Goal: Contribute content: Contribute content

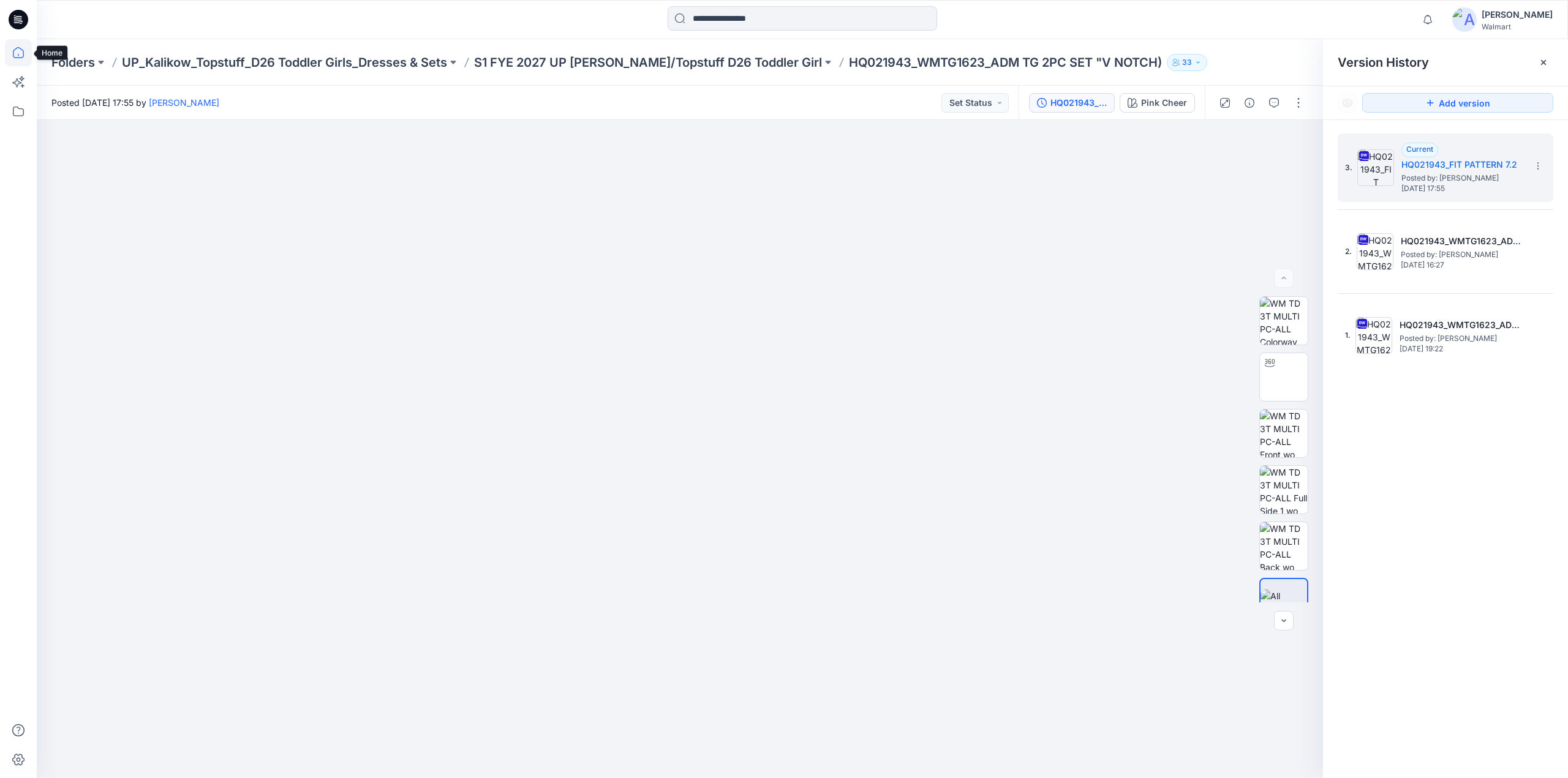
click at [17, 54] on icon at bounding box center [18, 53] width 27 height 27
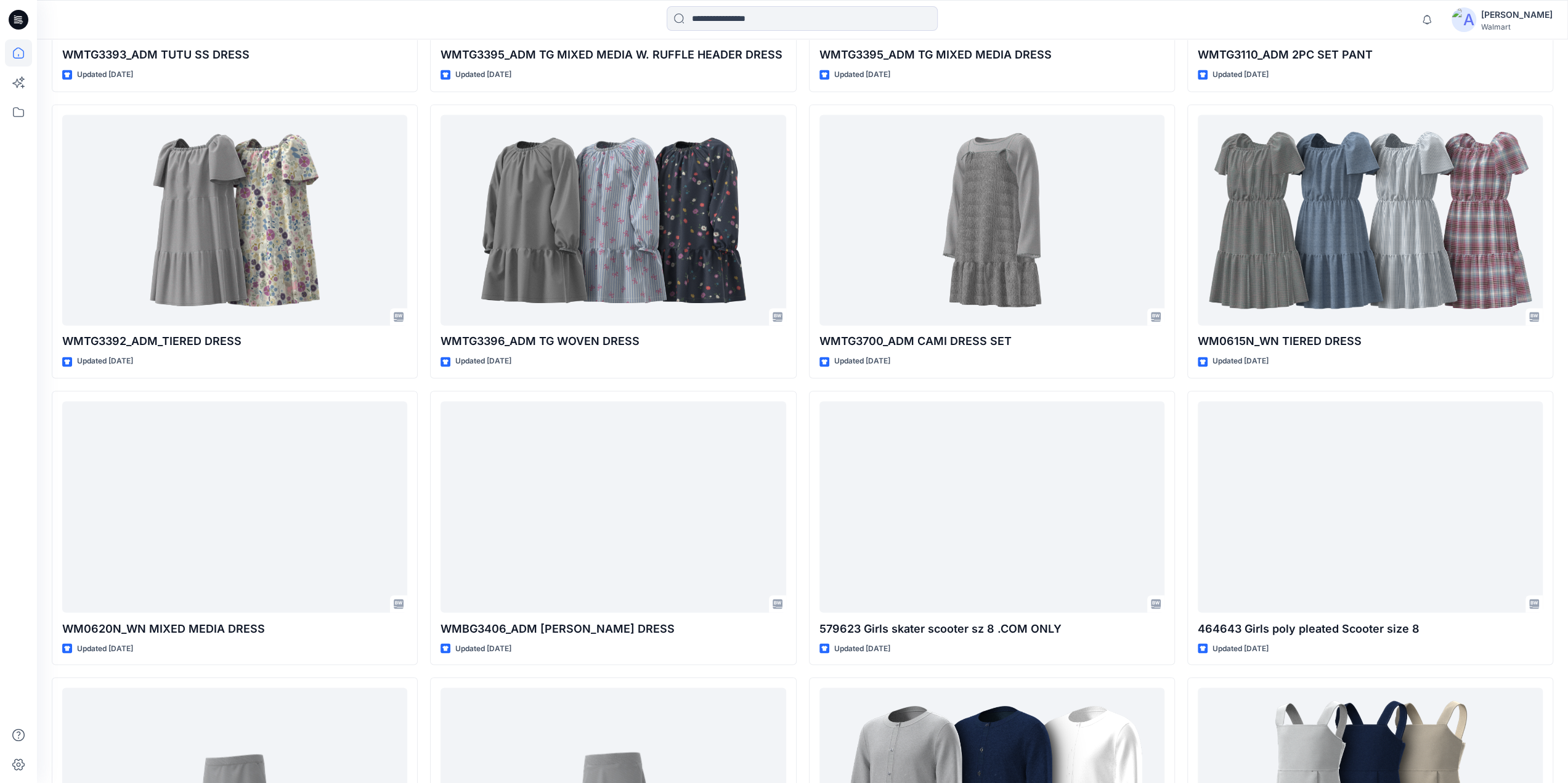
scroll to position [1794, 0]
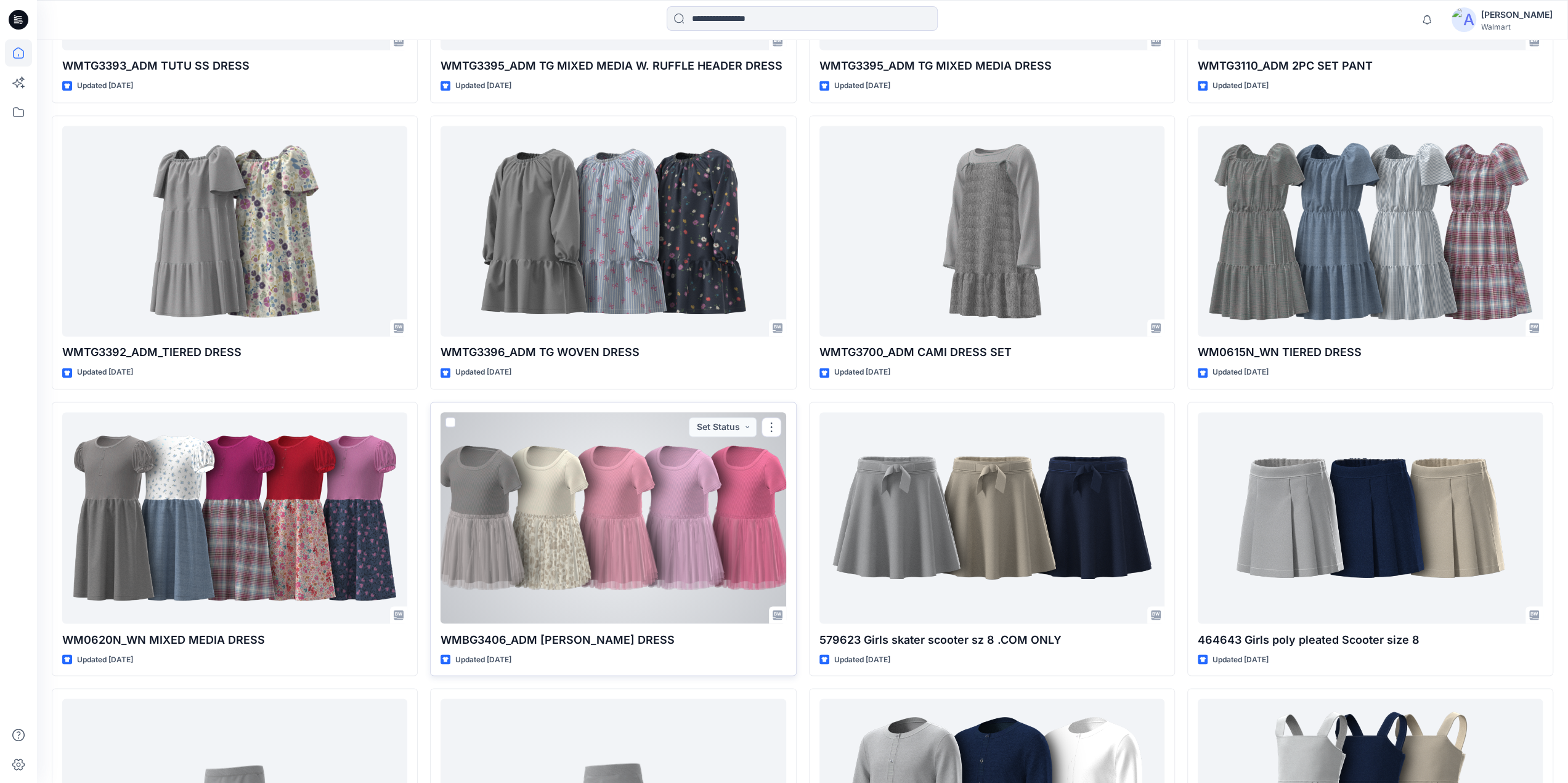
click at [663, 495] on div at bounding box center [614, 518] width 345 height 212
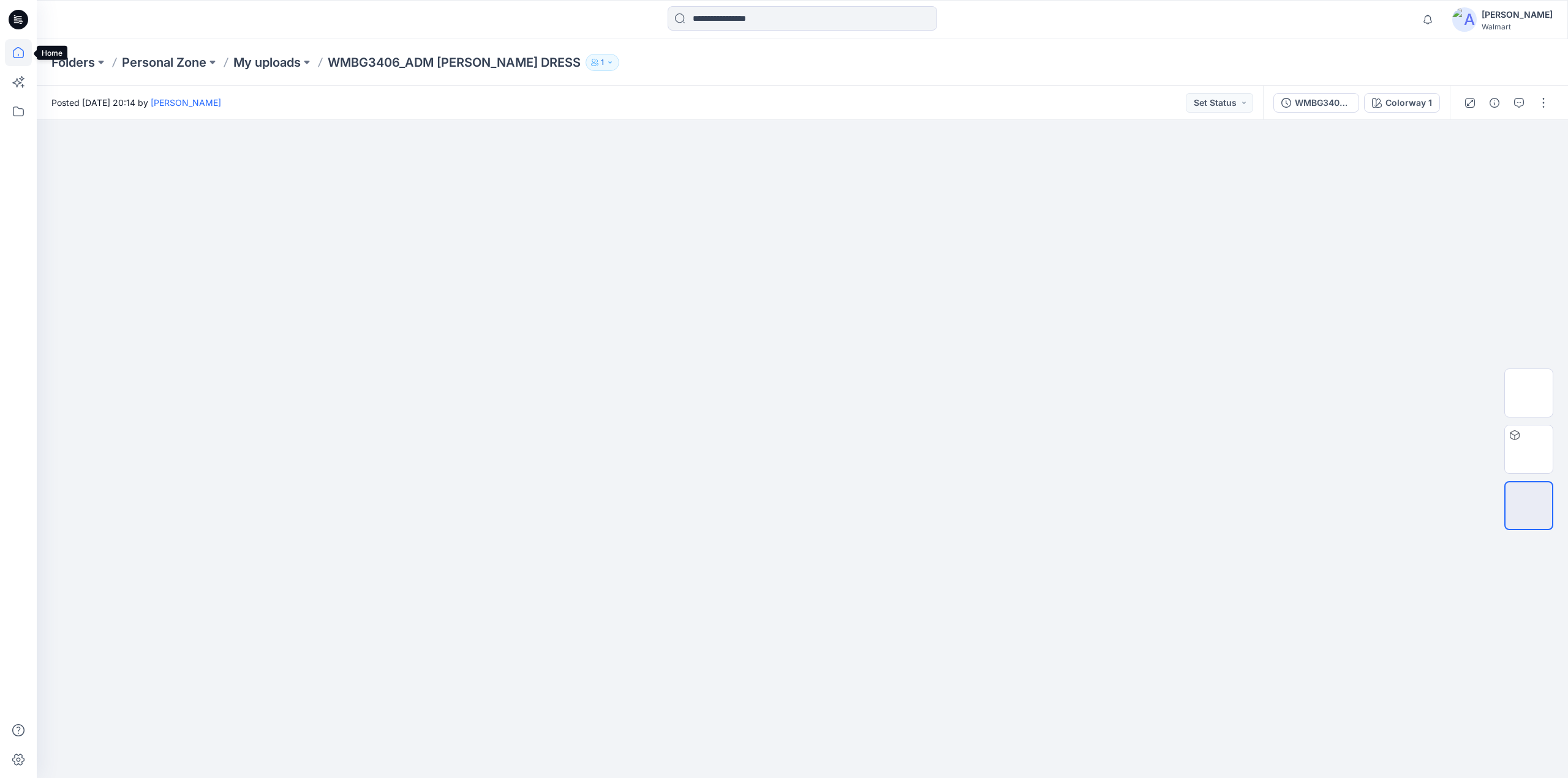
click at [21, 56] on icon at bounding box center [18, 53] width 27 height 27
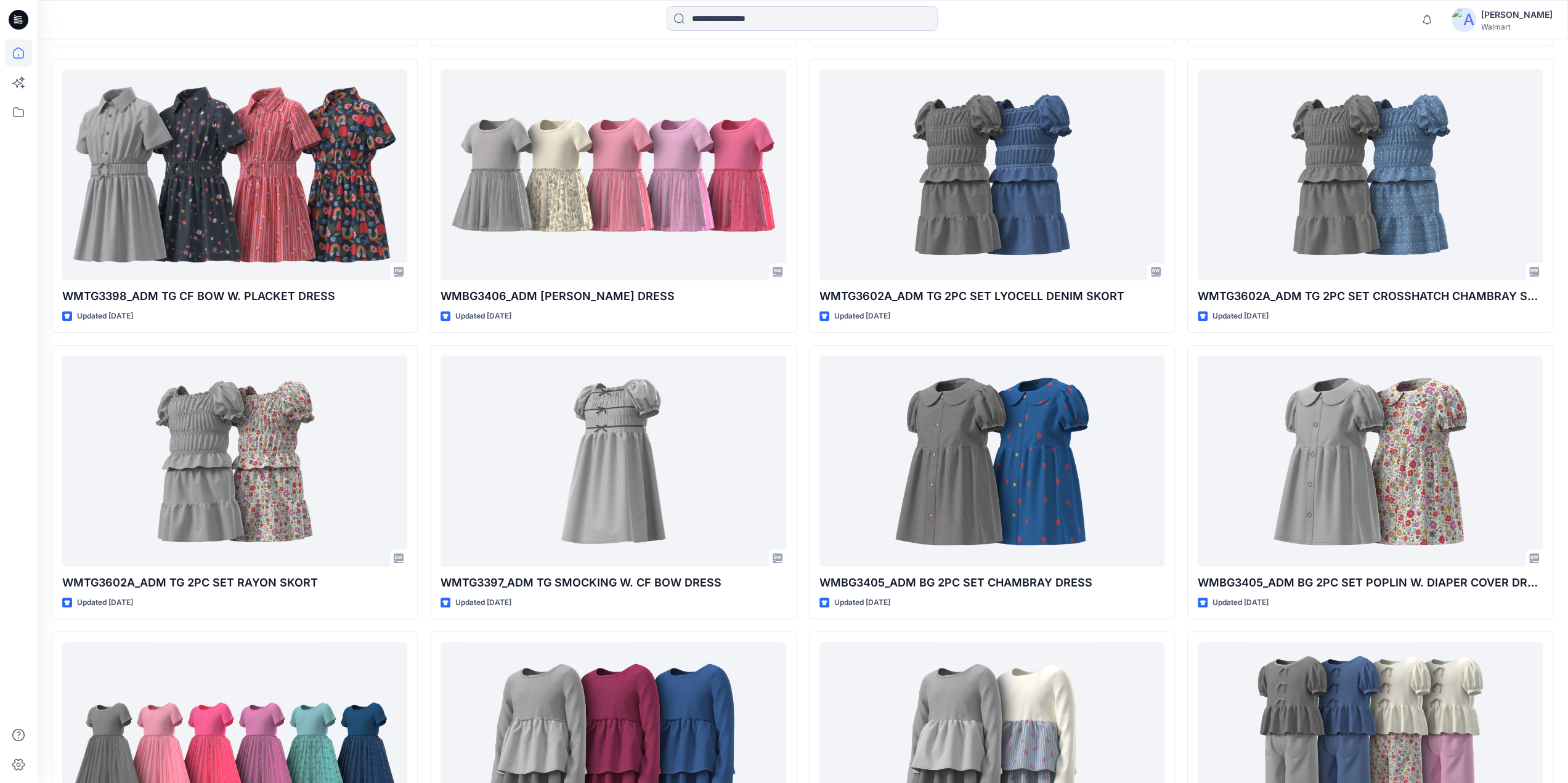
scroll to position [1014, 0]
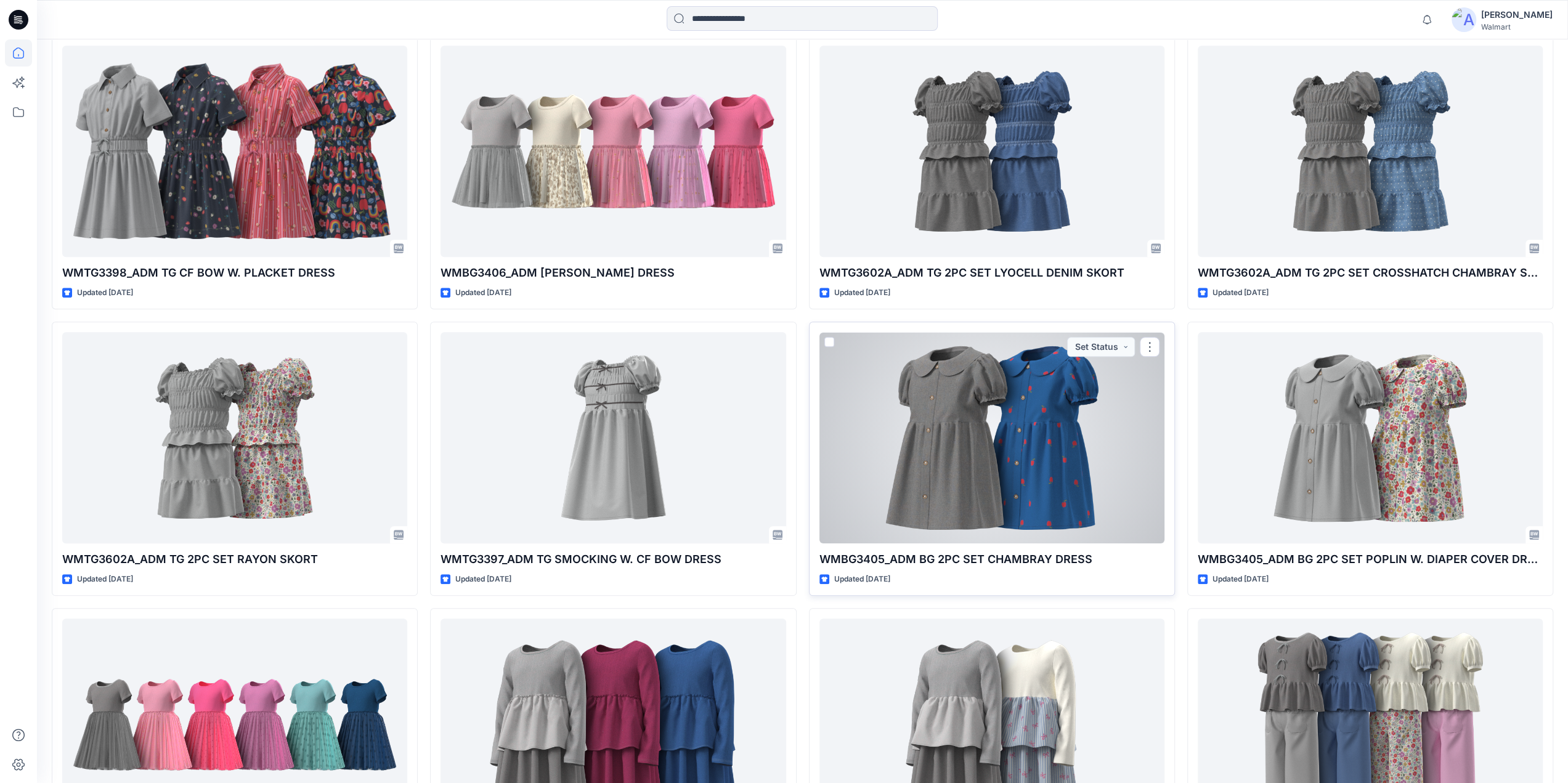
click at [978, 438] on div at bounding box center [993, 438] width 345 height 212
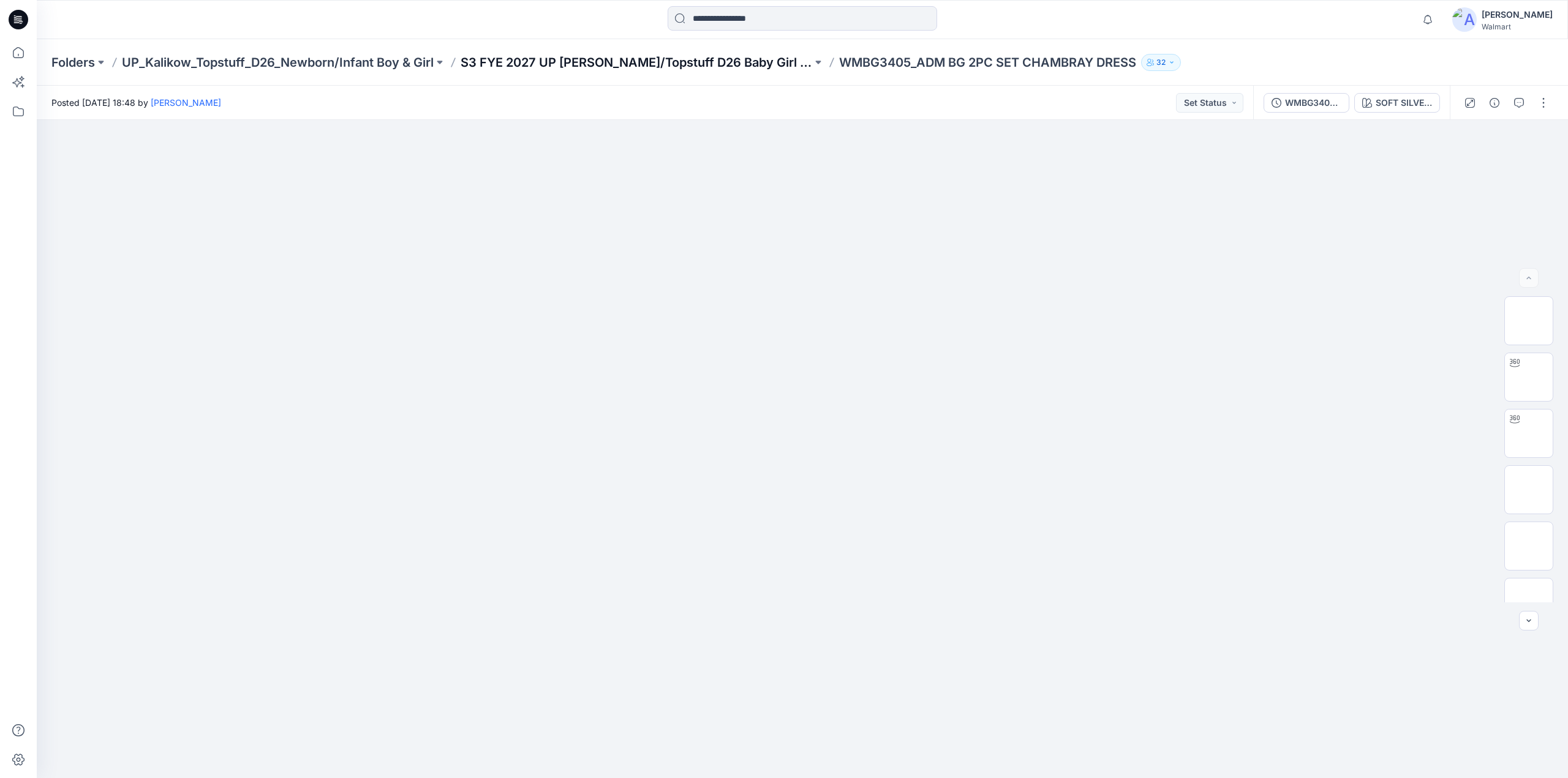
click at [609, 57] on p "S3 FYE 2027 UP [PERSON_NAME]/Topstuff D26 Baby Girl & Boy" at bounding box center [636, 62] width 351 height 17
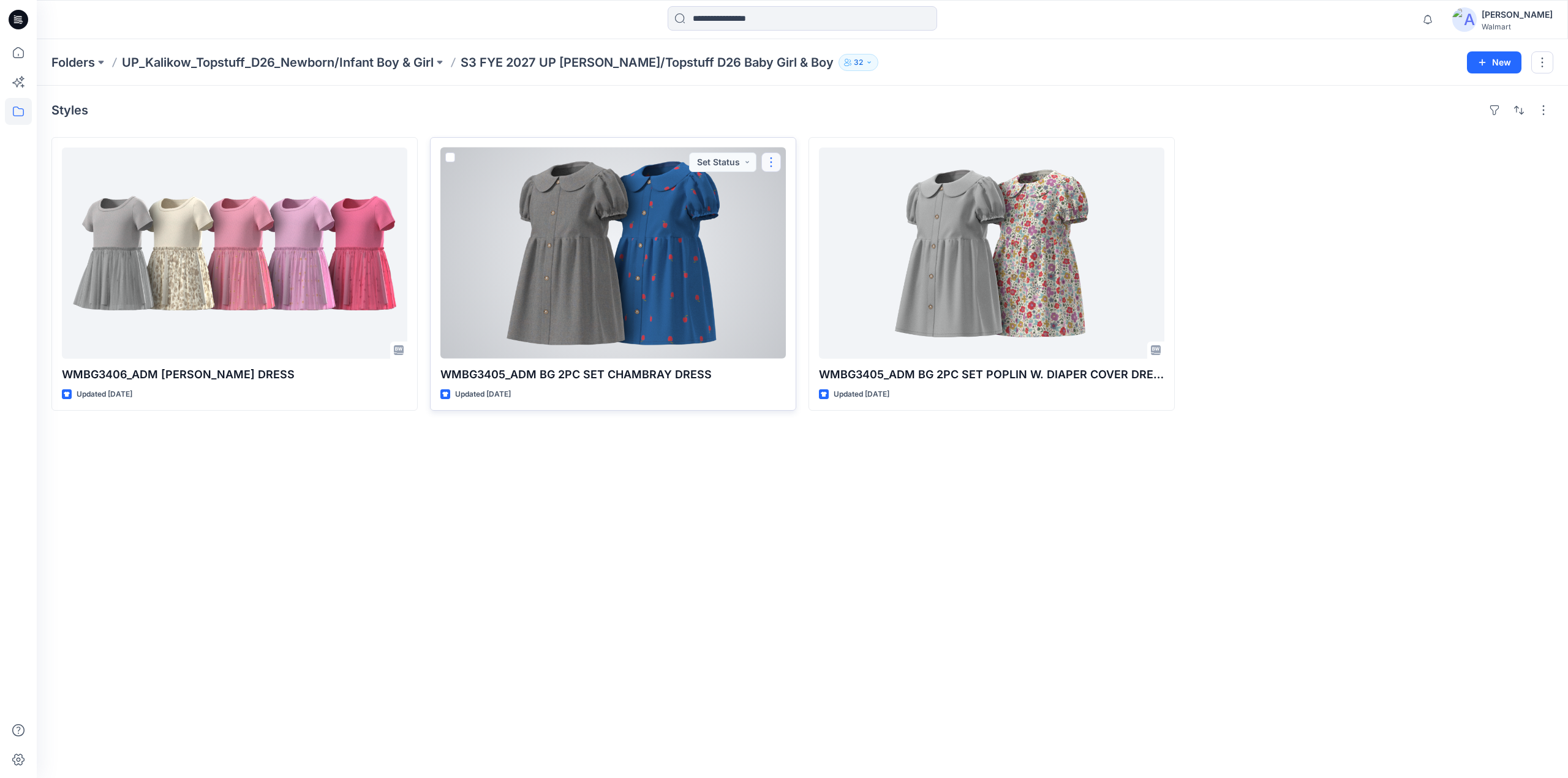
click at [774, 166] on button "button" at bounding box center [771, 162] width 20 height 20
click at [780, 191] on icon "button" at bounding box center [776, 191] width 9 height 9
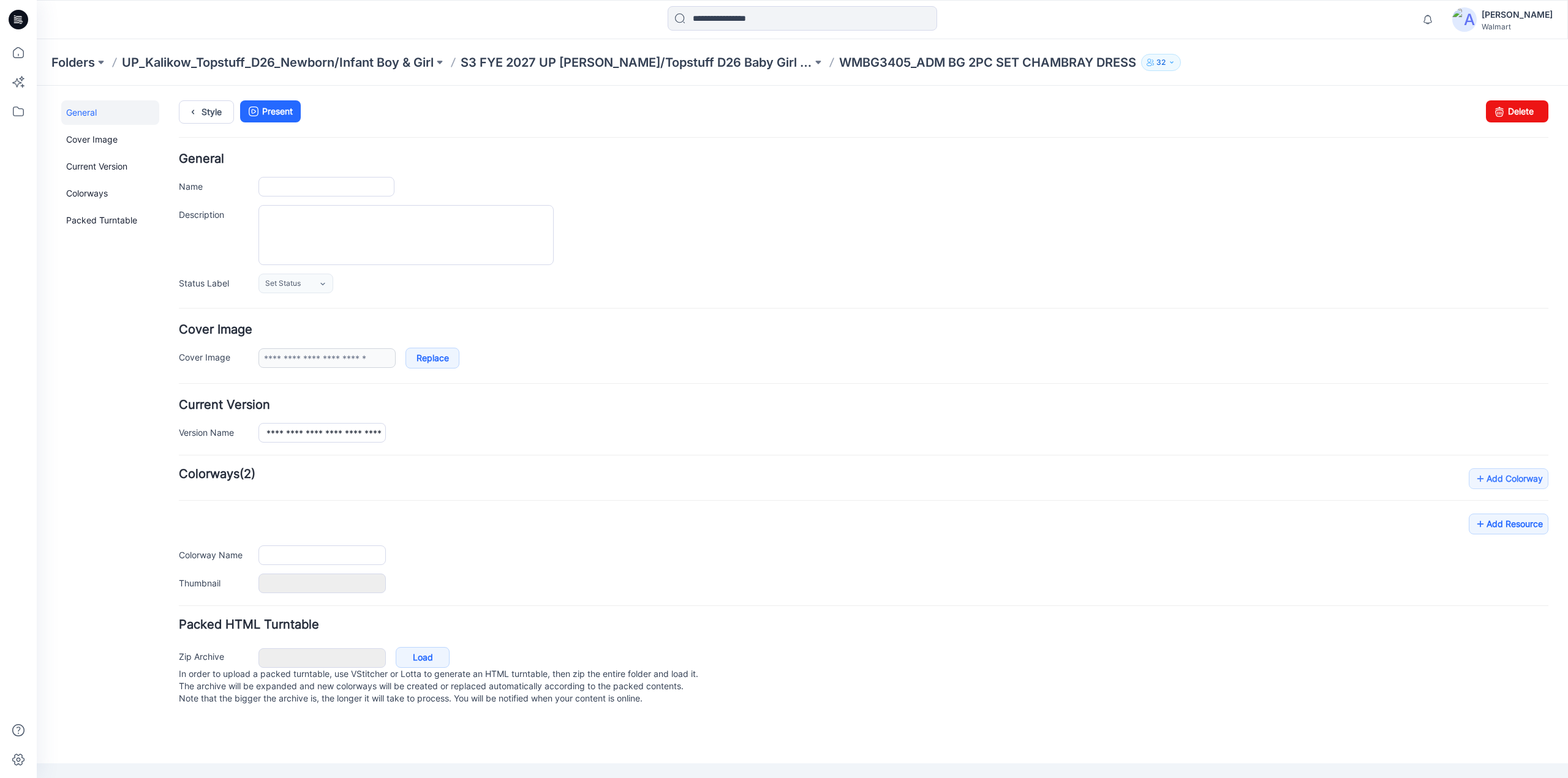
type input "**********"
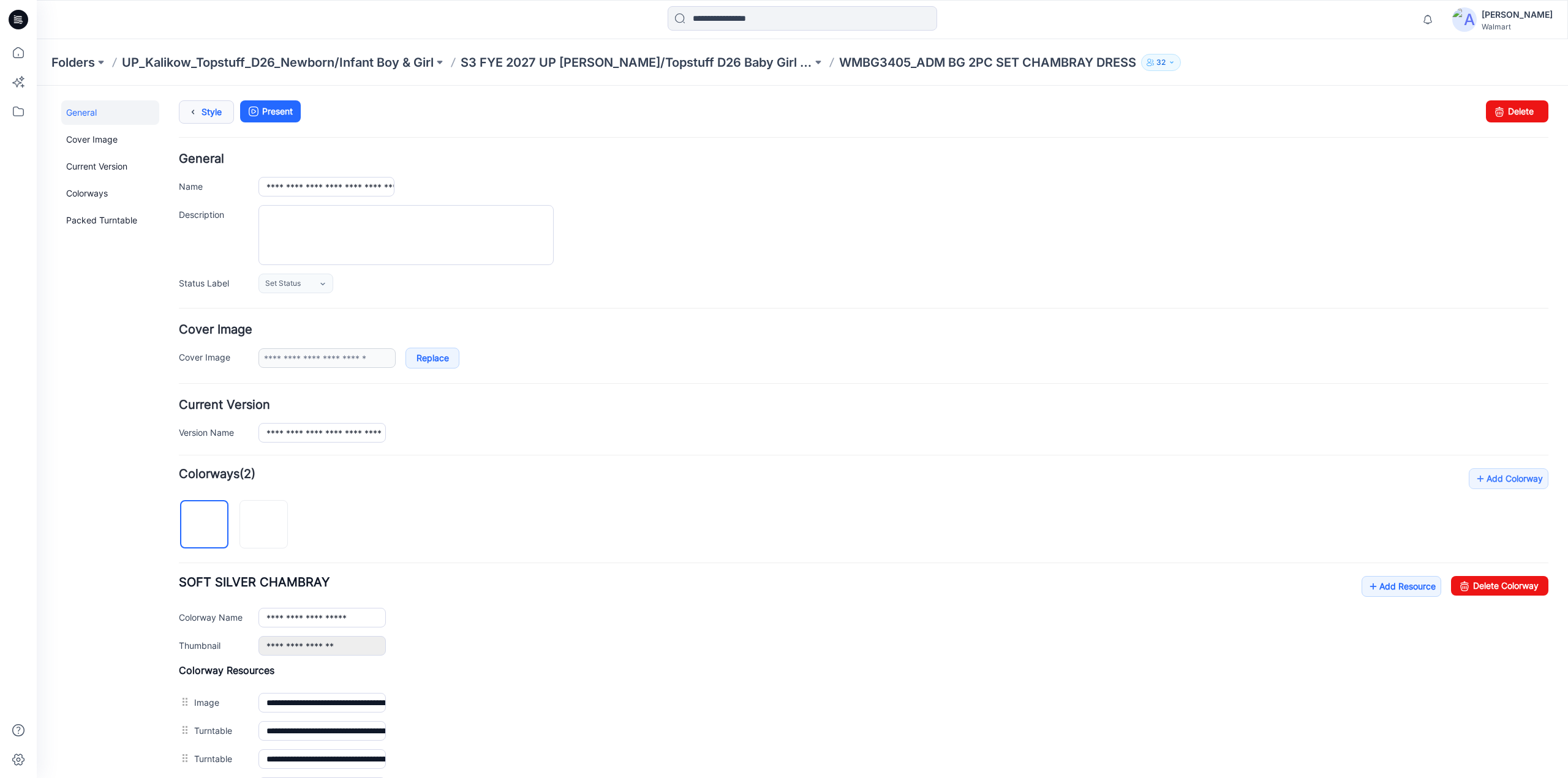
click at [203, 111] on link "Style" at bounding box center [206, 111] width 55 height 23
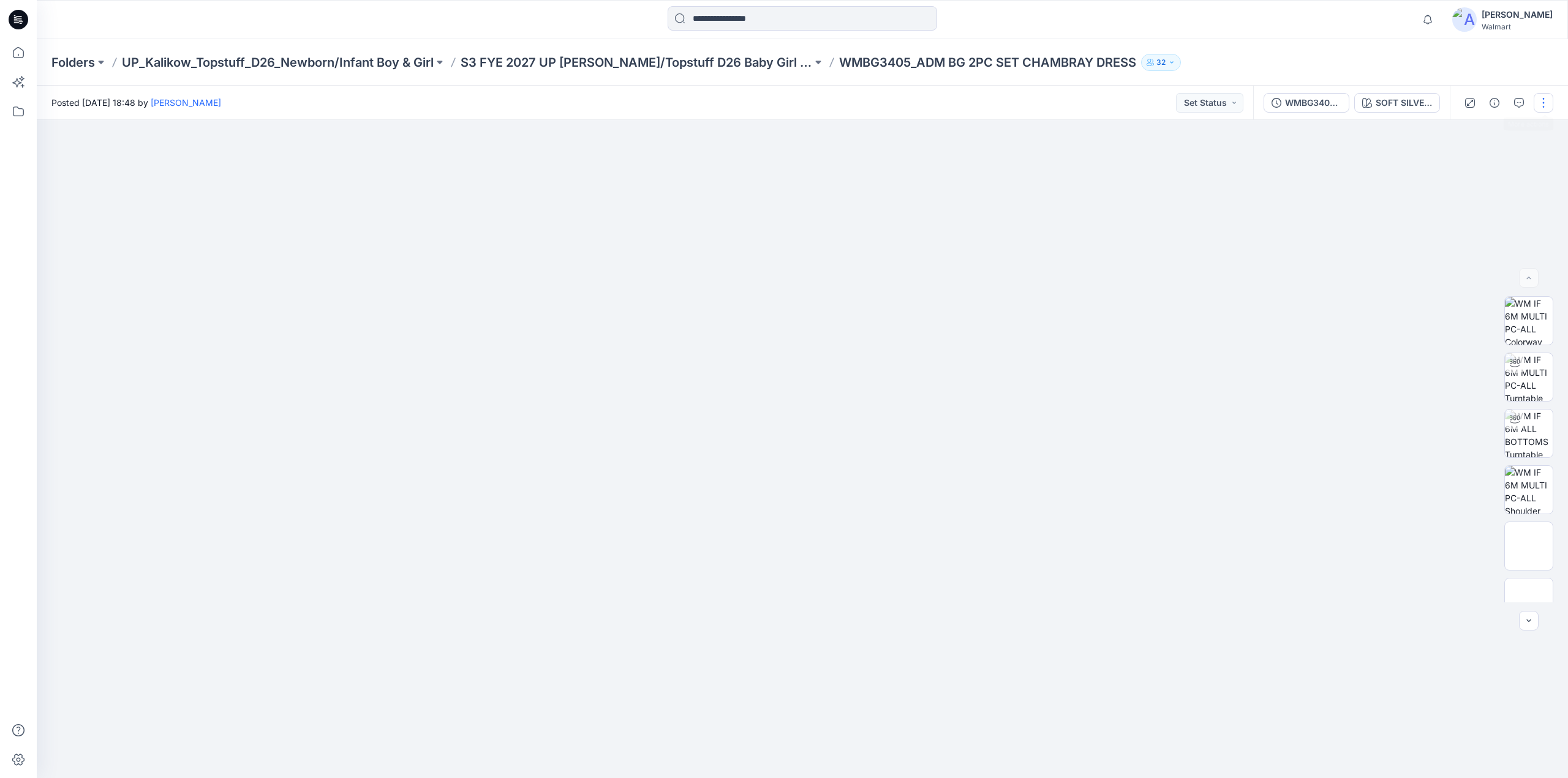
click at [1543, 99] on button "button" at bounding box center [1543, 103] width 20 height 20
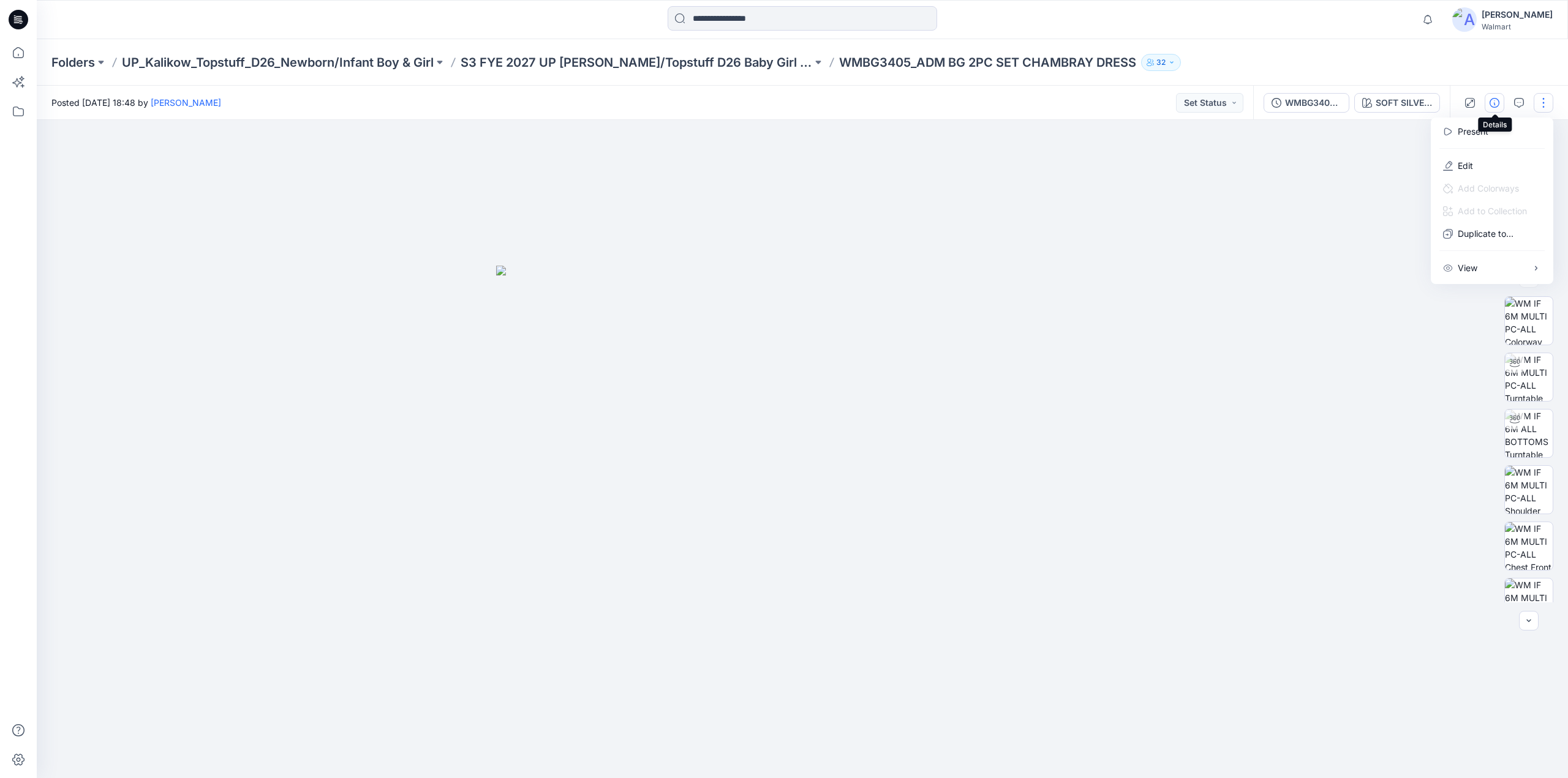
click at [1499, 101] on icon "button" at bounding box center [1494, 103] width 9 height 9
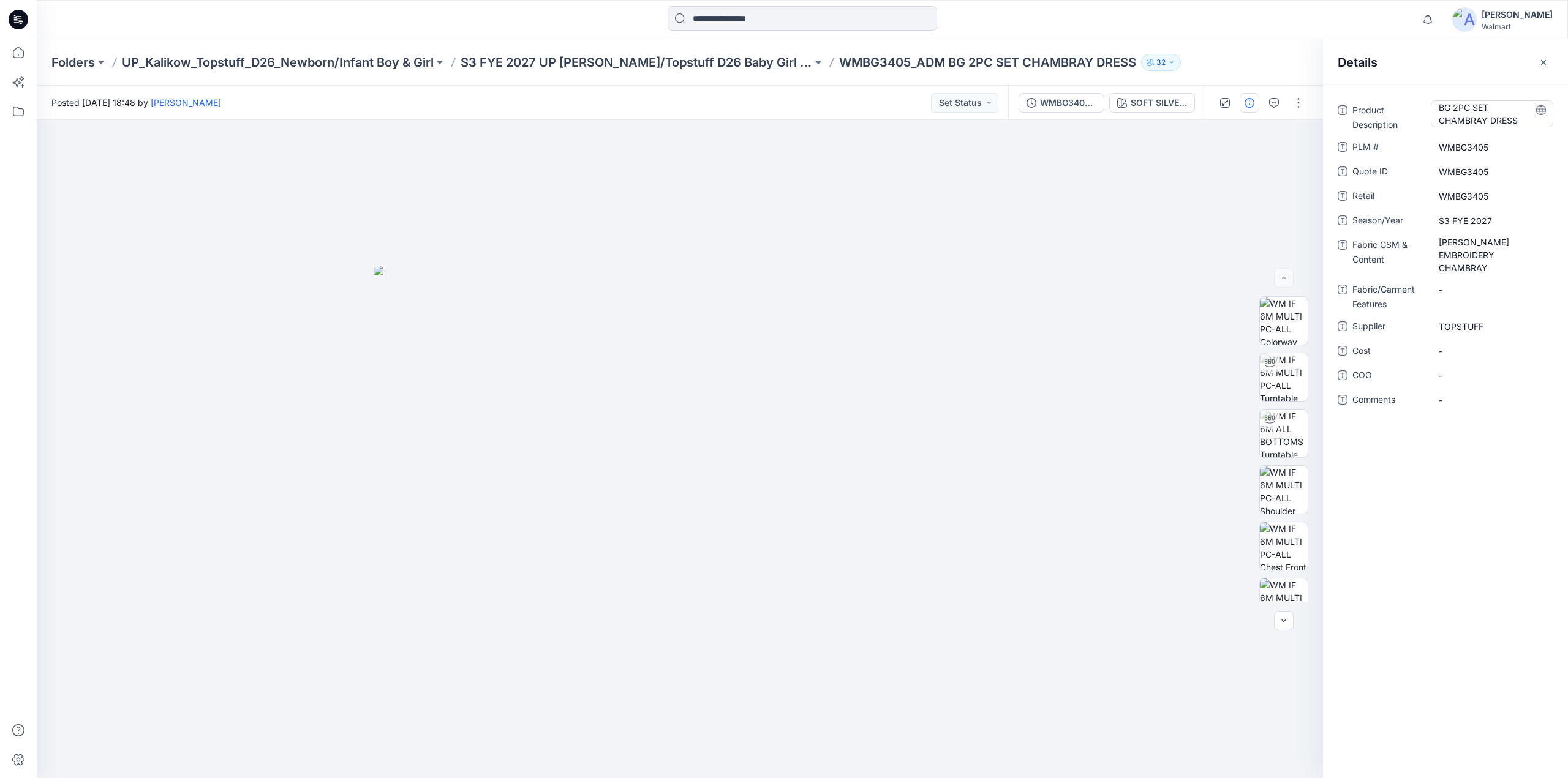
click at [1490, 107] on Description "BG 2PC SET CHAMBRAY DRESS" at bounding box center [1492, 114] width 107 height 26
click at [1496, 108] on textarea "**********" at bounding box center [1492, 113] width 123 height 26
type textarea "**********"
click at [680, 59] on p "S3 FYE 2027 UP [PERSON_NAME]/Topstuff D26 Baby Girl & Boy" at bounding box center [636, 62] width 351 height 17
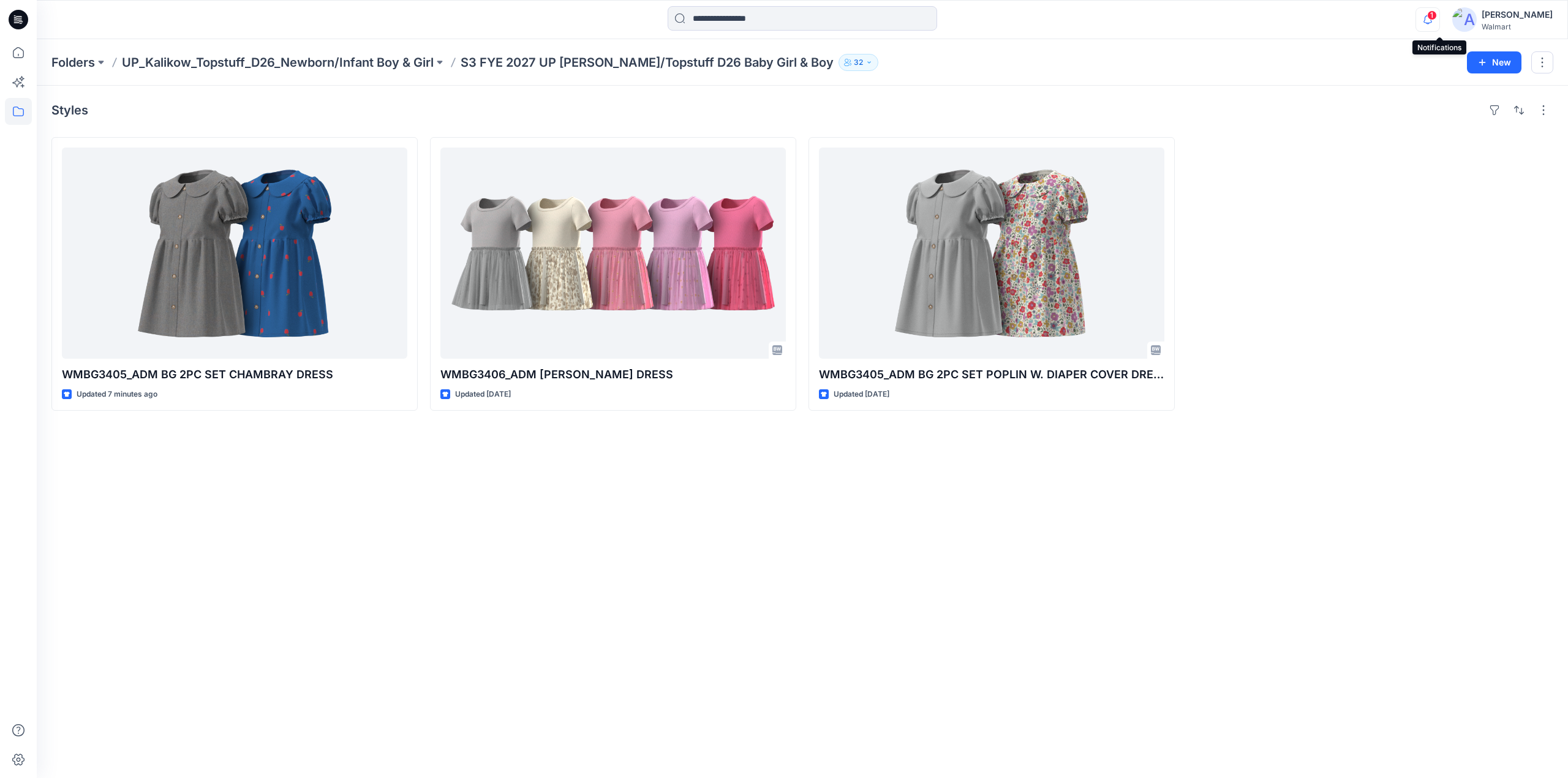
click at [1438, 21] on icon "button" at bounding box center [1427, 19] width 23 height 25
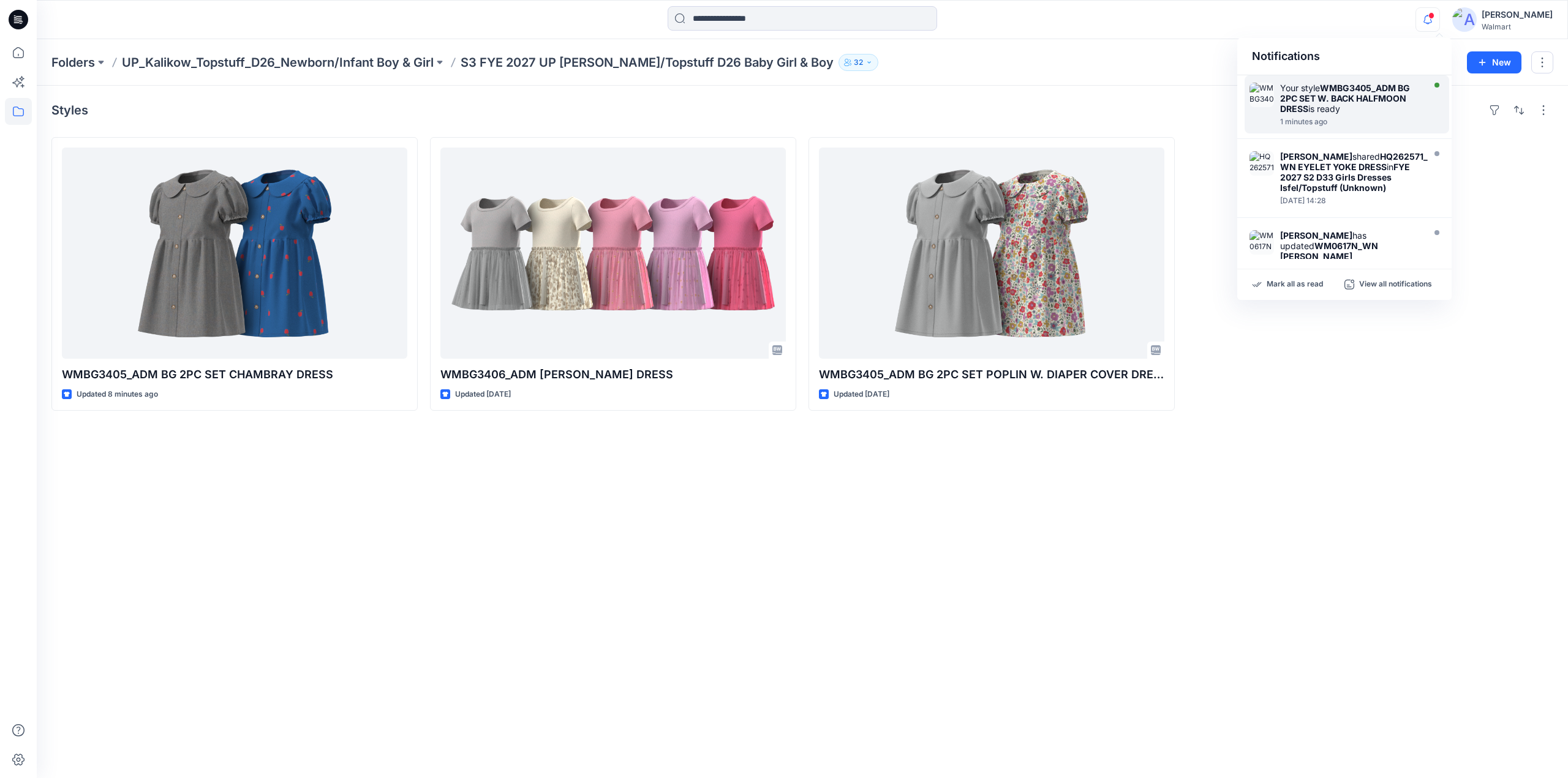
click at [1318, 104] on div "Your style WMBG3405_ADM BG 2PC SET W. BACK HALFMOON DRESS is ready" at bounding box center [1350, 98] width 141 height 31
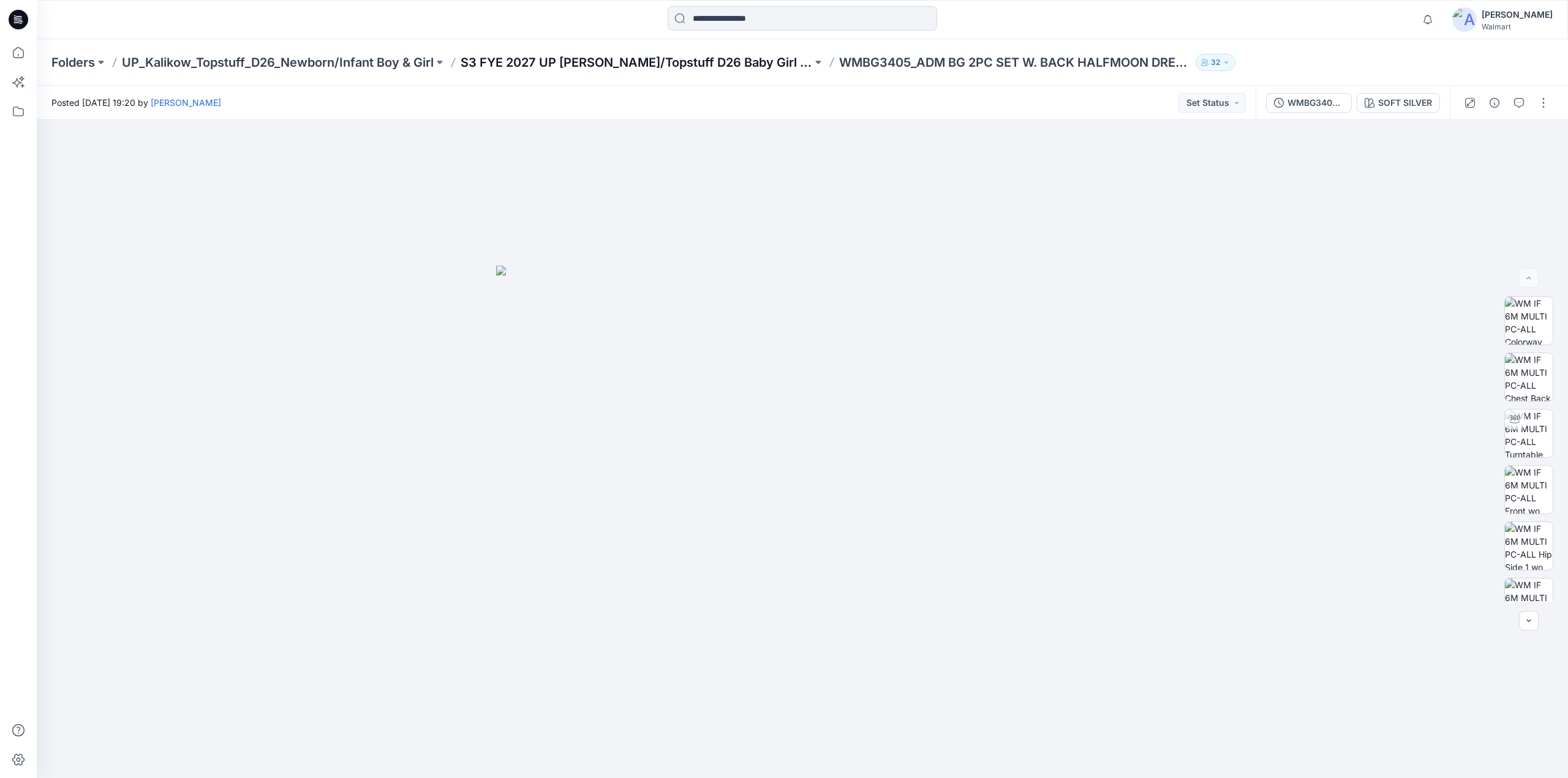
click at [693, 59] on p "S3 FYE 2027 UP Kalikow/Topstuff D26 Baby Girl & Boy" at bounding box center [636, 62] width 351 height 17
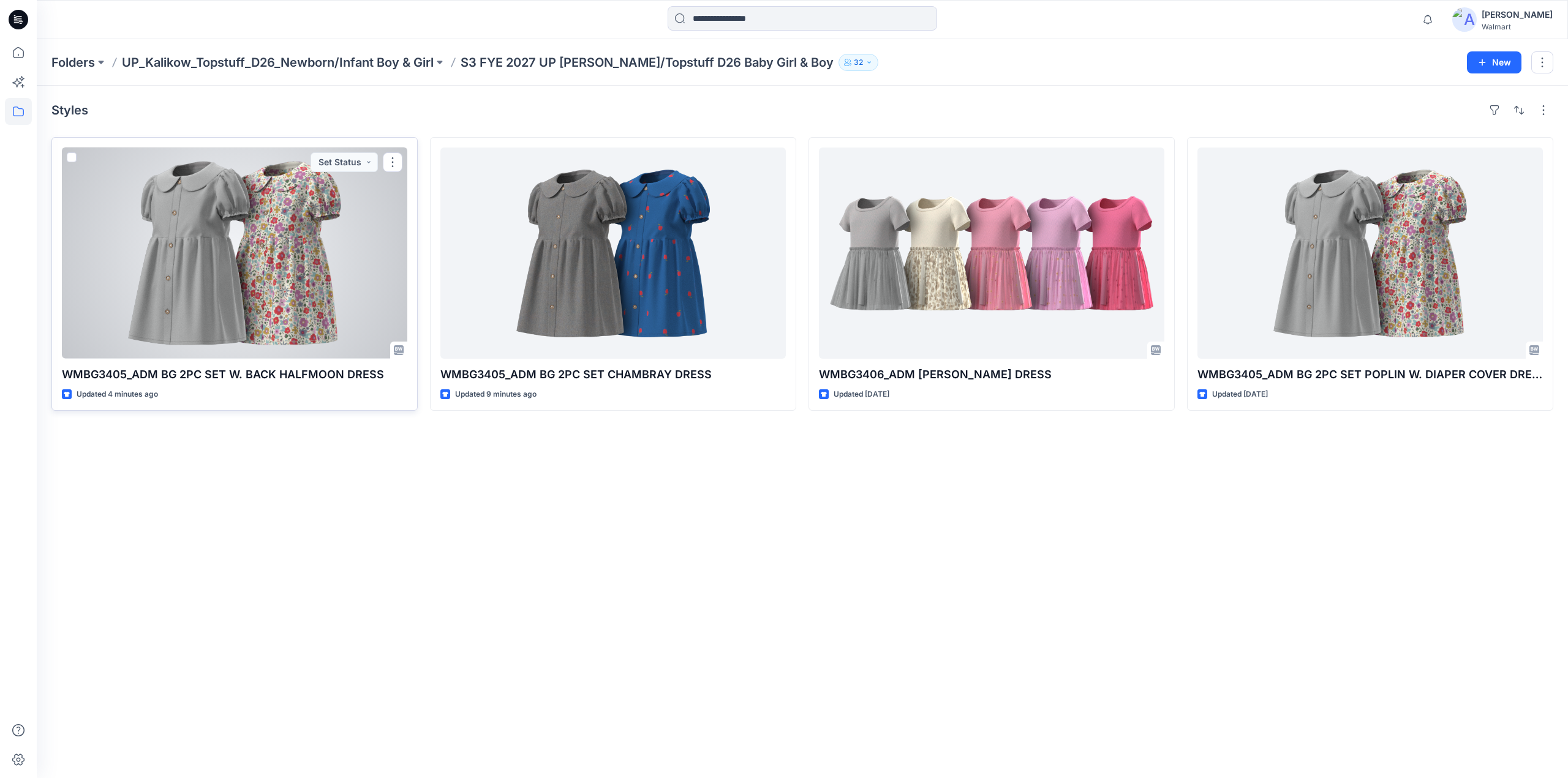
click at [358, 213] on div at bounding box center [234, 253] width 346 height 211
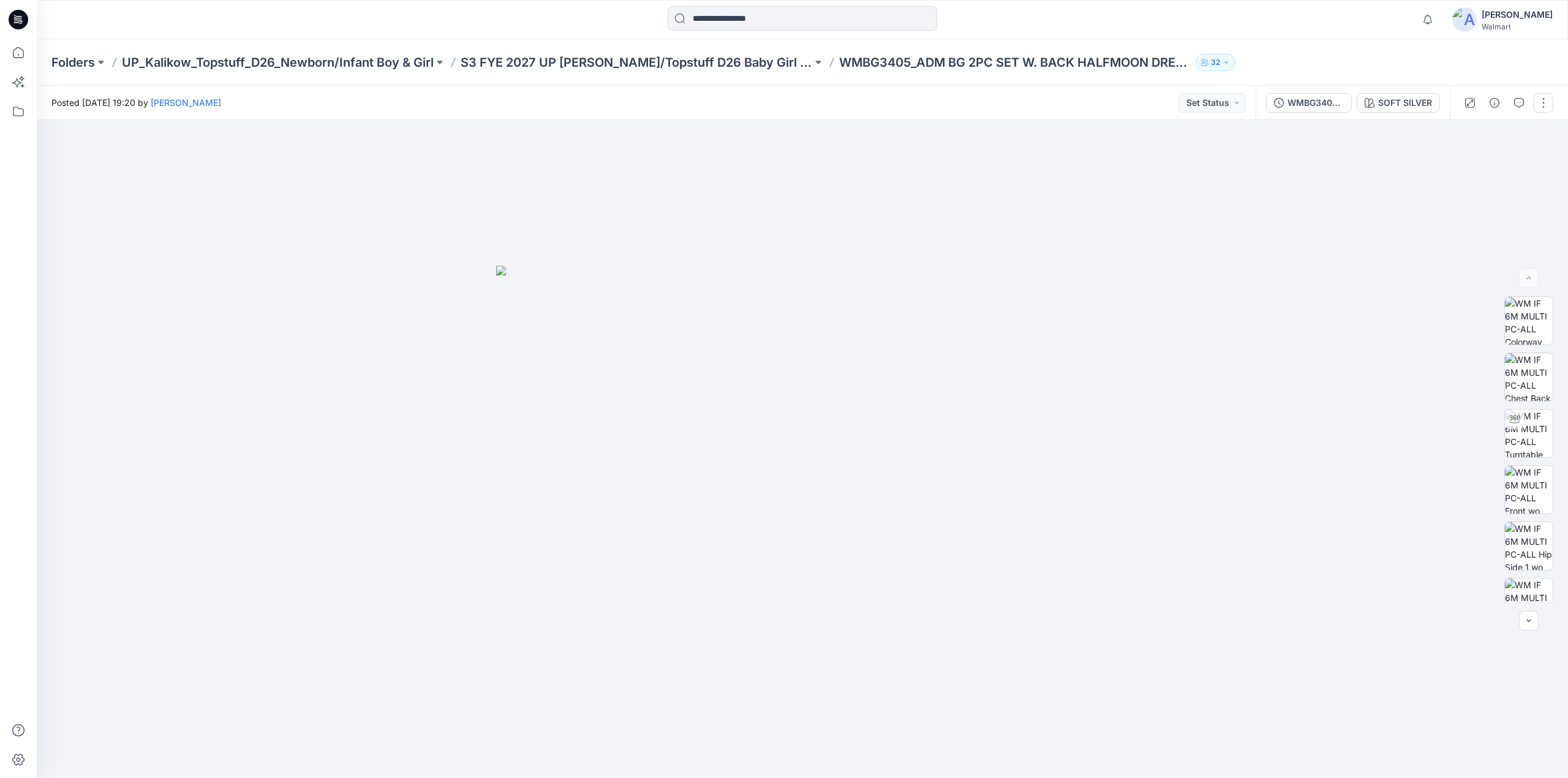
click at [1540, 100] on button "button" at bounding box center [1543, 103] width 20 height 20
click at [571, 61] on p "S3 FYE 2027 UP Kalikow/Topstuff D26 Baby Girl & Boy" at bounding box center [636, 62] width 351 height 17
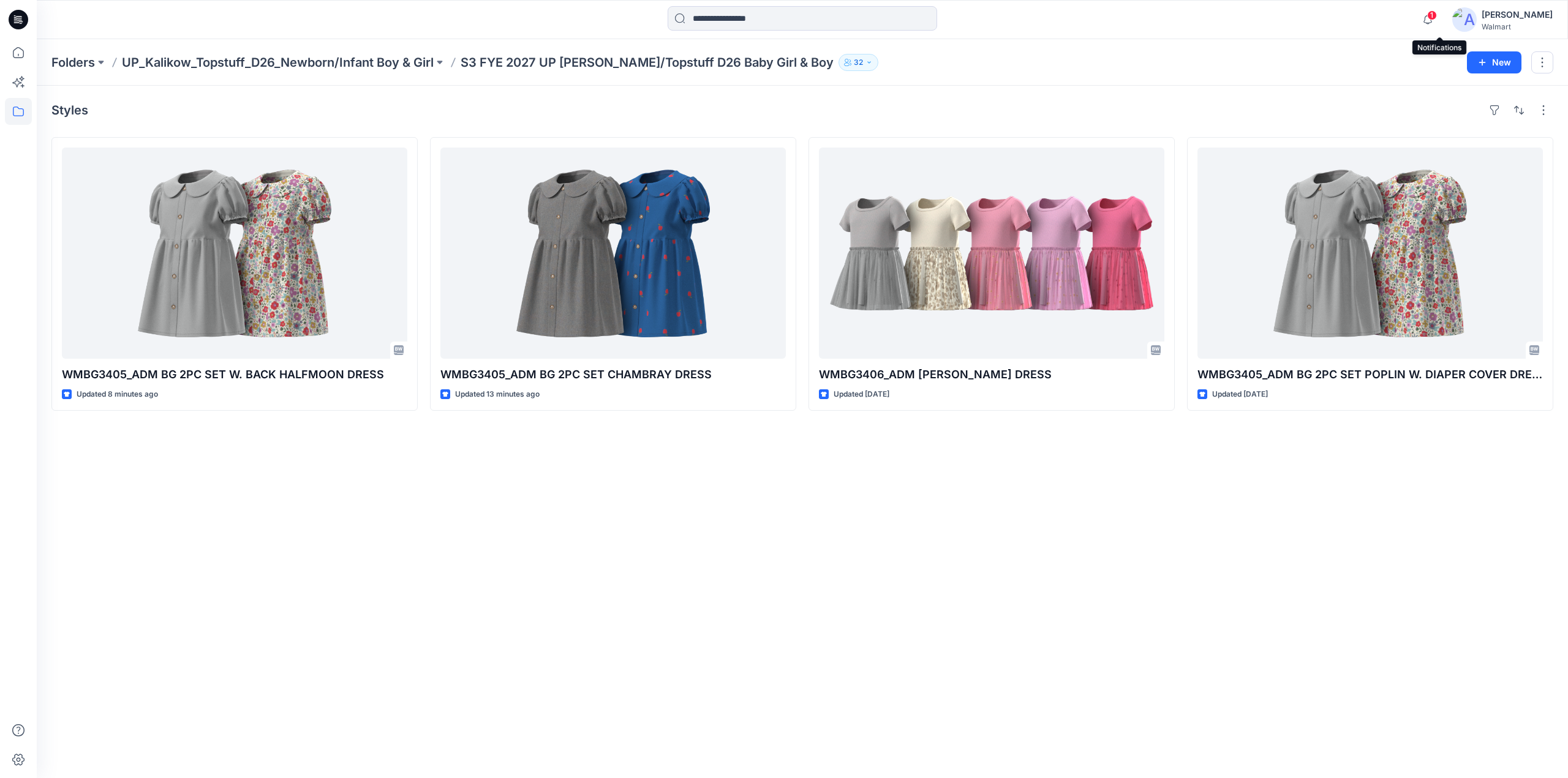
click at [1437, 17] on span "1" at bounding box center [1432, 15] width 9 height 9
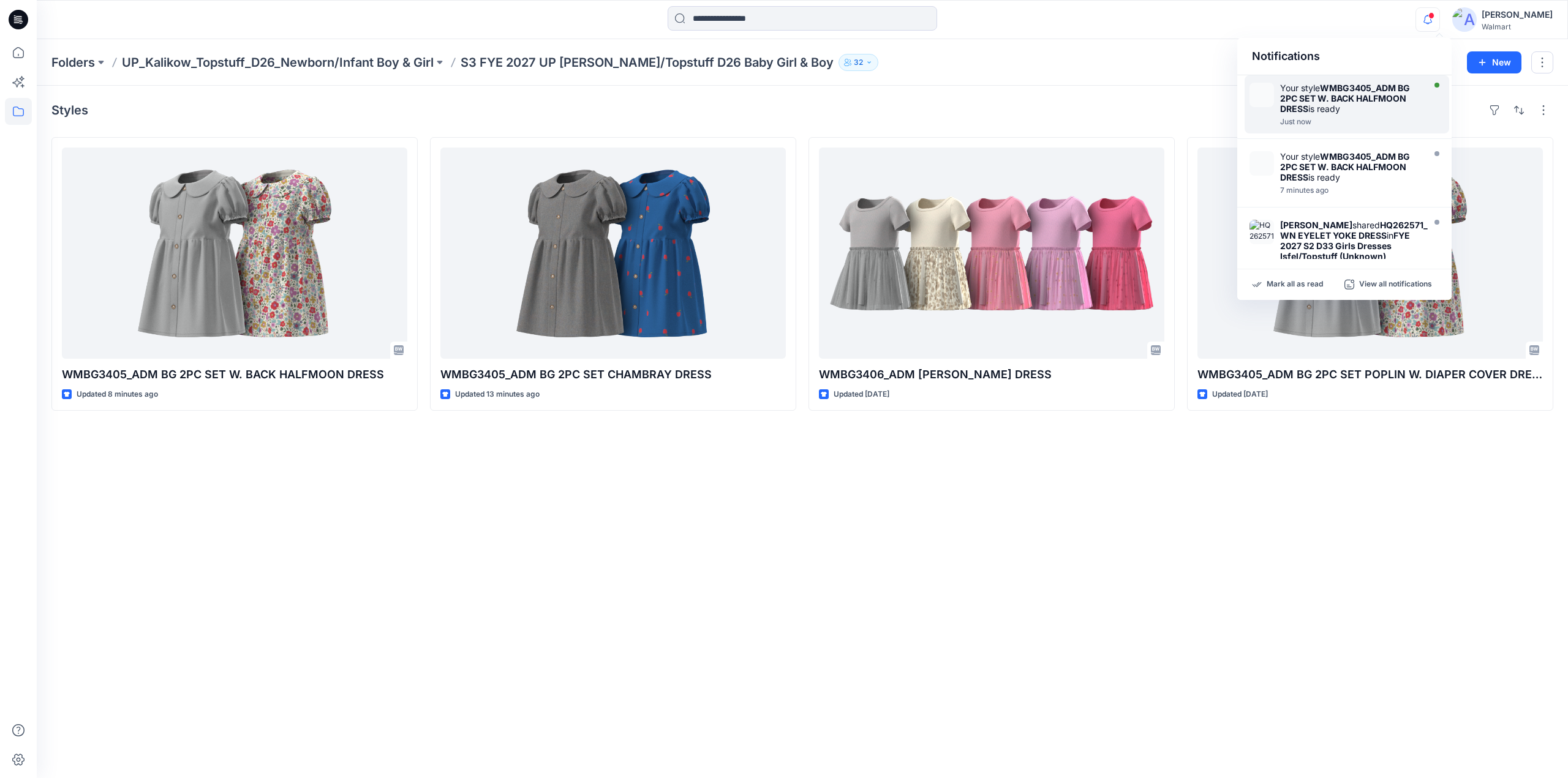
click at [1347, 111] on div "Your style WMBG3405_ADM BG 2PC SET W. BACK HALFMOON DRESS is ready" at bounding box center [1350, 98] width 141 height 31
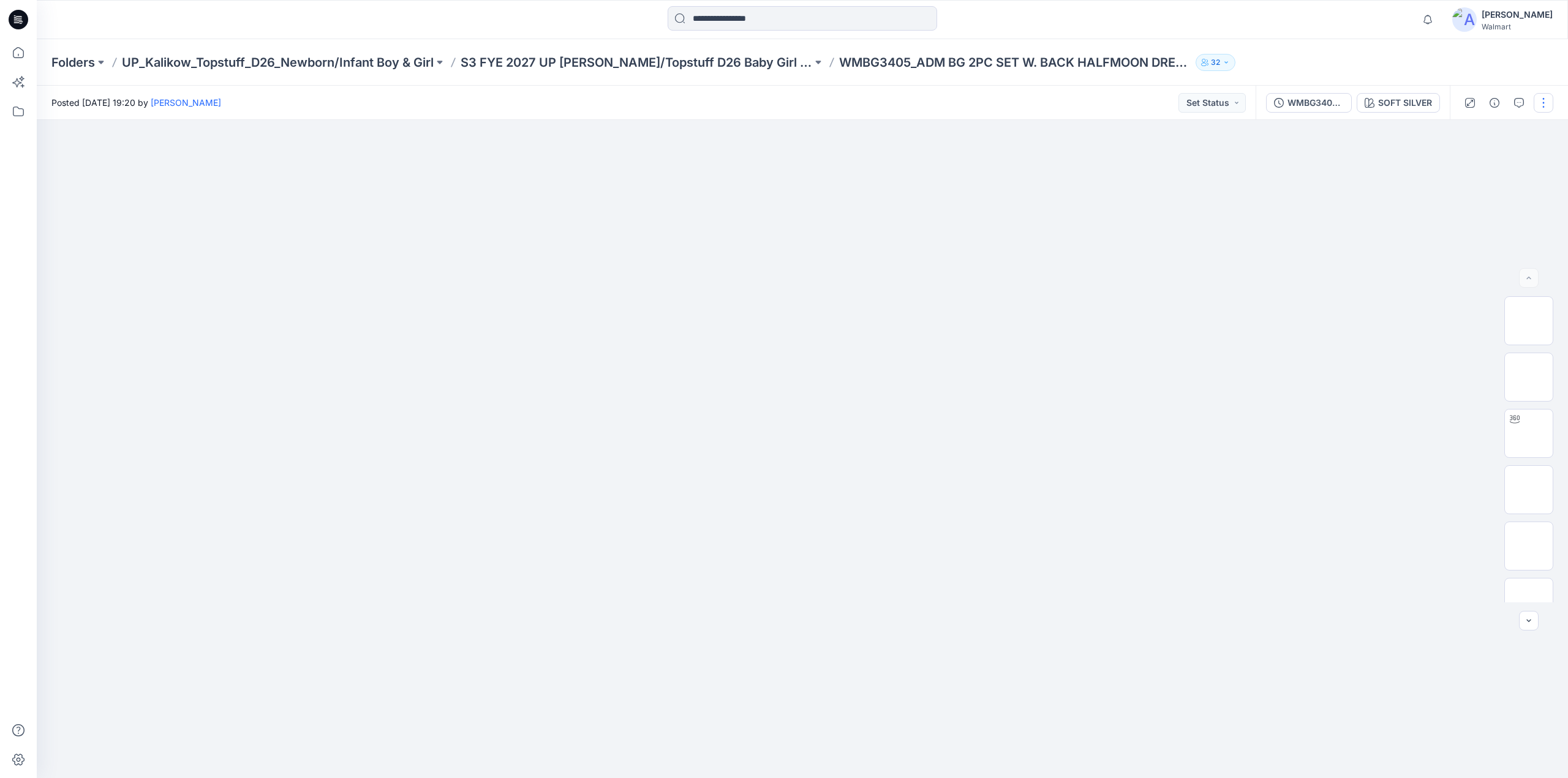
click at [1541, 100] on button "button" at bounding box center [1543, 103] width 20 height 20
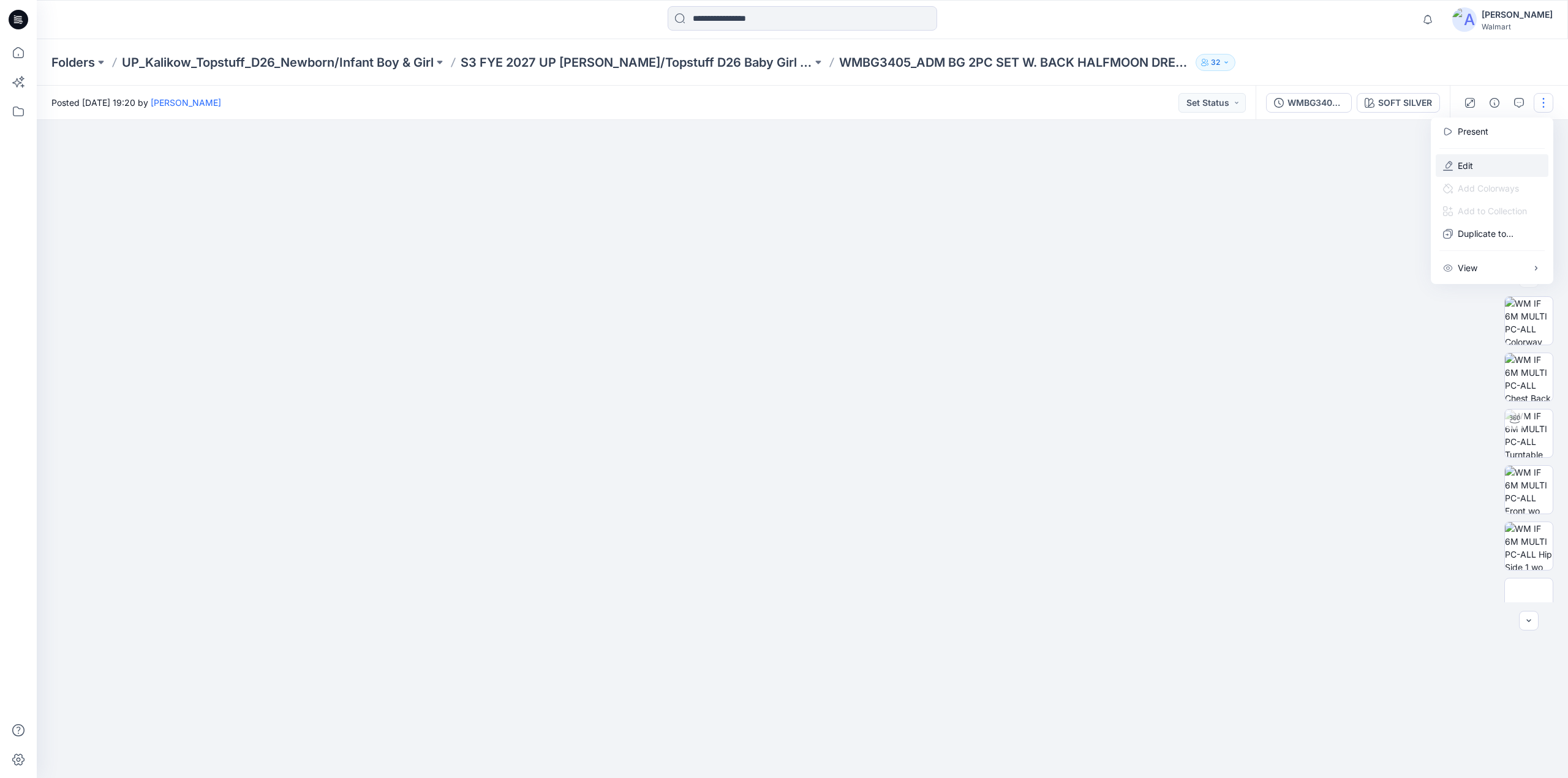
click at [1466, 164] on p "Edit" at bounding box center [1465, 165] width 15 height 13
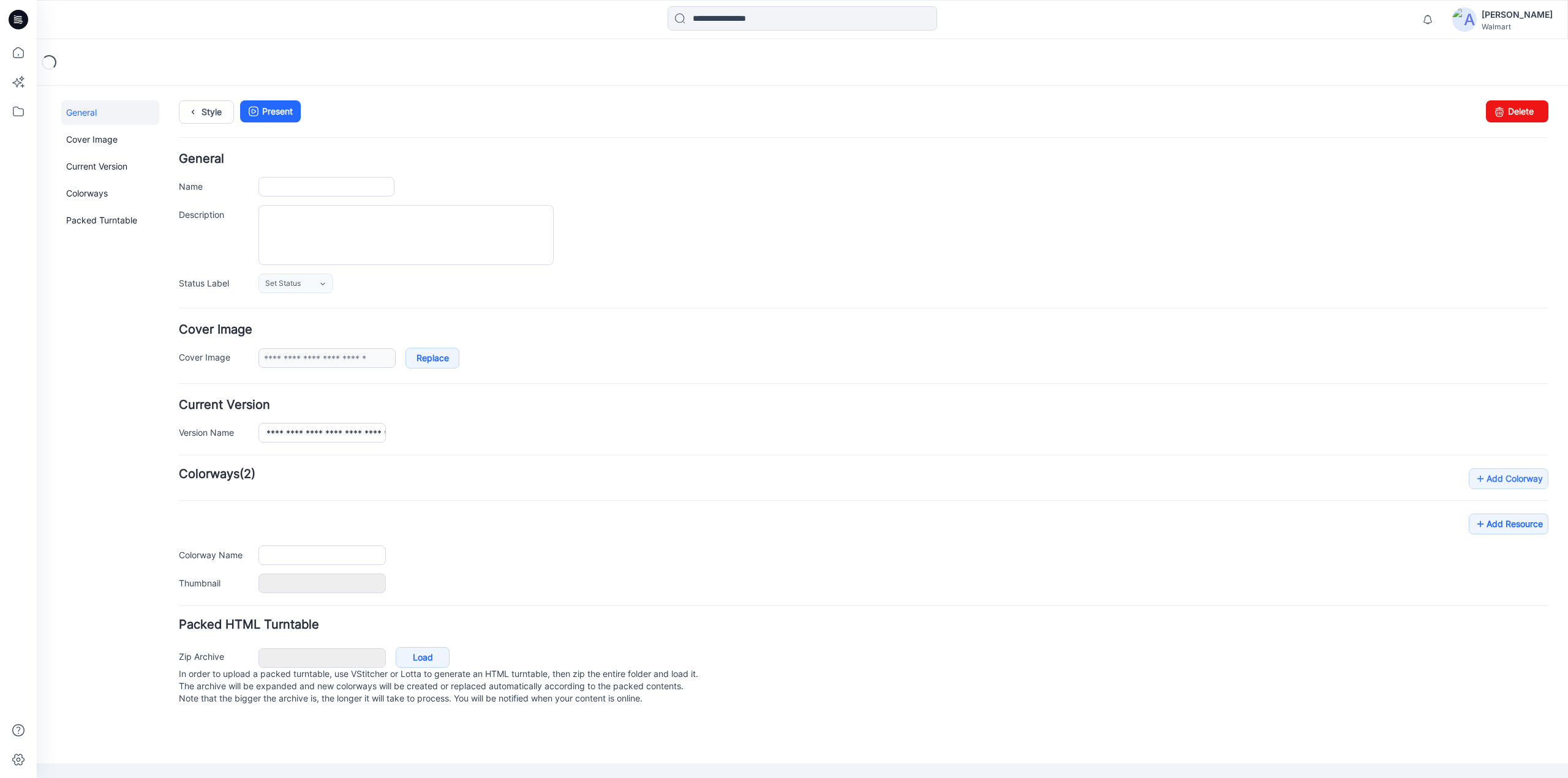
type input "**********"
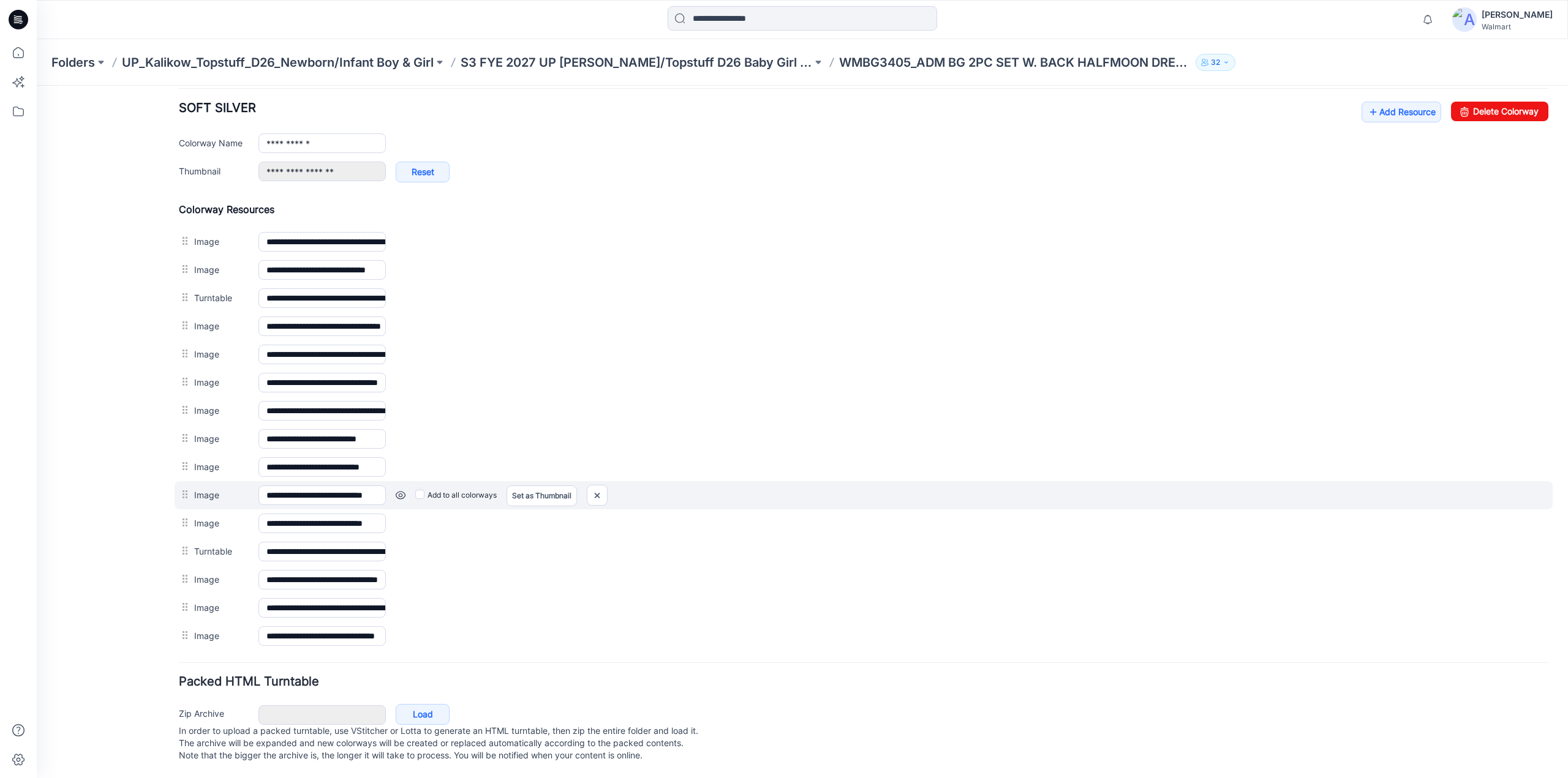
scroll to position [478, 0]
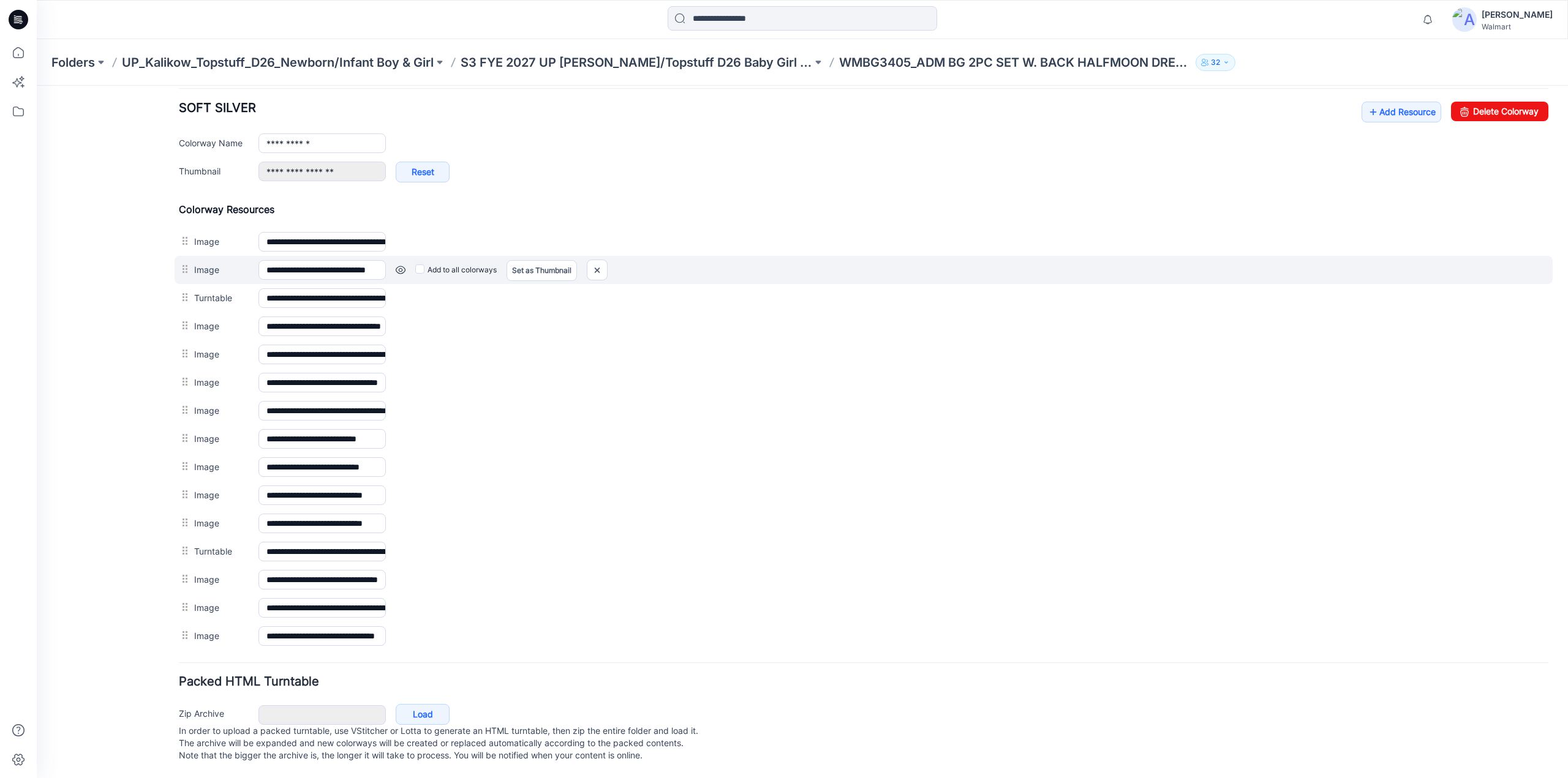
click at [399, 265] on link at bounding box center [400, 270] width 9 height 9
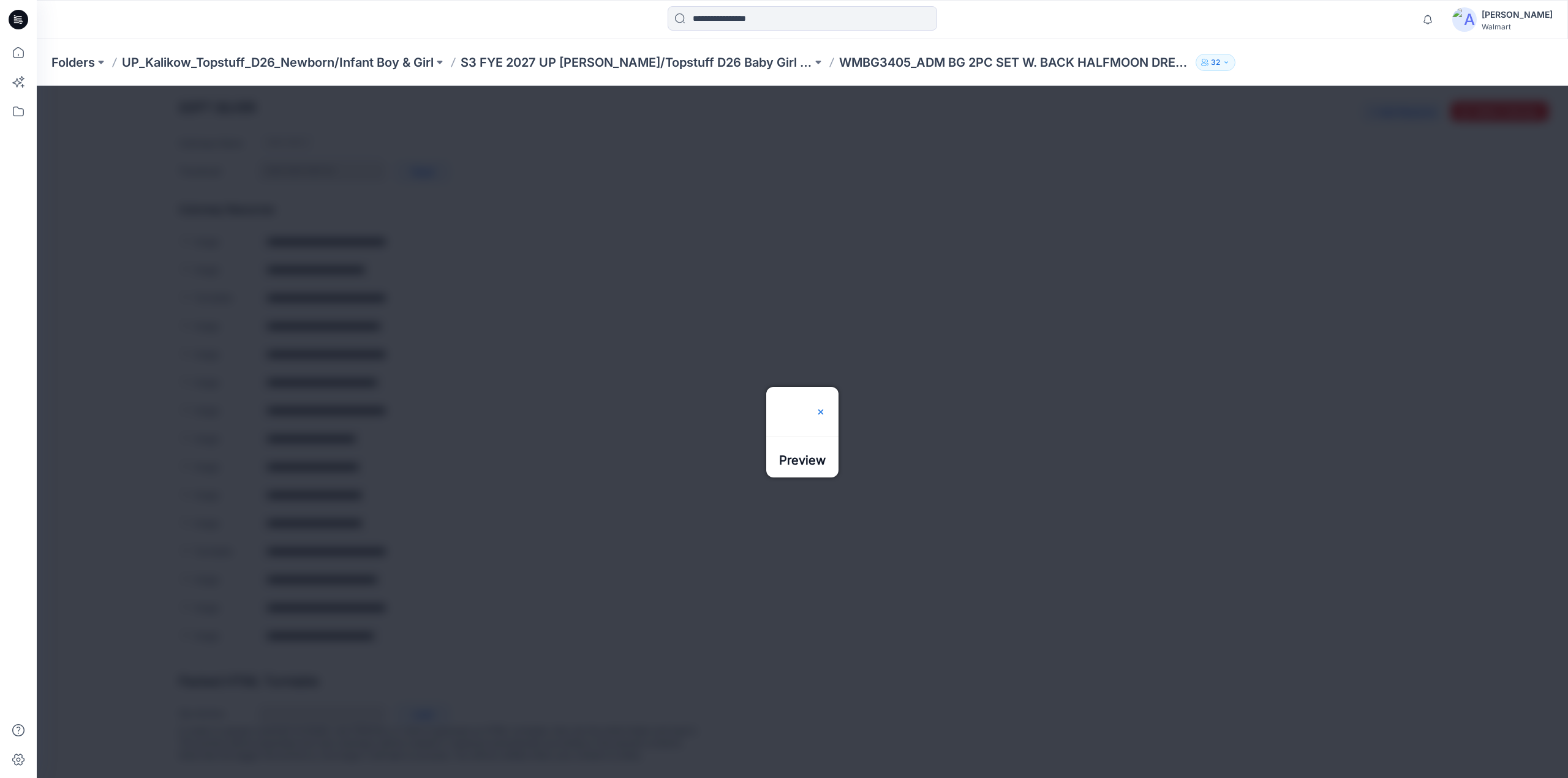
click at [826, 407] on img at bounding box center [820, 412] width 9 height 9
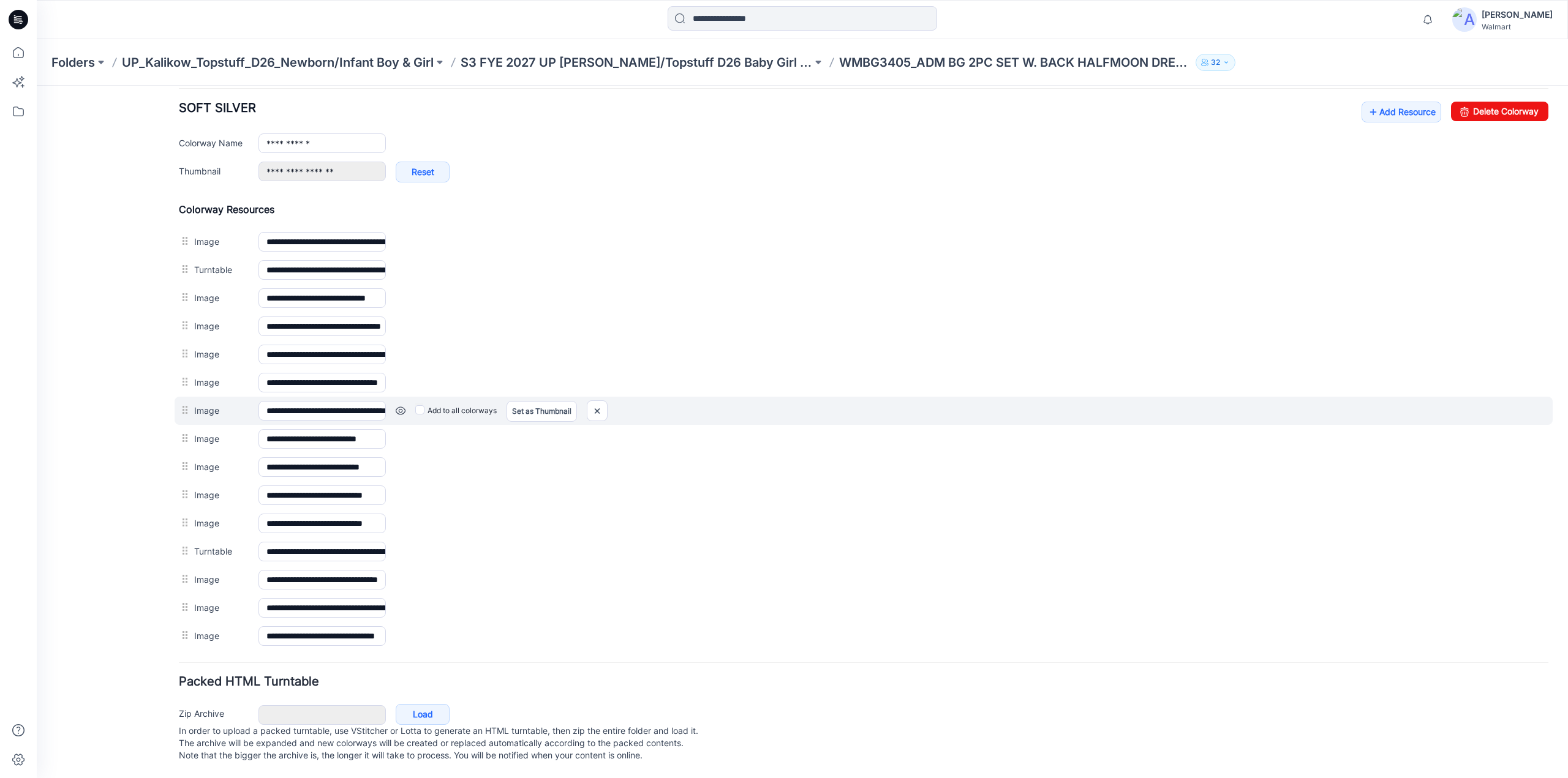
click at [398, 406] on link at bounding box center [400, 410] width 9 height 9
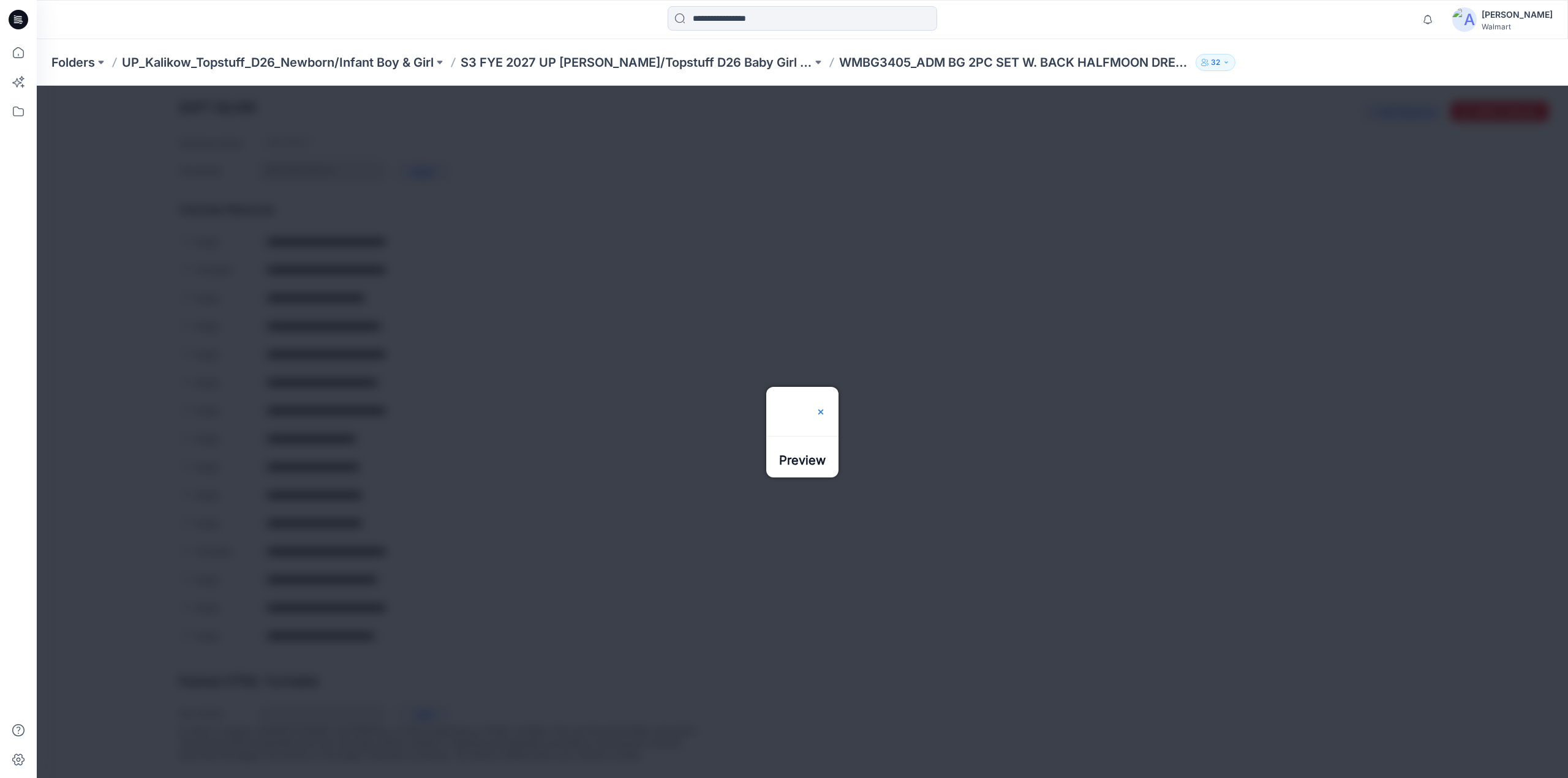
click at [826, 407] on img at bounding box center [820, 412] width 9 height 9
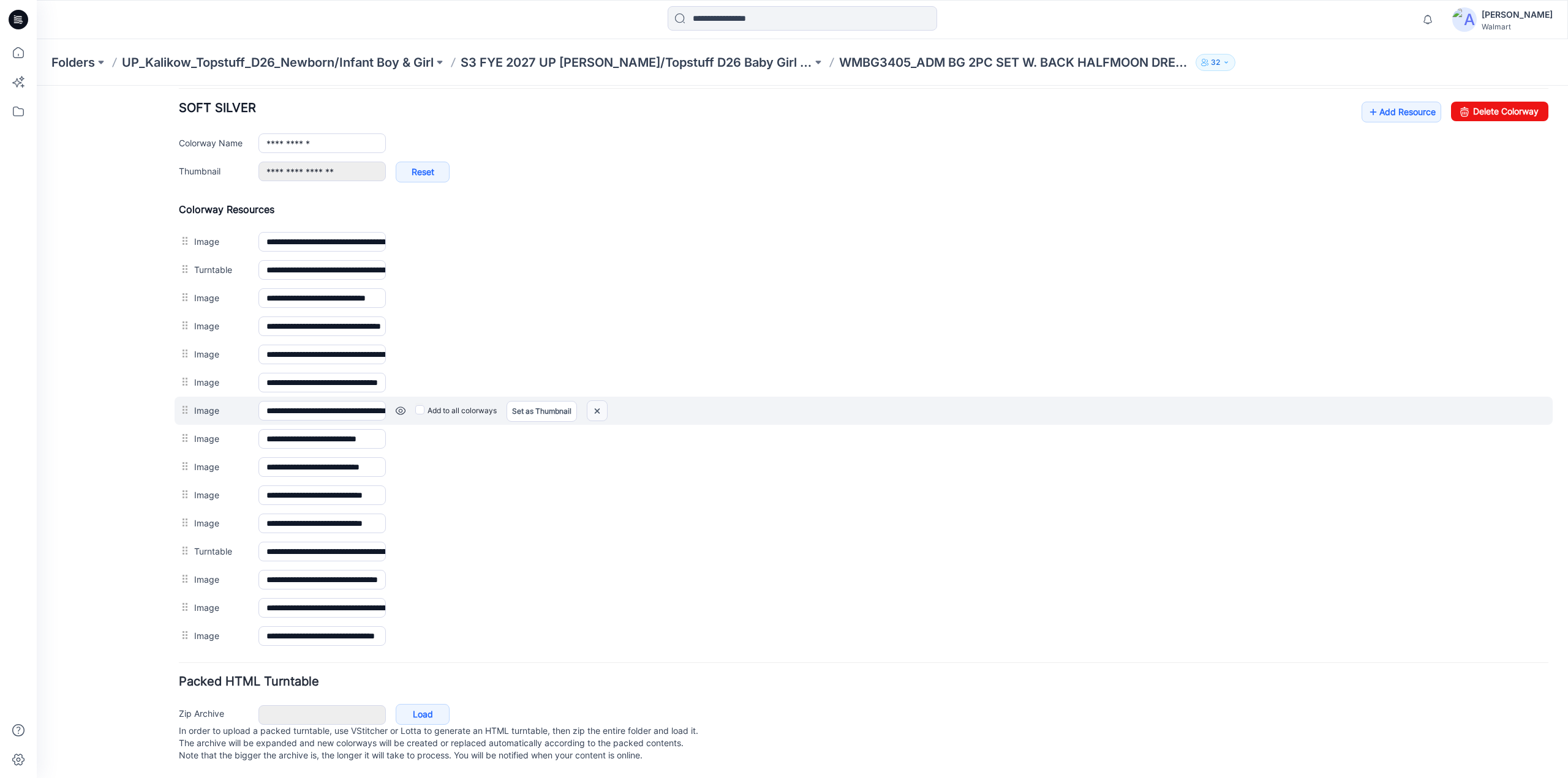
drag, startPoint x: 865, startPoint y: 133, endPoint x: 592, endPoint y: 403, distance: 384.0
click at [592, 403] on img at bounding box center [597, 411] width 20 height 21
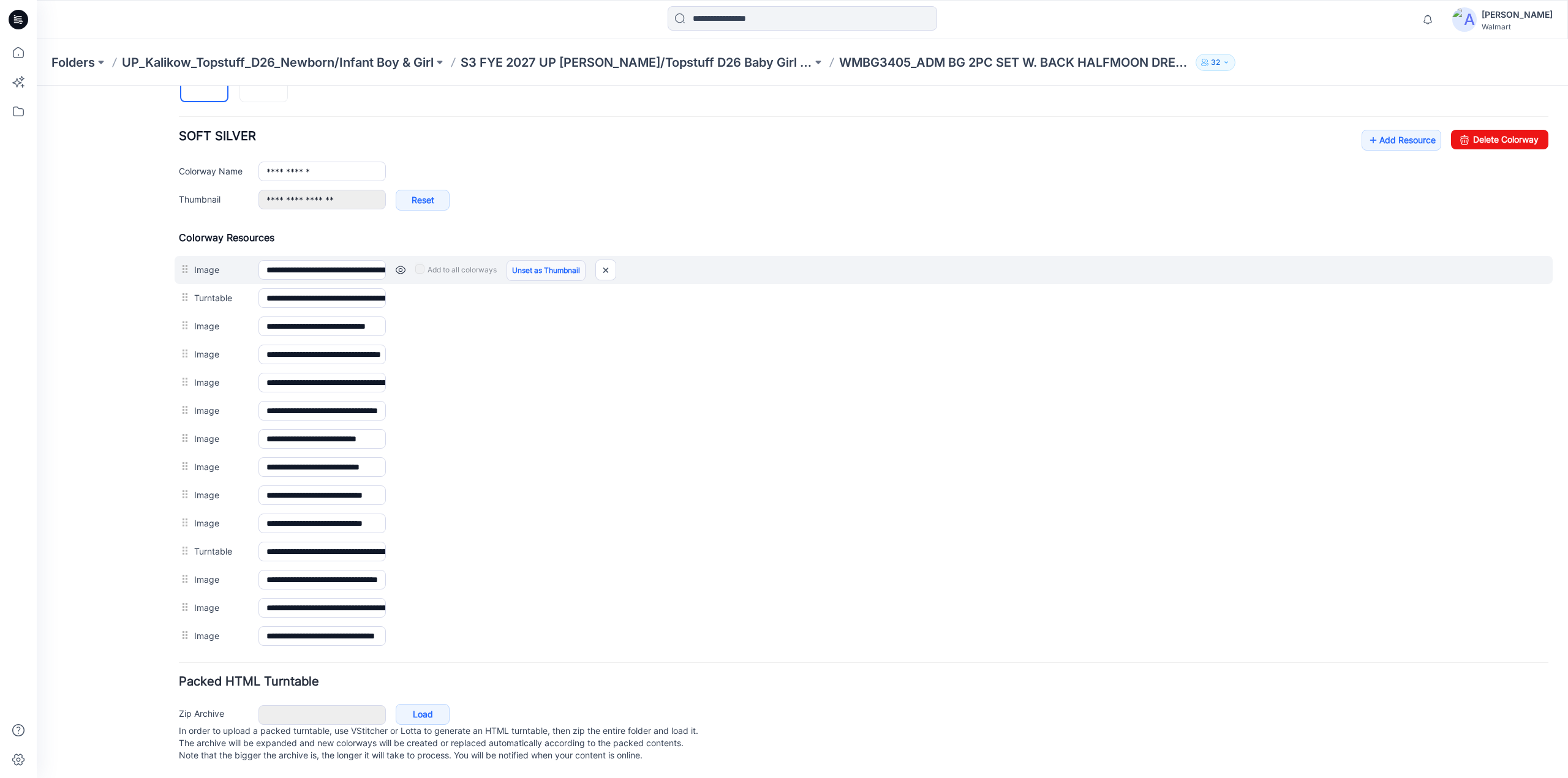
click at [521, 267] on link "Unset as Thumbnail" at bounding box center [546, 270] width 79 height 21
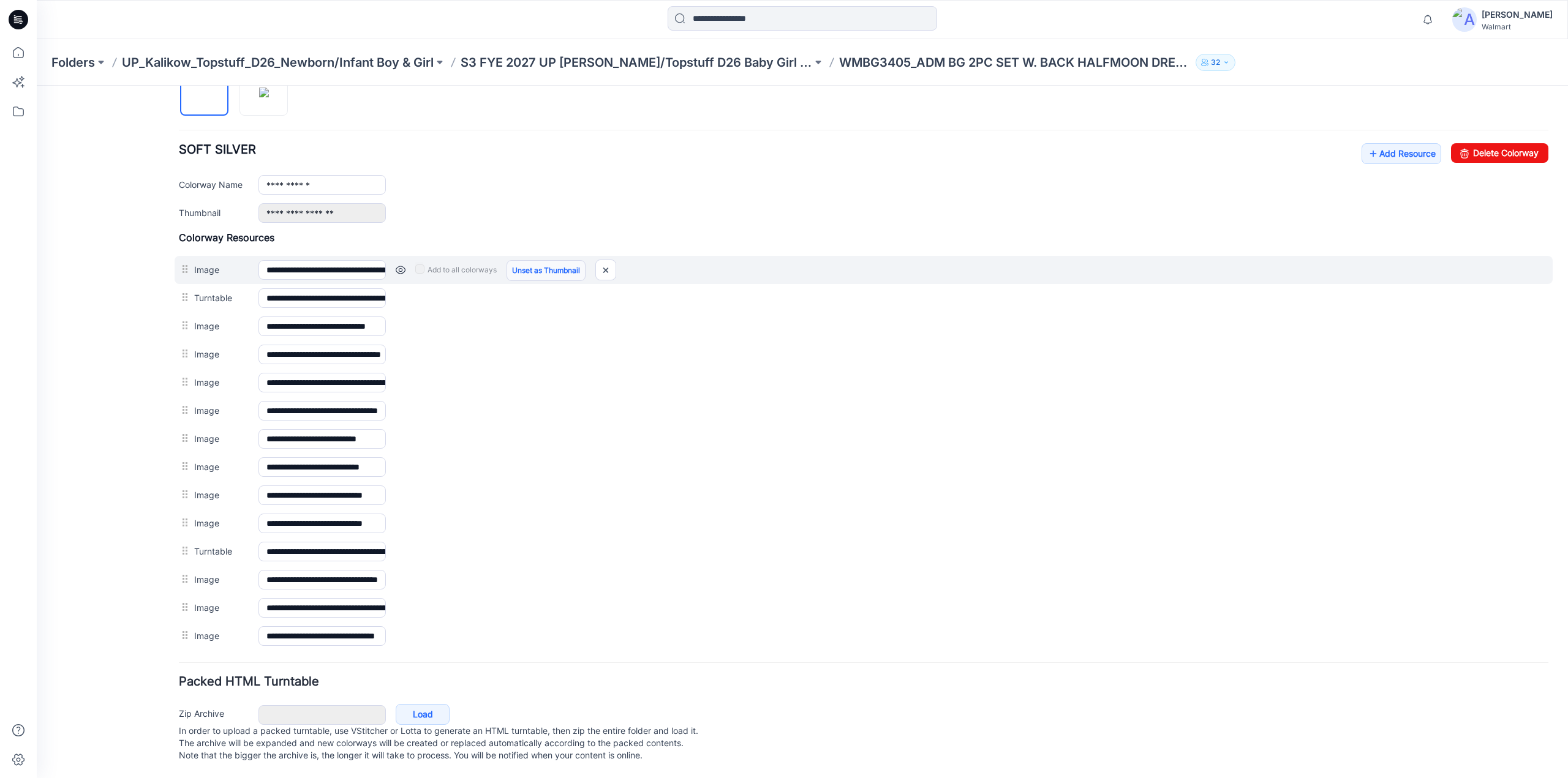
click at [523, 266] on link "Unset as Thumbnail" at bounding box center [546, 270] width 79 height 21
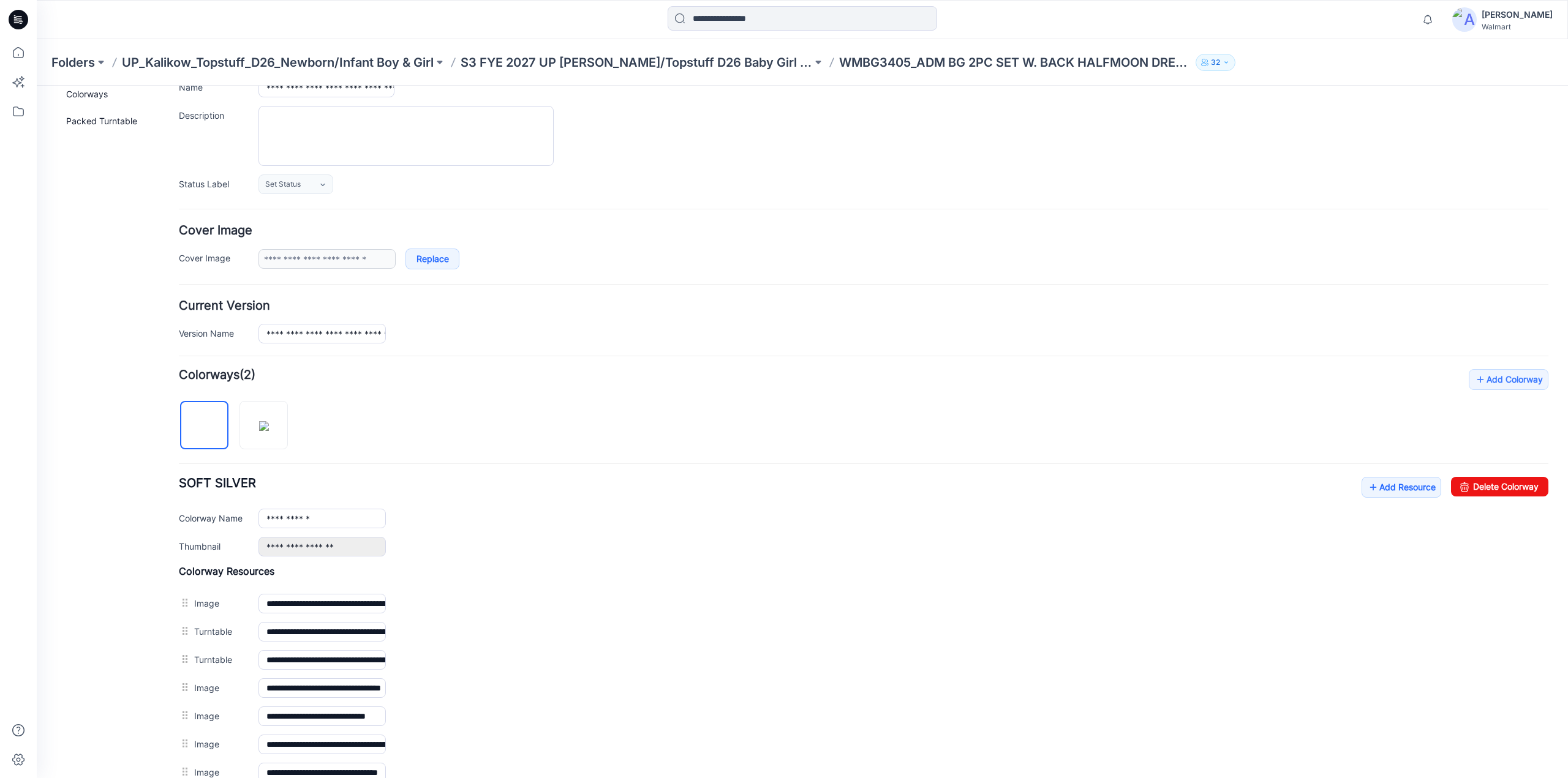
scroll to position [0, 0]
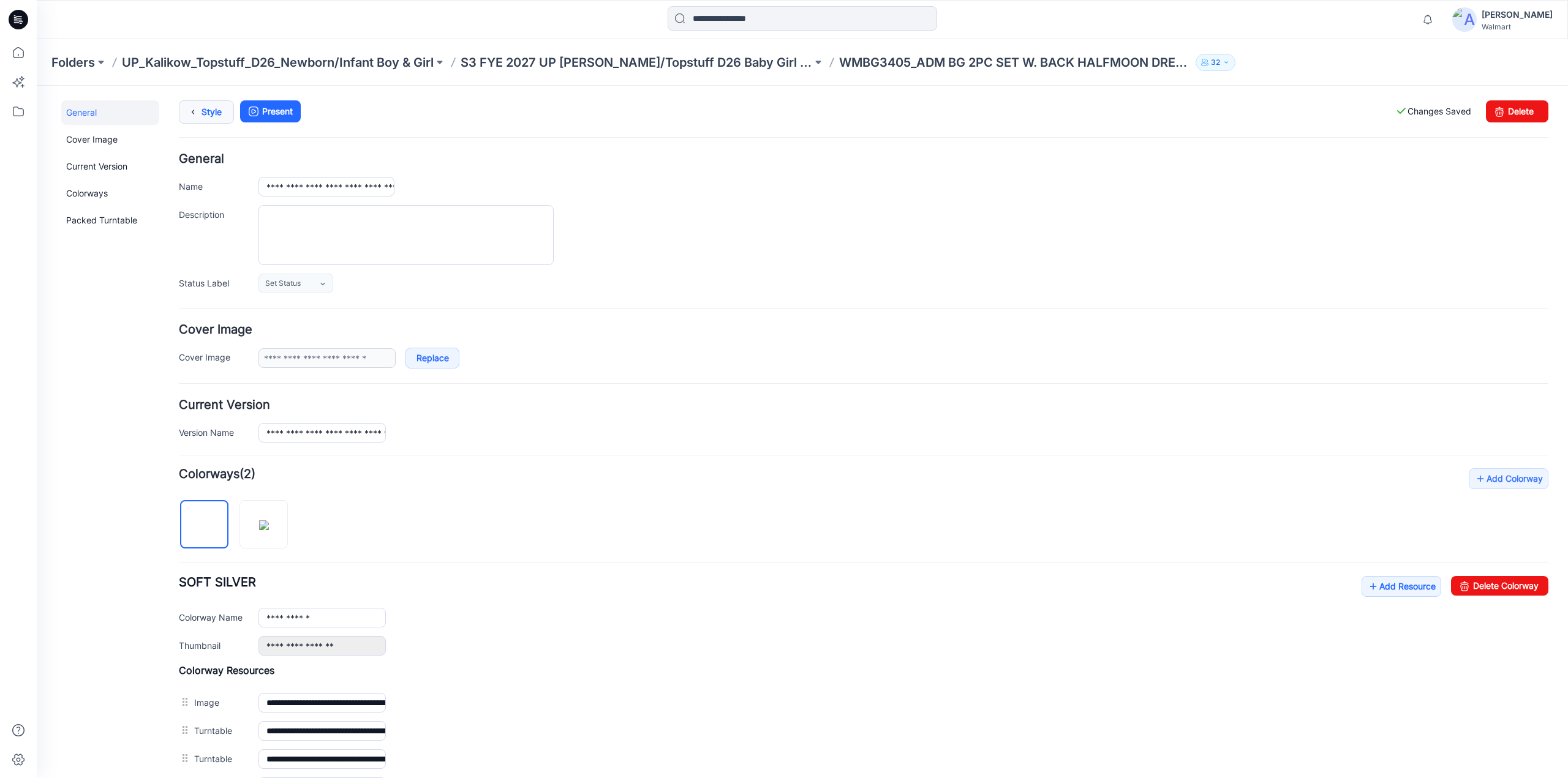
click at [208, 115] on link "Style" at bounding box center [206, 111] width 55 height 23
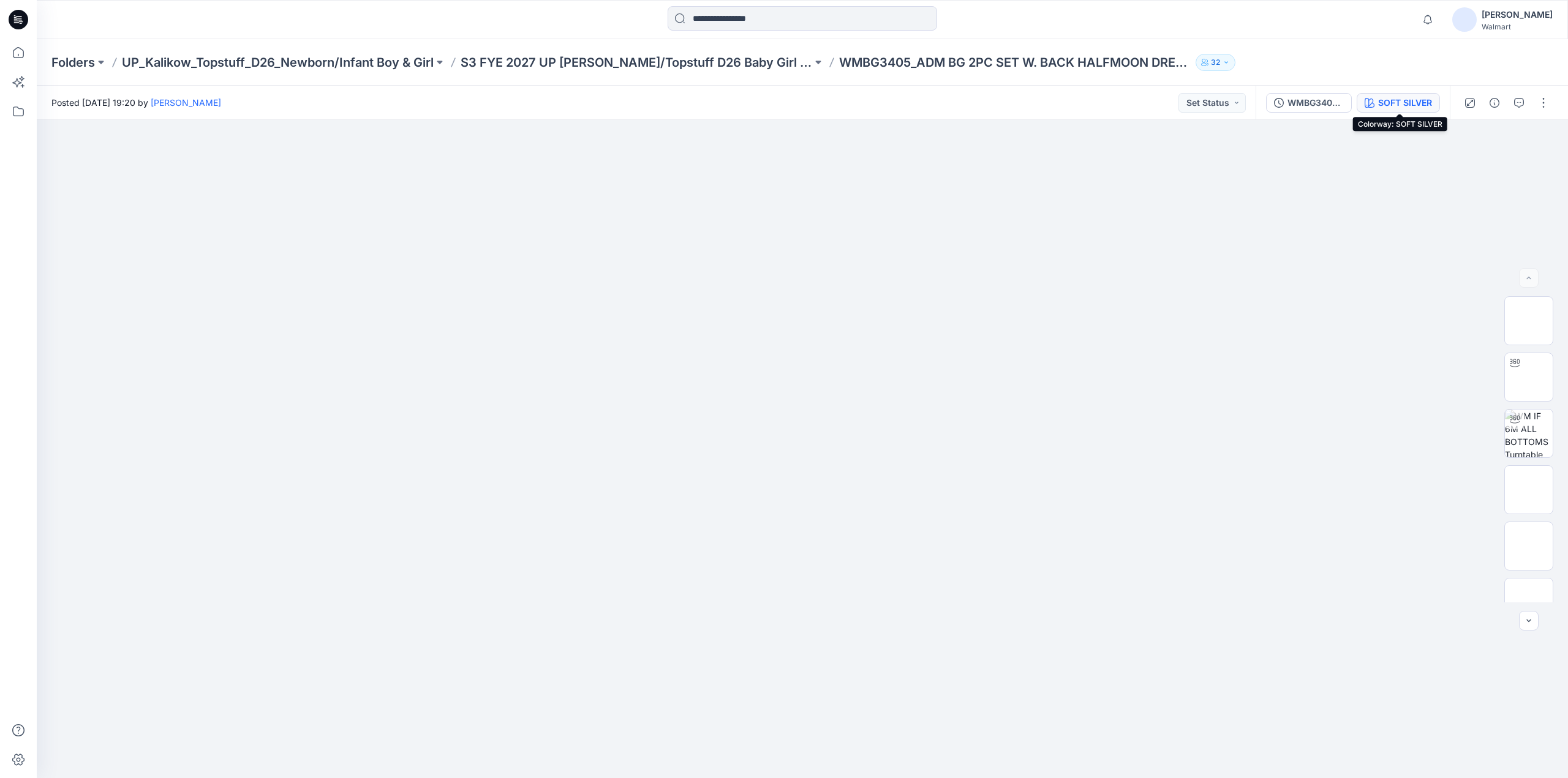
click at [1420, 104] on div "SOFT SILVER" at bounding box center [1405, 103] width 54 height 13
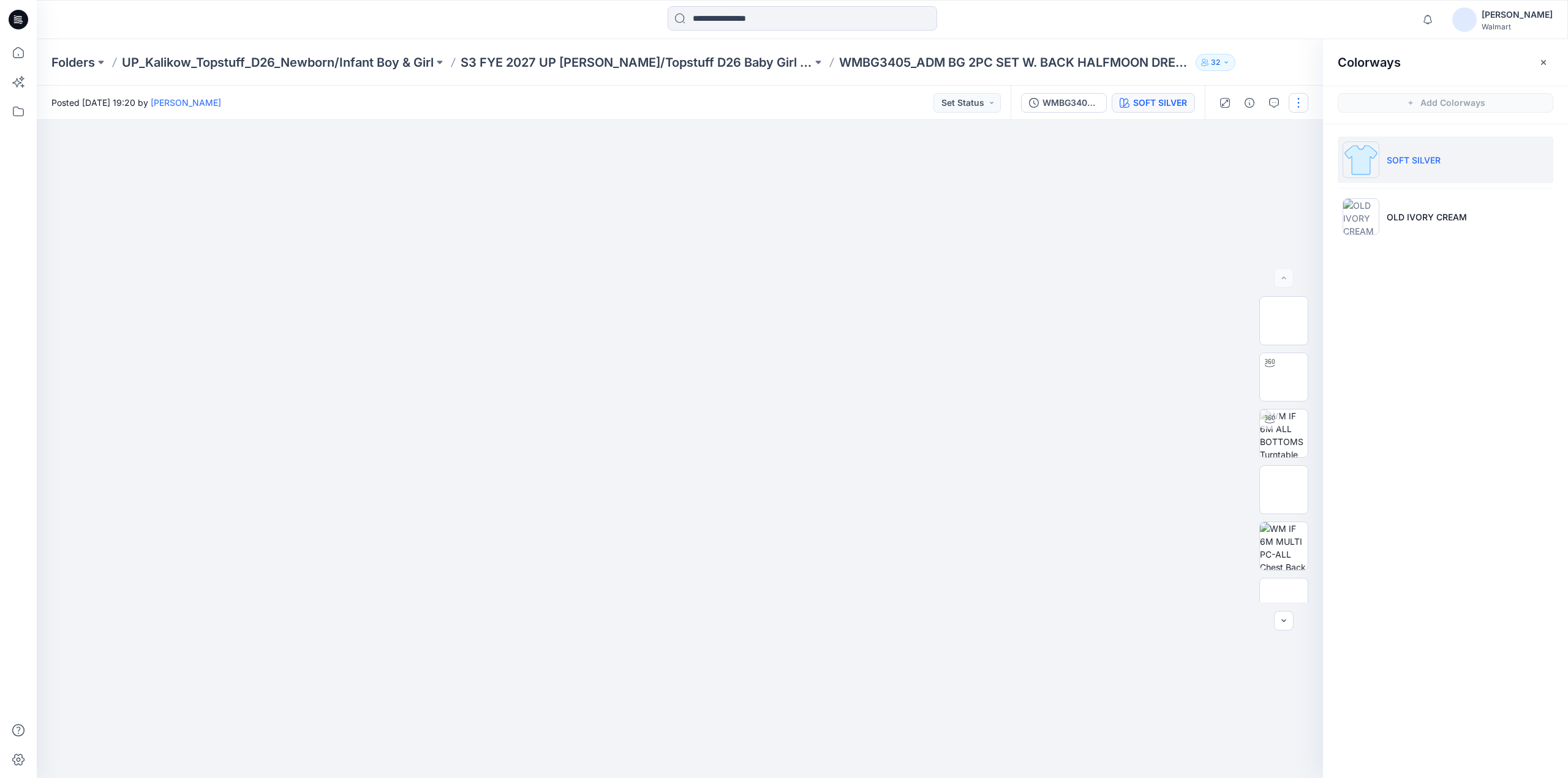
click at [1296, 106] on button "button" at bounding box center [1298, 103] width 20 height 20
click at [1225, 172] on button "Edit" at bounding box center [1247, 165] width 112 height 23
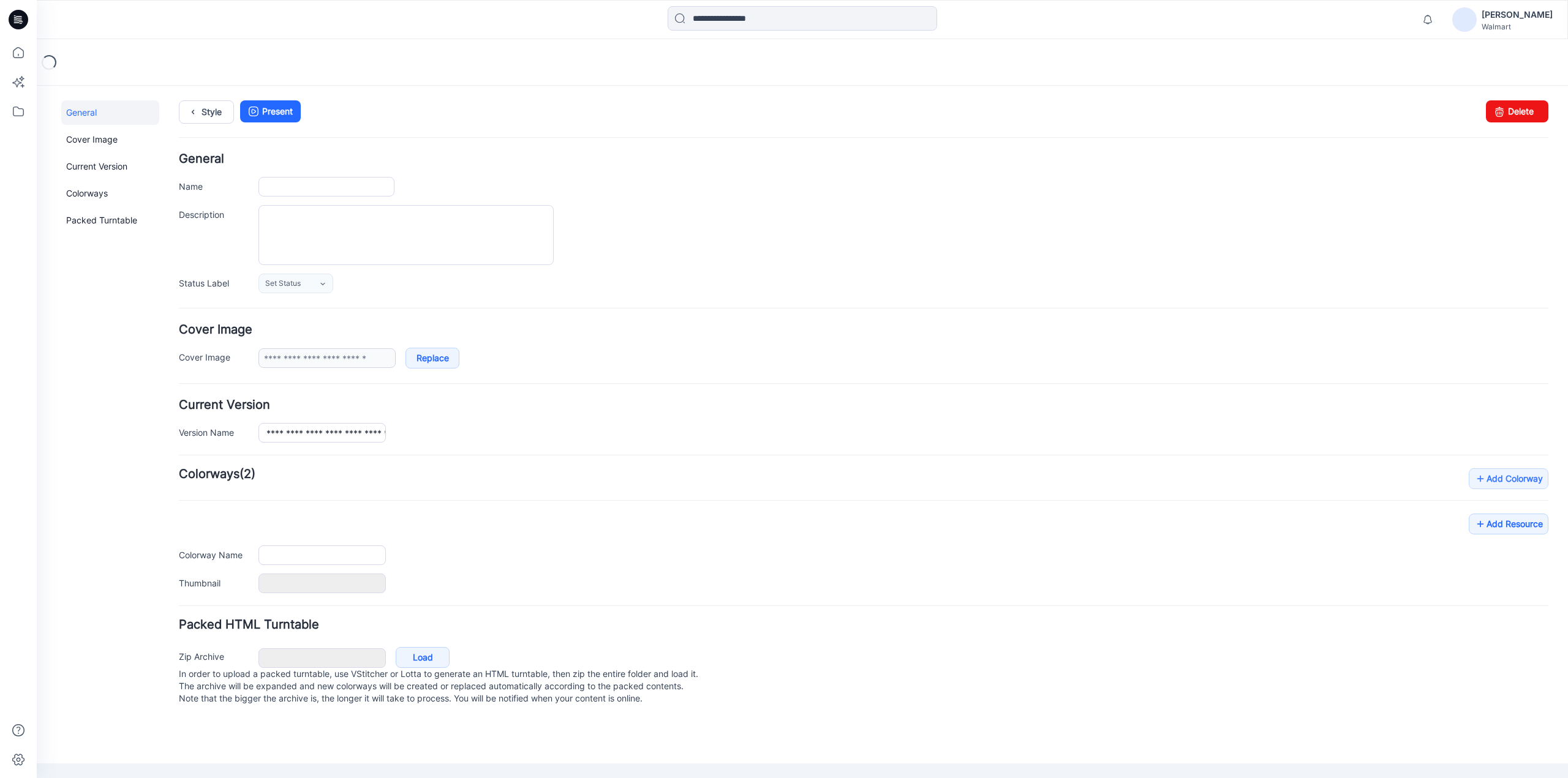
type input "**********"
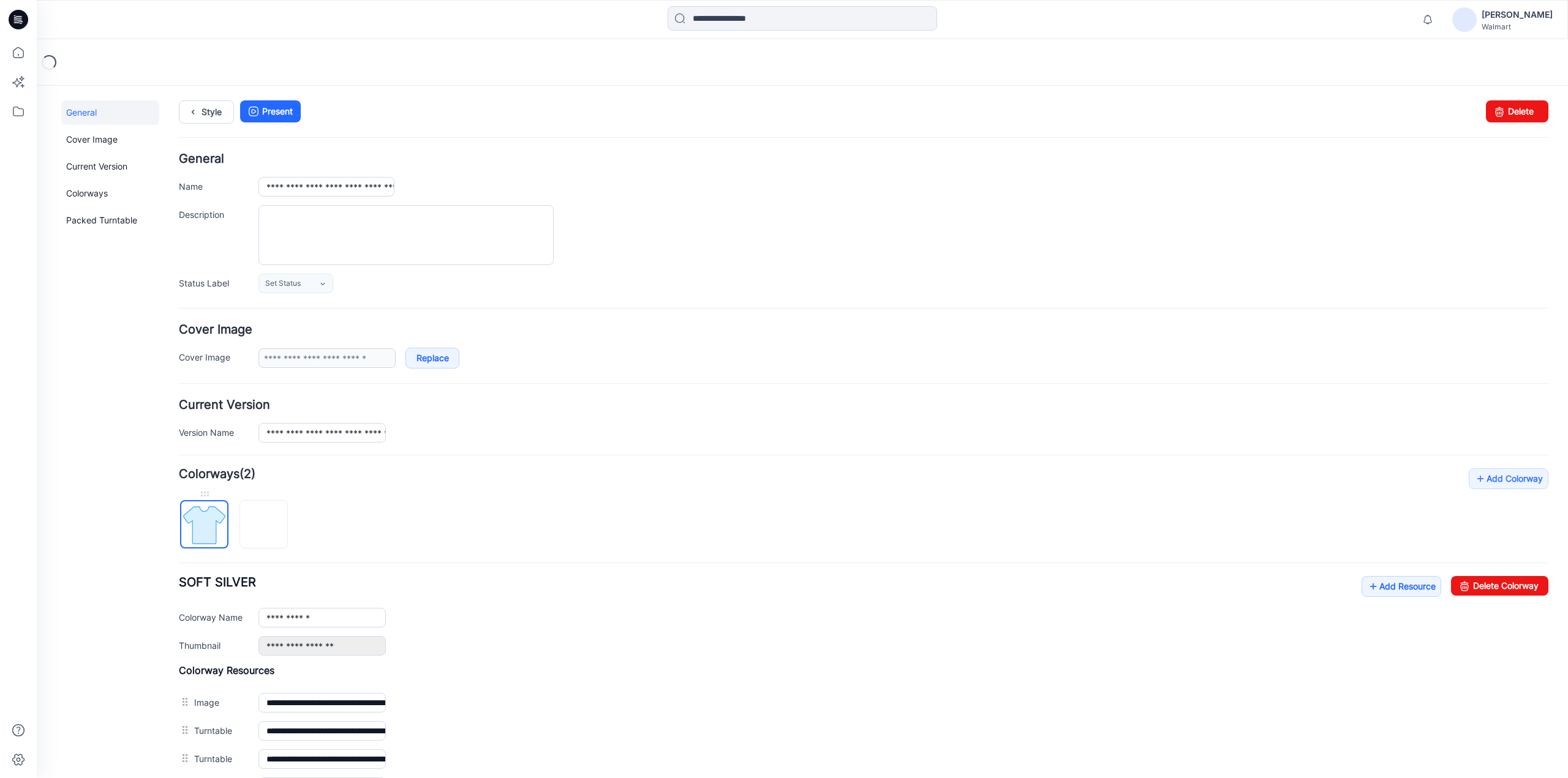
click at [209, 530] on img at bounding box center [204, 525] width 46 height 46
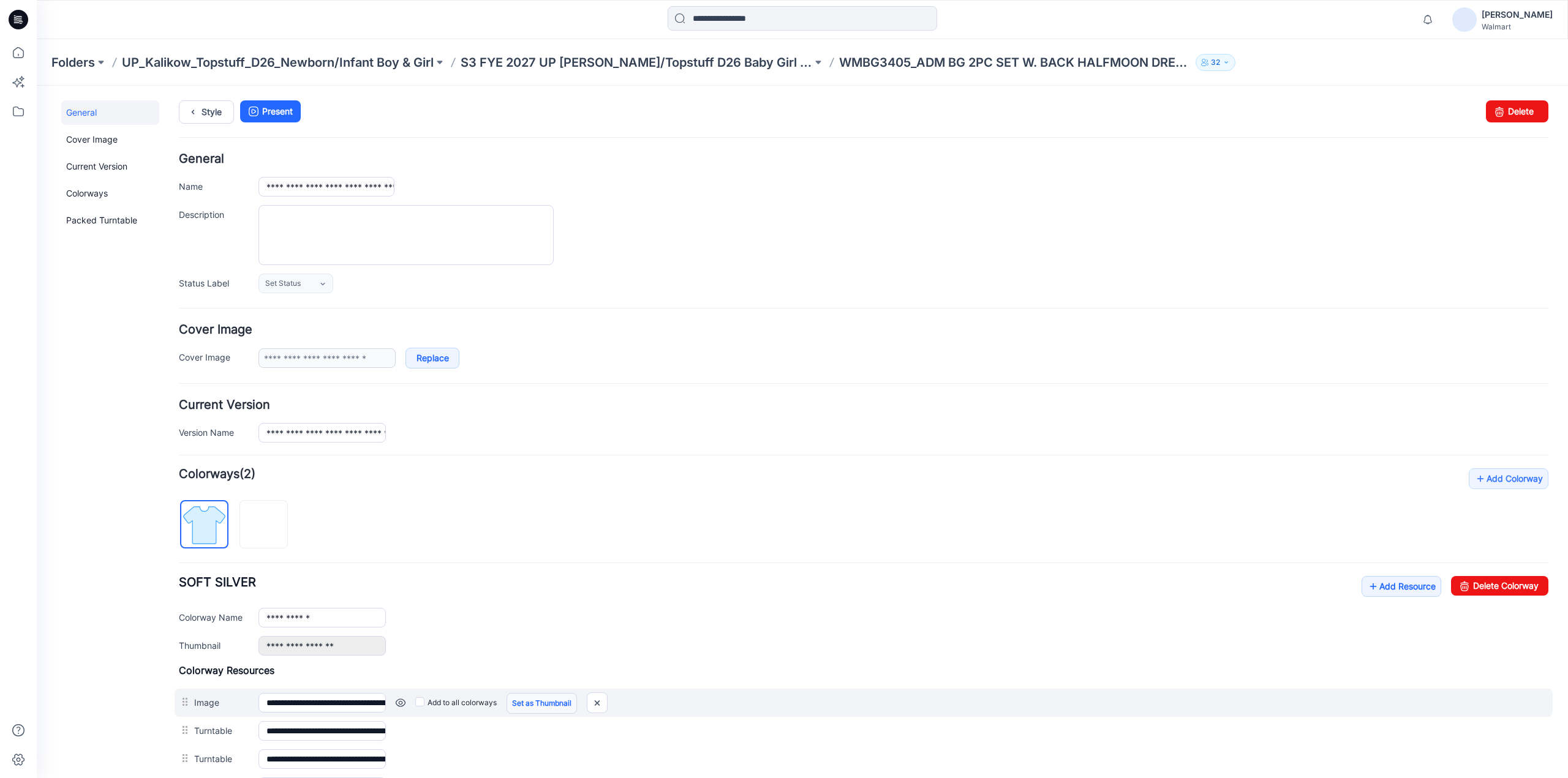
click at [554, 701] on link "Set as Thumbnail" at bounding box center [541, 703] width 70 height 21
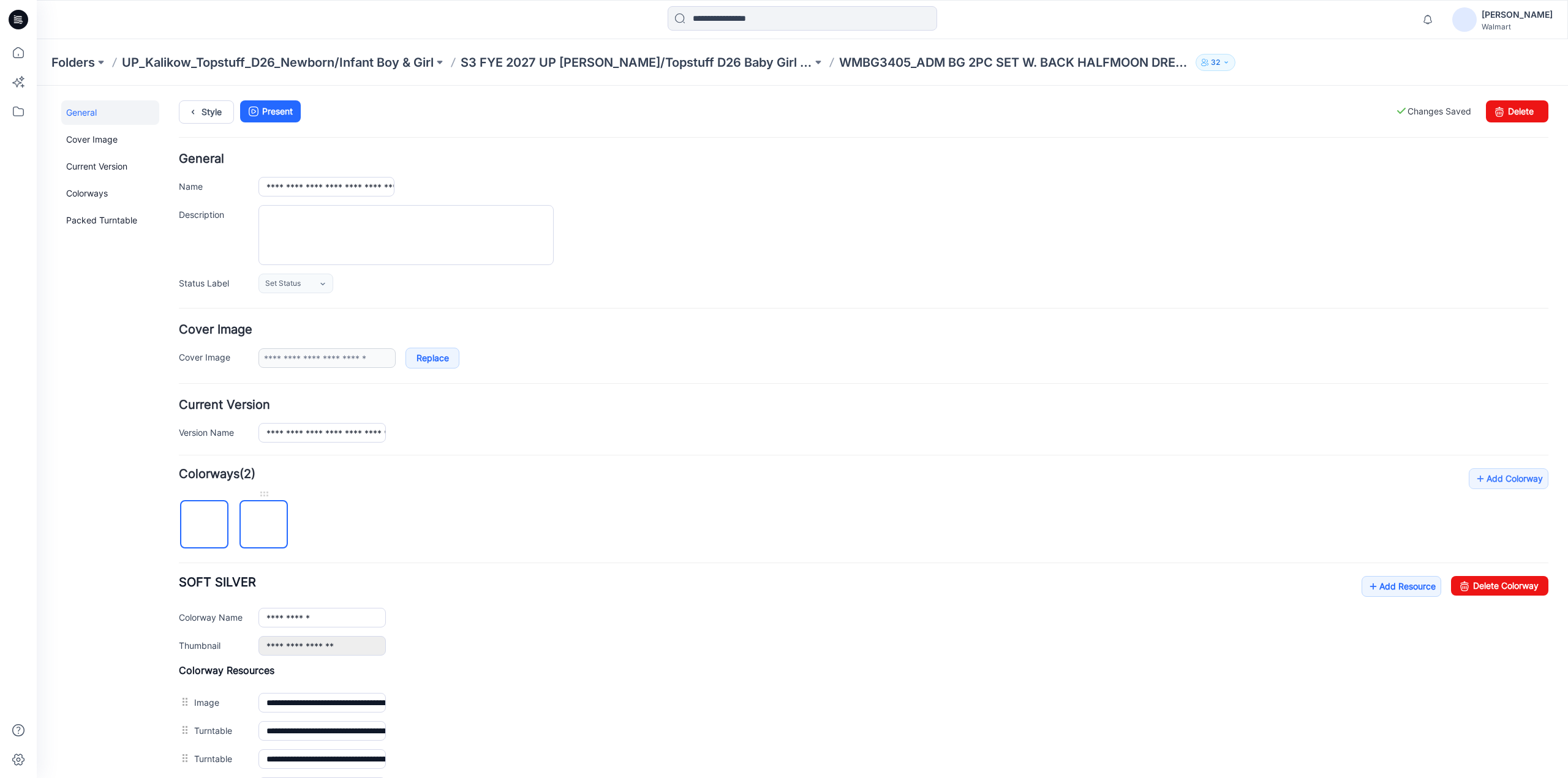
click at [264, 525] on img at bounding box center [264, 525] width 0 height 0
type input "**********"
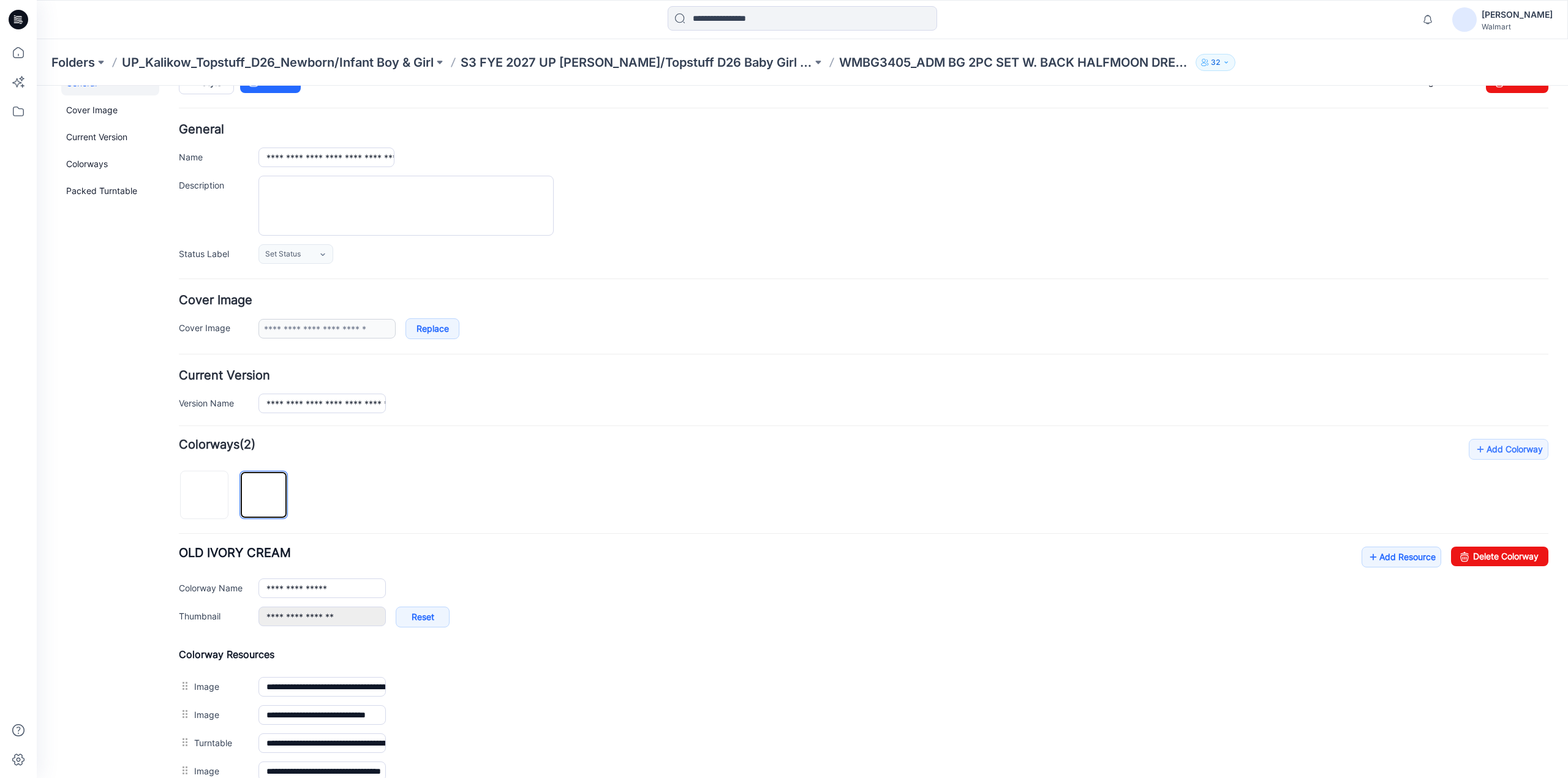
scroll to position [478, 0]
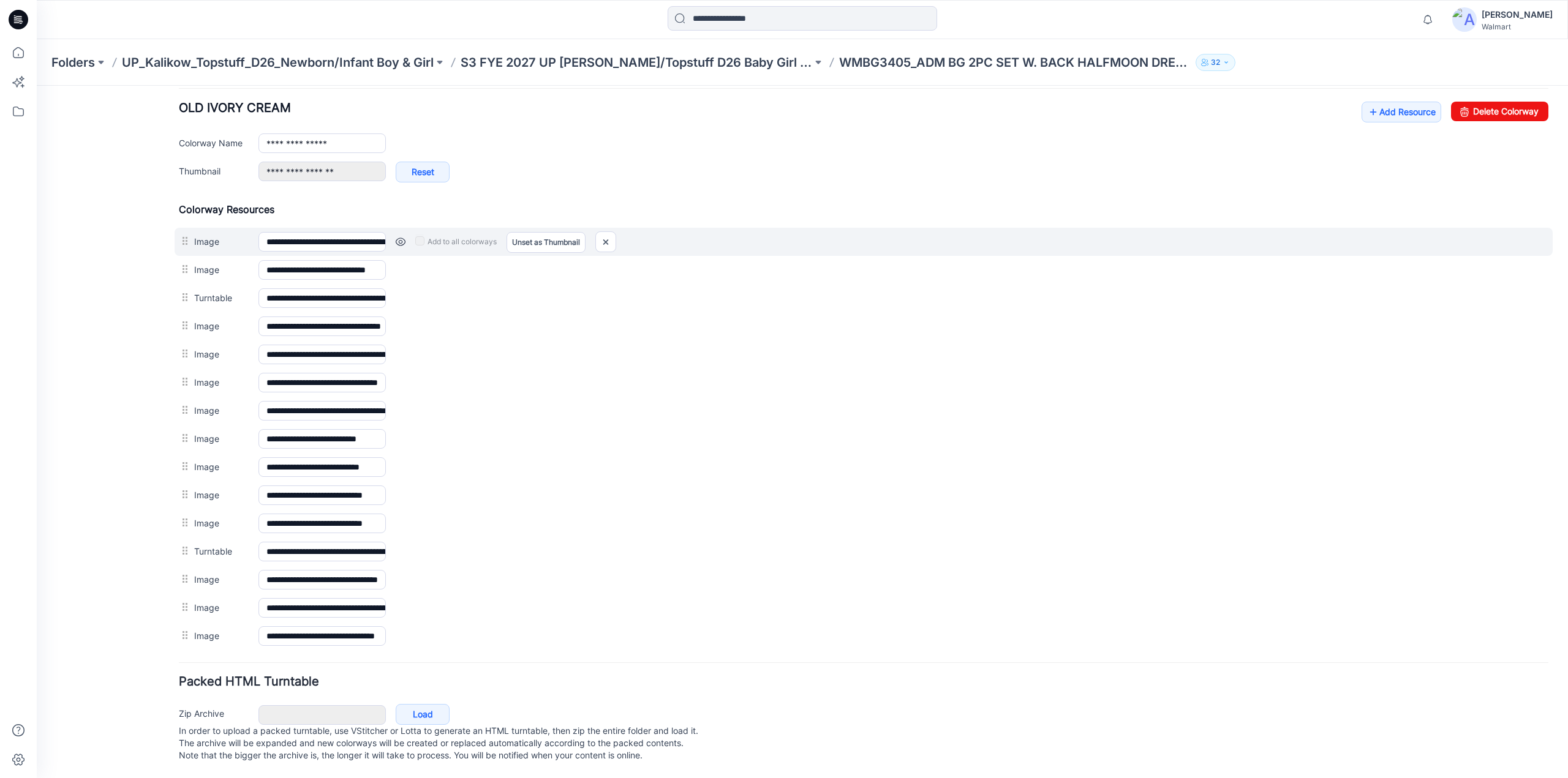
click at [396, 237] on link at bounding box center [400, 242] width 9 height 9
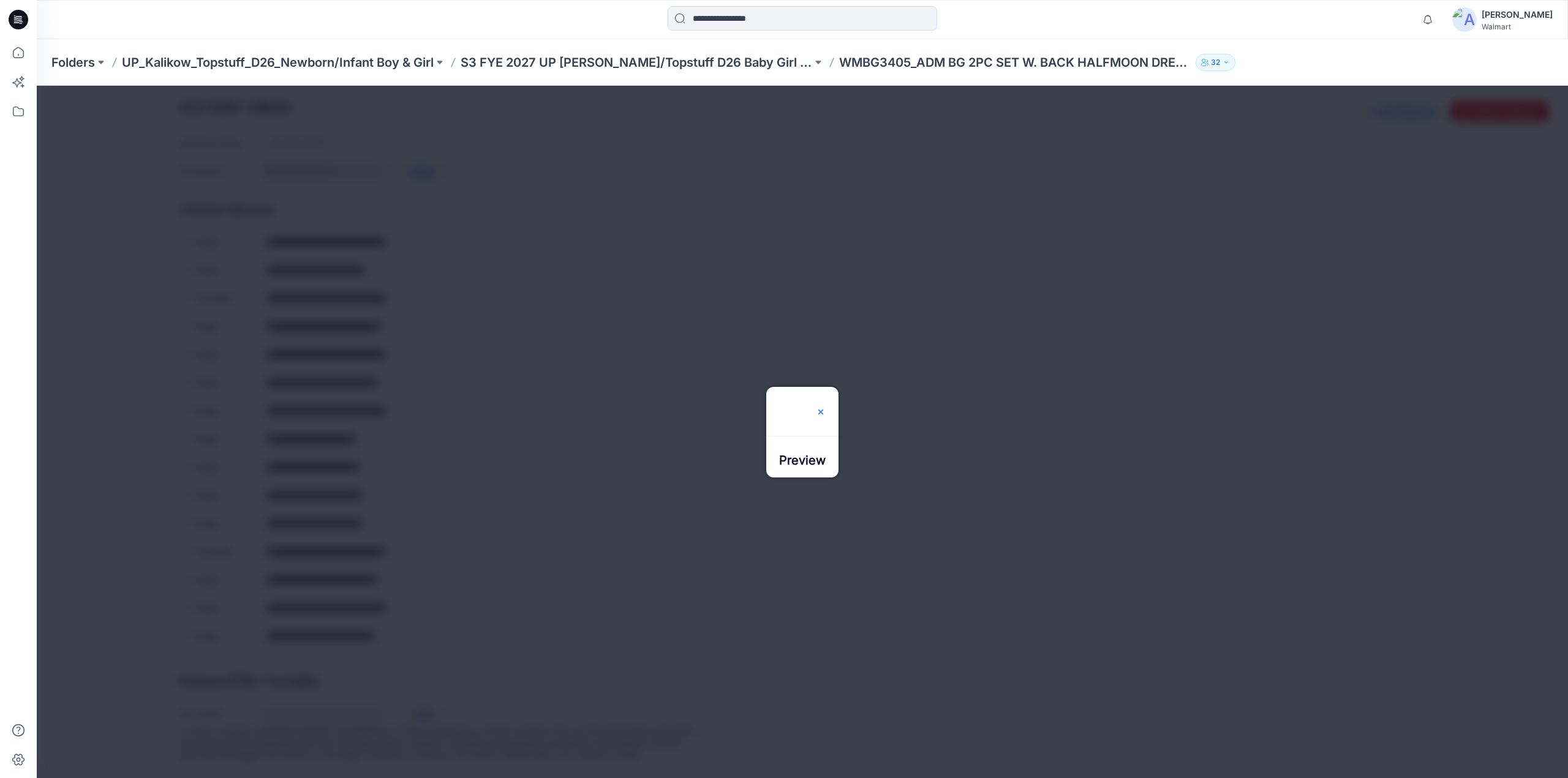
click at [826, 407] on img at bounding box center [820, 412] width 9 height 9
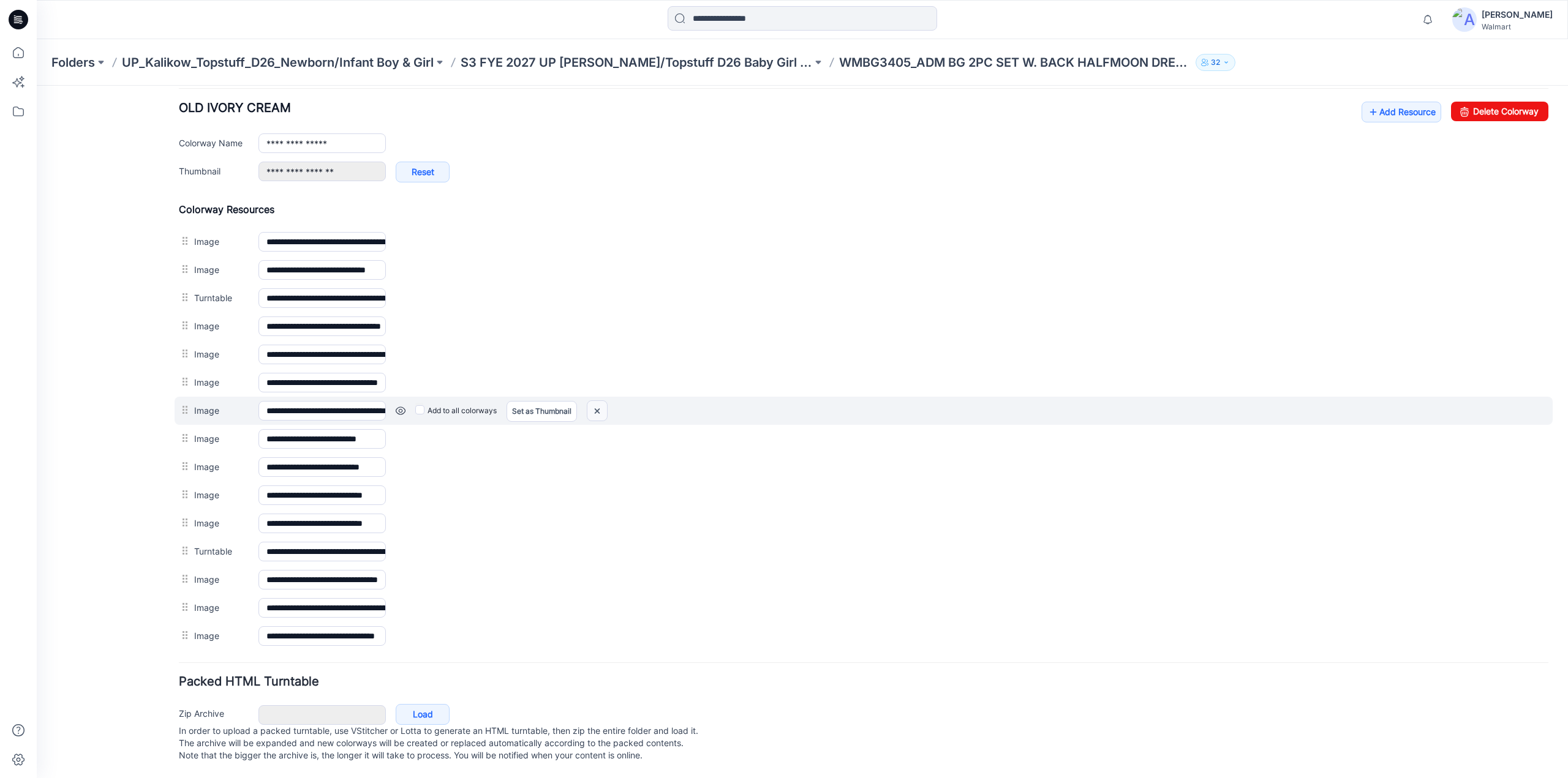
drag, startPoint x: 601, startPoint y: 402, endPoint x: 869, endPoint y: 137, distance: 376.9
click at [601, 402] on img at bounding box center [597, 411] width 20 height 21
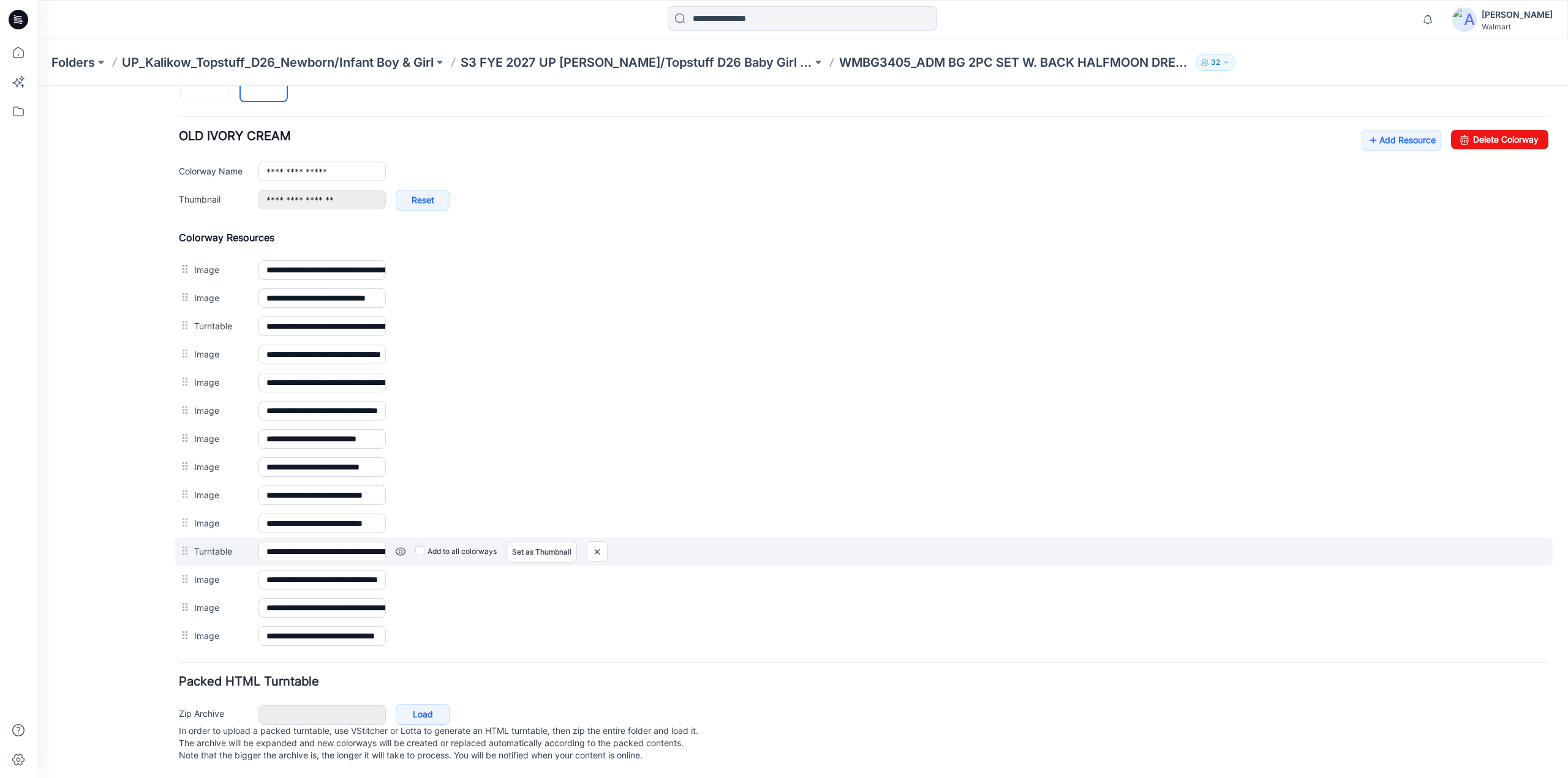
scroll to position [436, 0]
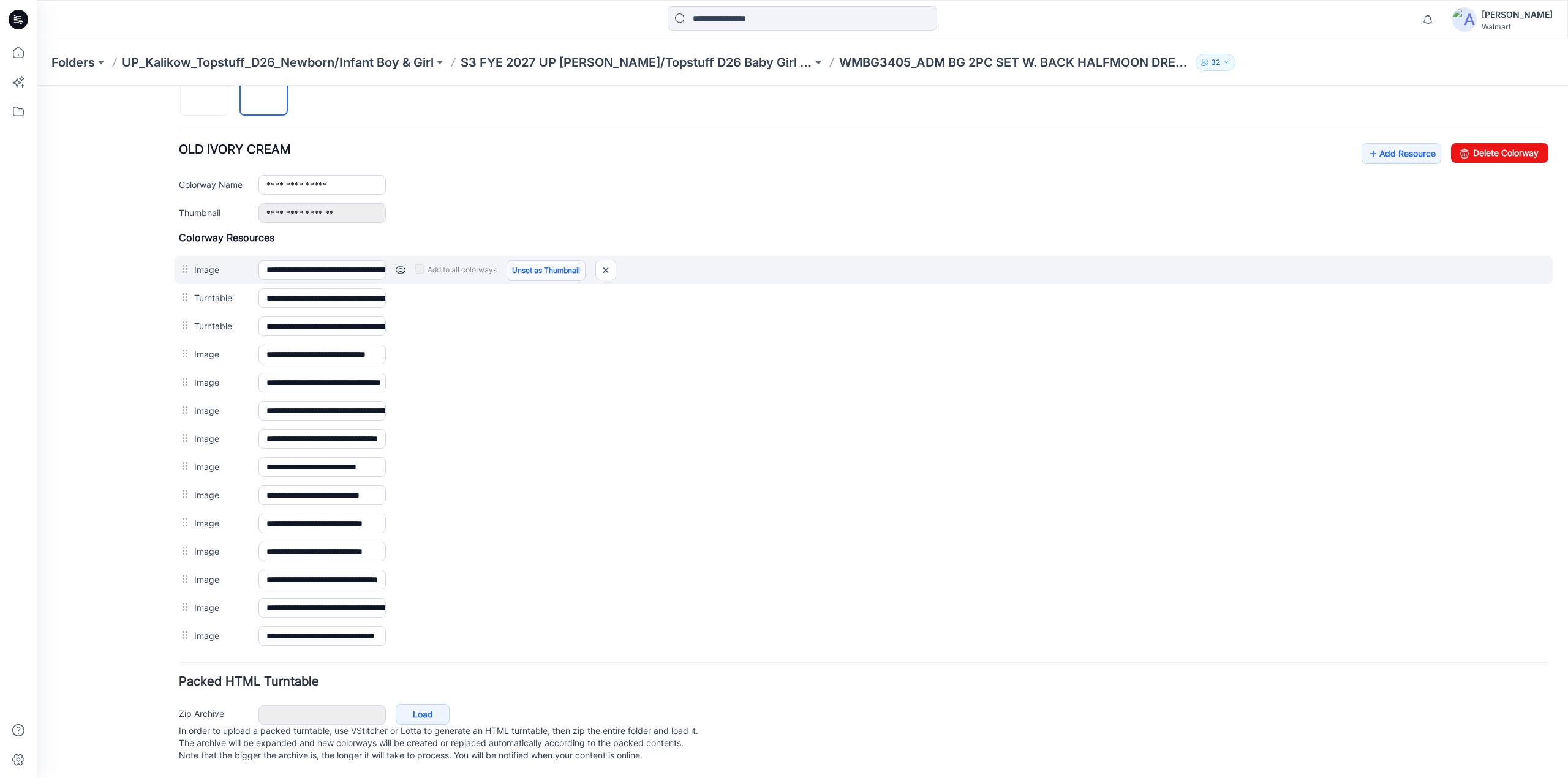
click at [540, 265] on link "Unset as Thumbnail" at bounding box center [546, 270] width 79 height 21
click at [536, 265] on link "Unset as Thumbnail" at bounding box center [546, 270] width 79 height 21
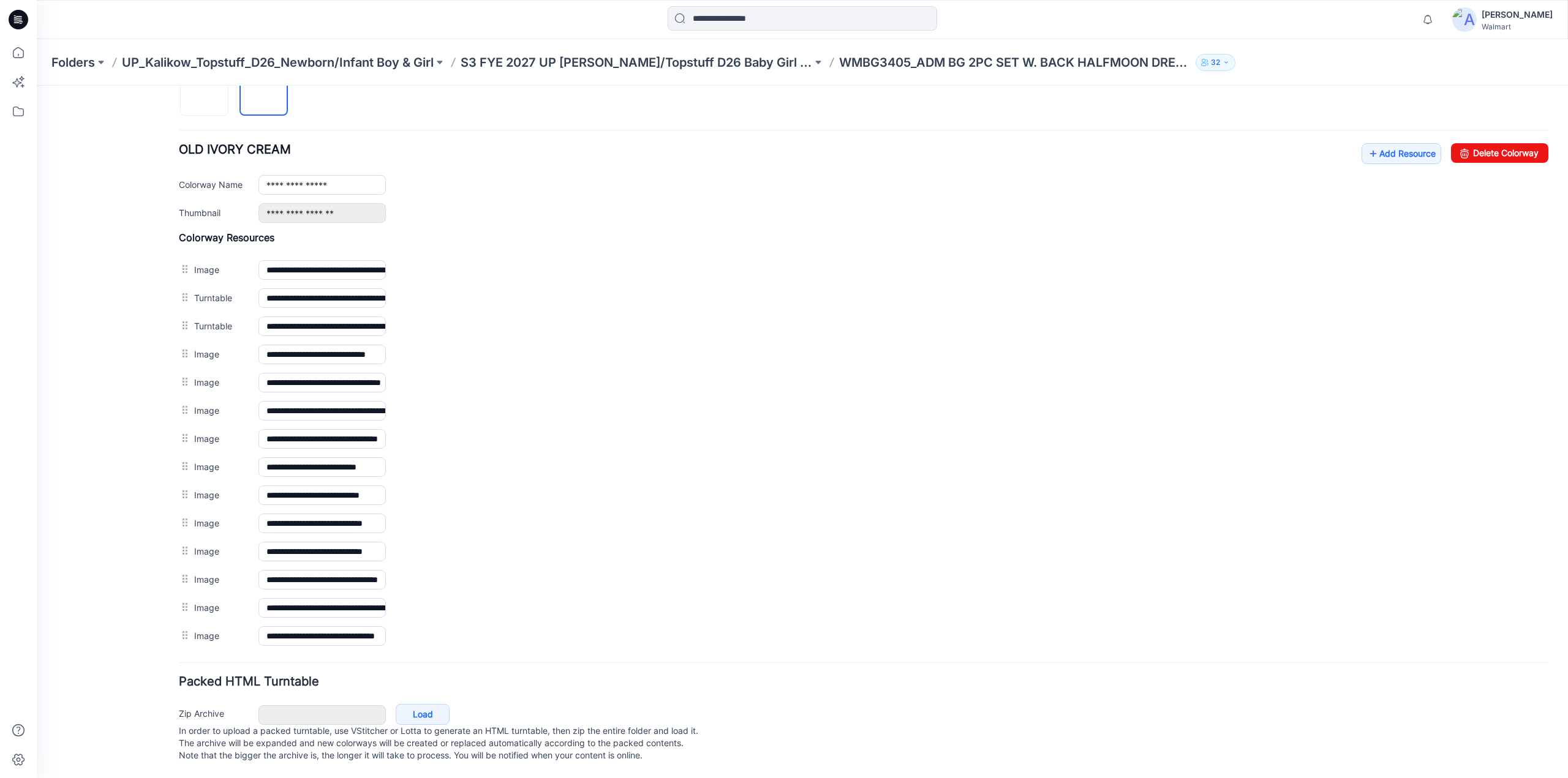
scroll to position [0, 0]
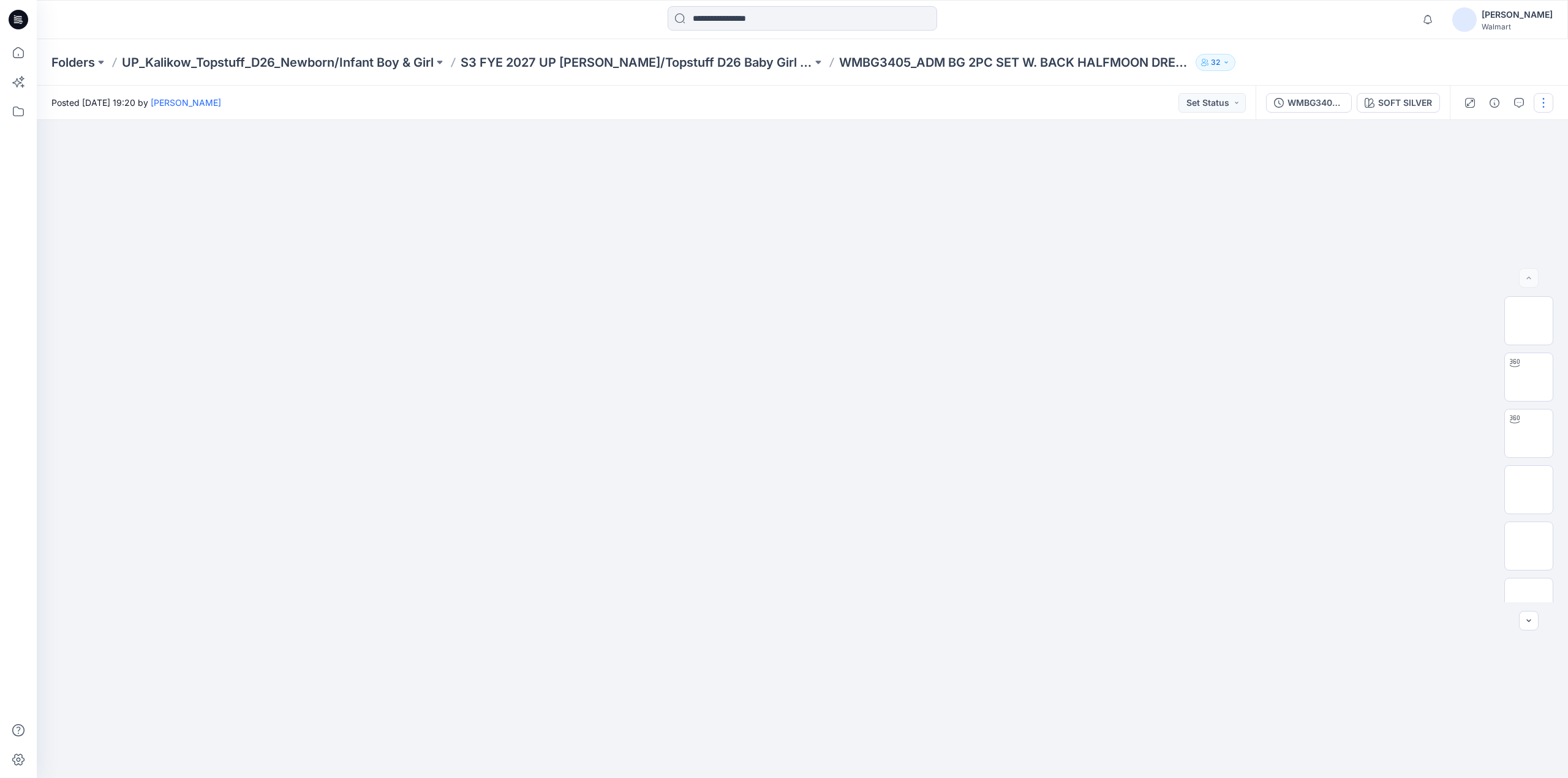
click at [1542, 98] on button "button" at bounding box center [1543, 103] width 20 height 20
click at [1465, 171] on p "Edit" at bounding box center [1465, 165] width 15 height 13
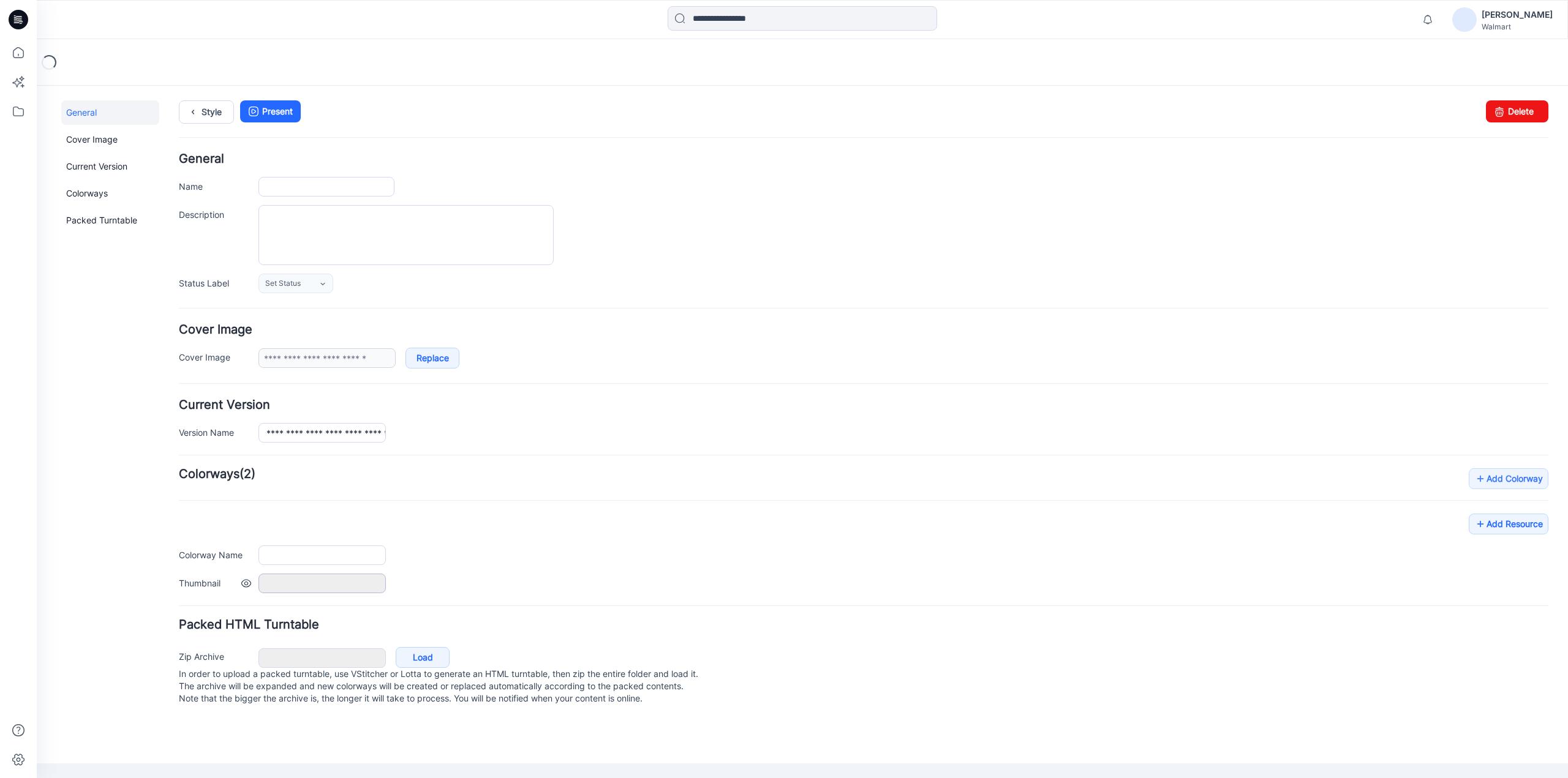
type input "**********"
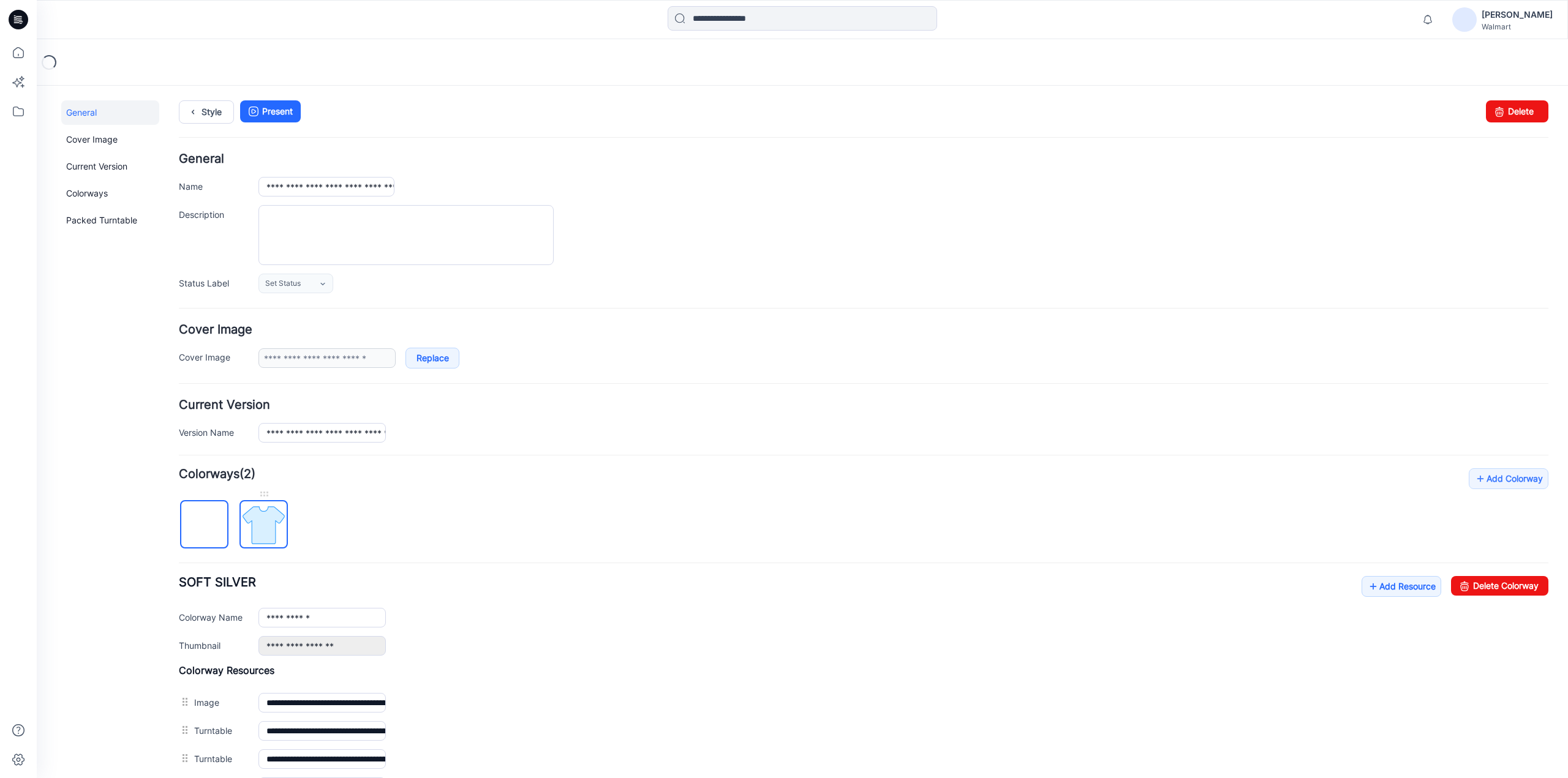
click at [259, 530] on img at bounding box center [263, 525] width 46 height 46
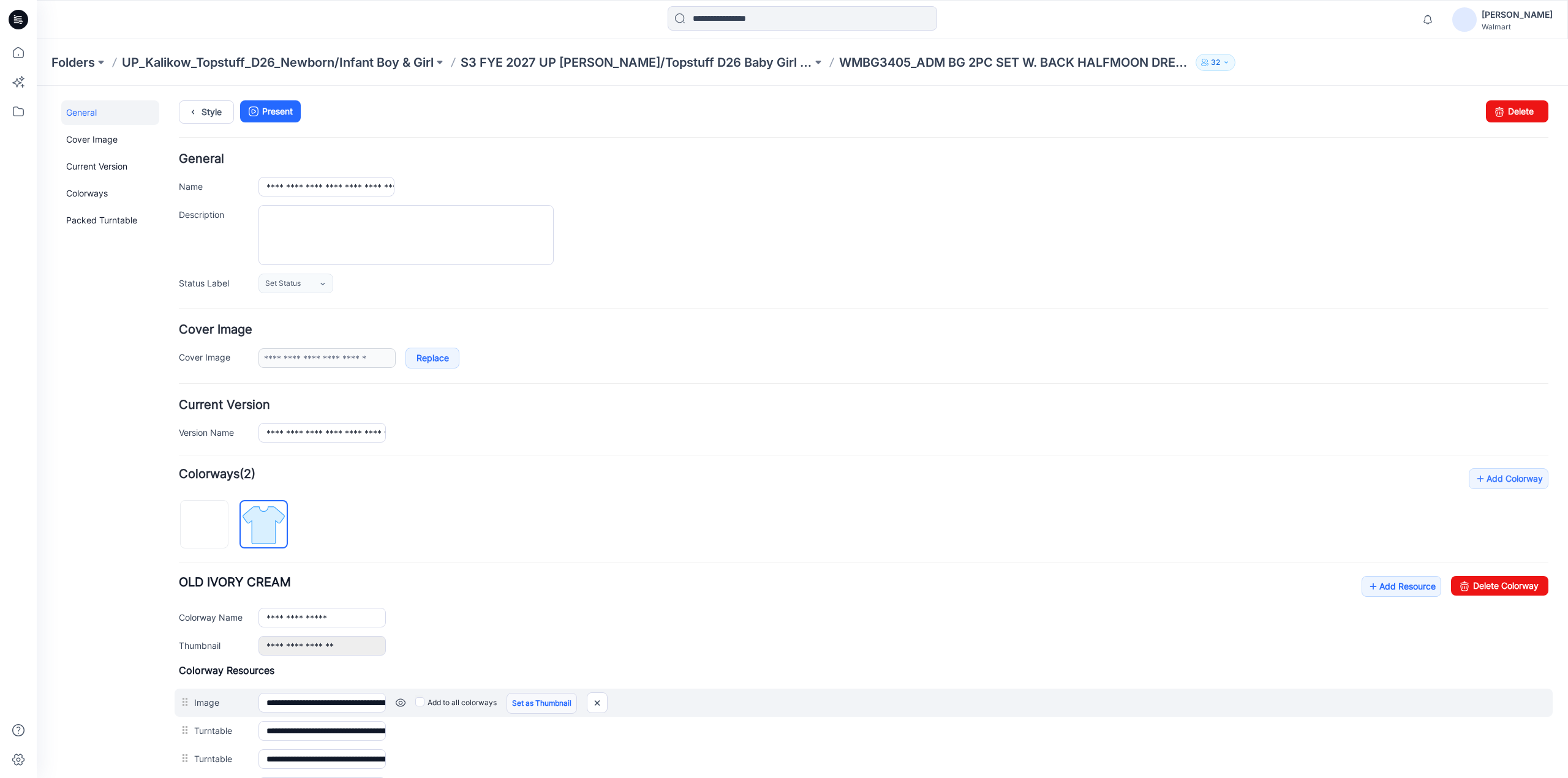
click at [558, 701] on link "Set as Thumbnail" at bounding box center [541, 703] width 70 height 21
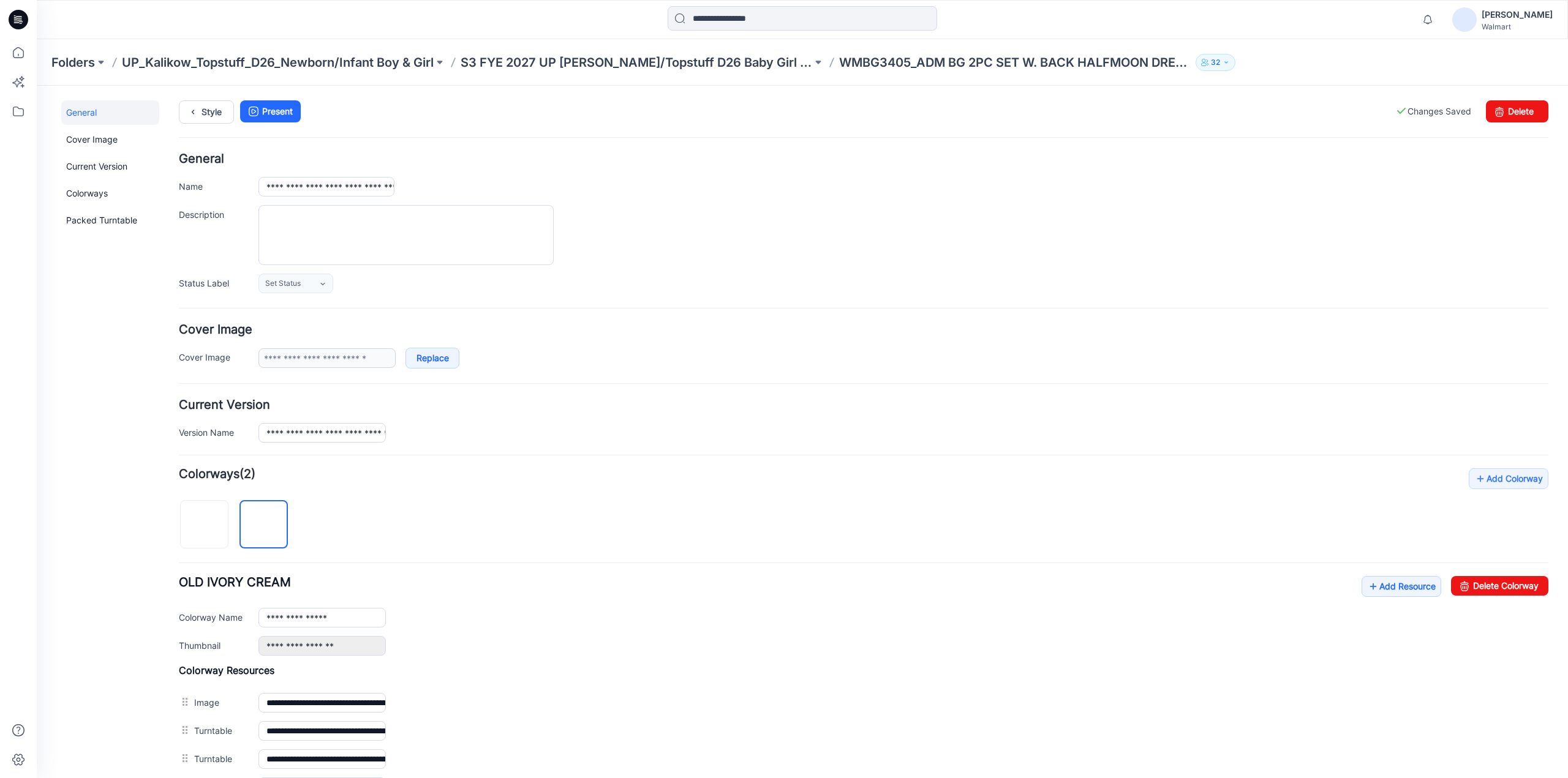
scroll to position [436, 0]
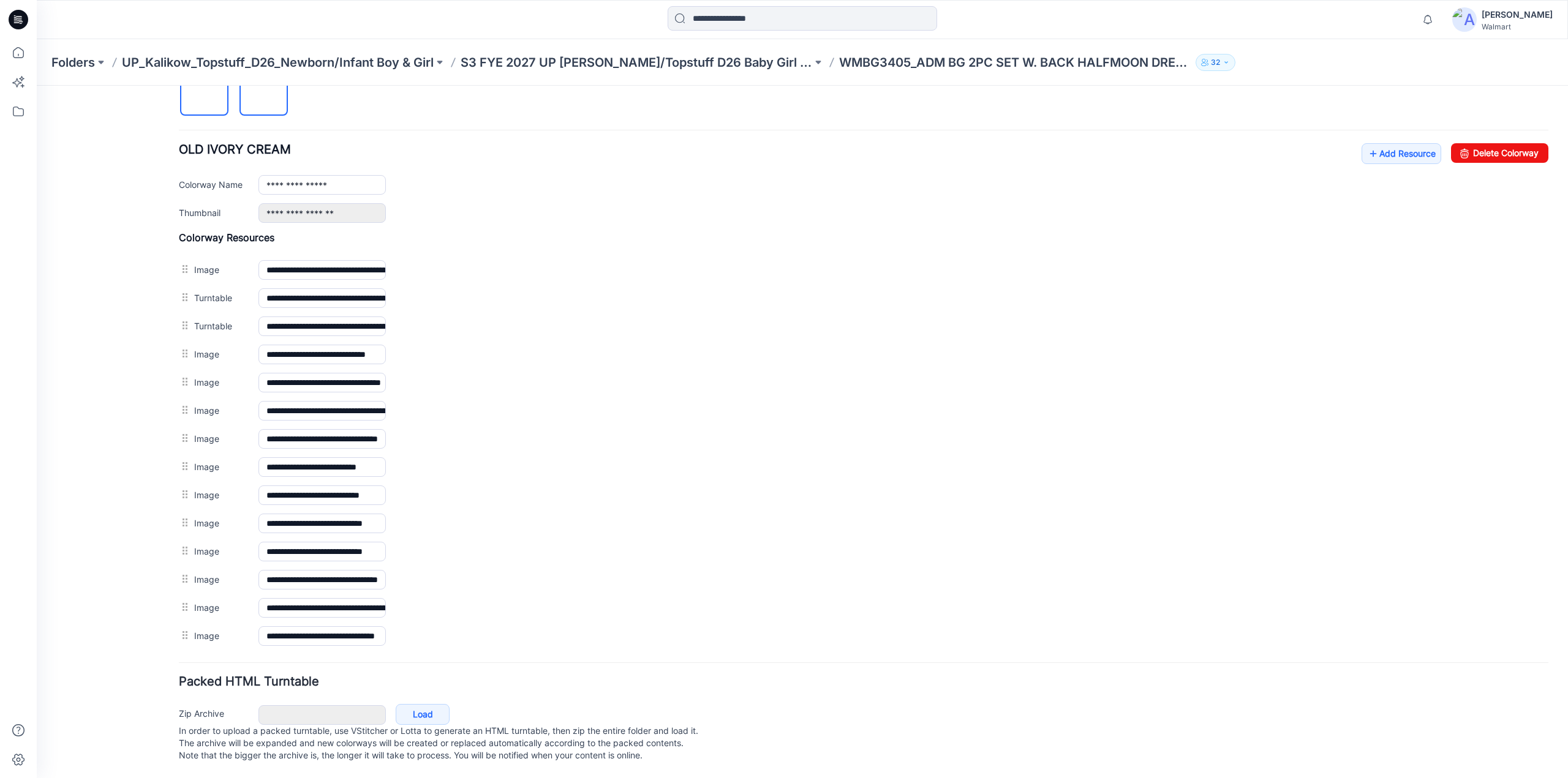
click at [205, 93] on img at bounding box center [205, 93] width 0 height 0
type input "**********"
click at [1403, 145] on link "Add Resource" at bounding box center [1401, 153] width 80 height 21
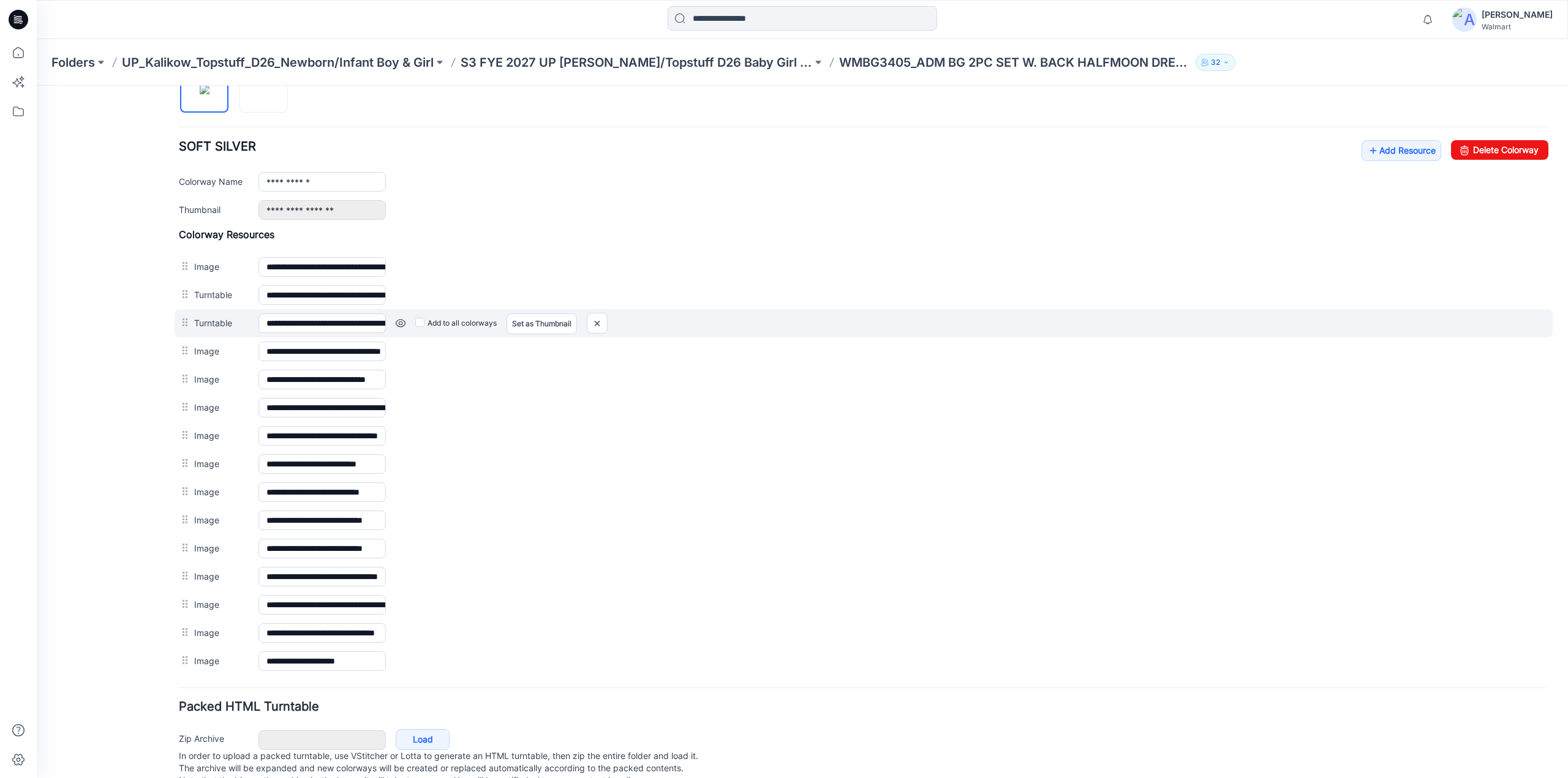
scroll to position [0, 0]
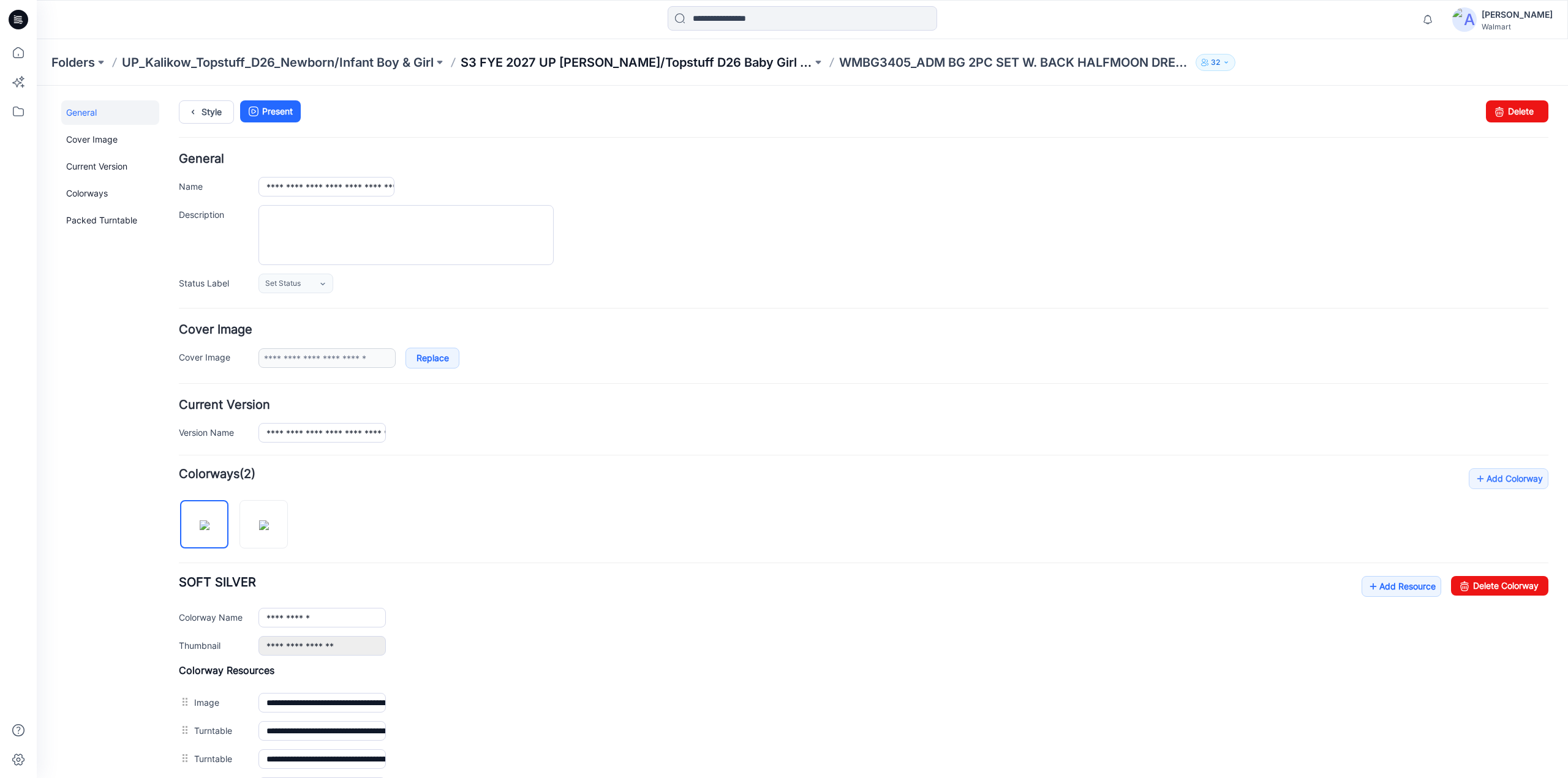
click at [710, 59] on p "S3 FYE 2027 UP [PERSON_NAME]/Topstuff D26 Baby Girl & Boy" at bounding box center [636, 62] width 351 height 17
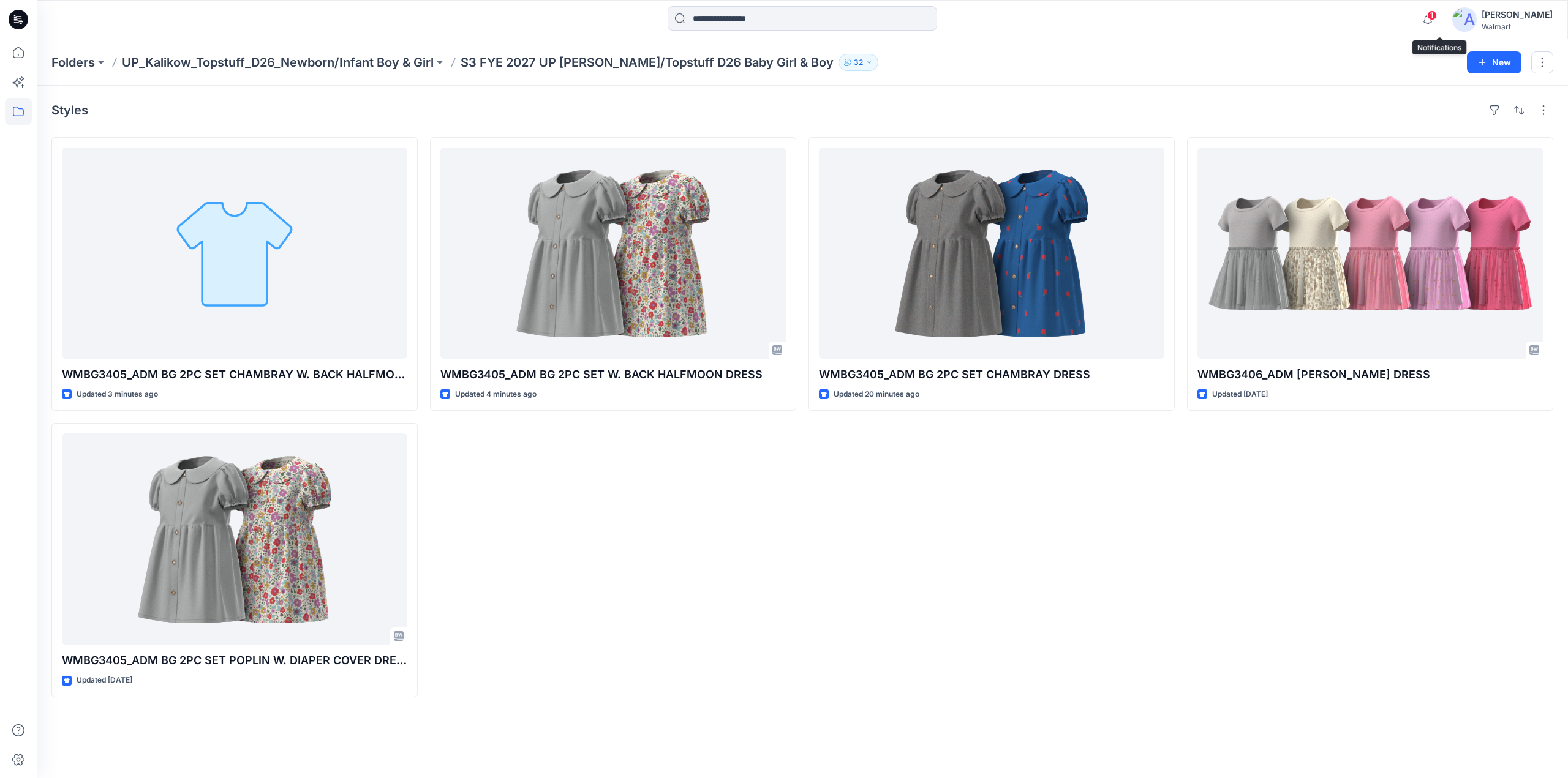
click at [1437, 17] on span "1" at bounding box center [1432, 15] width 9 height 9
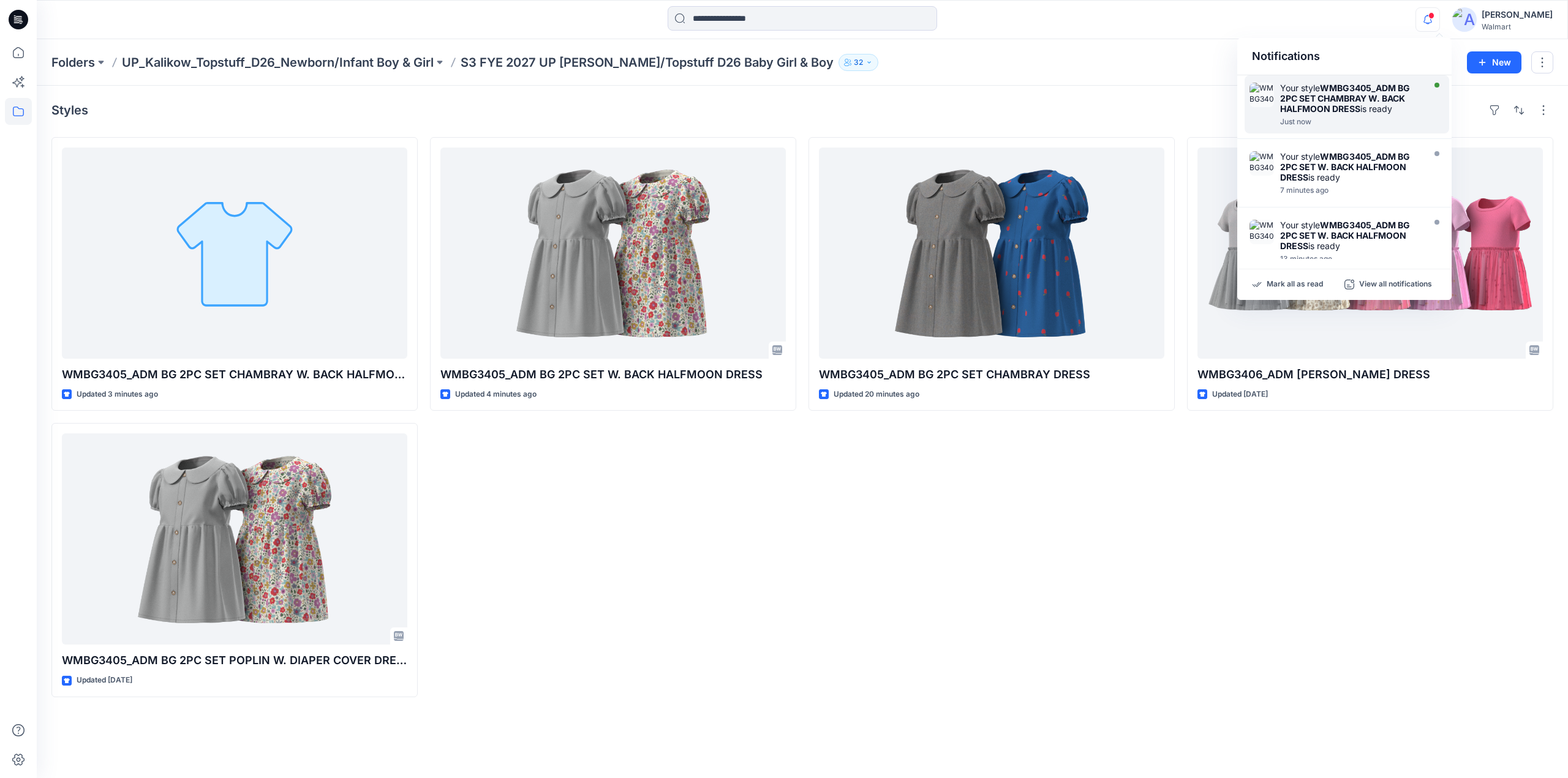
click at [1354, 96] on strong "WMBG3405_ADM BG 2PC SET CHAMBRAY W. BACK HALFMOON DRESS" at bounding box center [1345, 98] width 130 height 31
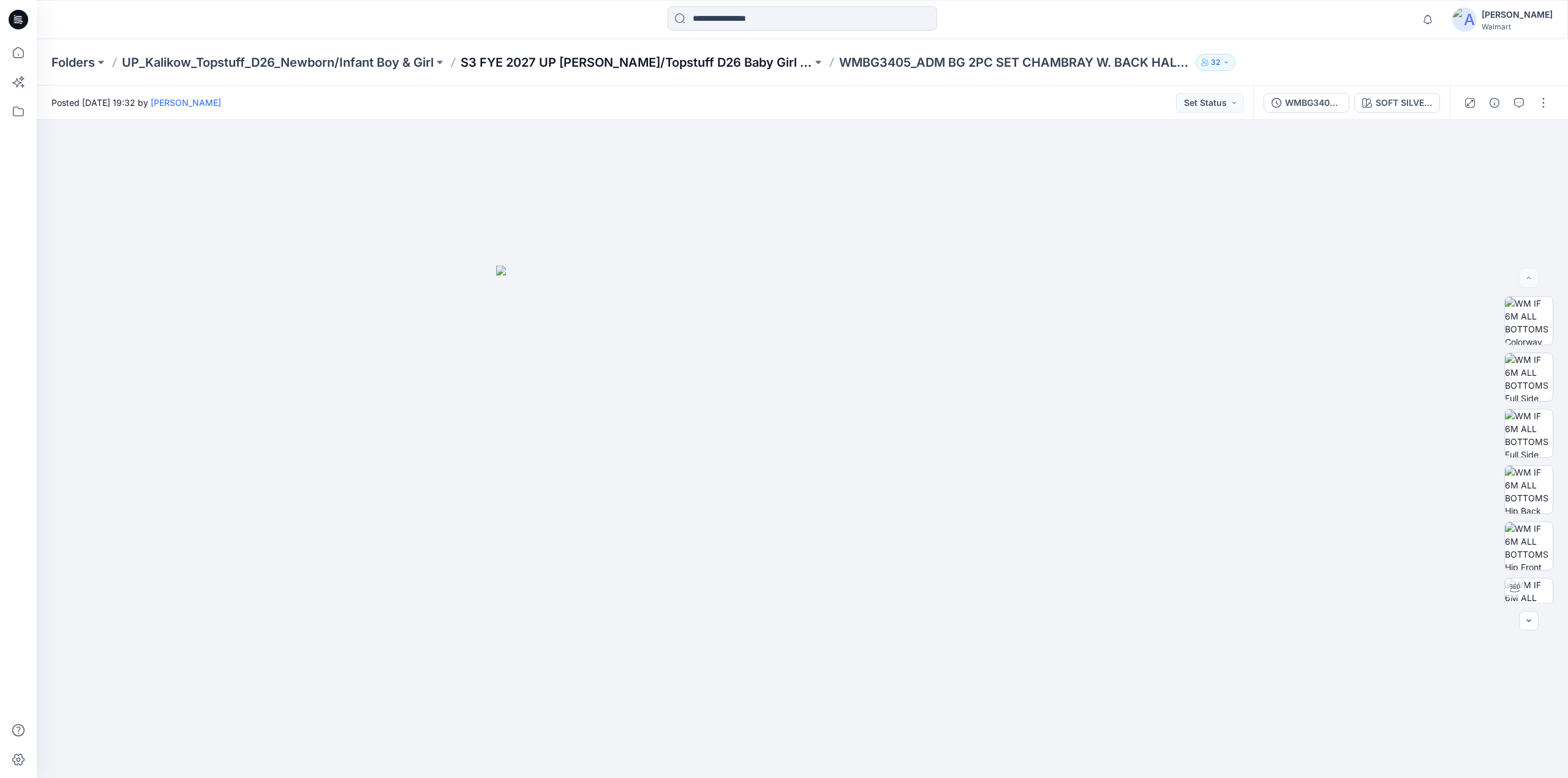
click at [638, 59] on p "S3 FYE 2027 UP [PERSON_NAME]/Topstuff D26 Baby Girl & Boy" at bounding box center [636, 62] width 351 height 17
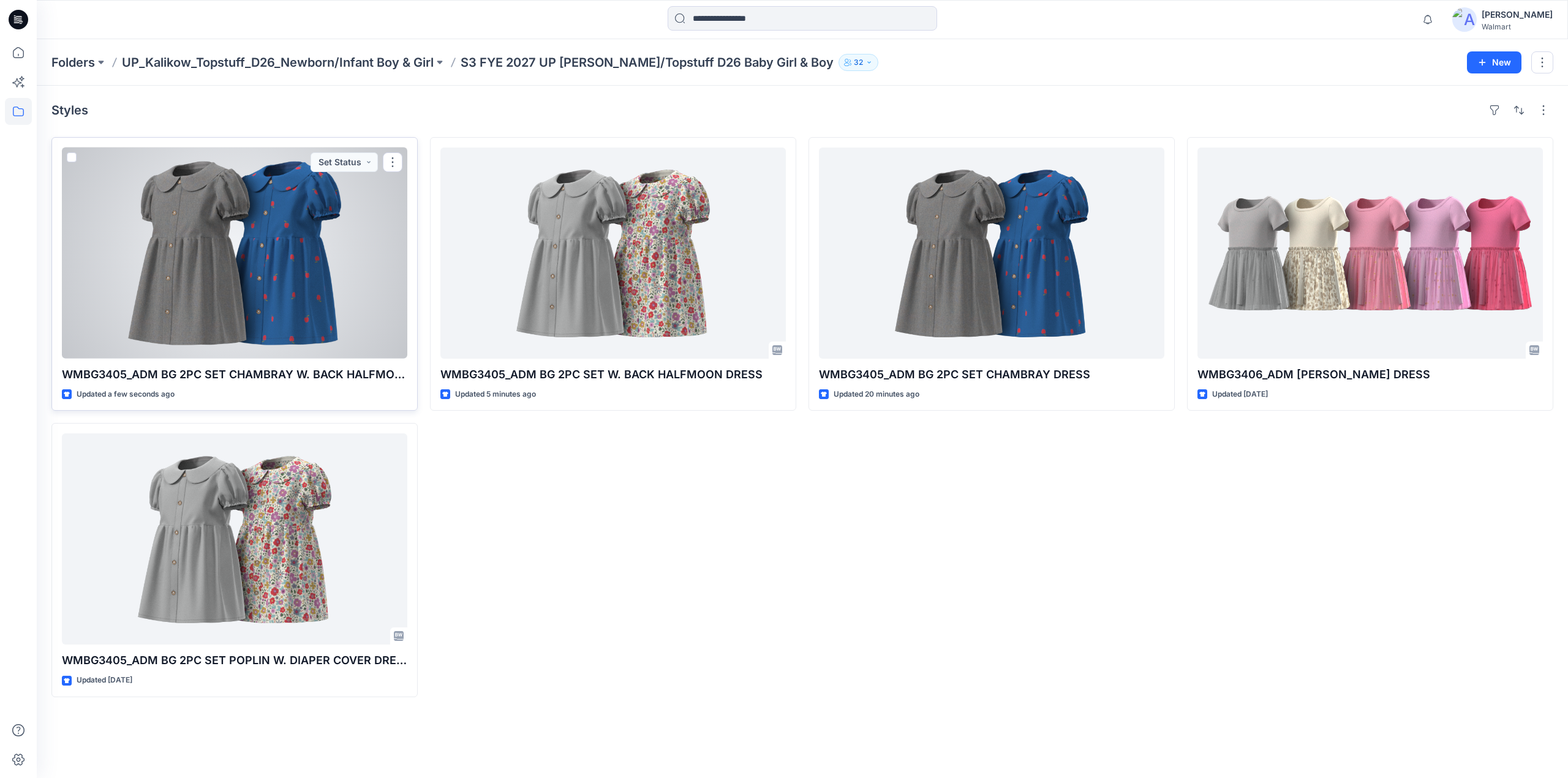
click at [290, 282] on div at bounding box center [234, 253] width 346 height 211
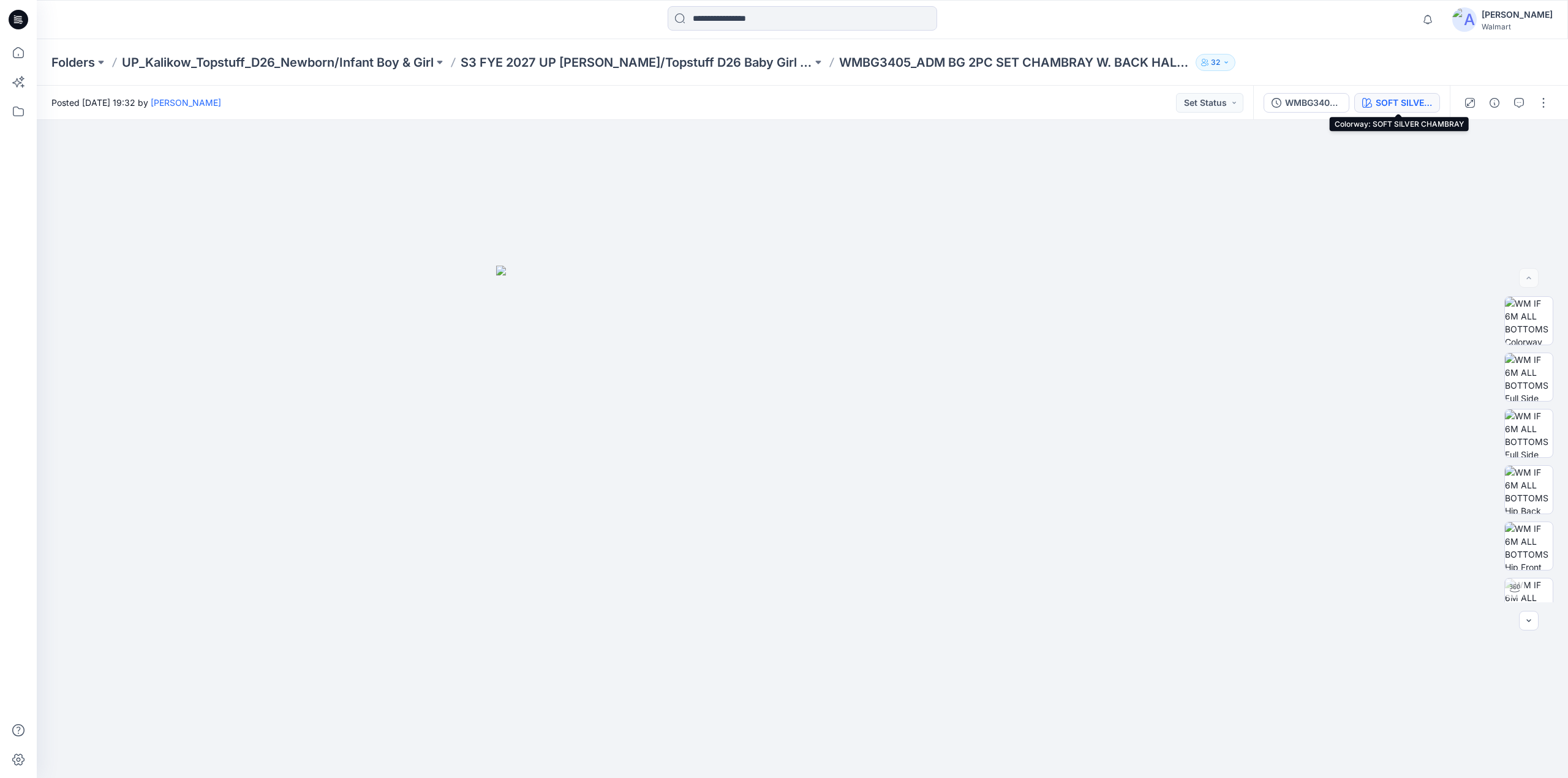
click at [1407, 99] on div "SOFT SILVER CHAMBRAY" at bounding box center [1403, 103] width 56 height 13
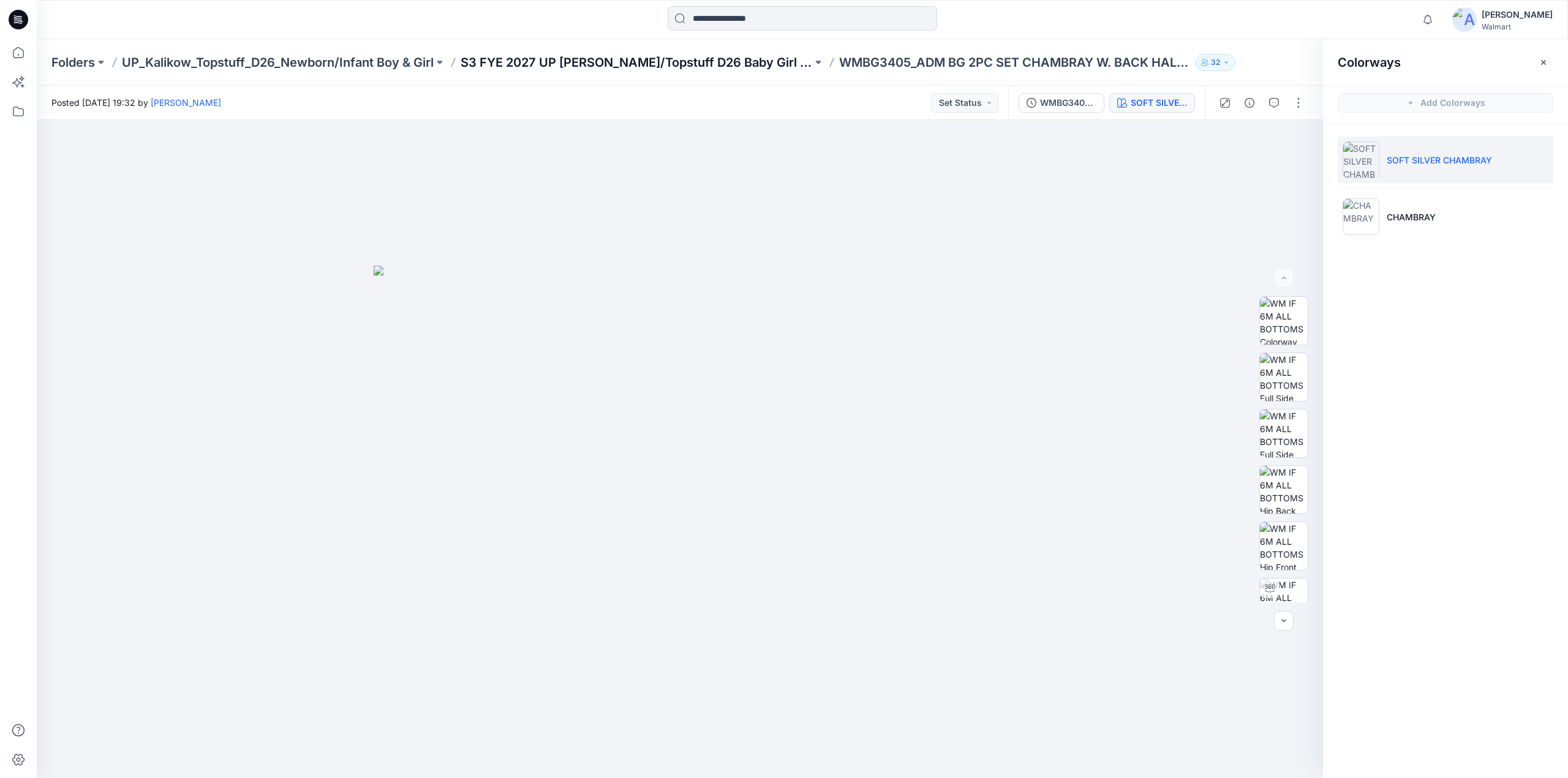
click at [699, 66] on p "S3 FYE 2027 UP [PERSON_NAME]/Topstuff D26 Baby Girl & Boy" at bounding box center [636, 62] width 351 height 17
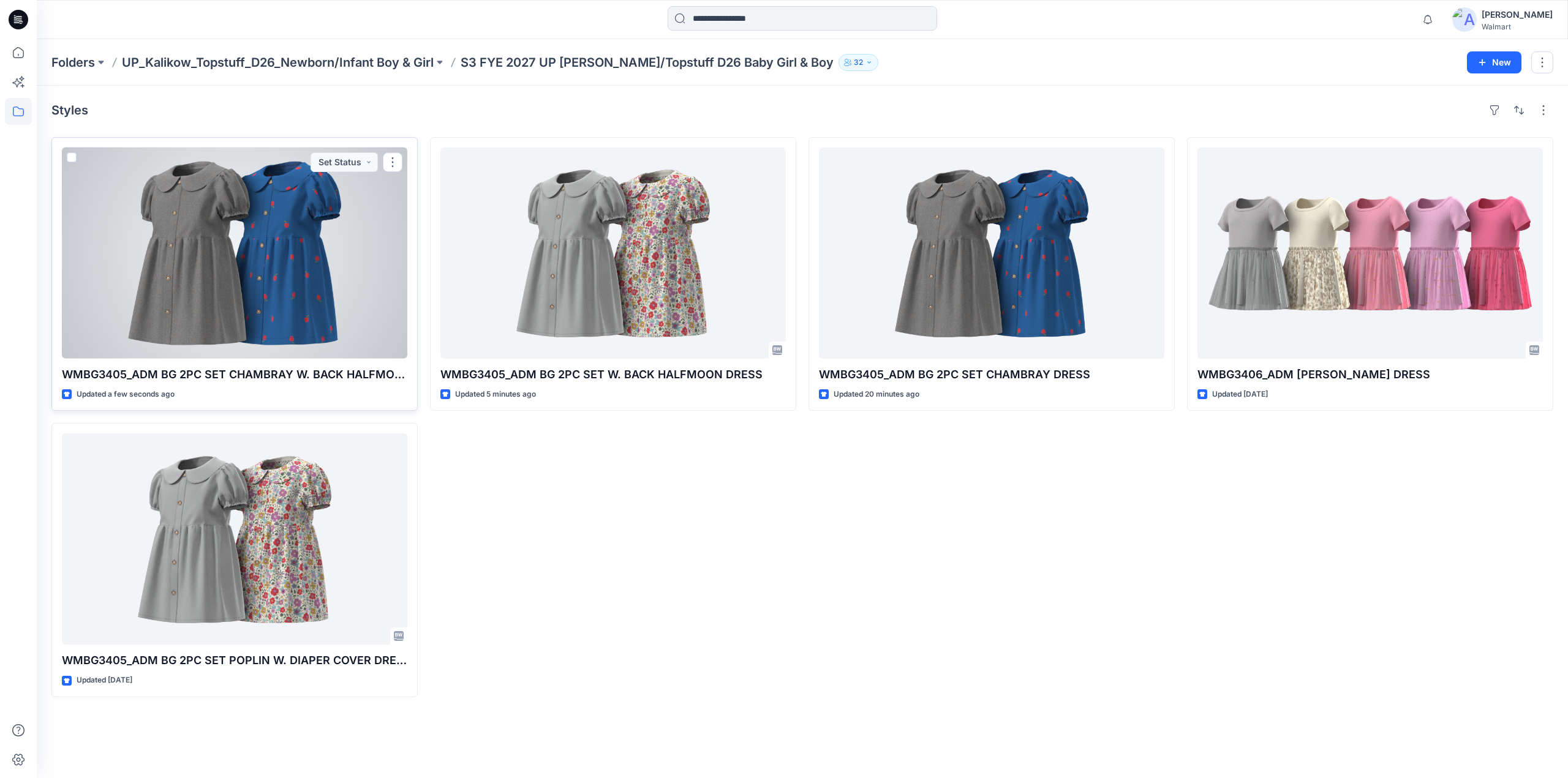
click at [275, 287] on div at bounding box center [234, 253] width 346 height 211
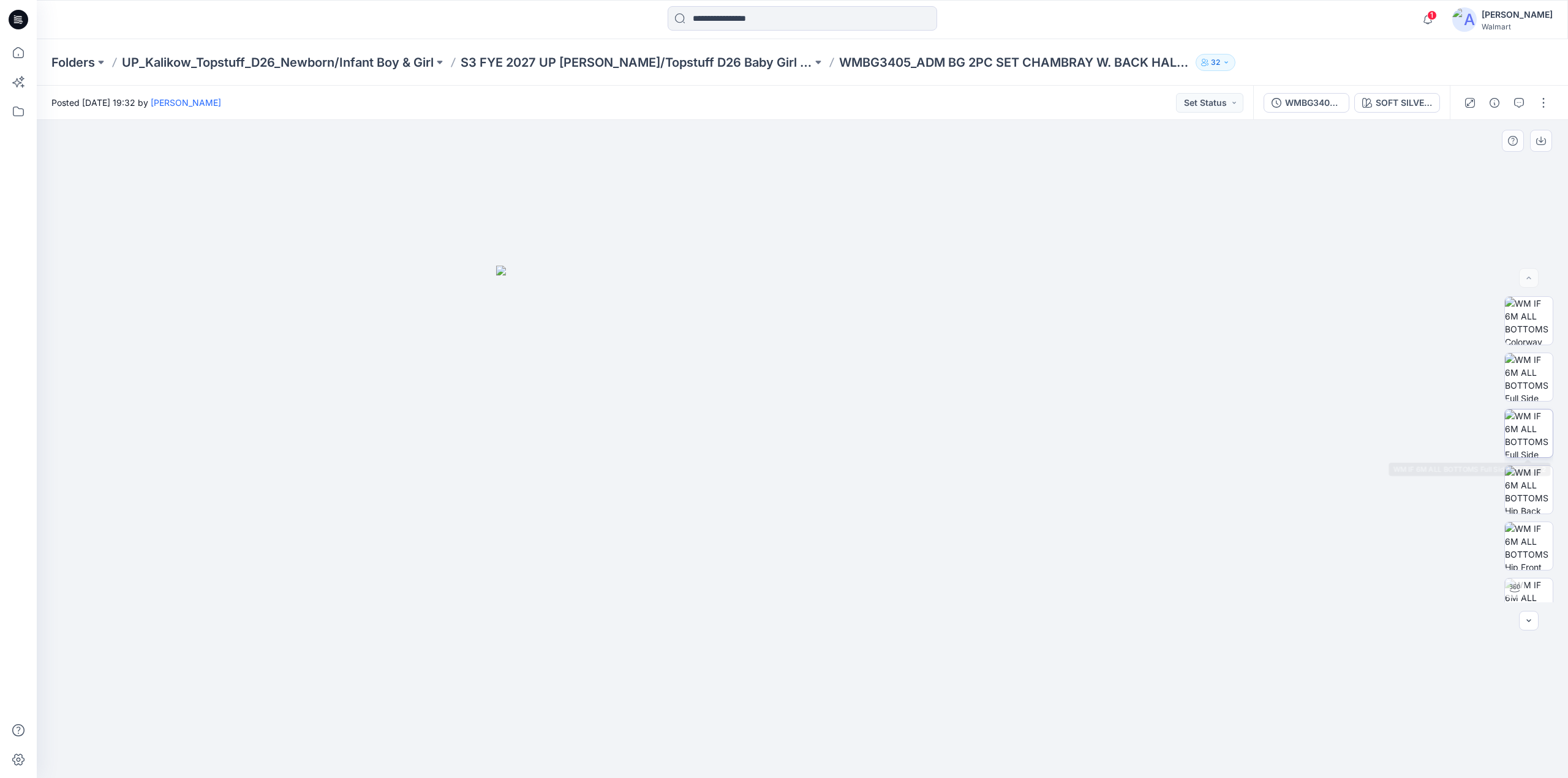
scroll to position [250, 0]
click at [1541, 104] on button "button" at bounding box center [1543, 103] width 20 height 20
click at [1461, 166] on p "Edit" at bounding box center [1465, 165] width 15 height 13
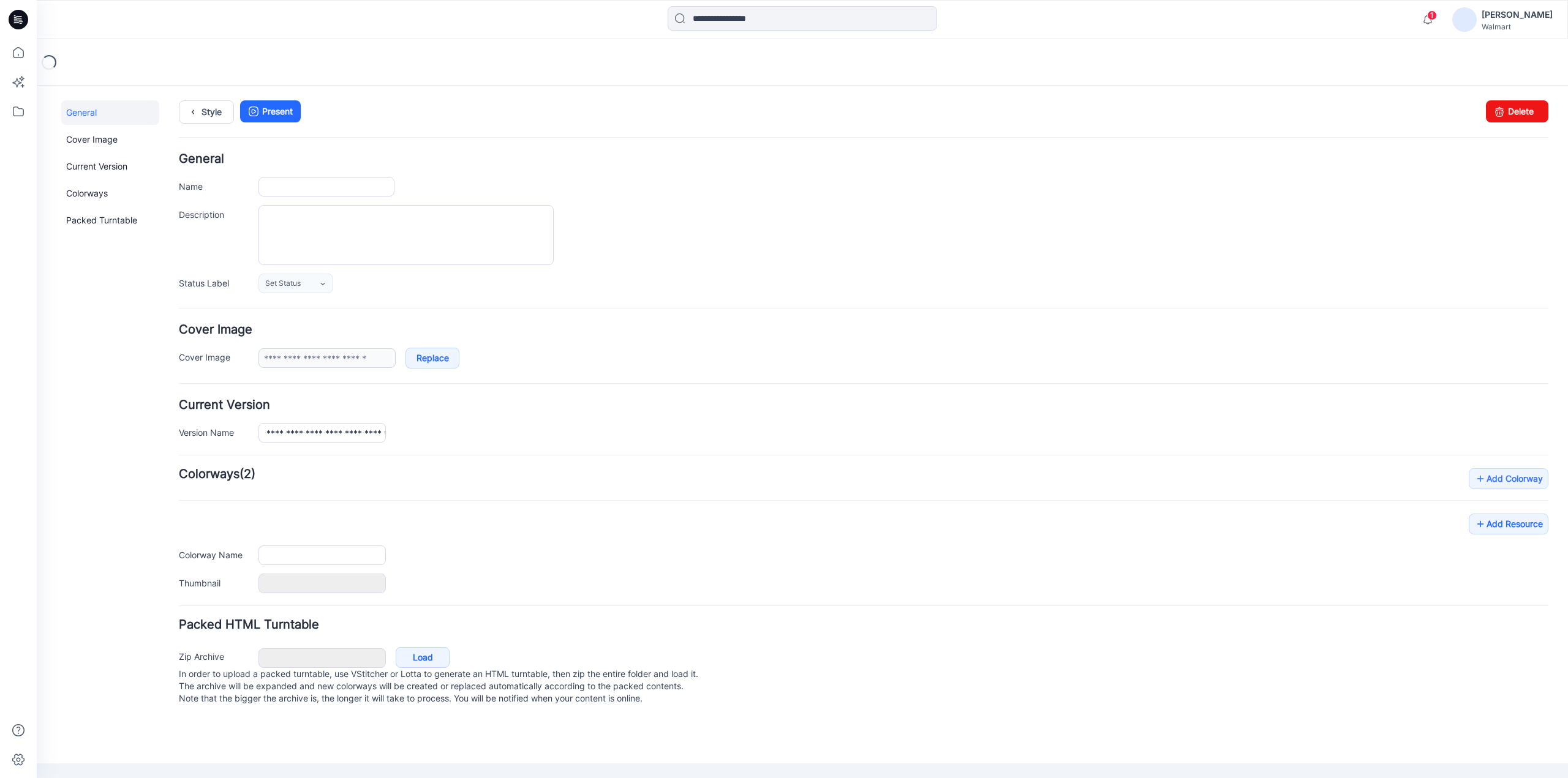
type input "**********"
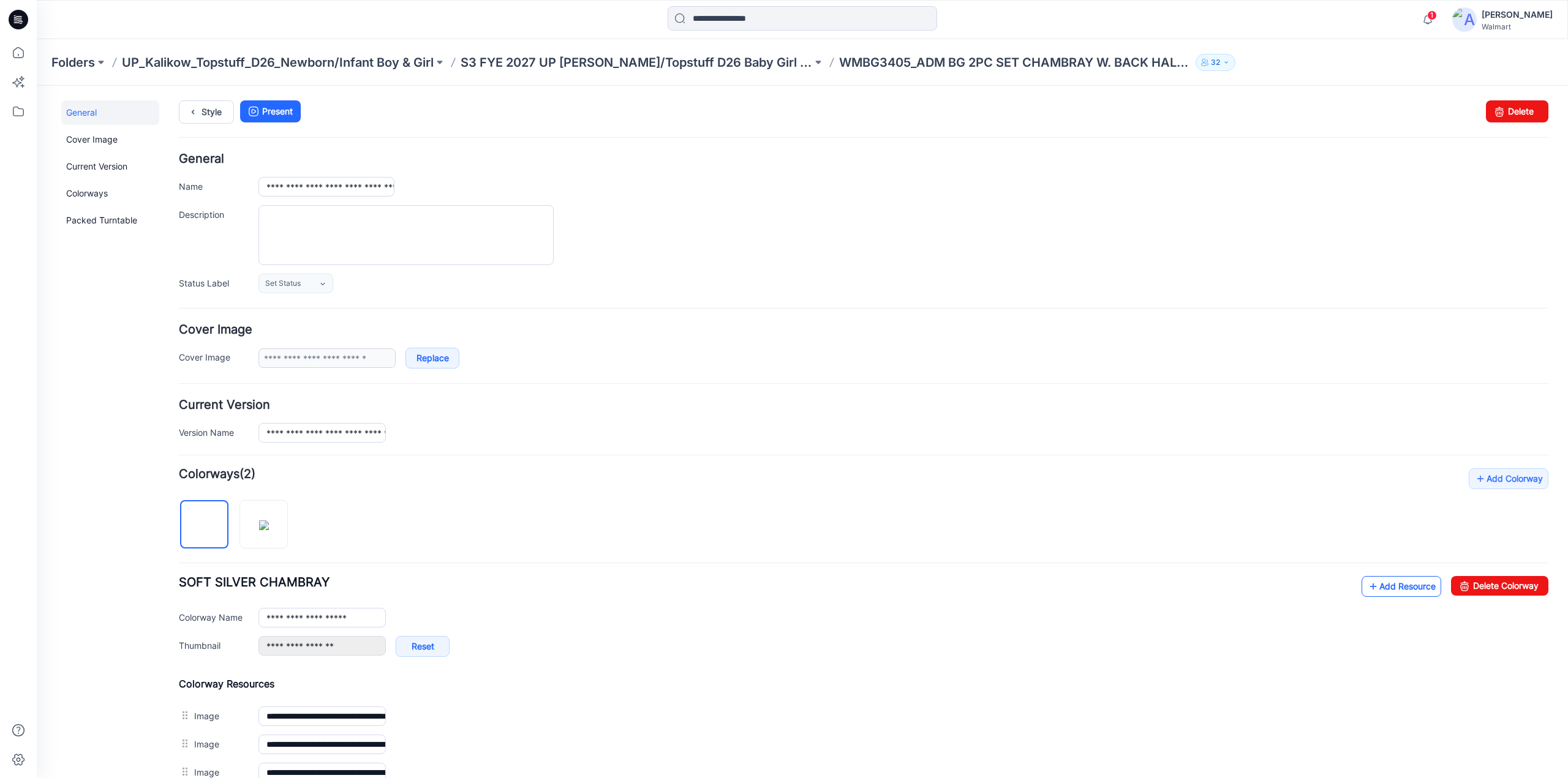
click at [1373, 582] on link "Add Resource" at bounding box center [1401, 587] width 80 height 21
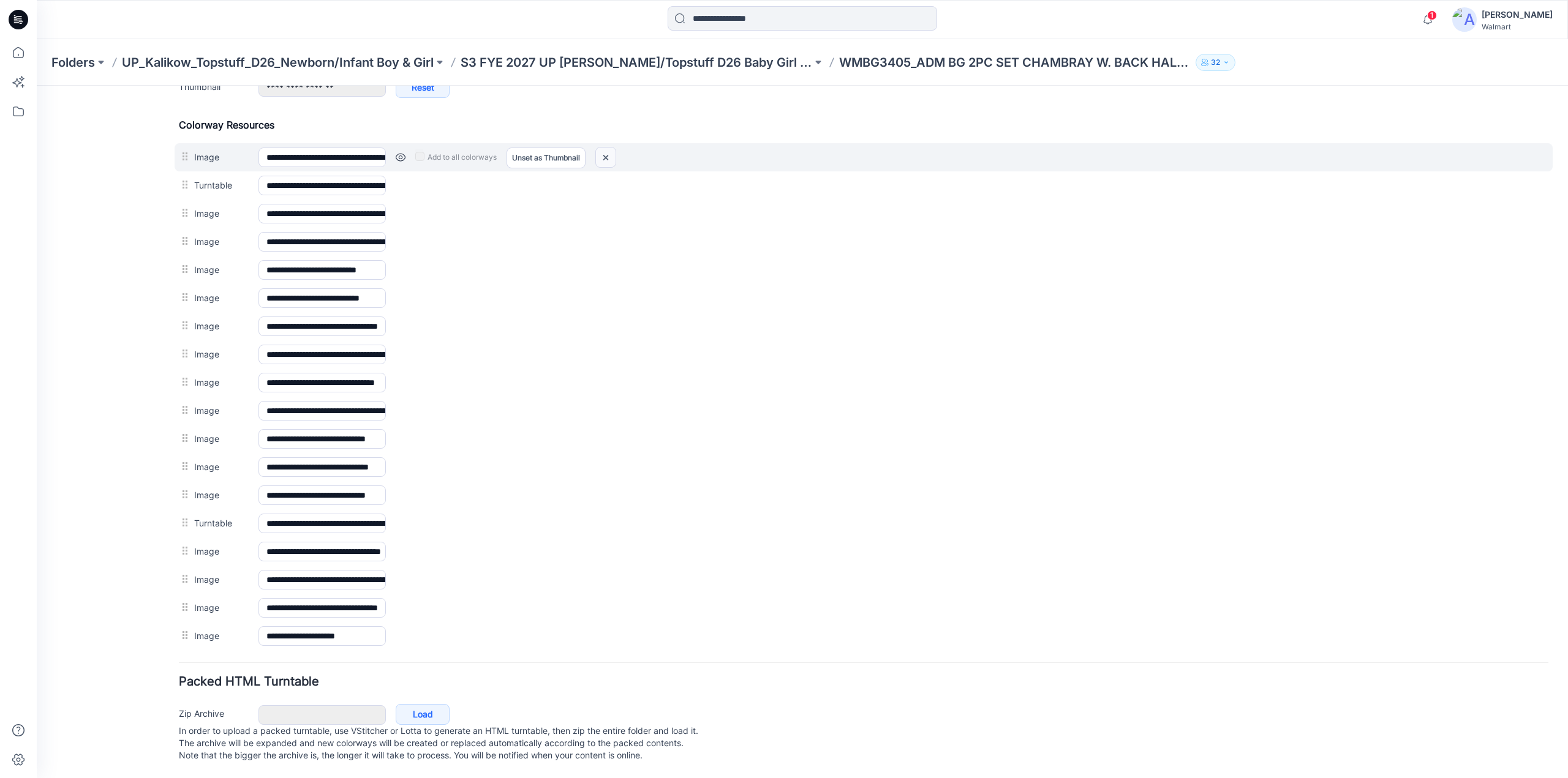
drag, startPoint x: 603, startPoint y: 153, endPoint x: 867, endPoint y: 142, distance: 264.2
click at [603, 153] on img at bounding box center [605, 158] width 20 height 21
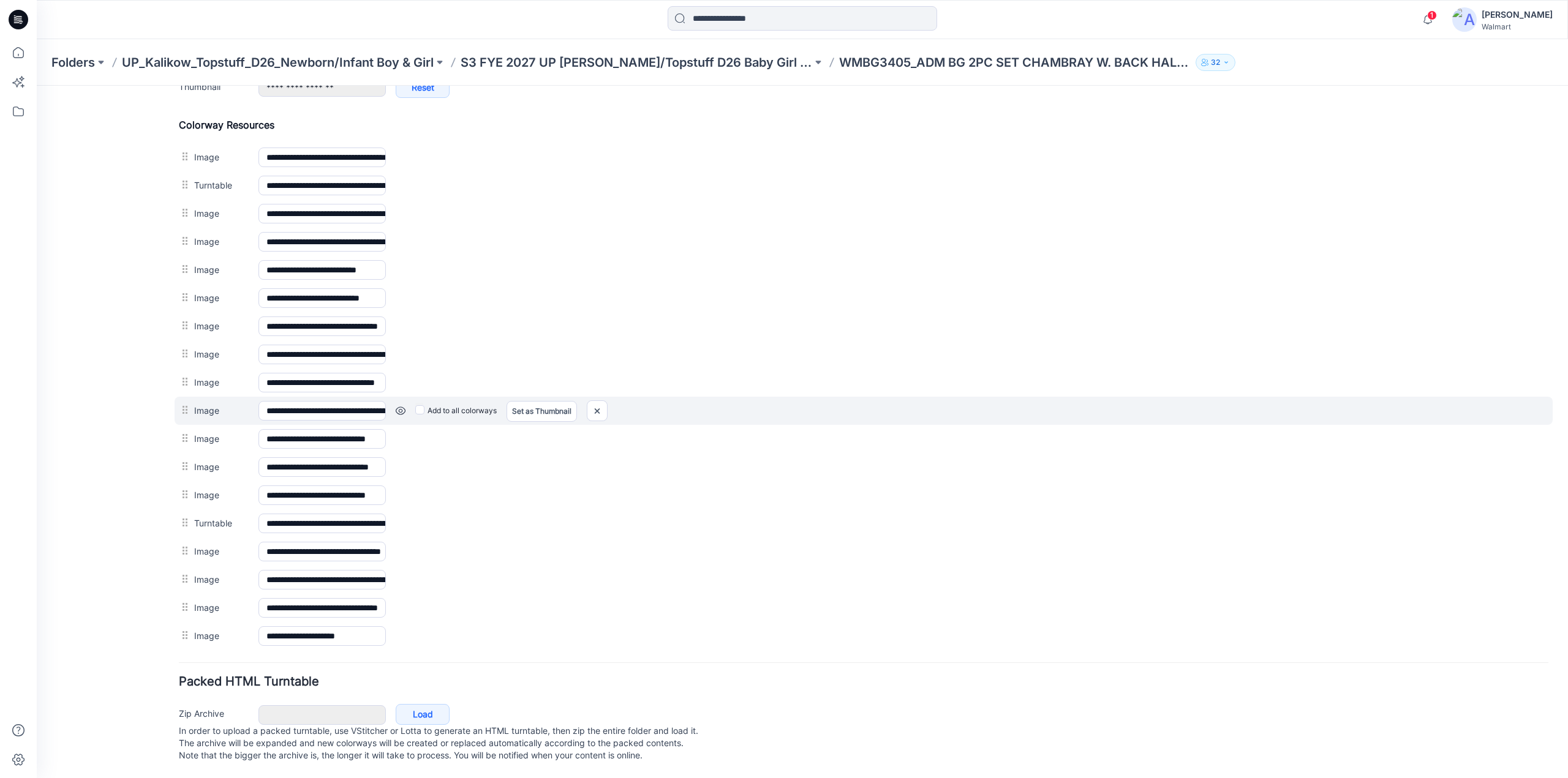
scroll to position [519, 0]
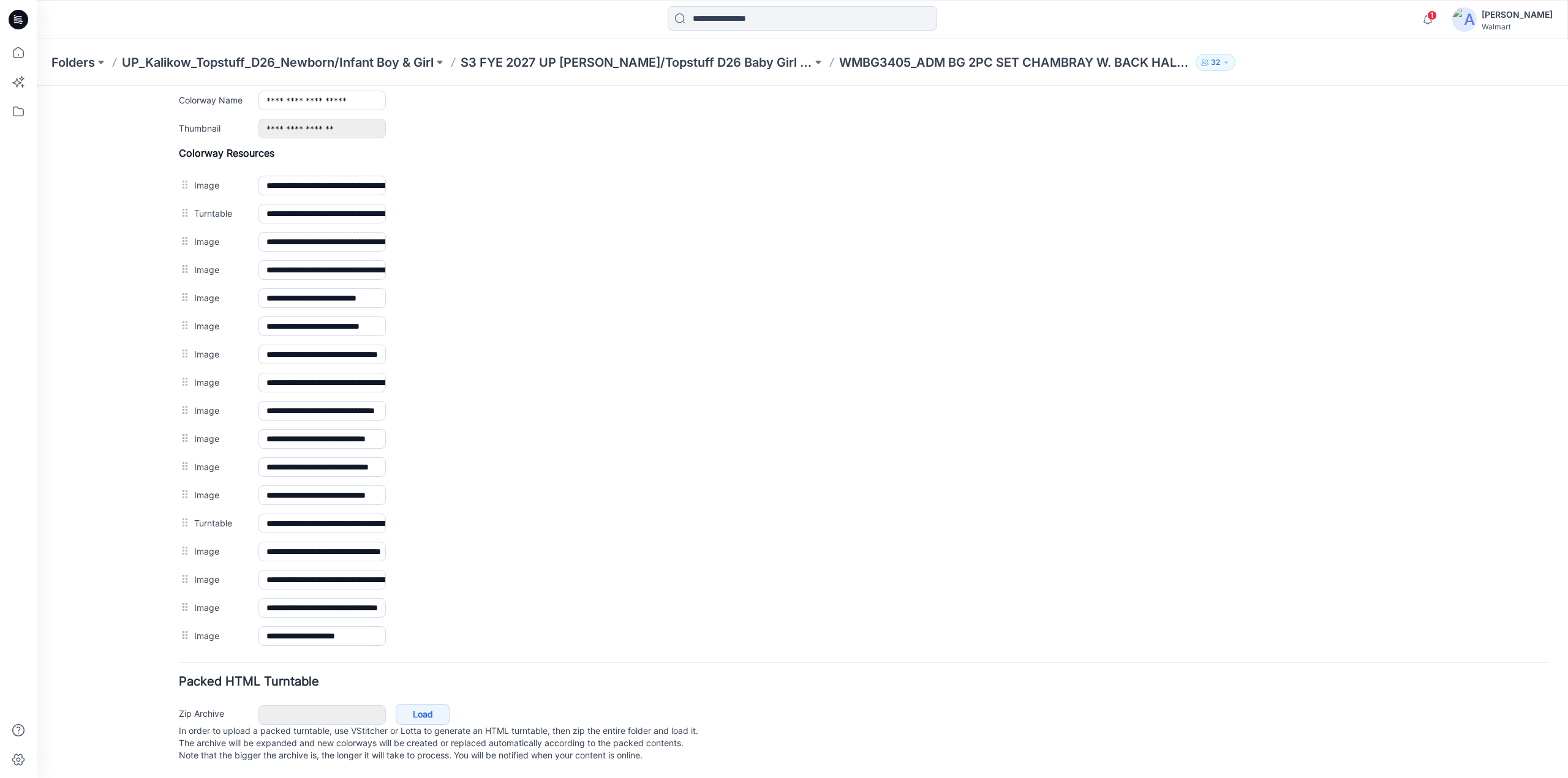
click at [36, 85] on link "Set as Thumbnail" at bounding box center [36, 85] width 0 height 0
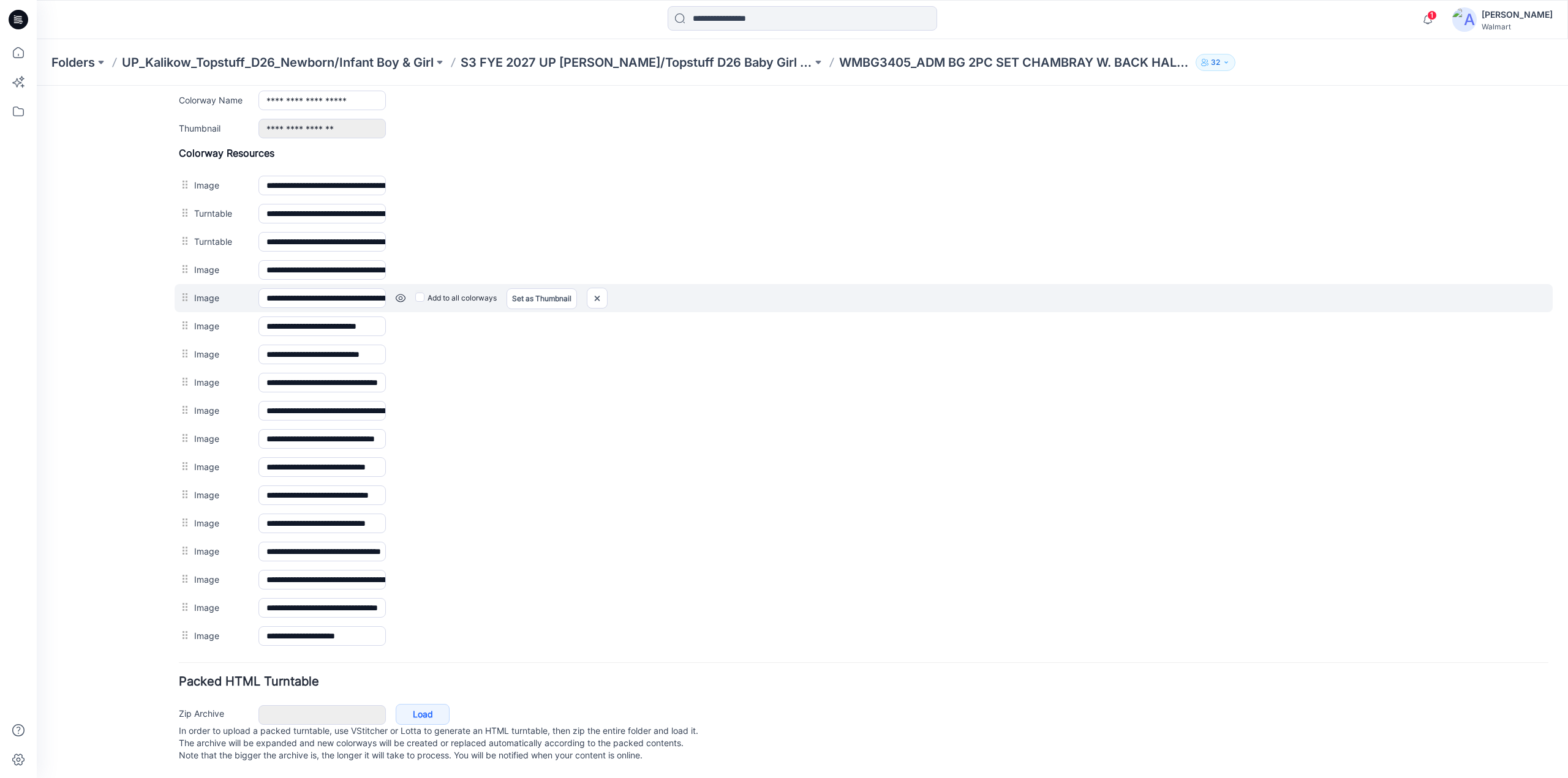
scroll to position [0, 0]
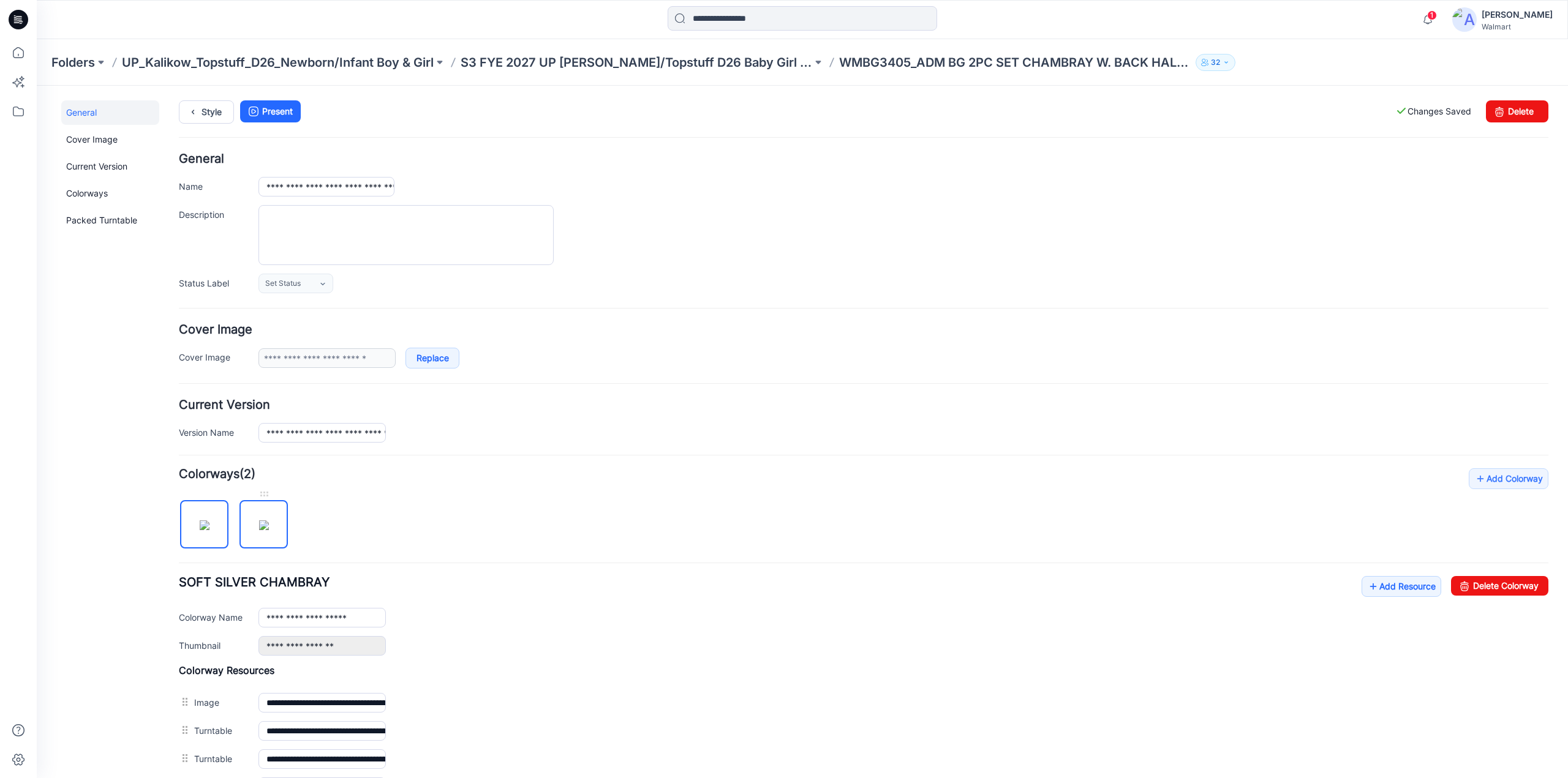
click at [269, 523] on img at bounding box center [263, 525] width 9 height 9
type input "********"
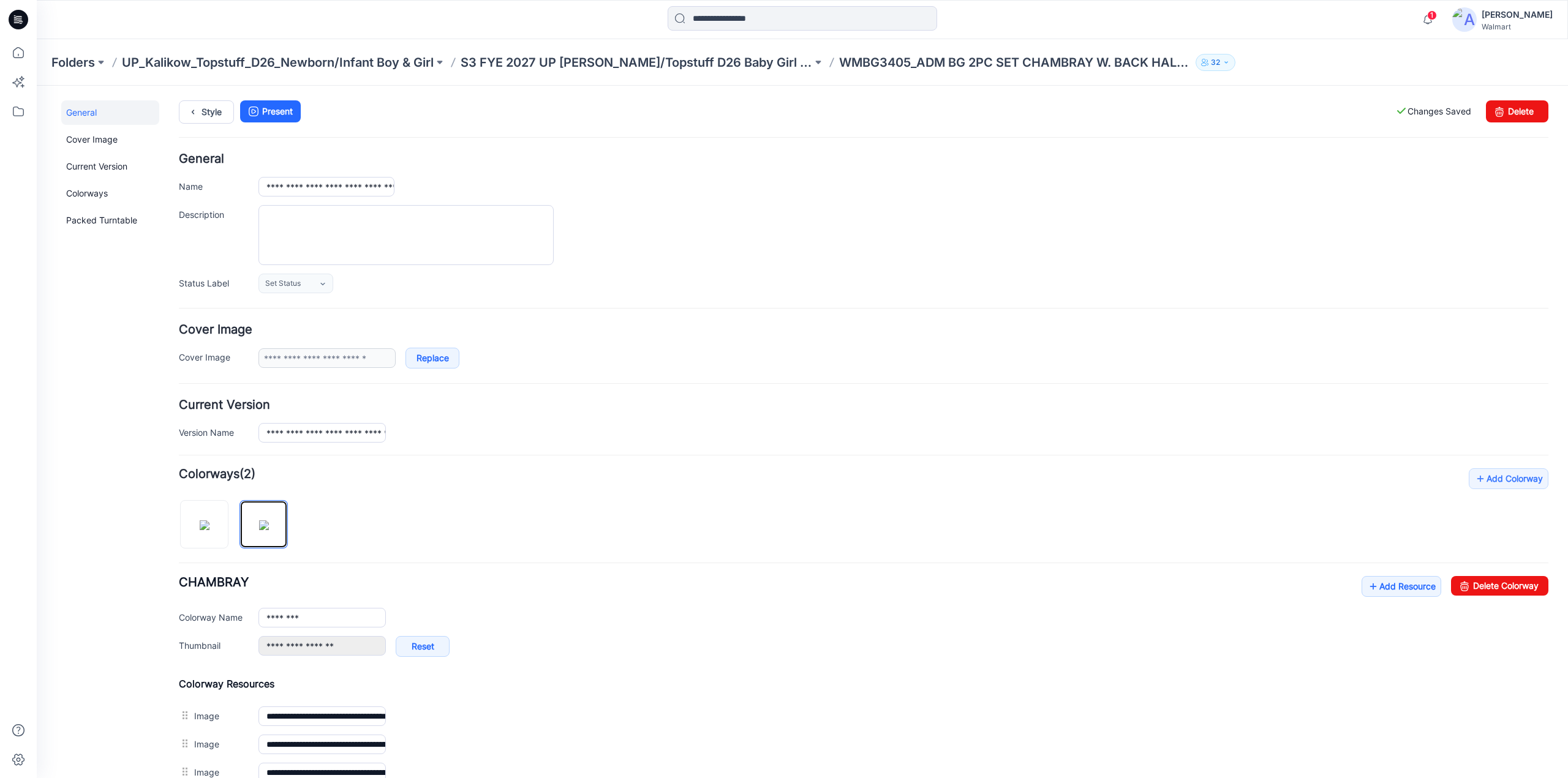
scroll to position [533, 0]
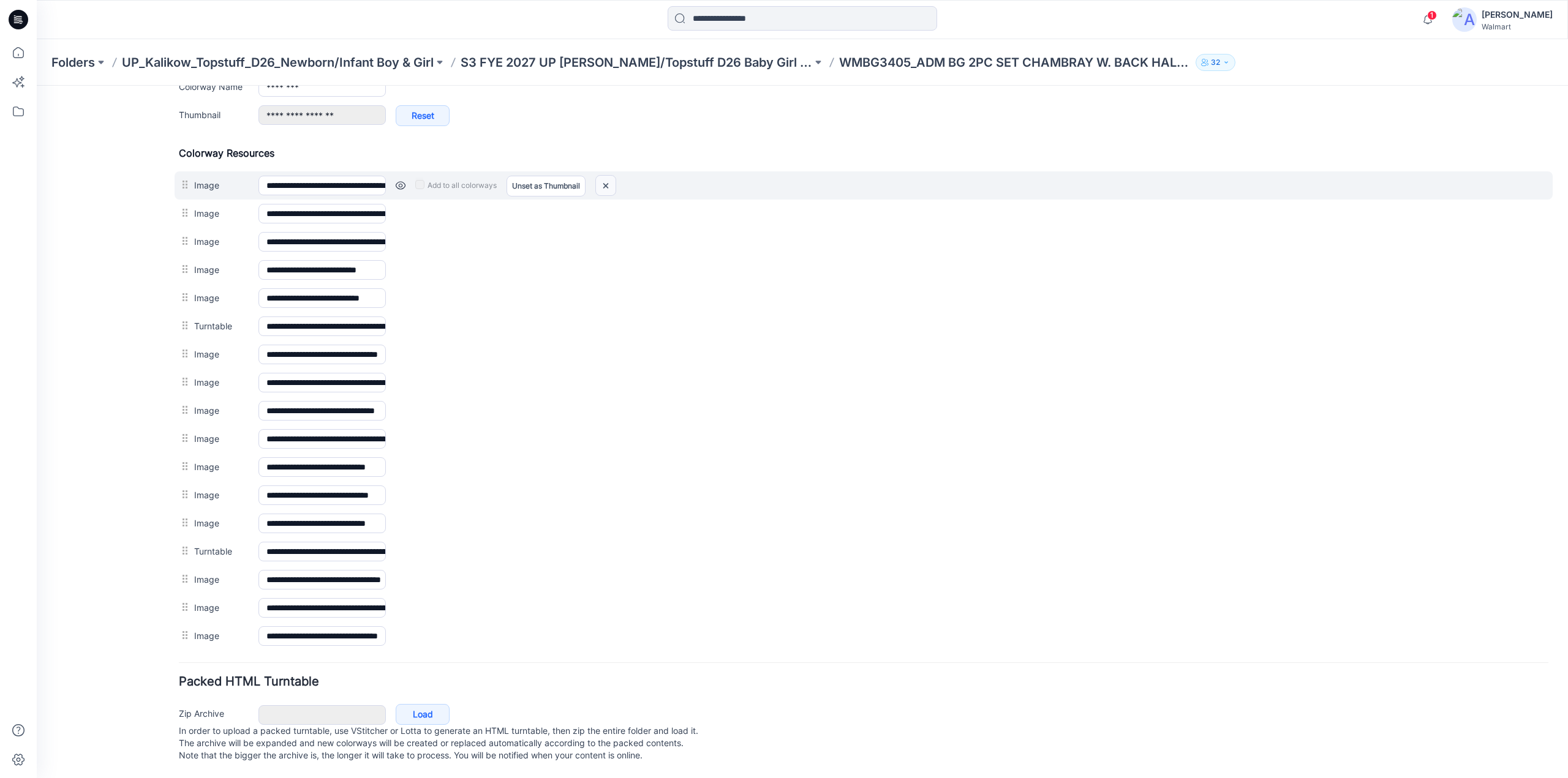
drag, startPoint x: 612, startPoint y: 181, endPoint x: 866, endPoint y: 145, distance: 256.5
click at [612, 181] on img at bounding box center [605, 186] width 20 height 21
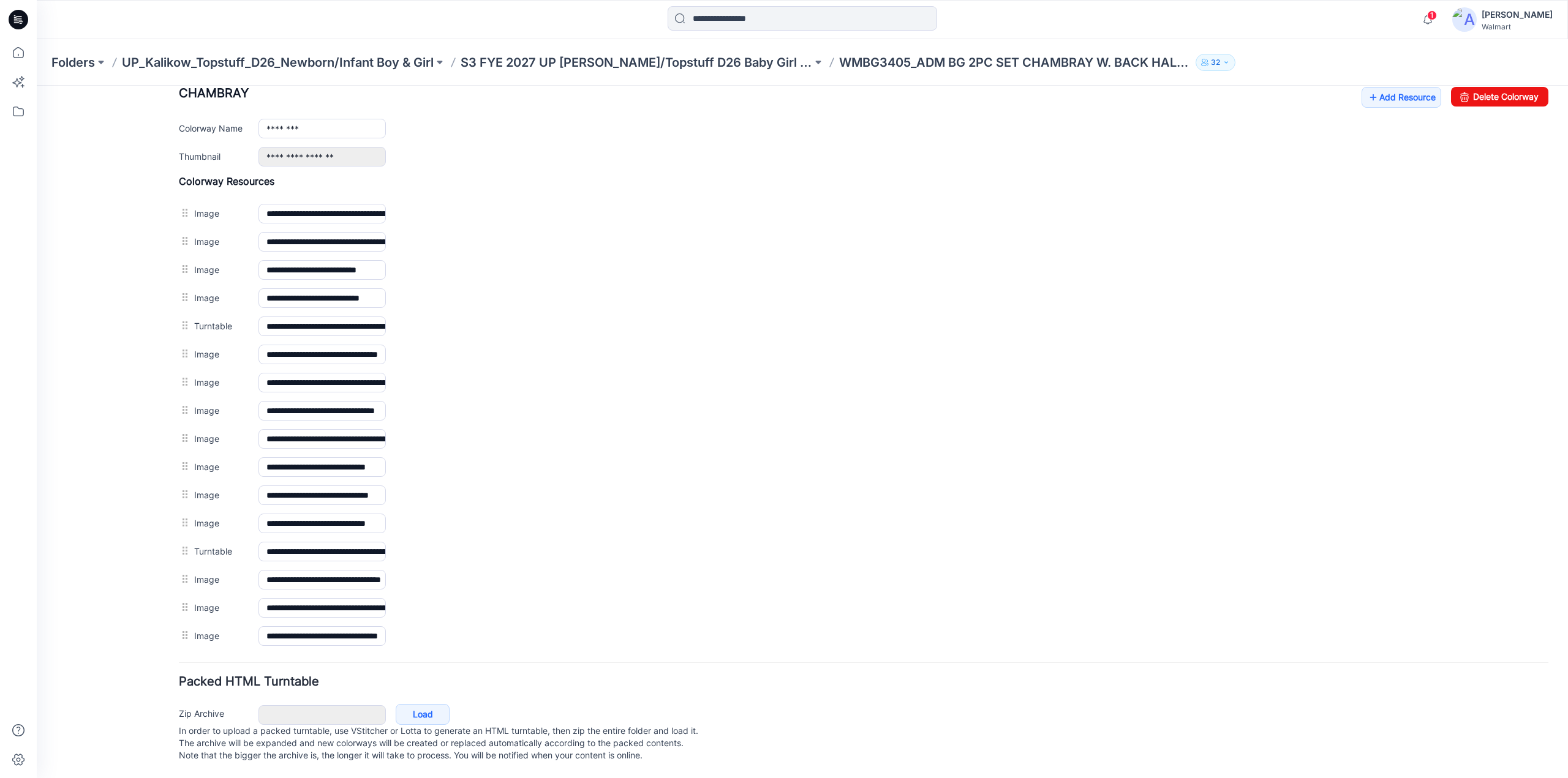
scroll to position [492, 0]
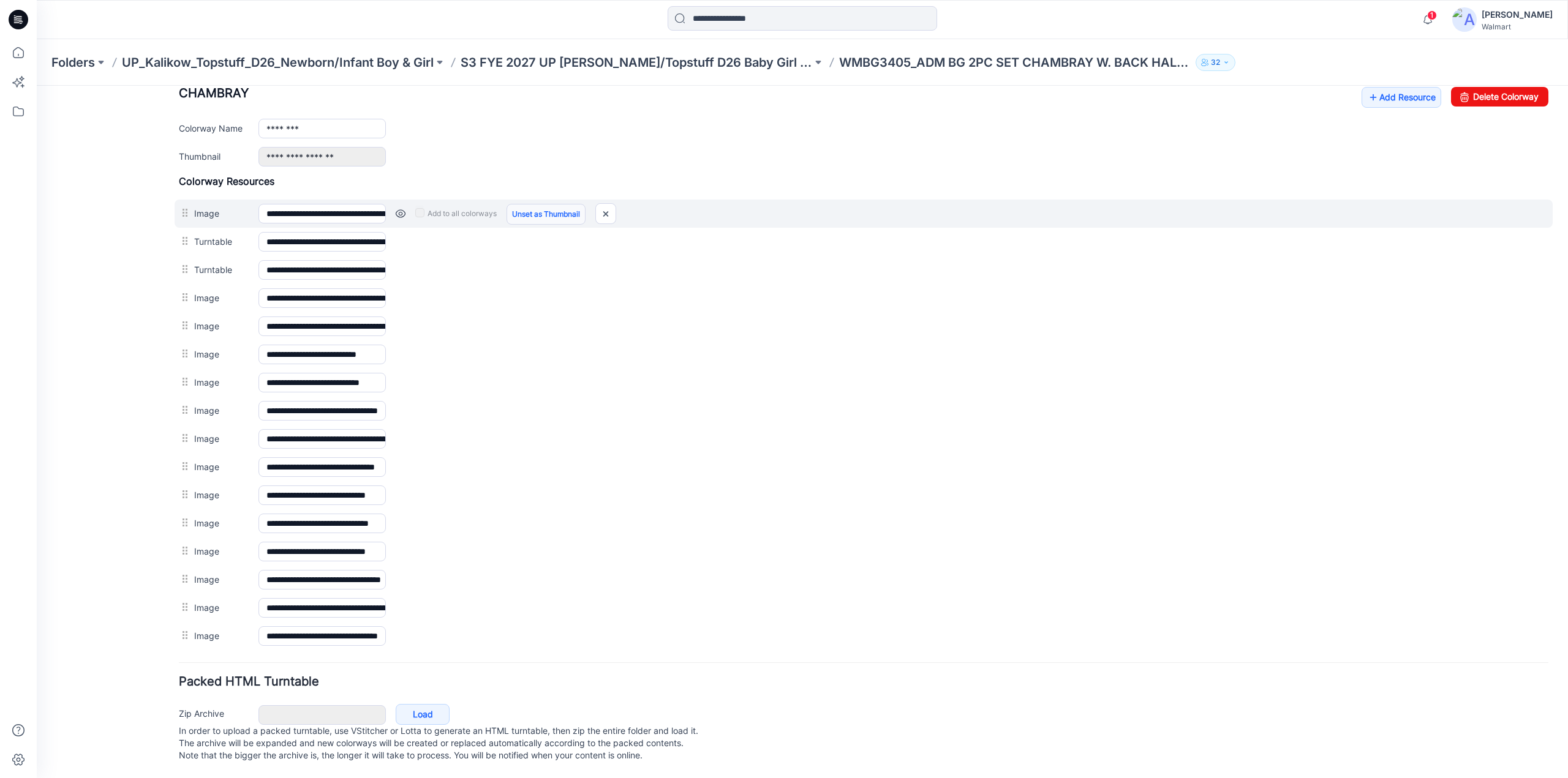
click at [555, 209] on link "Unset as Thumbnail" at bounding box center [546, 214] width 79 height 21
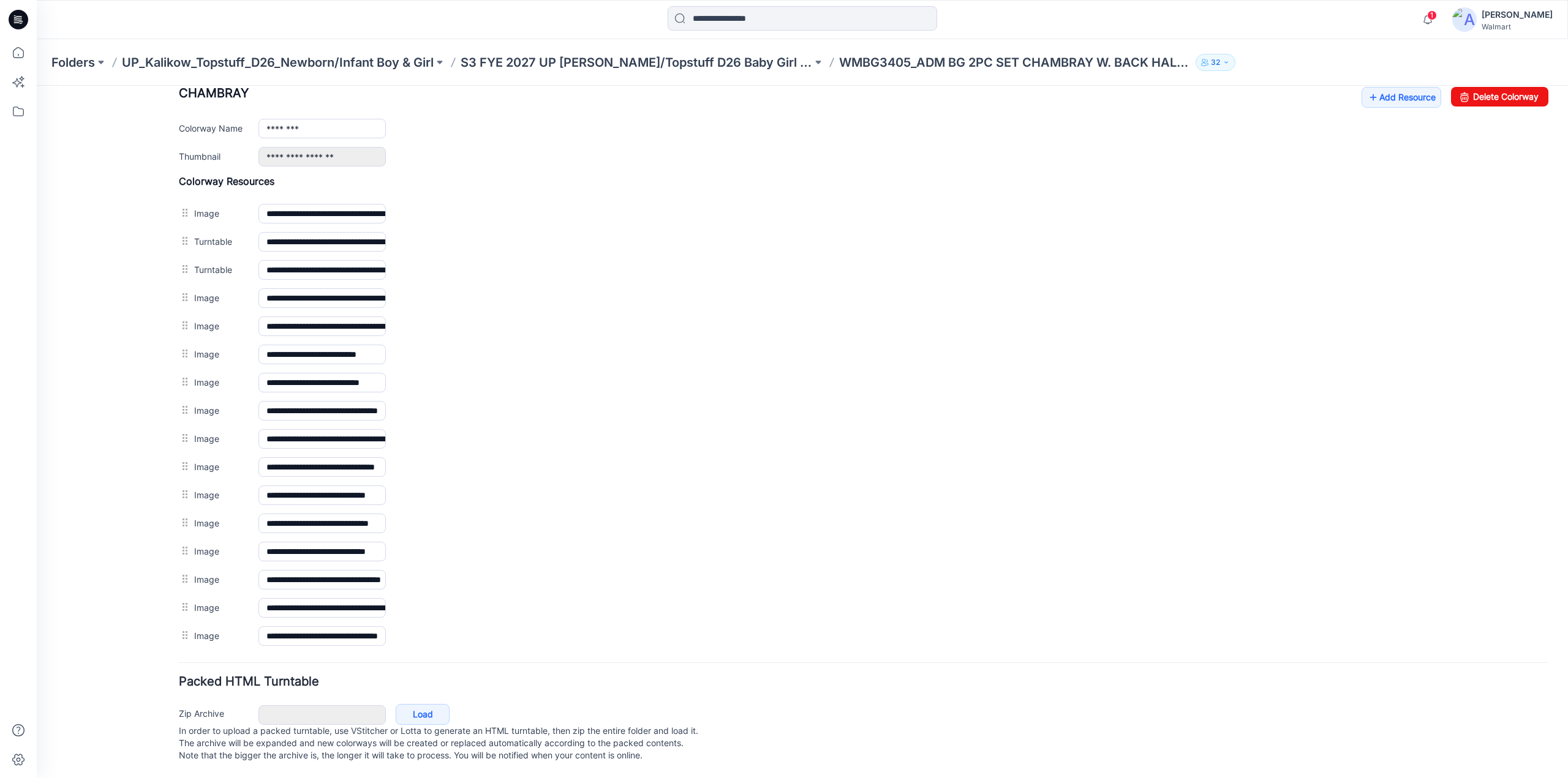
click at [555, 209] on div "**********" at bounding box center [863, 213] width 1369 height 28
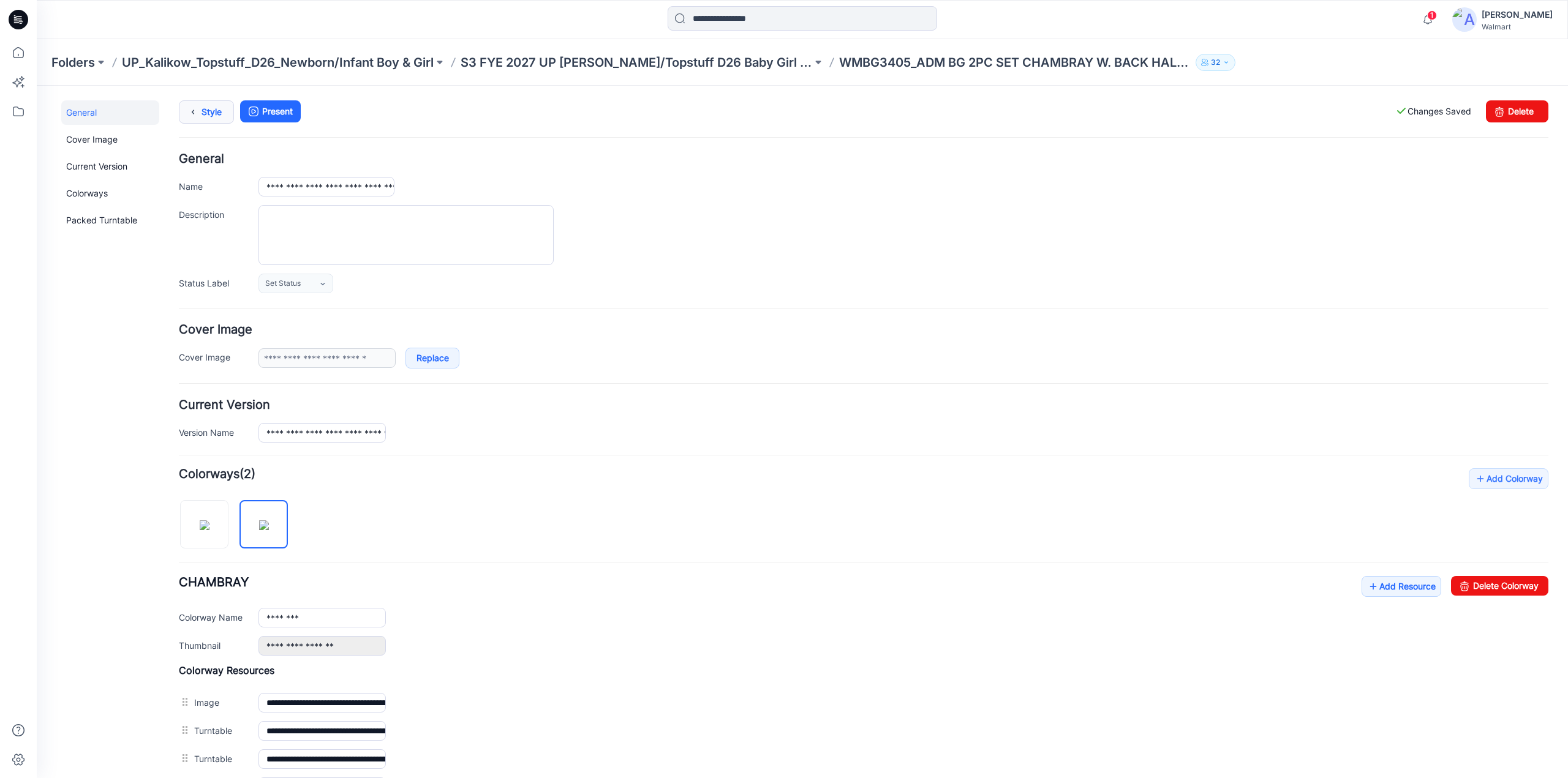
click at [206, 117] on link "Style" at bounding box center [206, 111] width 55 height 23
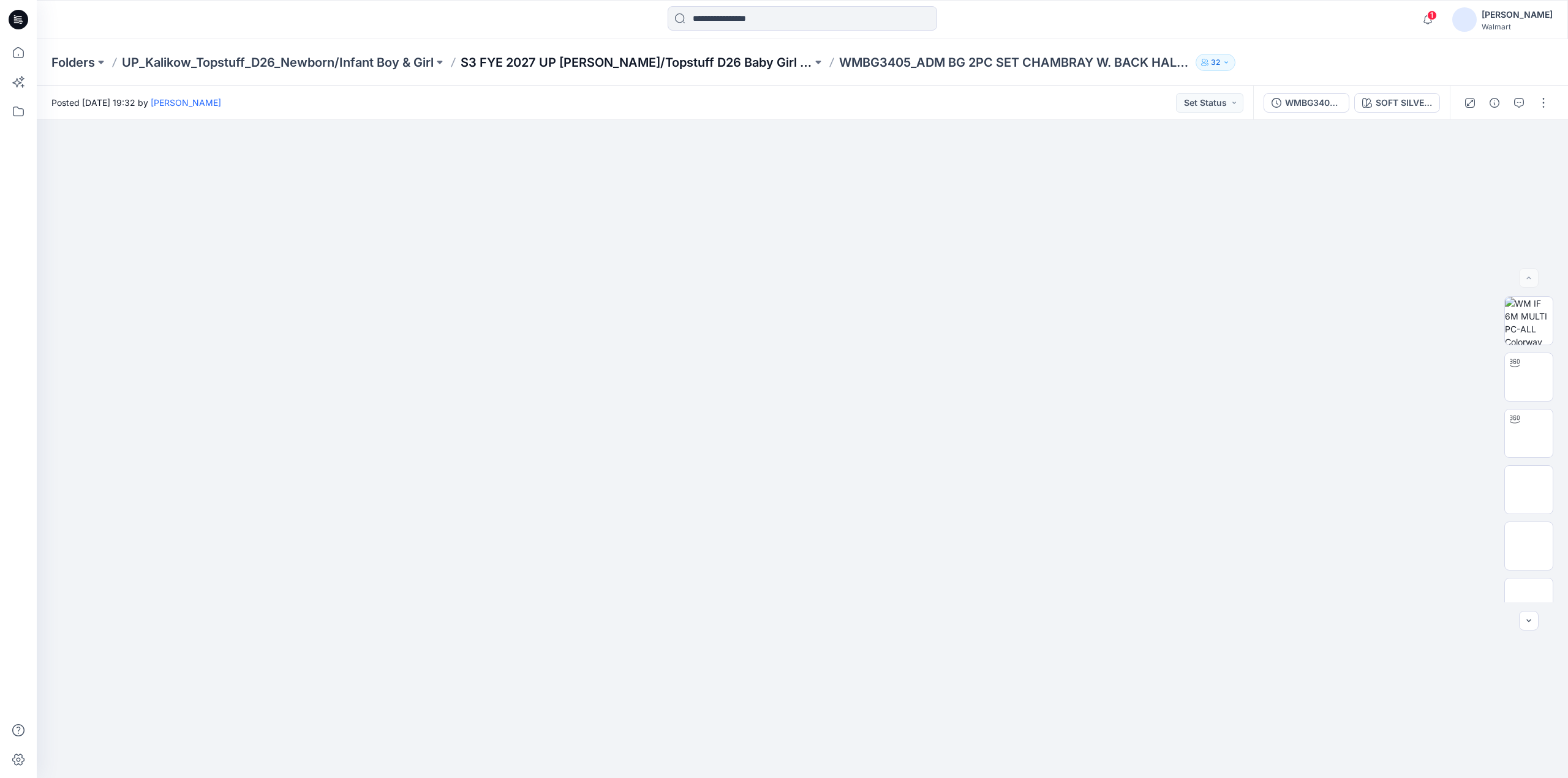
click at [639, 61] on p "S3 FYE 2027 UP [PERSON_NAME]/Topstuff D26 Baby Girl & Boy" at bounding box center [636, 62] width 351 height 17
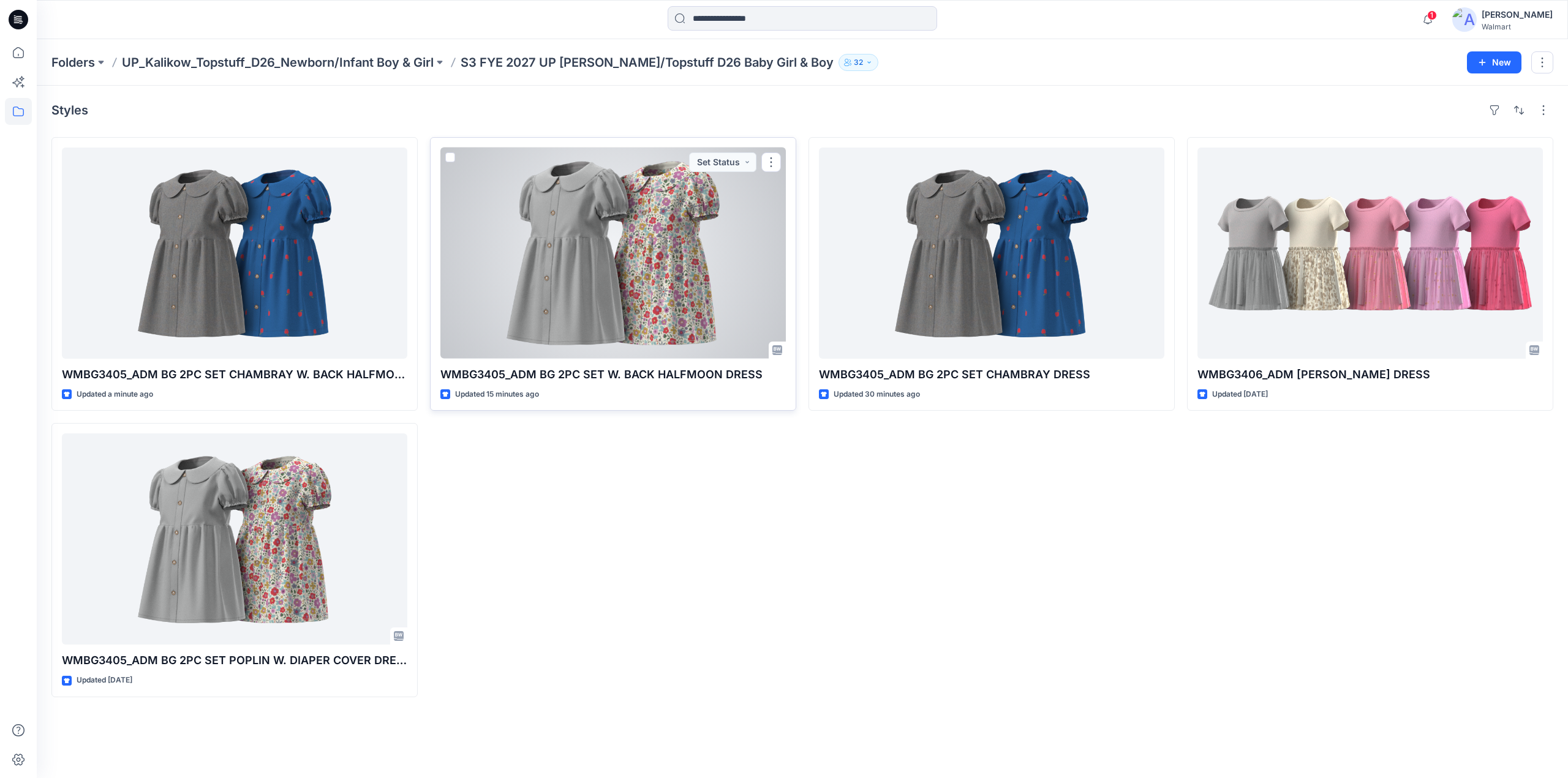
click at [636, 292] on div at bounding box center [613, 253] width 346 height 211
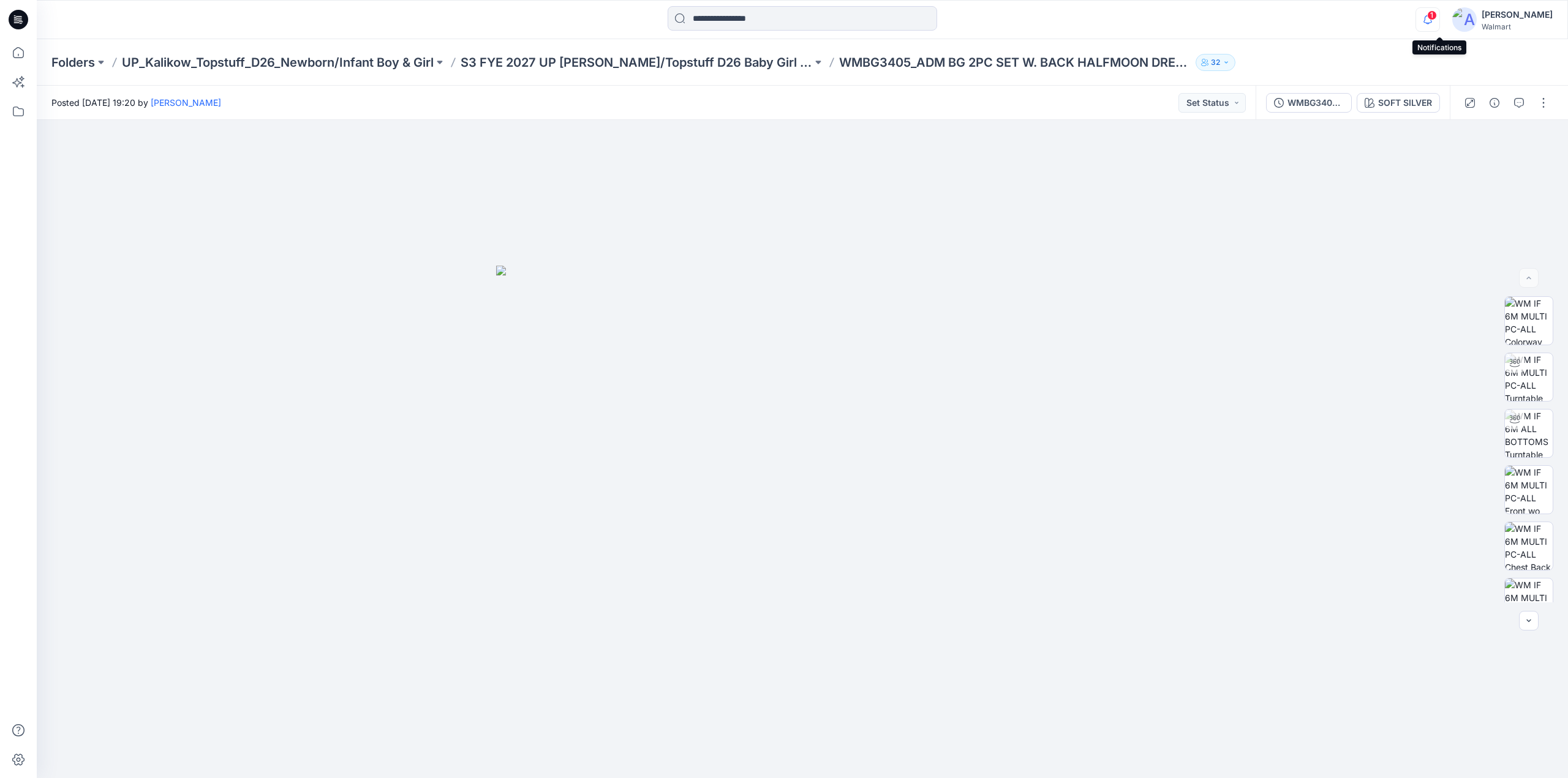
click at [1438, 21] on icon "button" at bounding box center [1427, 19] width 23 height 25
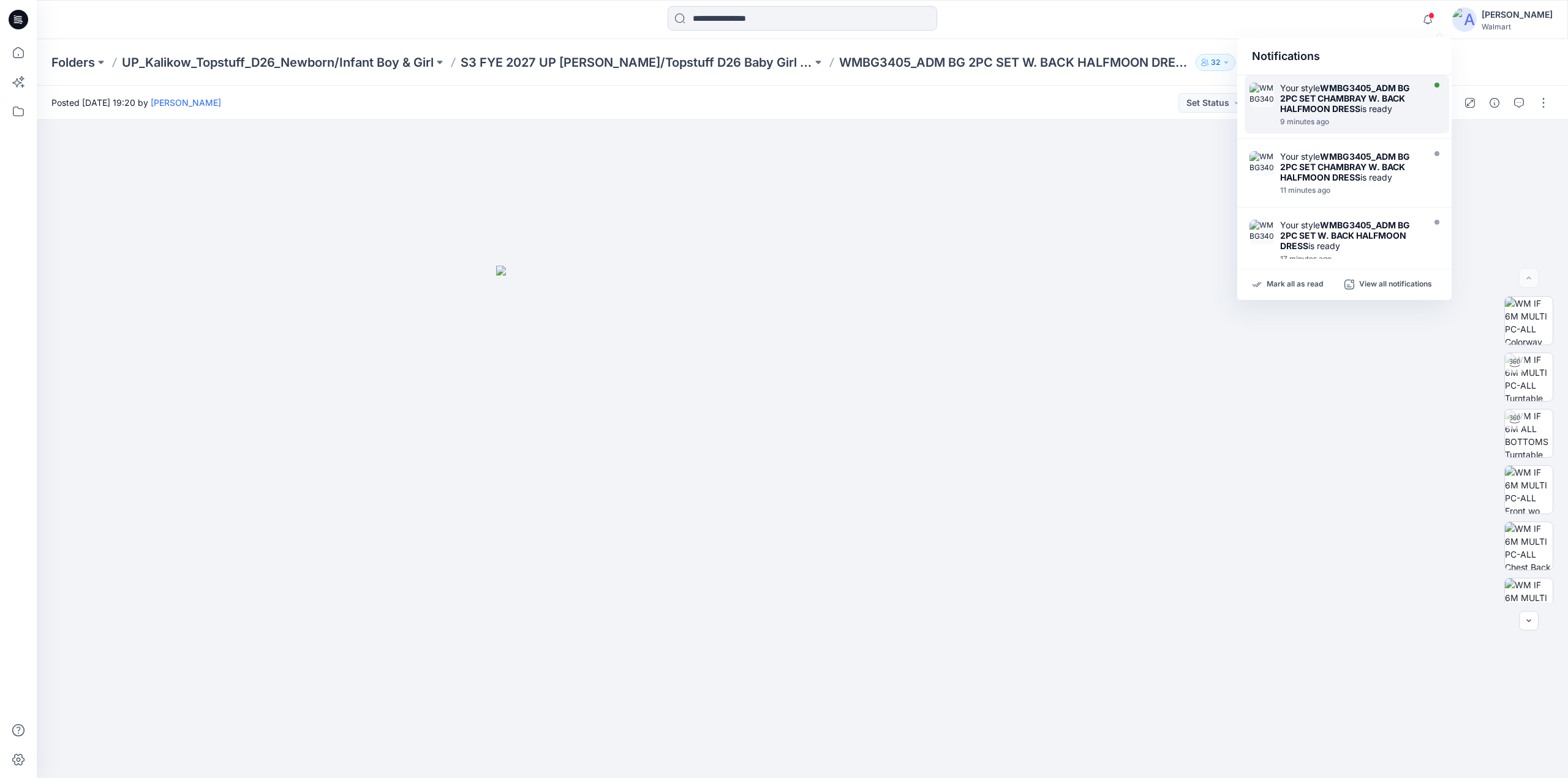
click at [1345, 106] on strong "WMBG3405_ADM BG 2PC SET CHAMBRAY W. BACK HALFMOON DRESS" at bounding box center [1345, 98] width 130 height 31
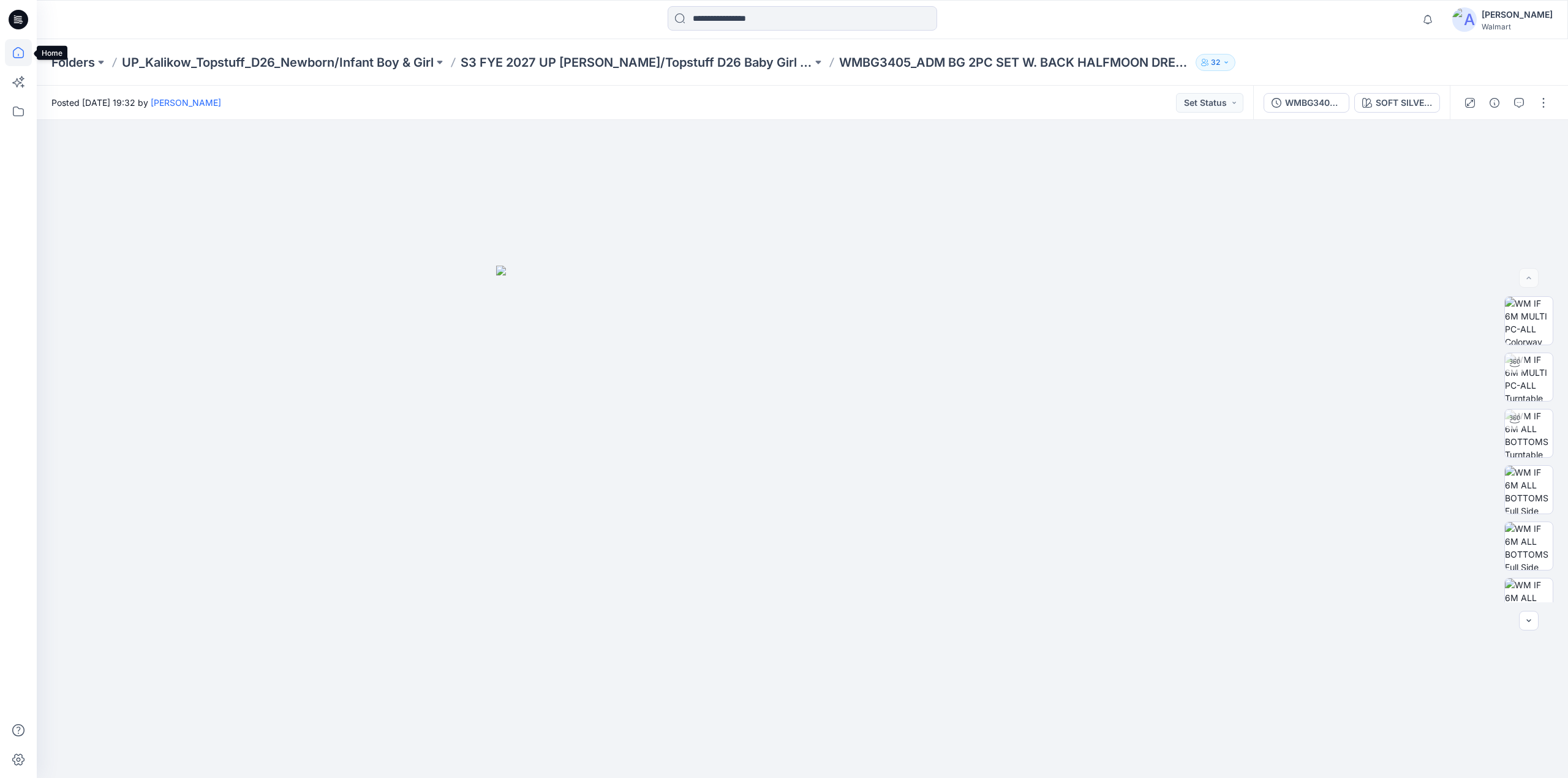
click at [14, 56] on icon at bounding box center [18, 53] width 27 height 27
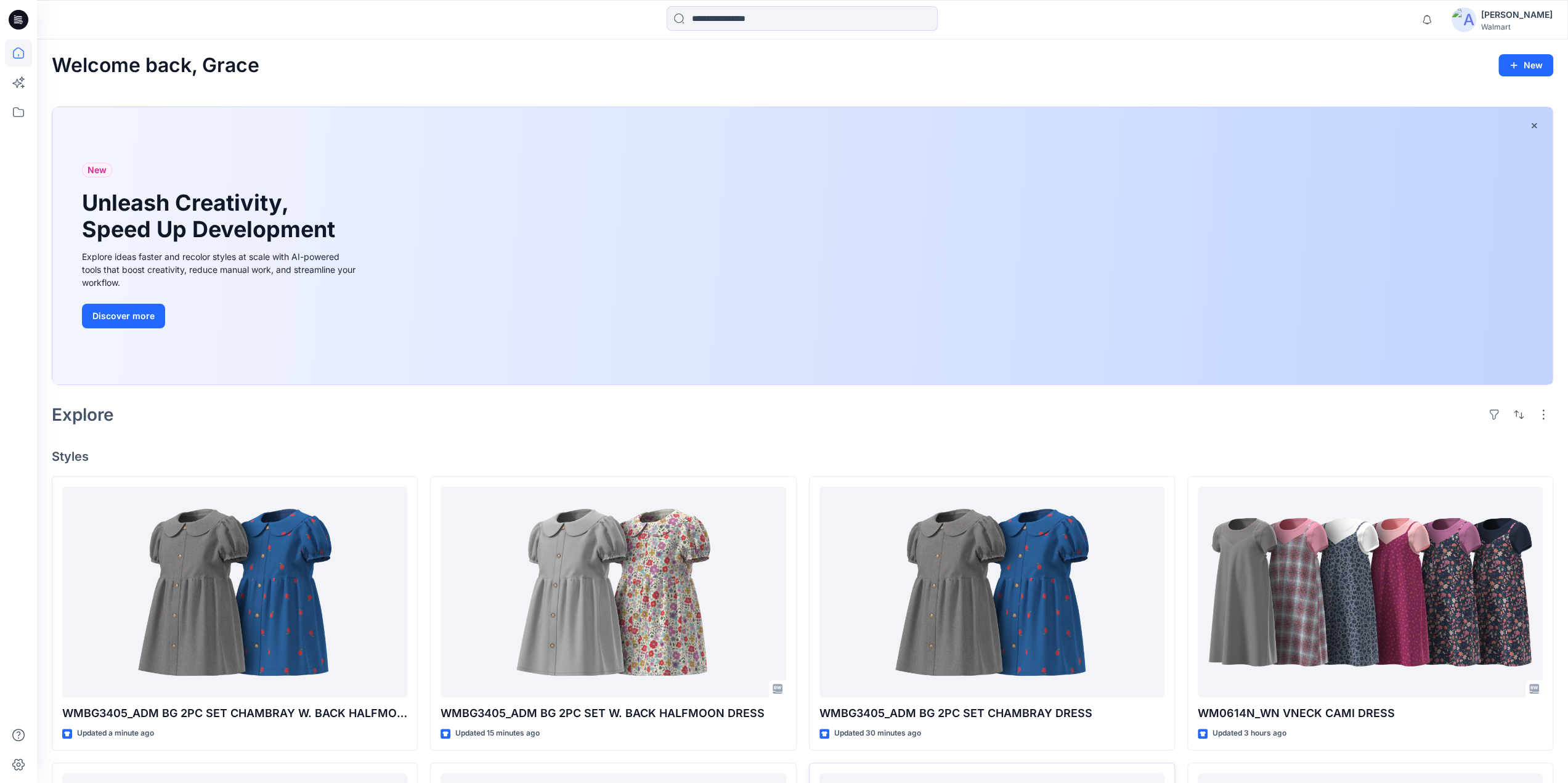
scroll to position [598, 0]
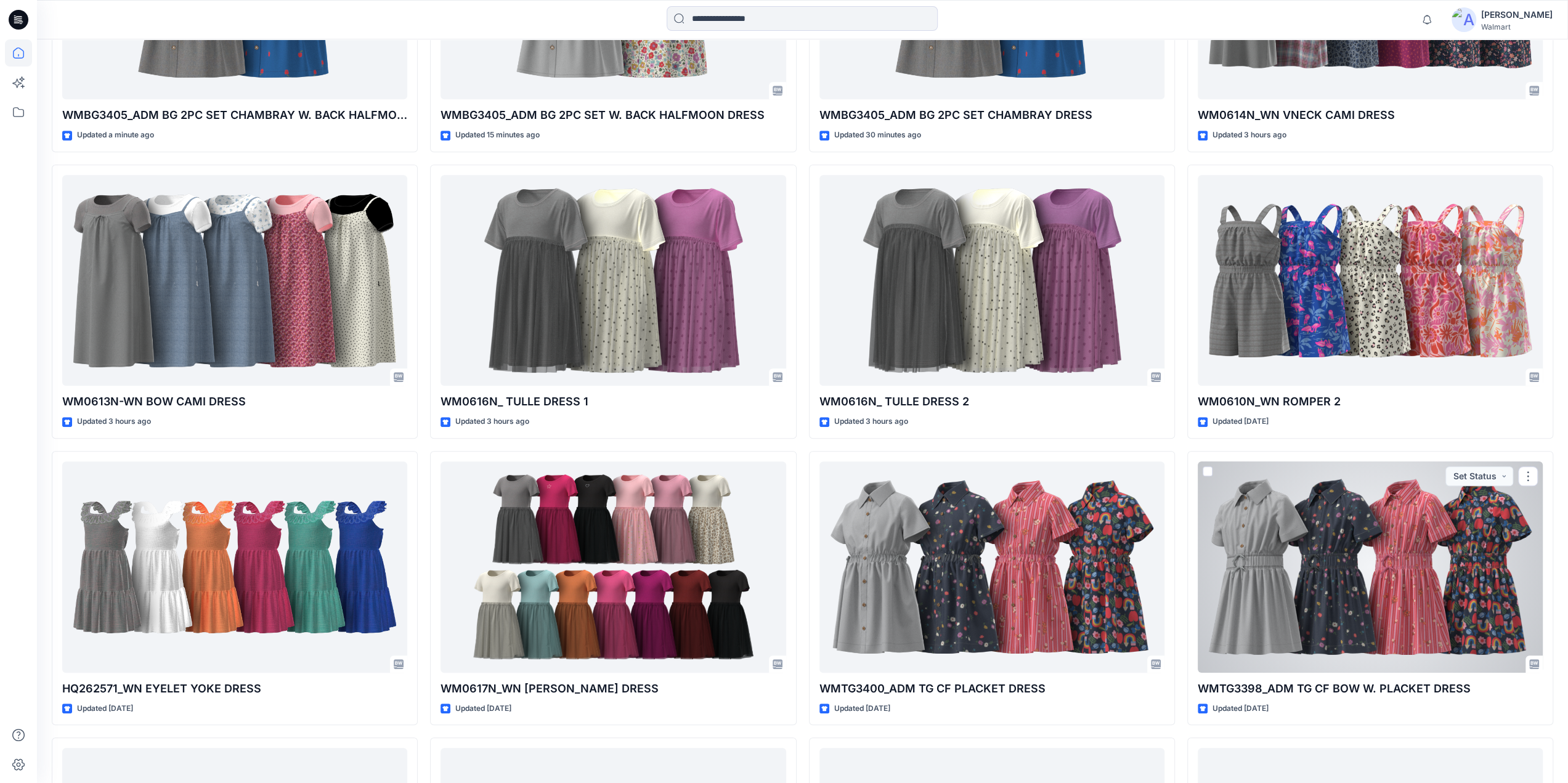
click at [1322, 497] on div at bounding box center [1371, 567] width 345 height 212
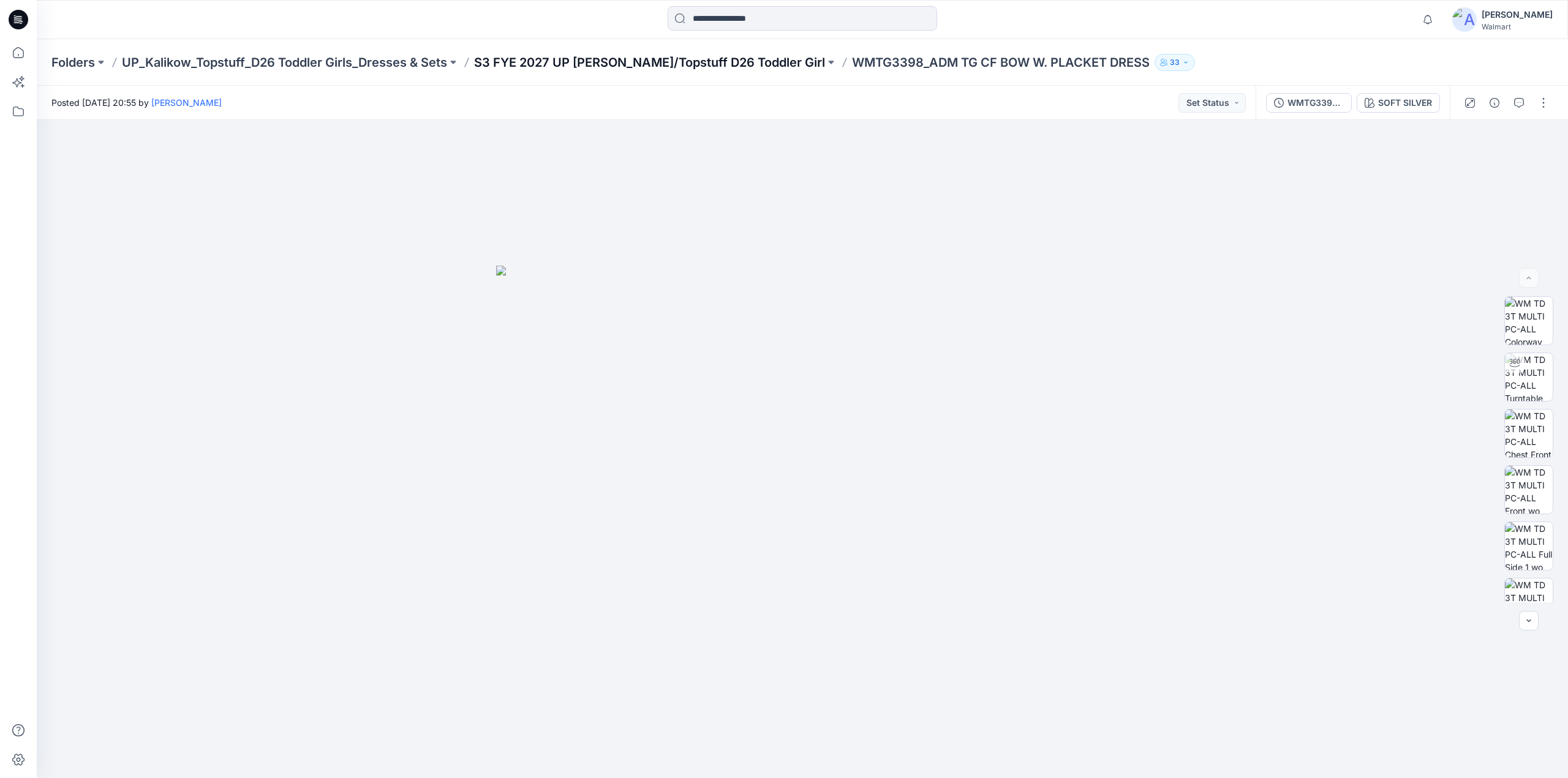
click at [528, 62] on p "S3 FYE 2027 UP Kalikow/Topstuff D26 Toddler Girl" at bounding box center [650, 62] width 351 height 17
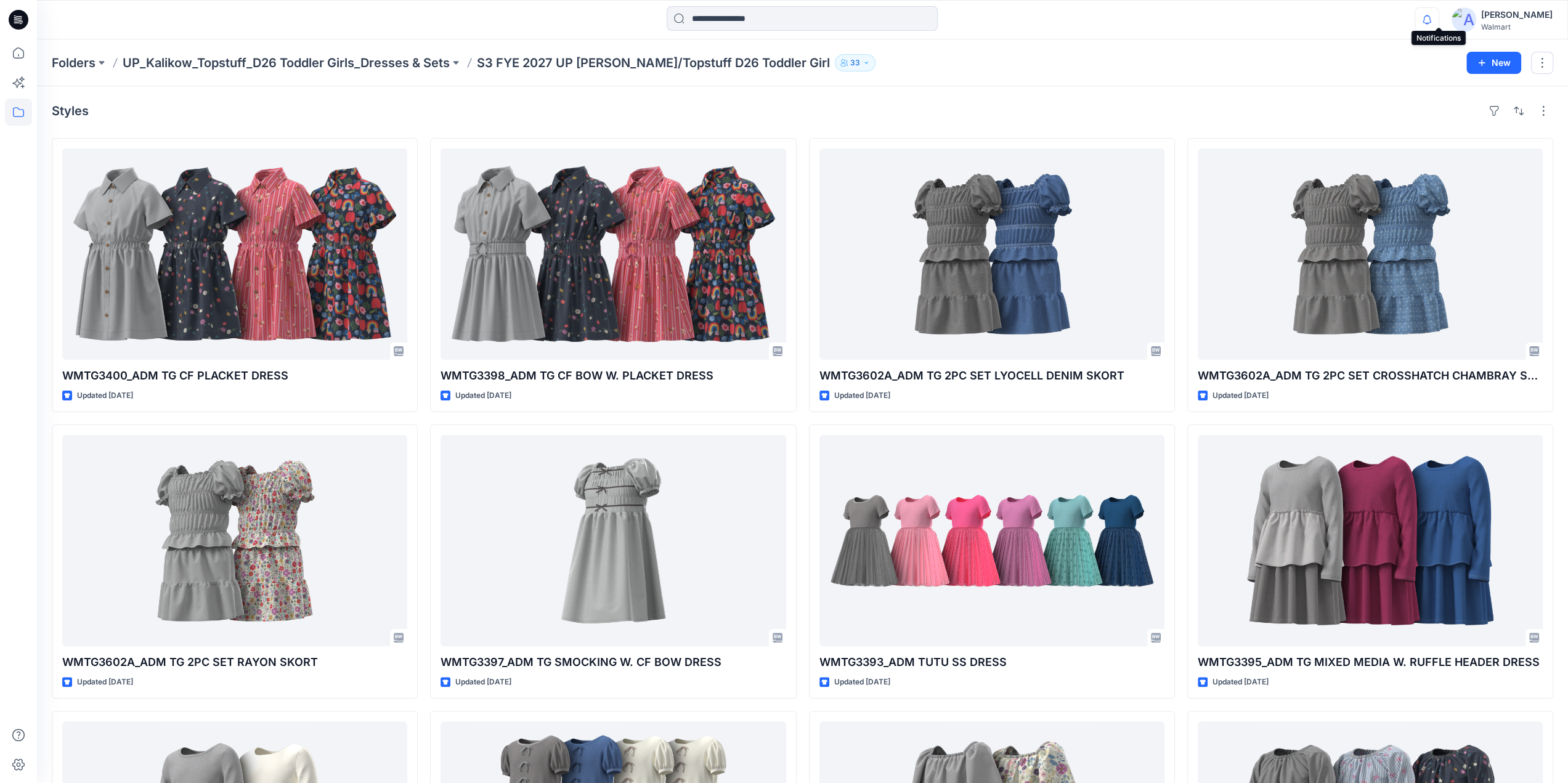
click at [1437, 17] on icon "button" at bounding box center [1426, 19] width 23 height 25
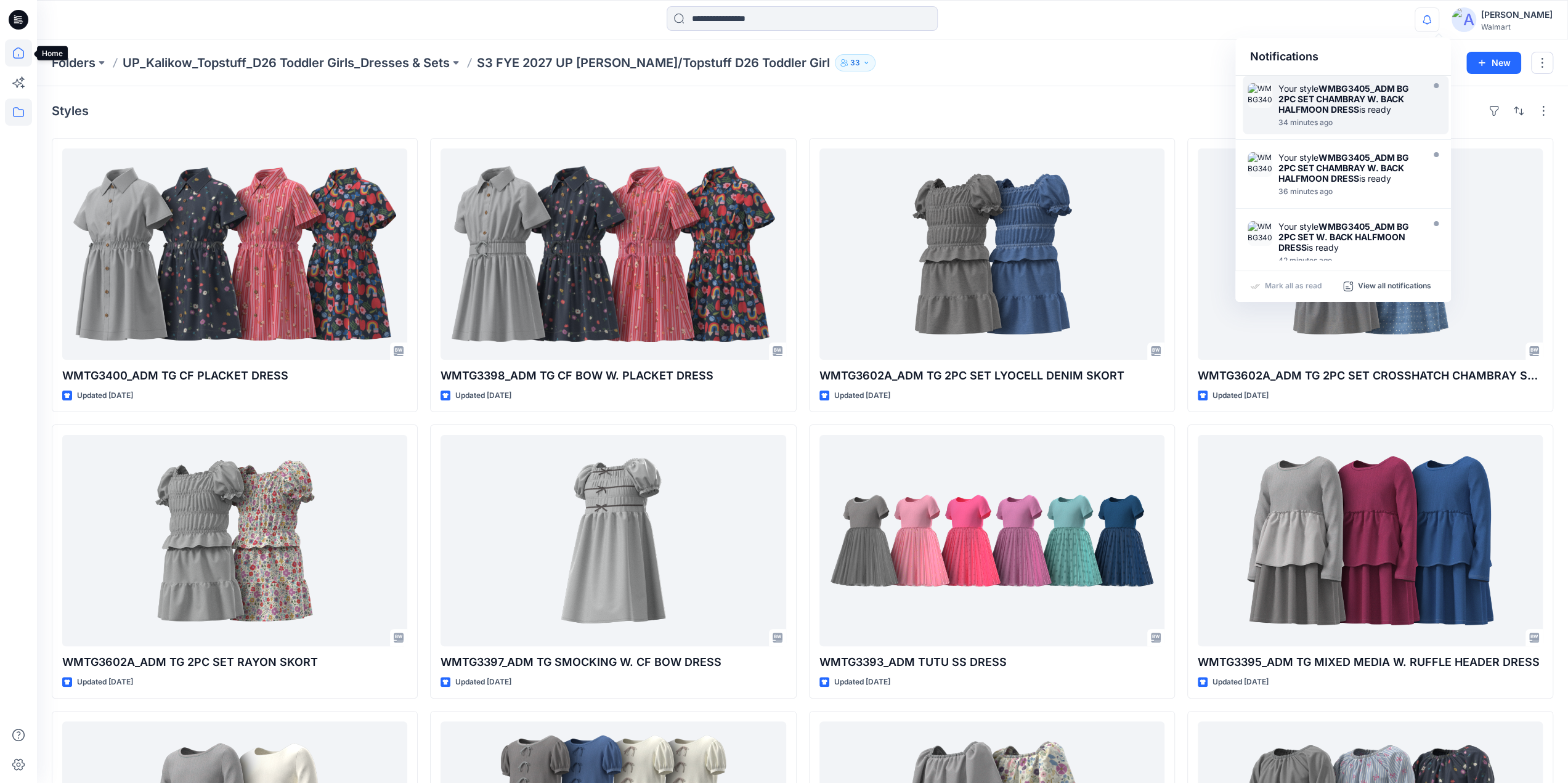
click at [18, 54] on icon at bounding box center [18, 53] width 11 height 11
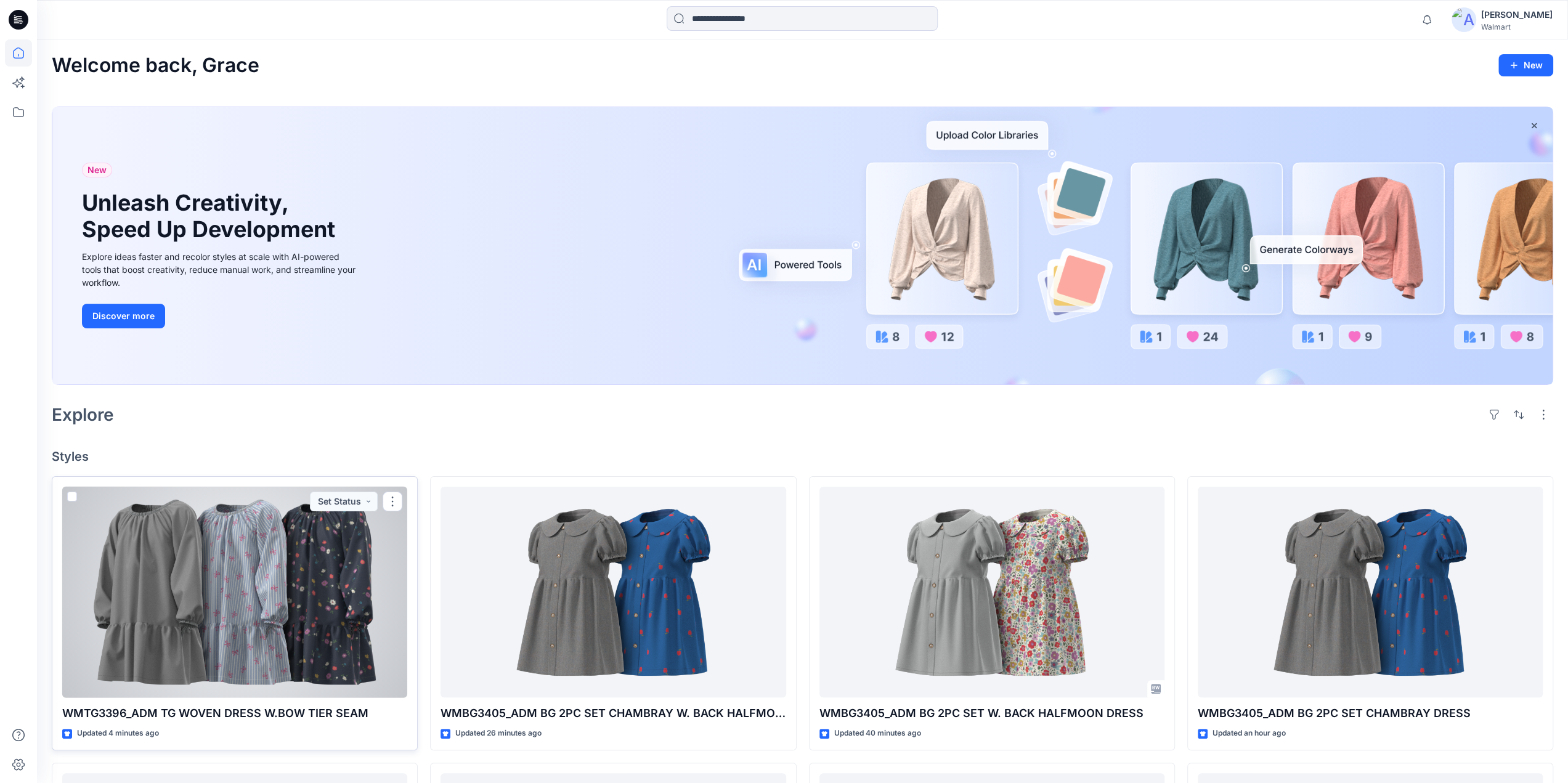
click at [322, 602] on div at bounding box center [235, 593] width 345 height 212
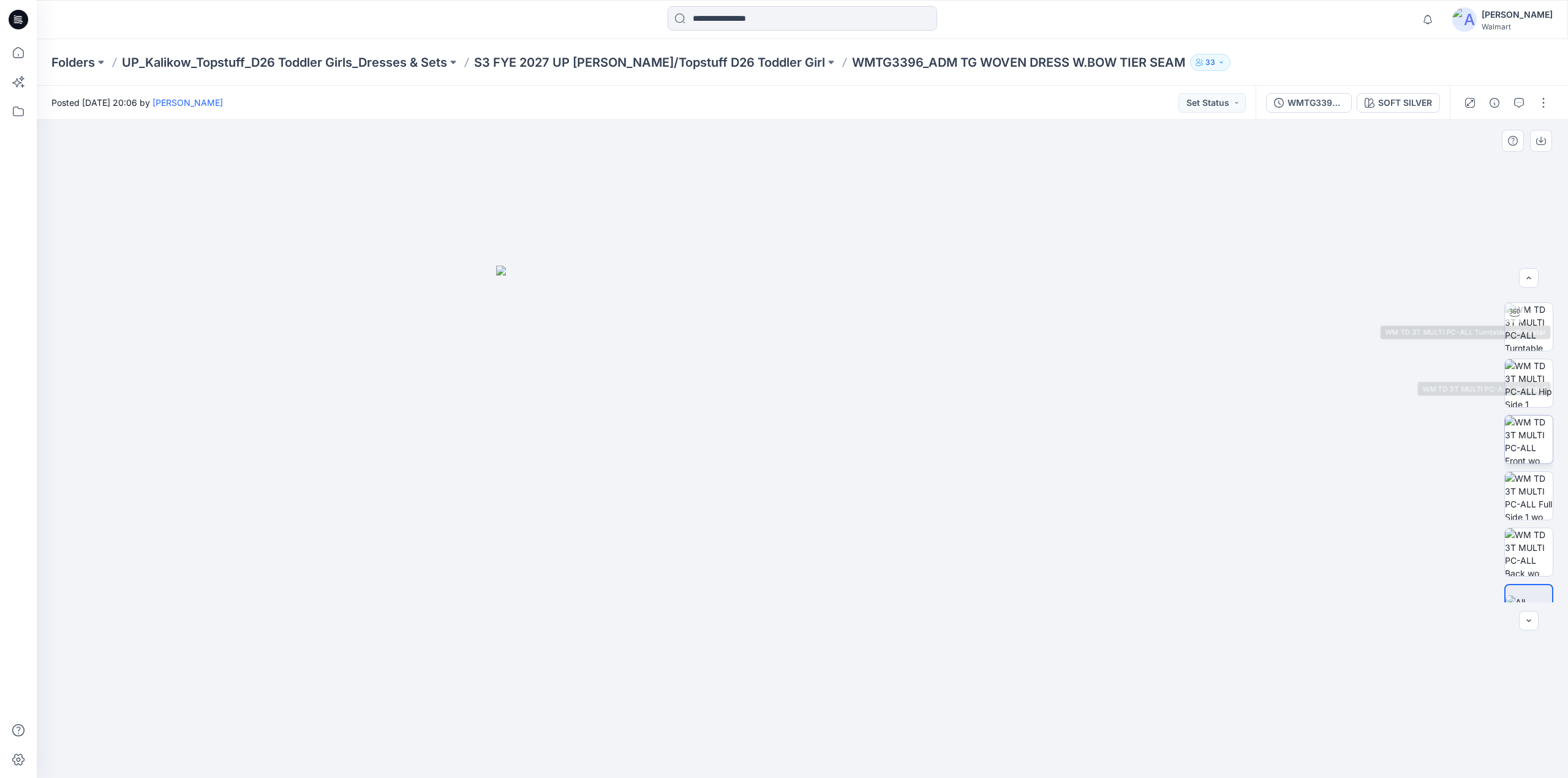
scroll to position [81, 0]
click at [1542, 105] on button "button" at bounding box center [1543, 103] width 20 height 20
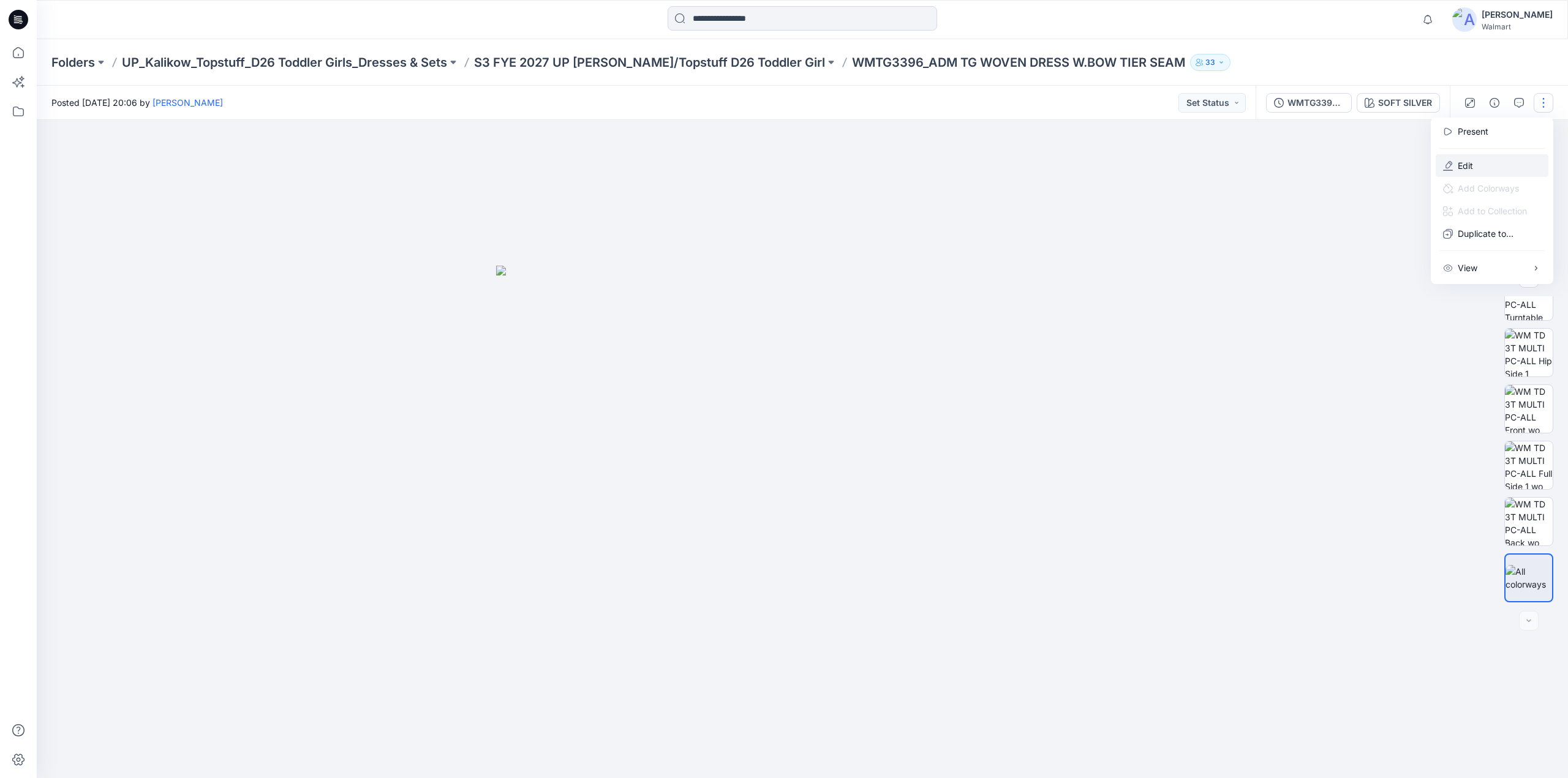
click at [1456, 167] on button "Edit" at bounding box center [1492, 165] width 112 height 23
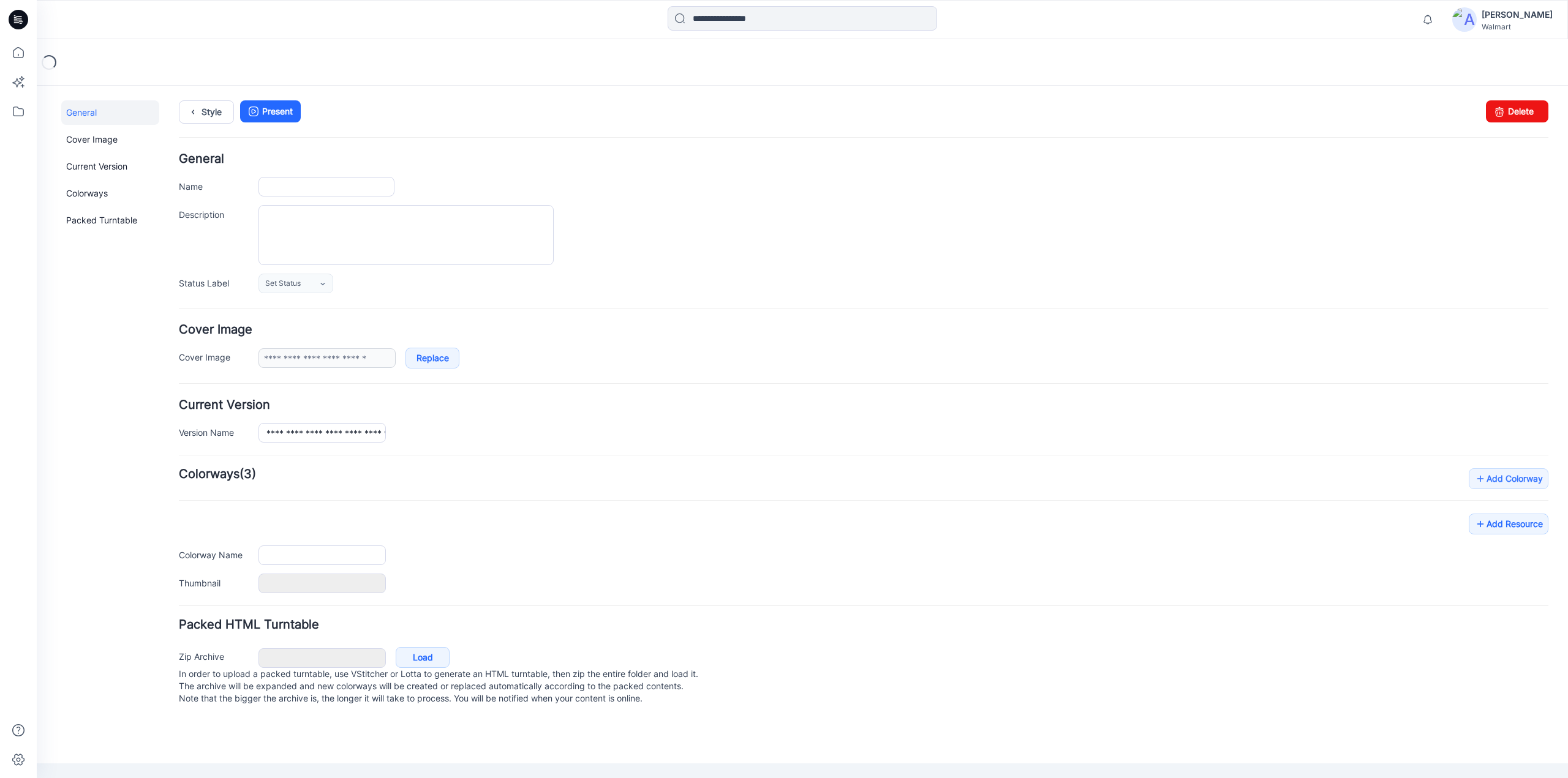
type input "**********"
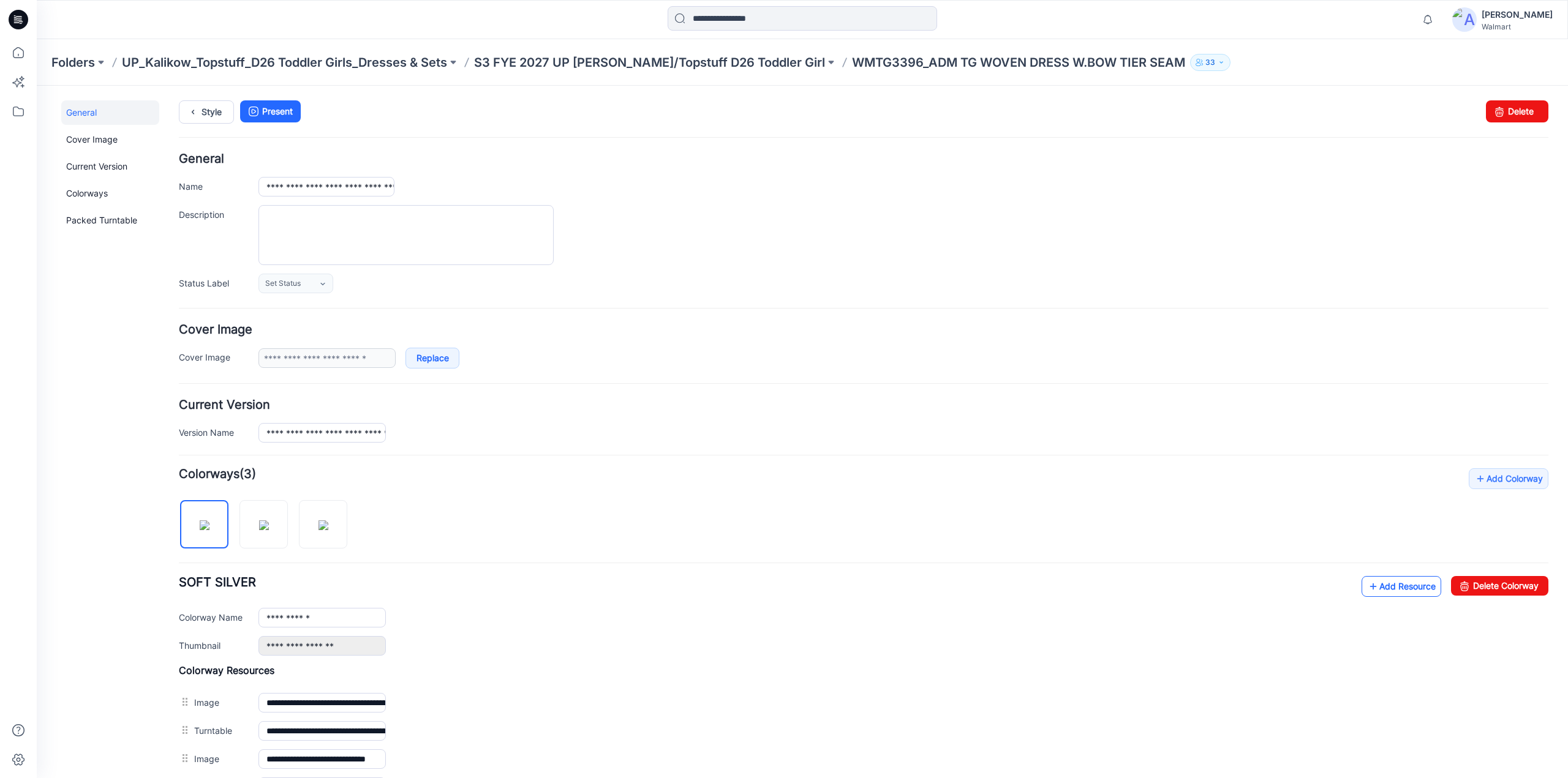
click at [1371, 584] on link "Add Resource" at bounding box center [1401, 587] width 80 height 21
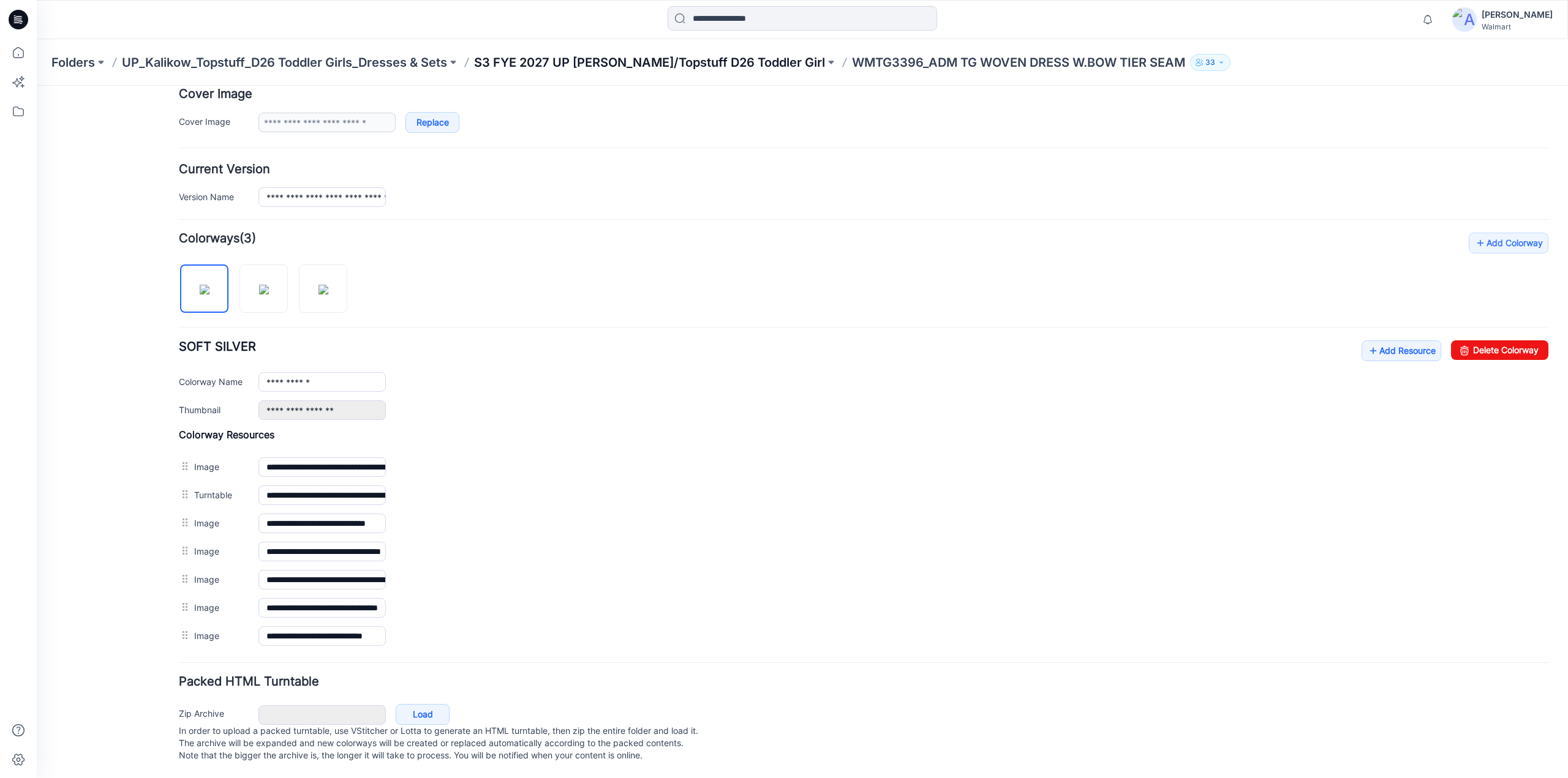
click at [570, 62] on p "S3 FYE 2027 UP [PERSON_NAME]/Topstuff D26 Toddler Girl" at bounding box center [650, 62] width 351 height 17
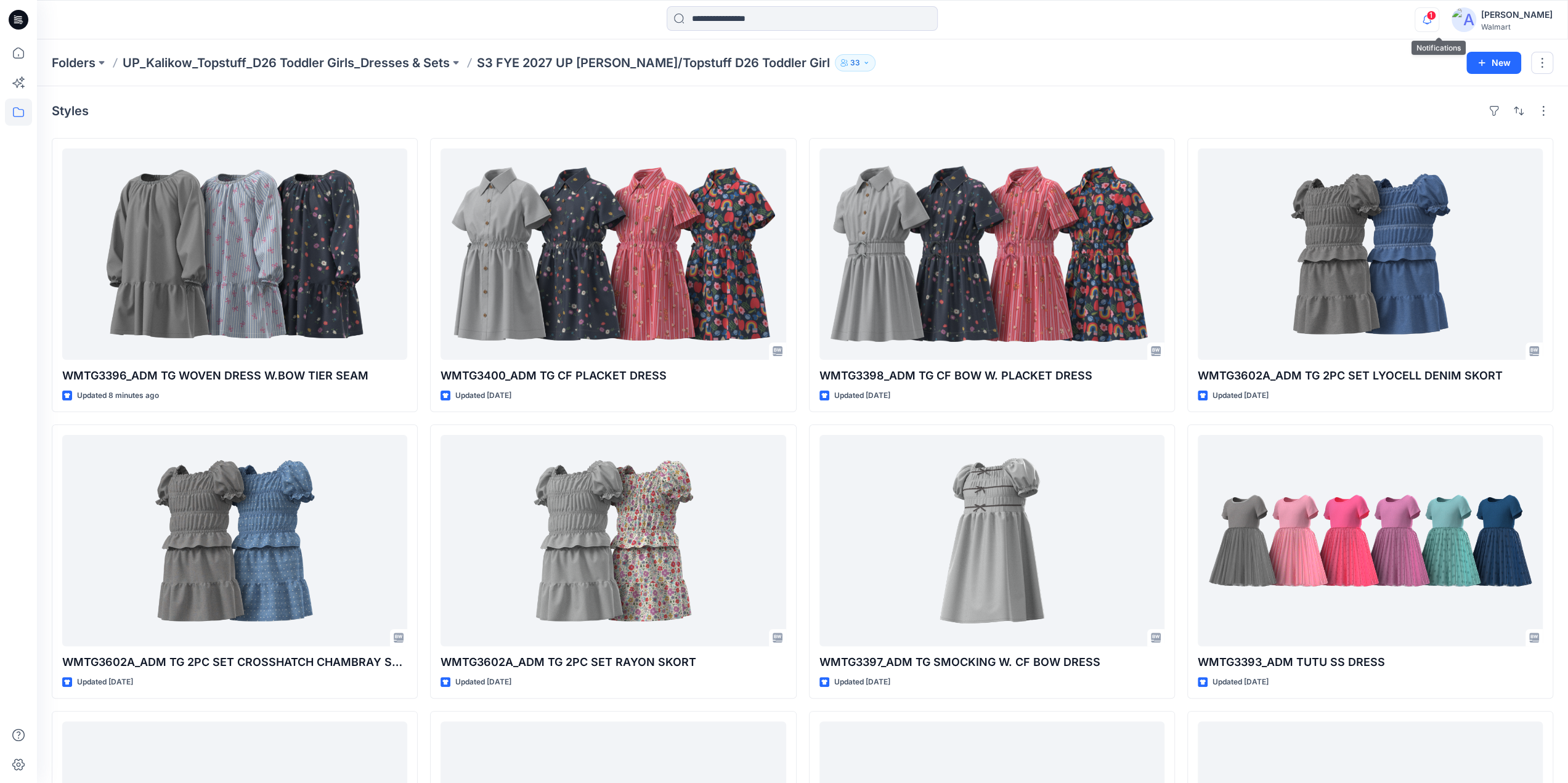
click at [1439, 21] on icon "button" at bounding box center [1426, 19] width 23 height 25
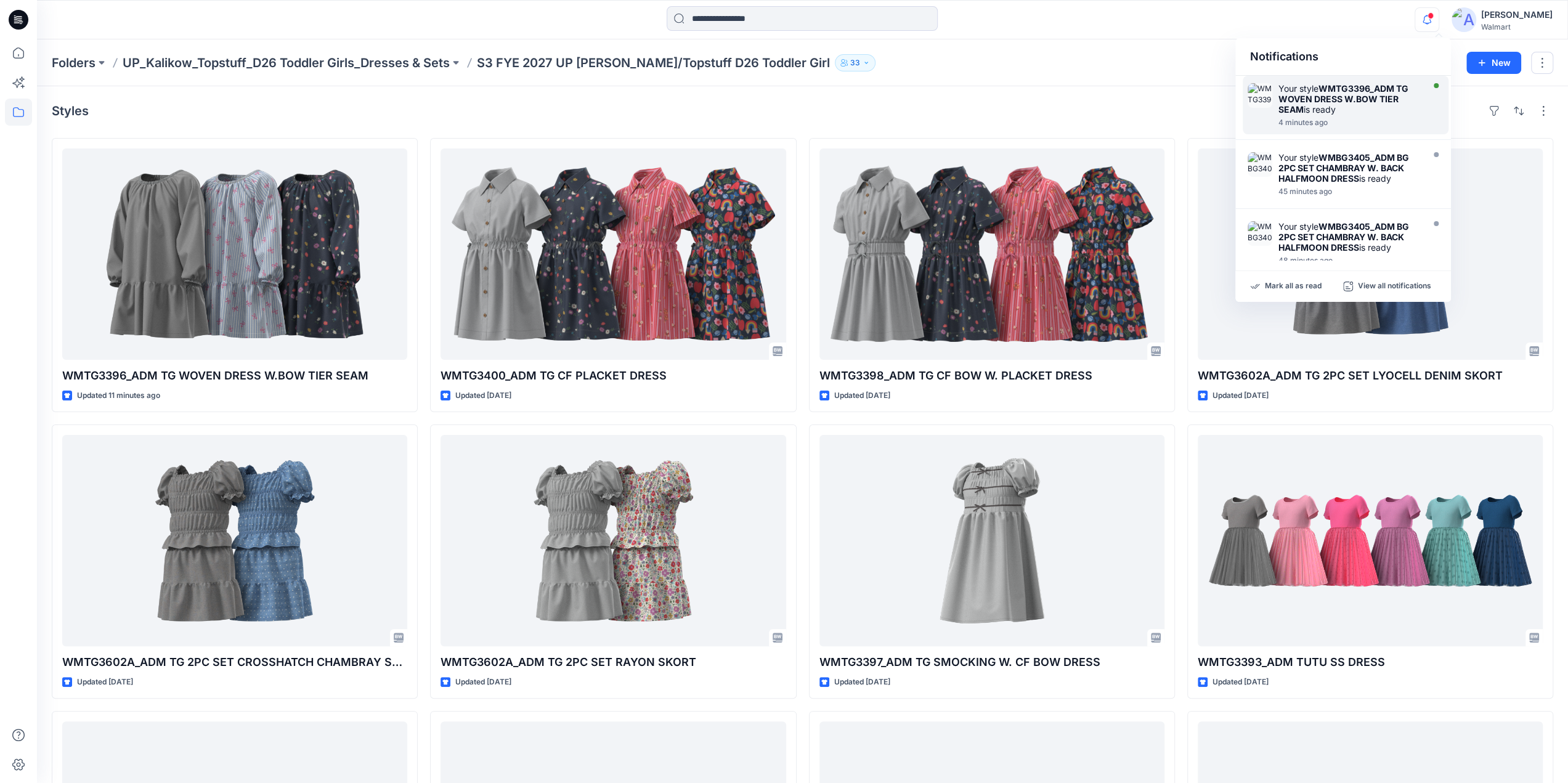
click at [1359, 93] on strong "WMTG3396_ADM TG WOVEN DRESS W.BOW TIER SEAM" at bounding box center [1343, 99] width 130 height 31
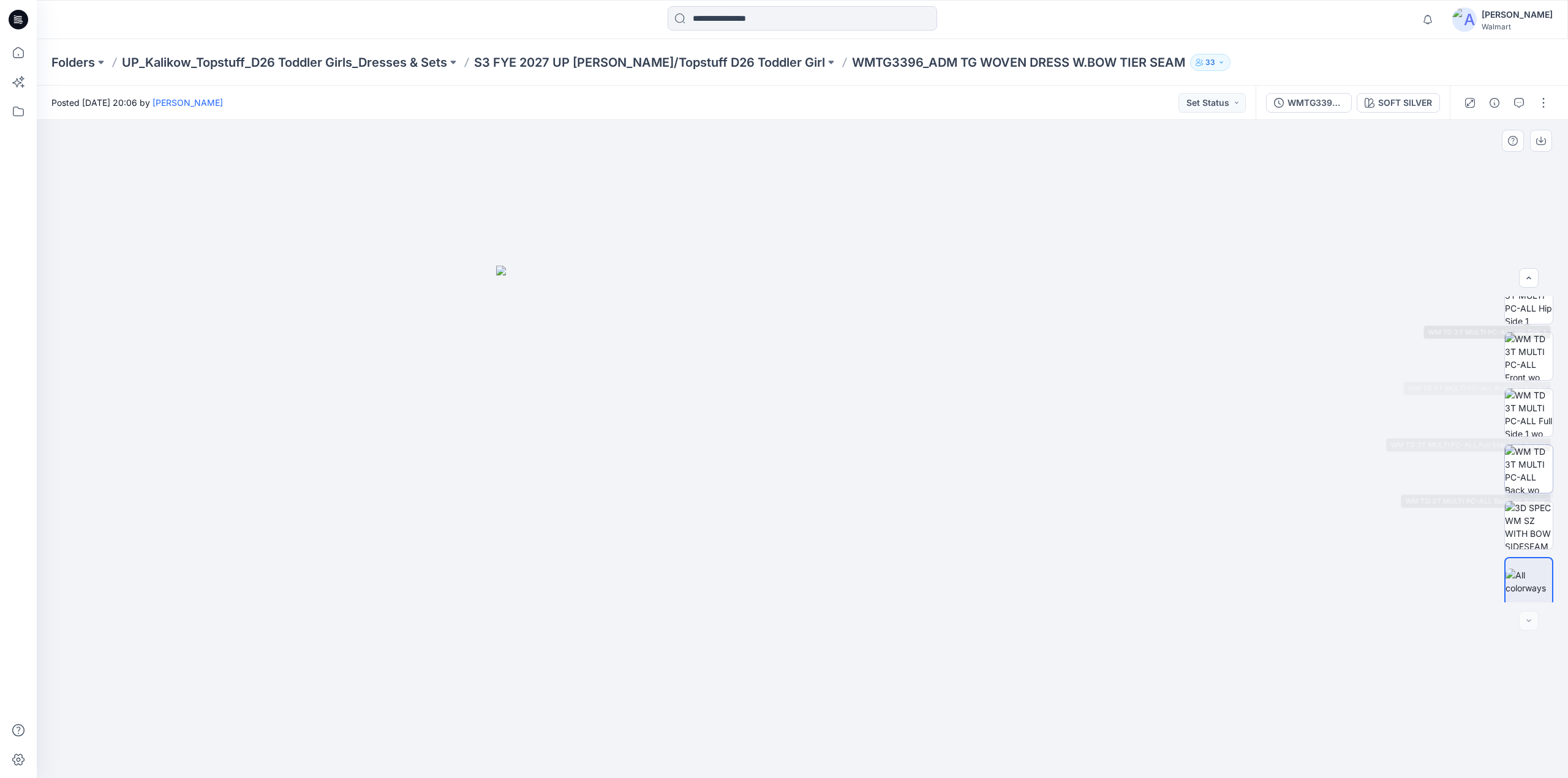
scroll to position [137, 0]
click at [699, 59] on p "S3 FYE 2027 UP [PERSON_NAME]/Topstuff D26 Toddler Girl" at bounding box center [650, 62] width 351 height 17
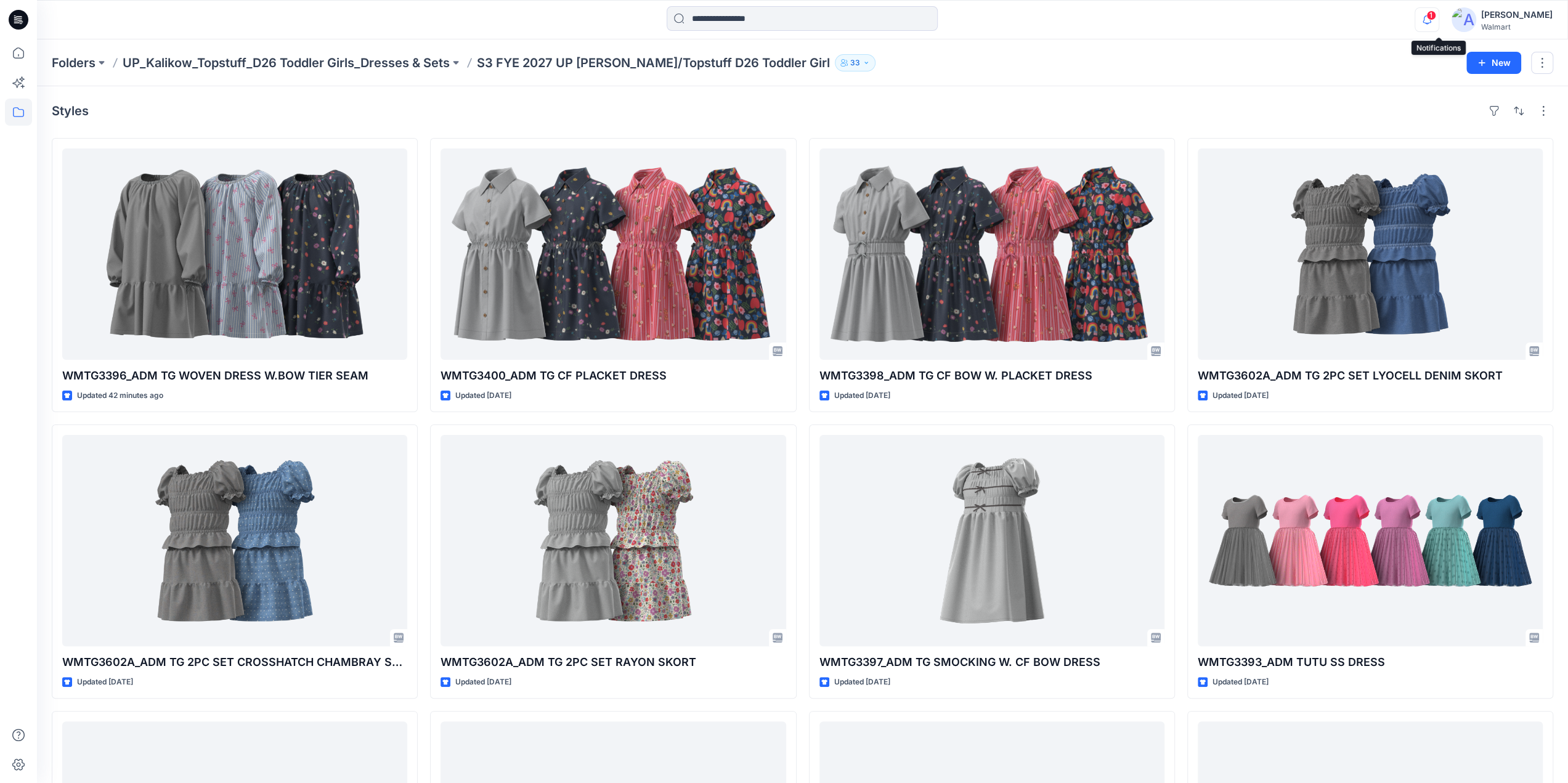
click at [1439, 18] on icon "button" at bounding box center [1426, 19] width 23 height 25
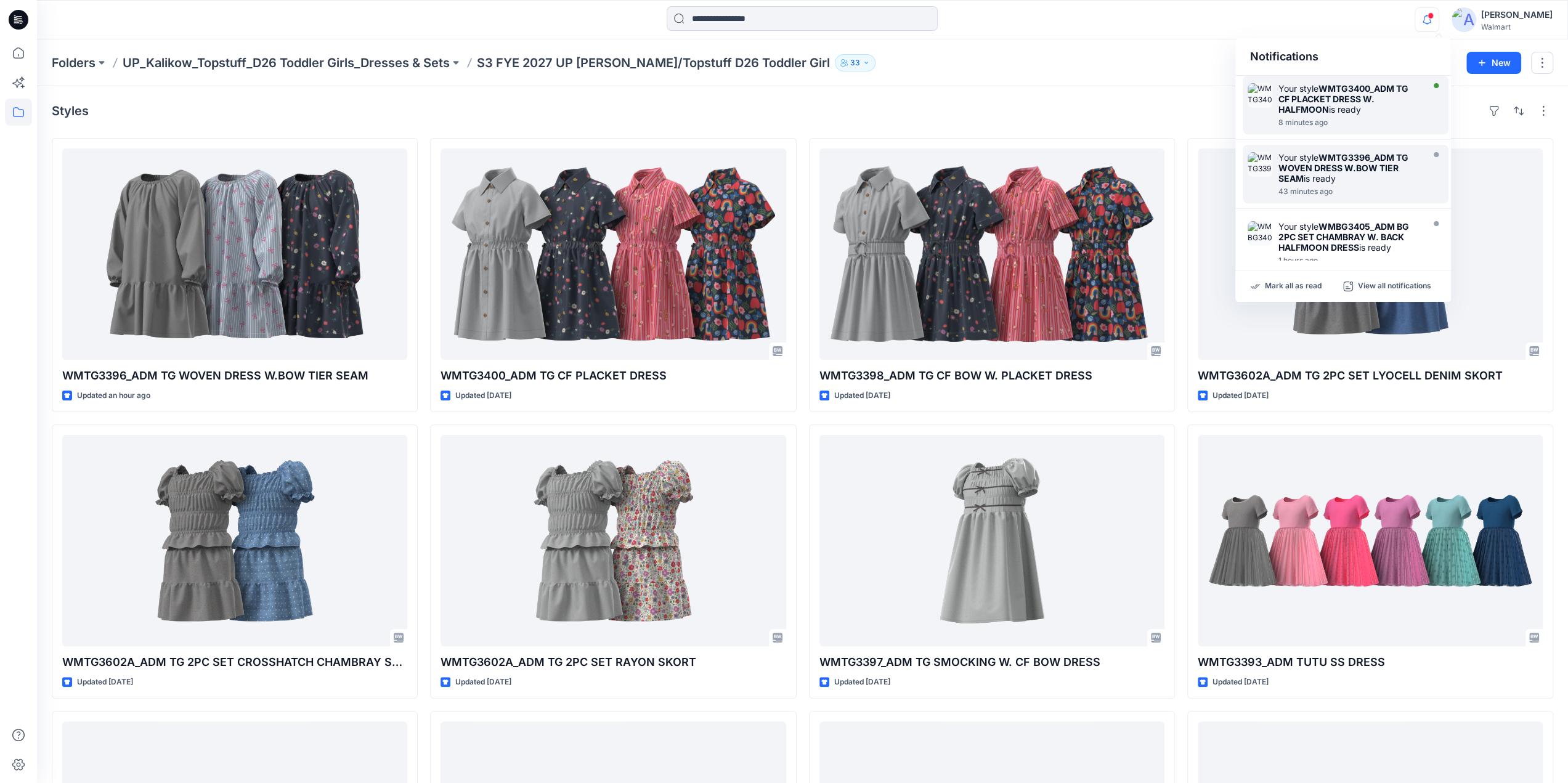
click at [1321, 107] on strong "WMTG3400_ADM TG CF PLACKET DRESS W. HALFMOON" at bounding box center [1343, 99] width 130 height 31
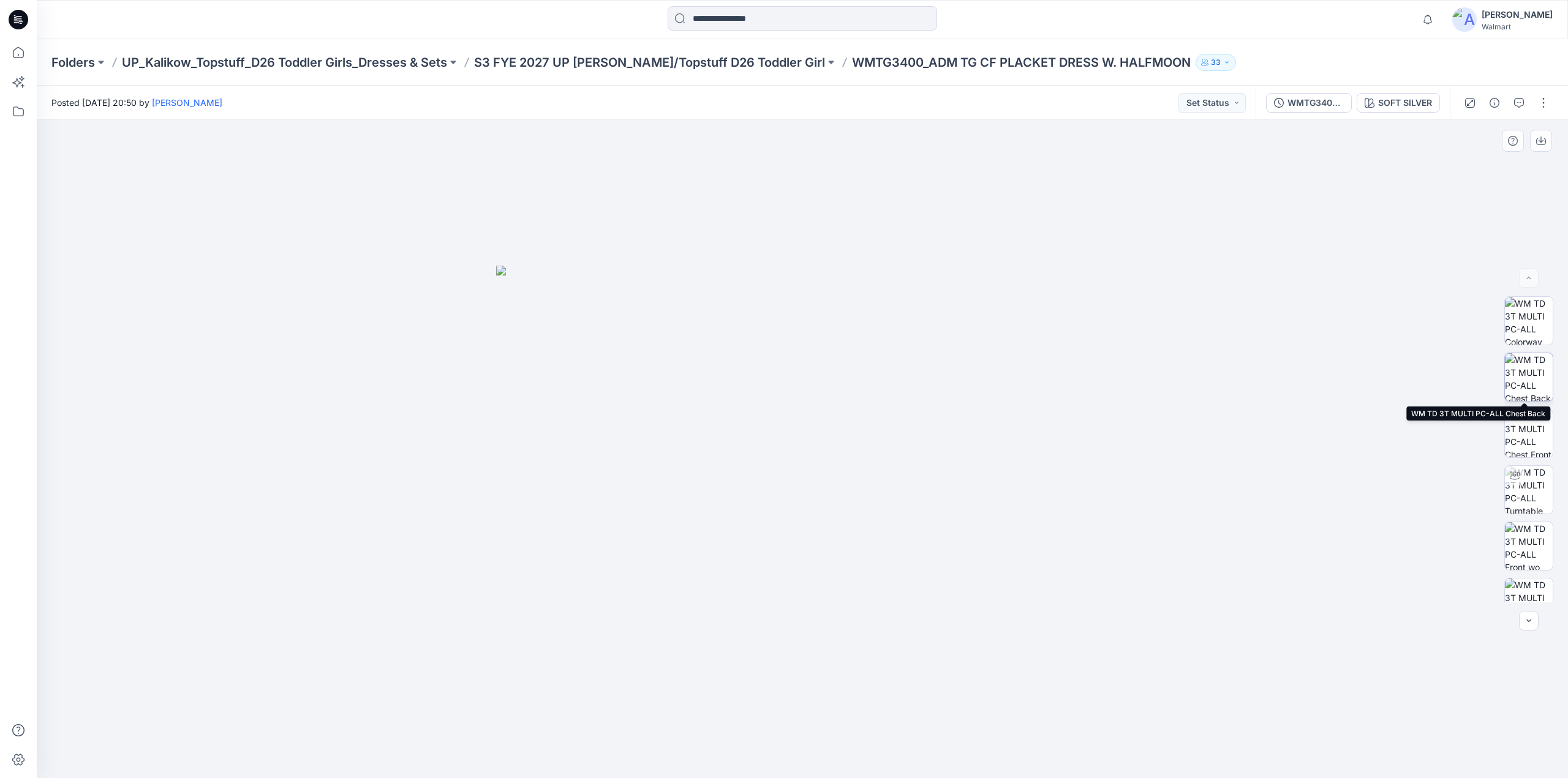
click at [1528, 379] on img at bounding box center [1528, 377] width 47 height 47
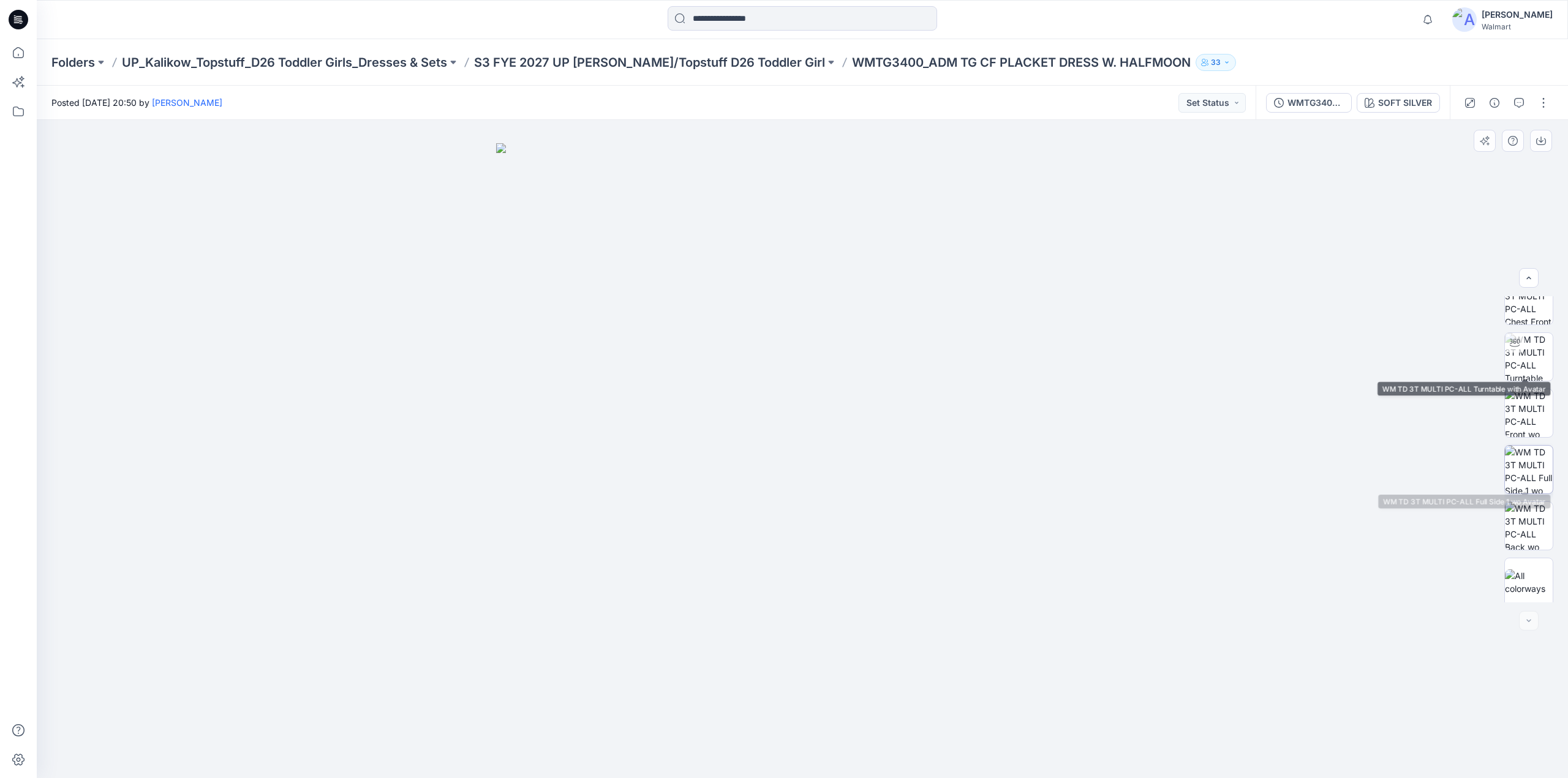
scroll to position [137, 0]
click at [1543, 103] on button "button" at bounding box center [1543, 103] width 20 height 20
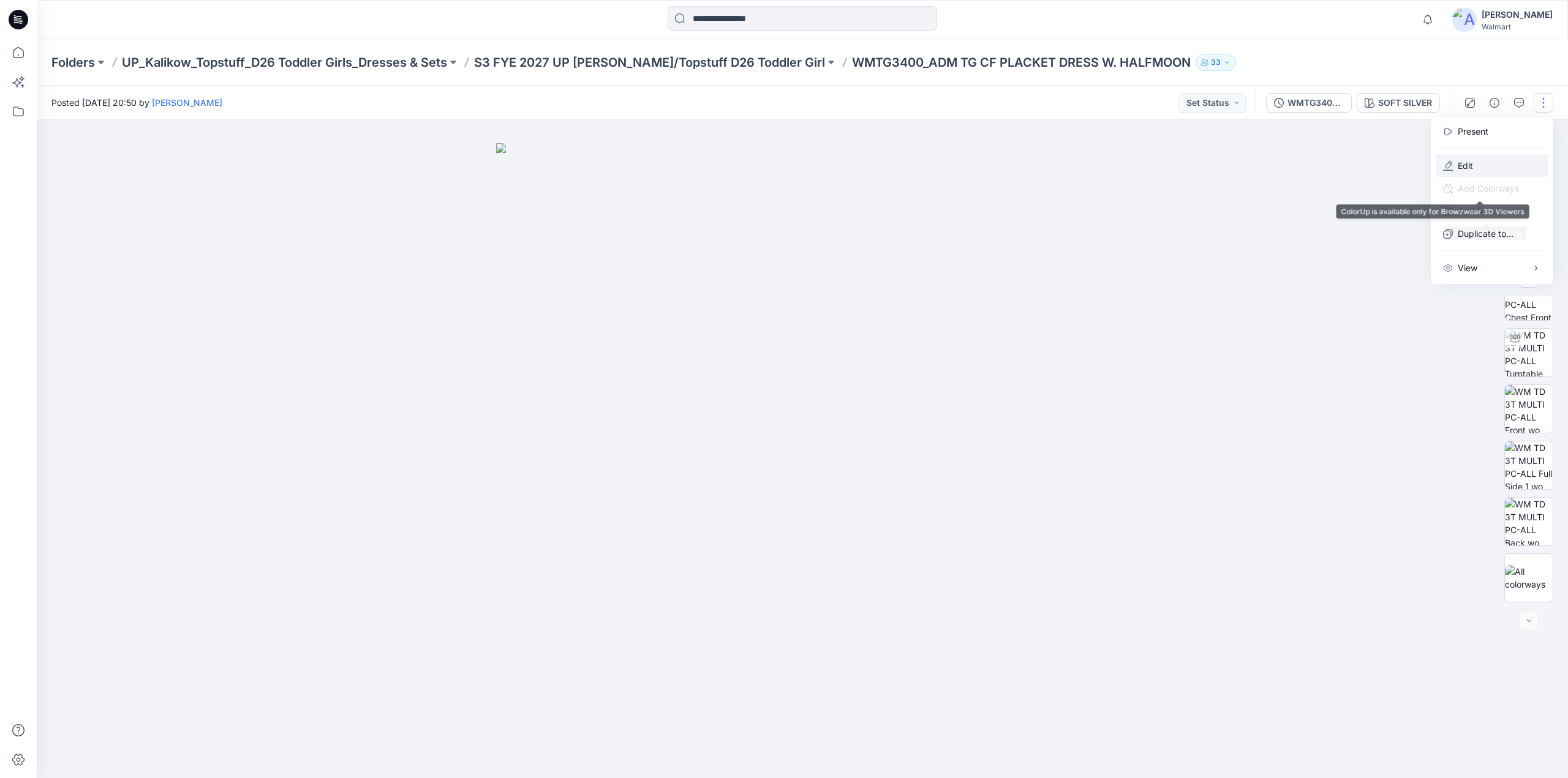
click at [1477, 167] on button "Edit" at bounding box center [1492, 165] width 112 height 23
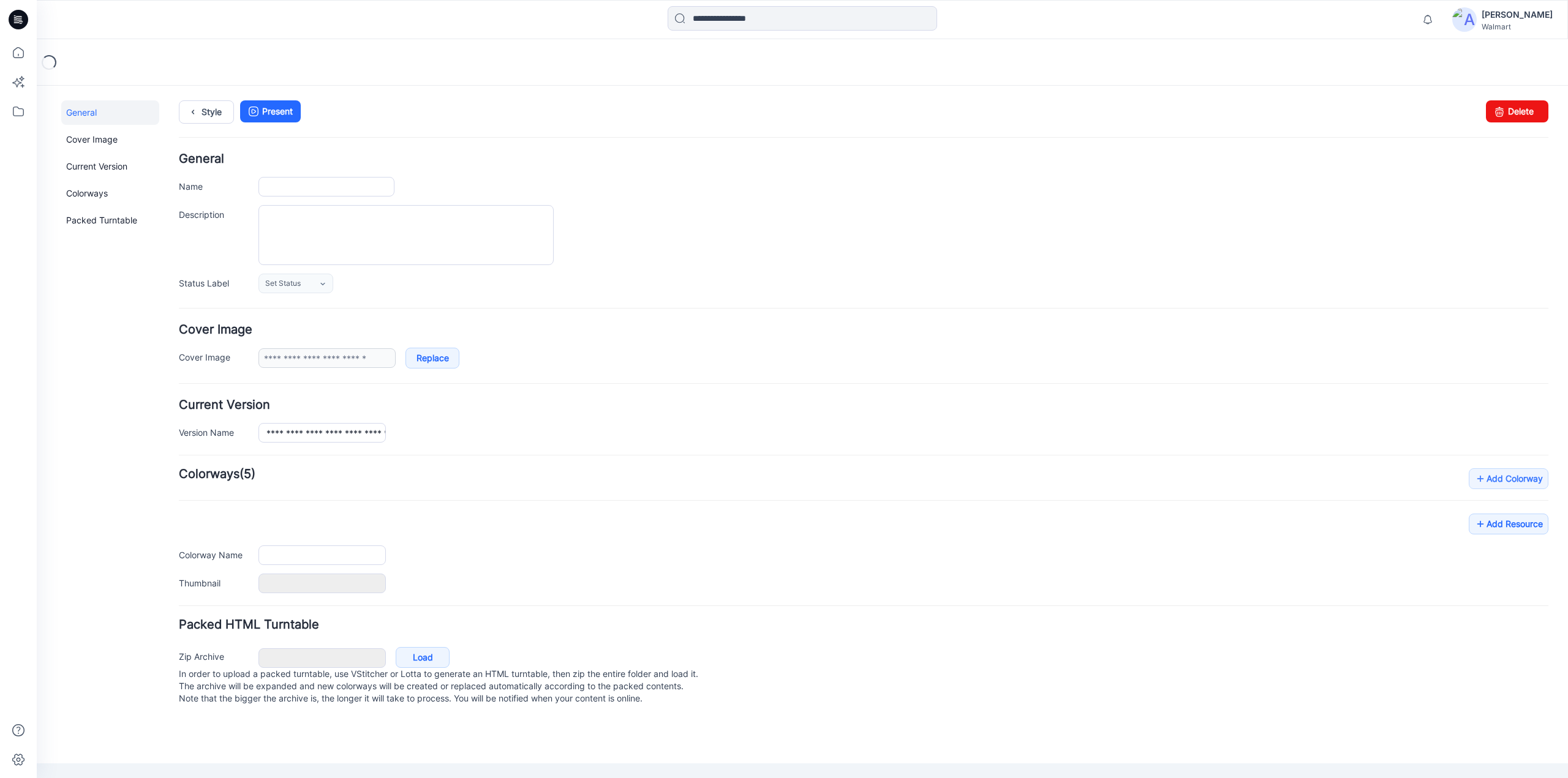
type input "**********"
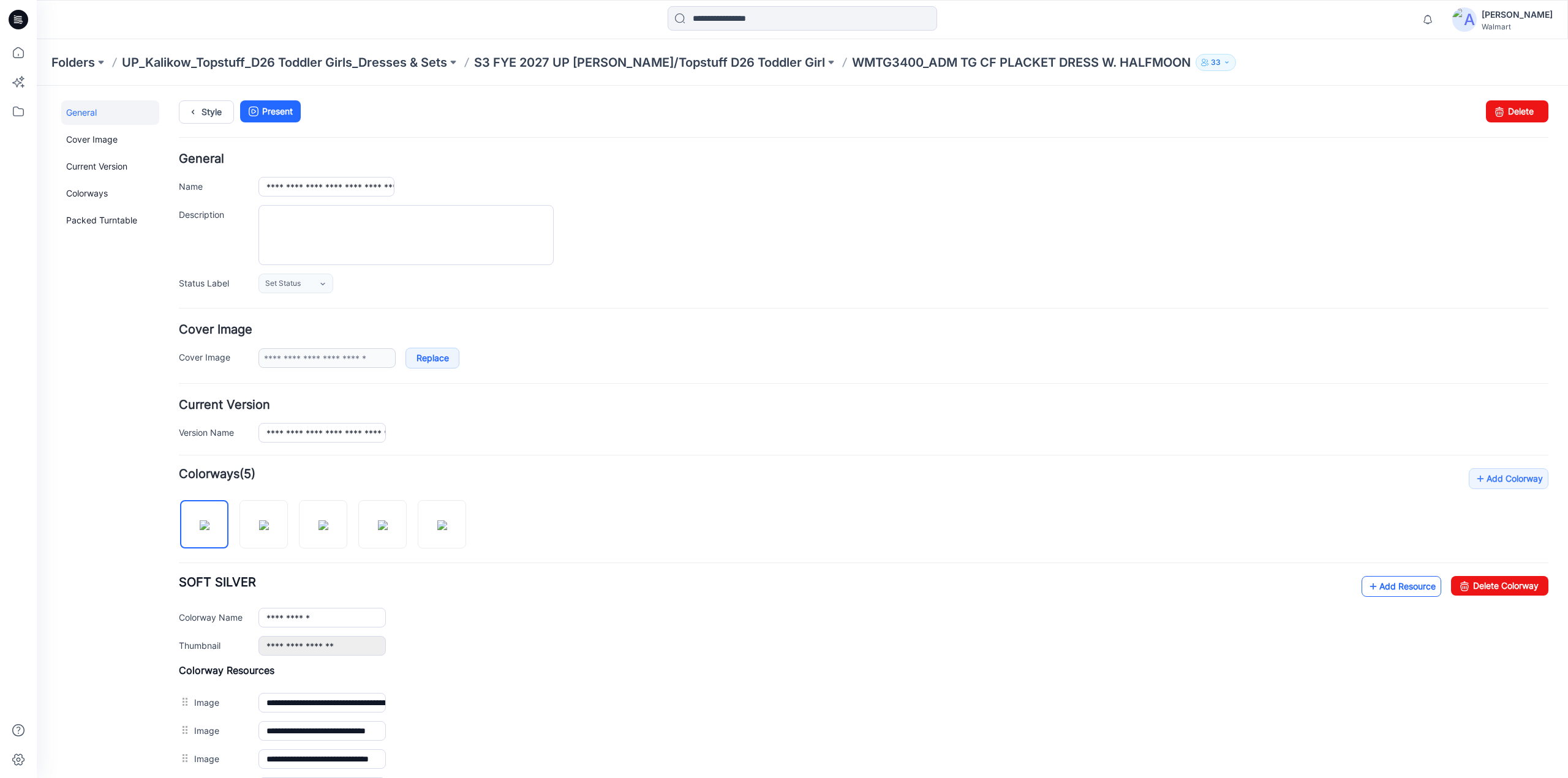
click at [1369, 587] on link "Add Resource" at bounding box center [1401, 587] width 80 height 21
click at [574, 62] on p "S3 FYE 2027 UP [PERSON_NAME]/Topstuff D26 Toddler Girl" at bounding box center [650, 62] width 351 height 17
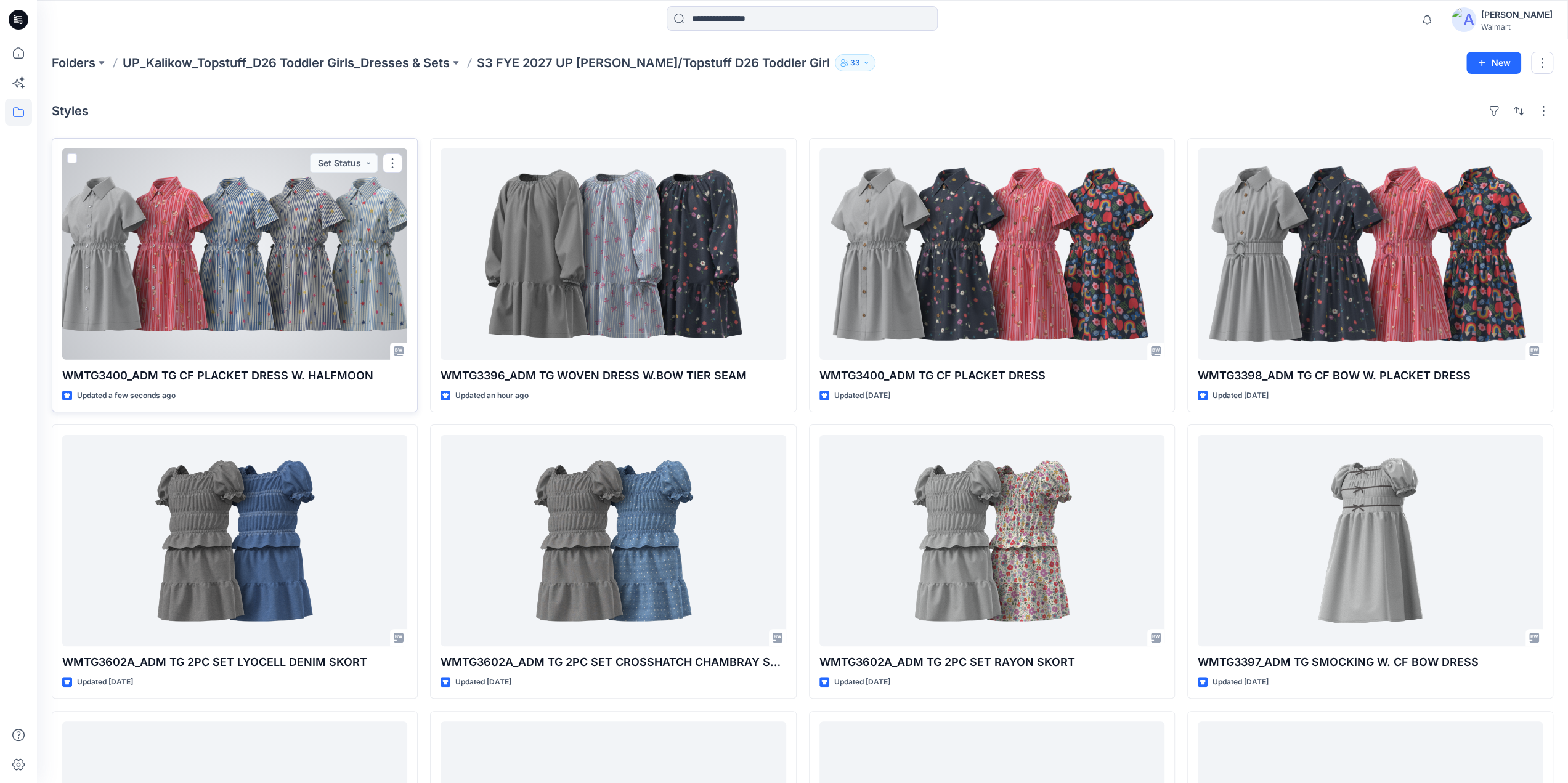
click at [291, 262] on div at bounding box center [235, 255] width 345 height 212
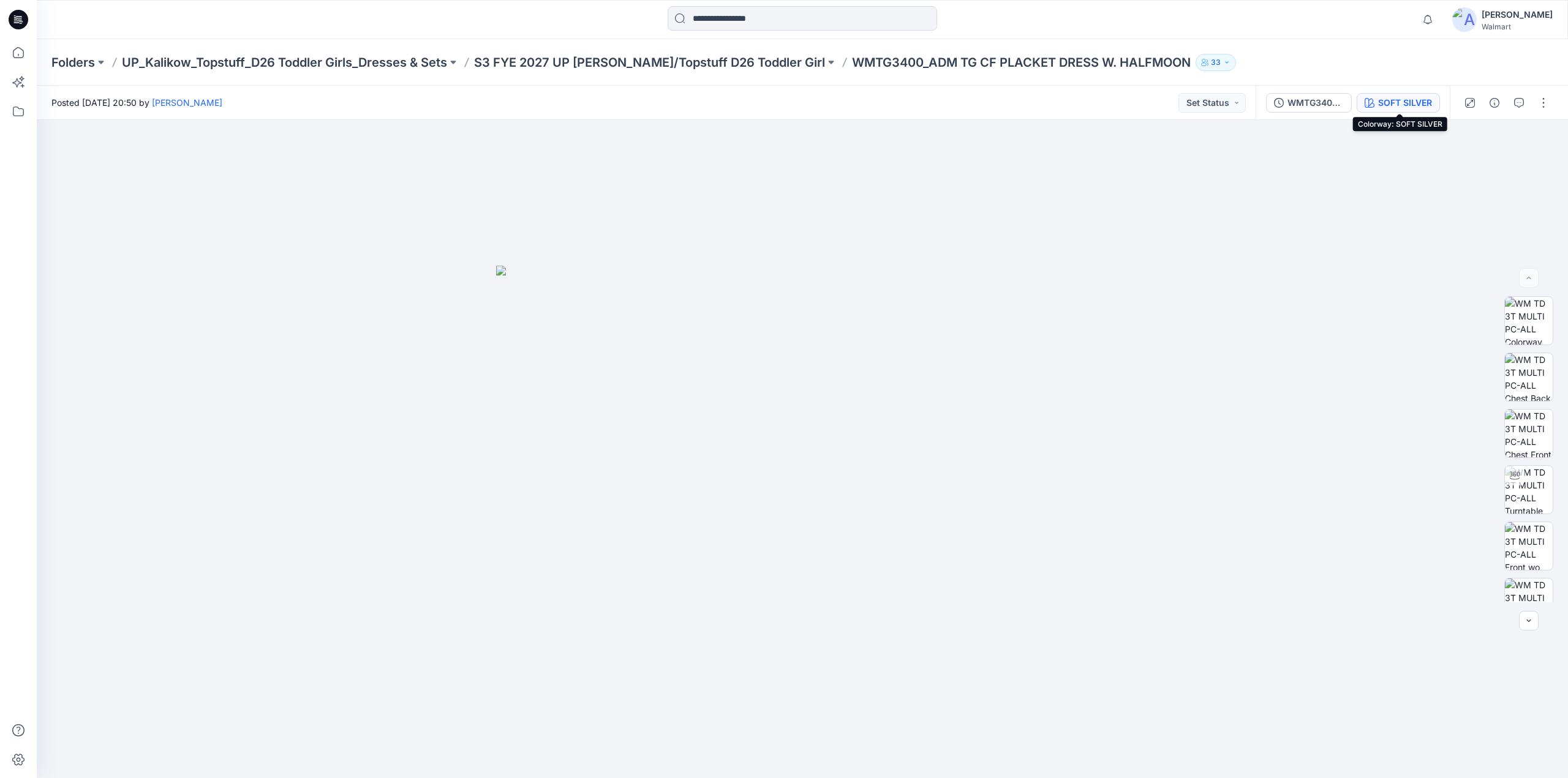
click at [1412, 96] on div "SOFT SILVER" at bounding box center [1405, 103] width 54 height 13
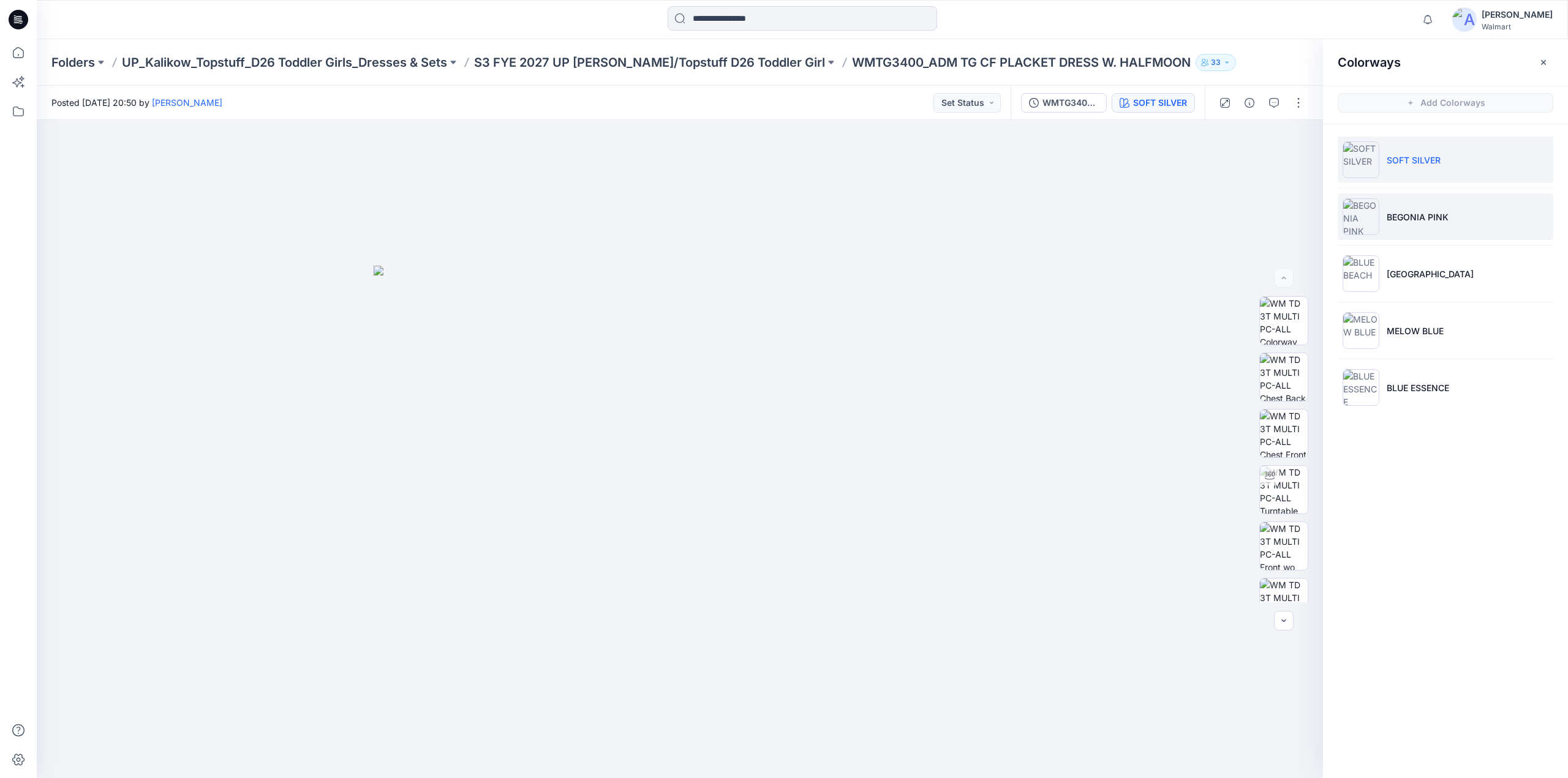
click at [1396, 209] on li "BEGONIA PINK" at bounding box center [1445, 217] width 216 height 47
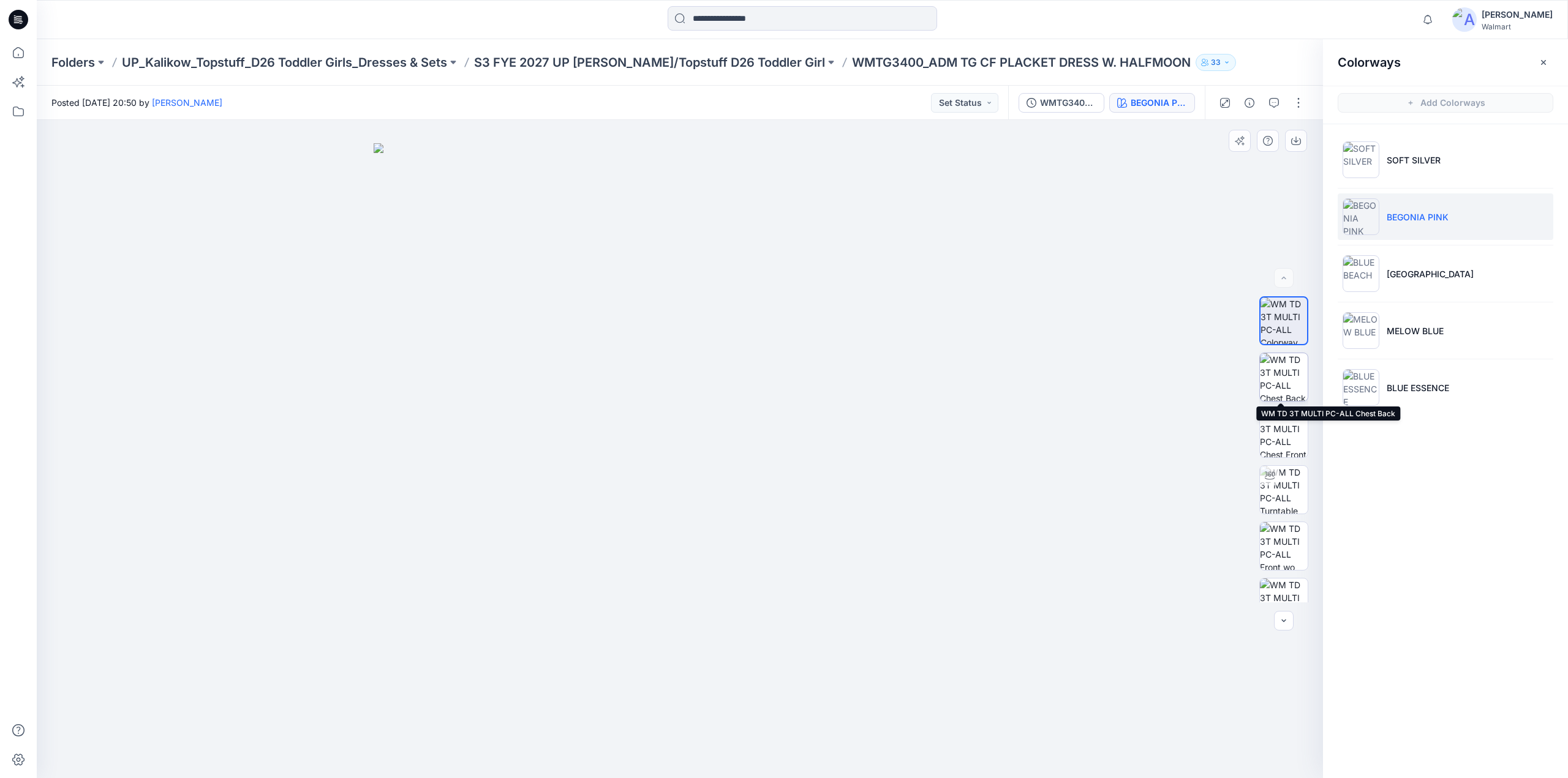
click at [1274, 373] on img at bounding box center [1284, 377] width 47 height 47
click at [1280, 441] on img at bounding box center [1284, 433] width 47 height 47
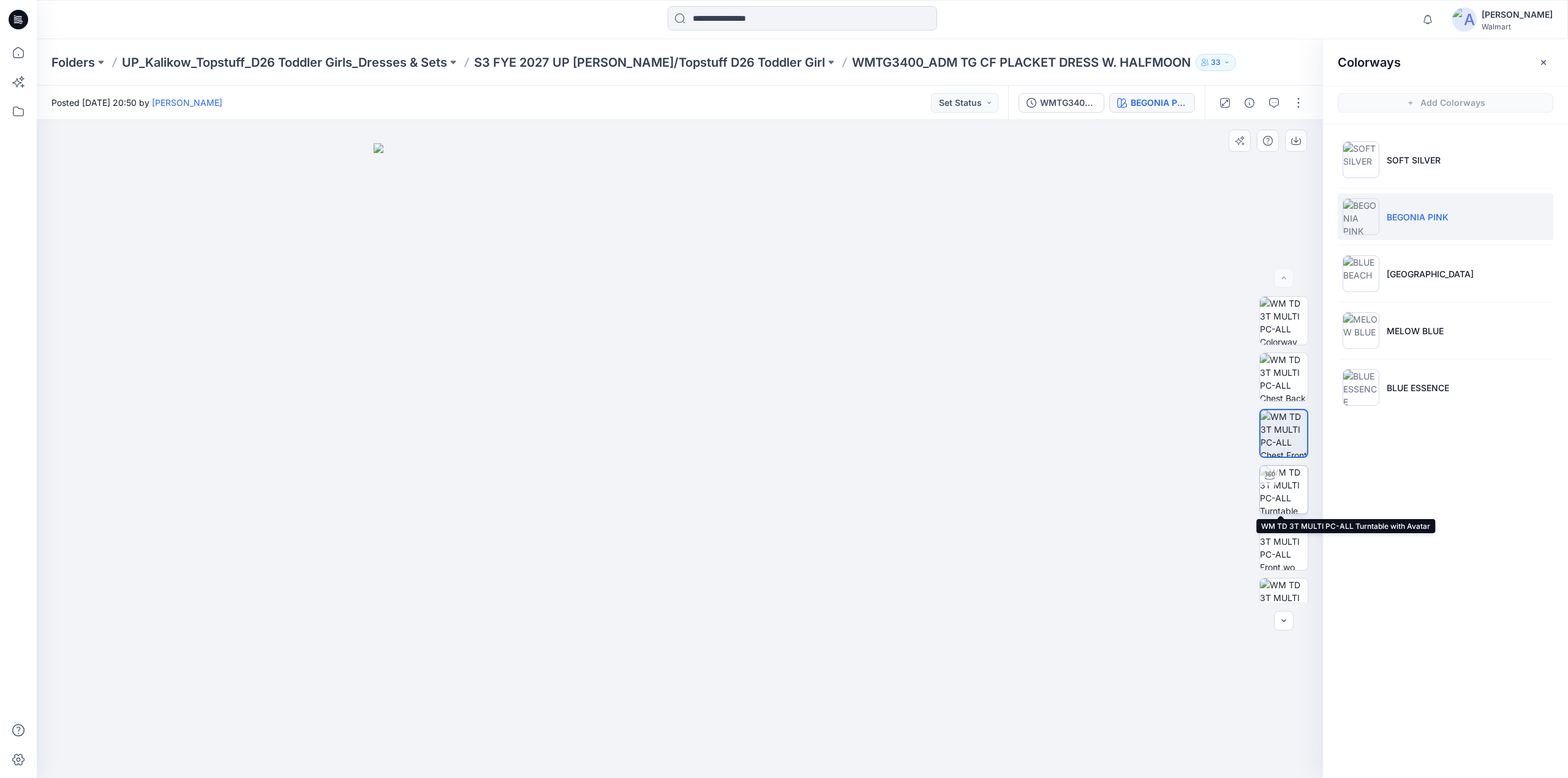
click at [1292, 478] on img at bounding box center [1284, 489] width 47 height 47
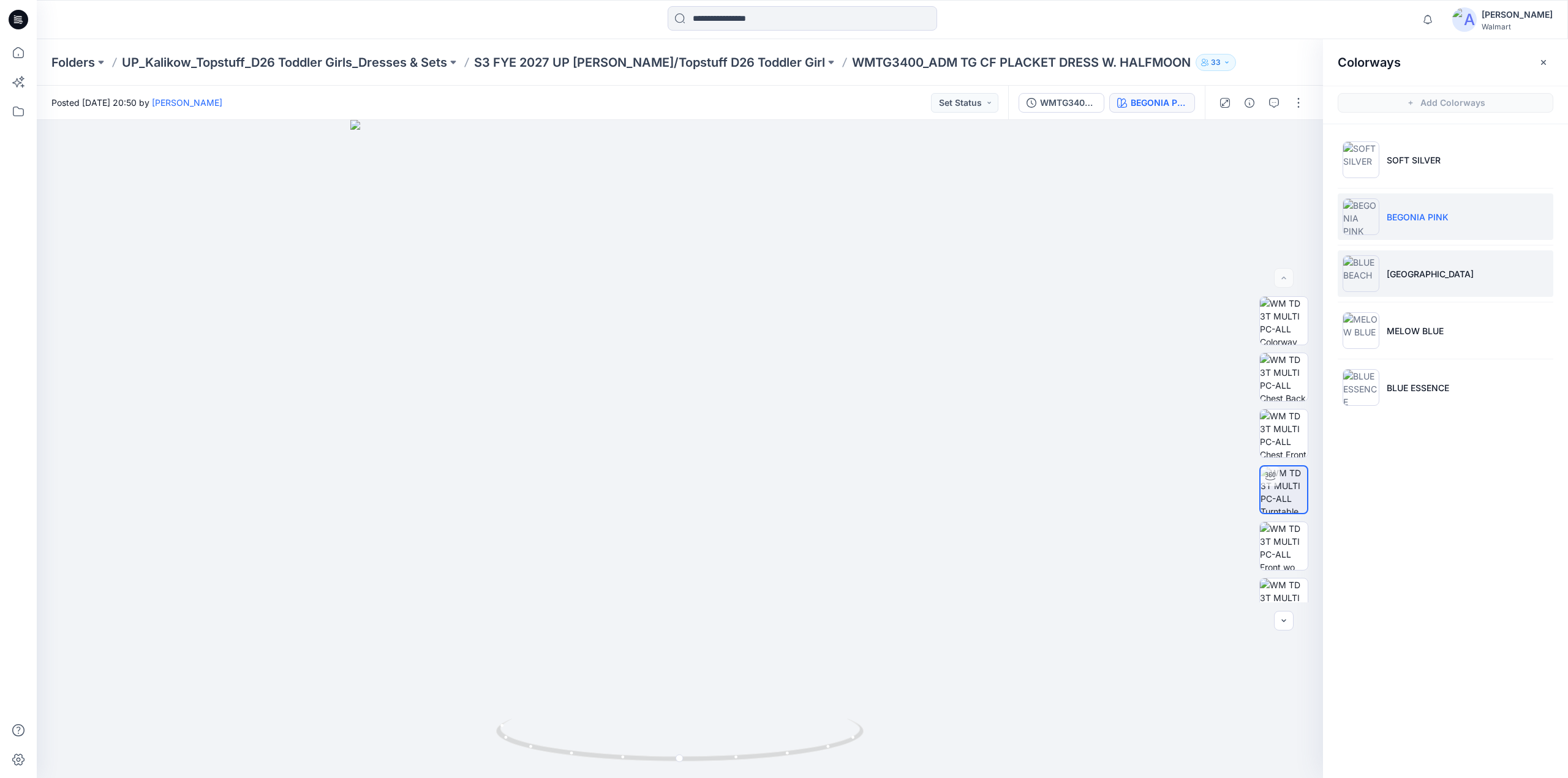
click at [1390, 278] on p "[GEOGRAPHIC_DATA]" at bounding box center [1430, 274] width 87 height 13
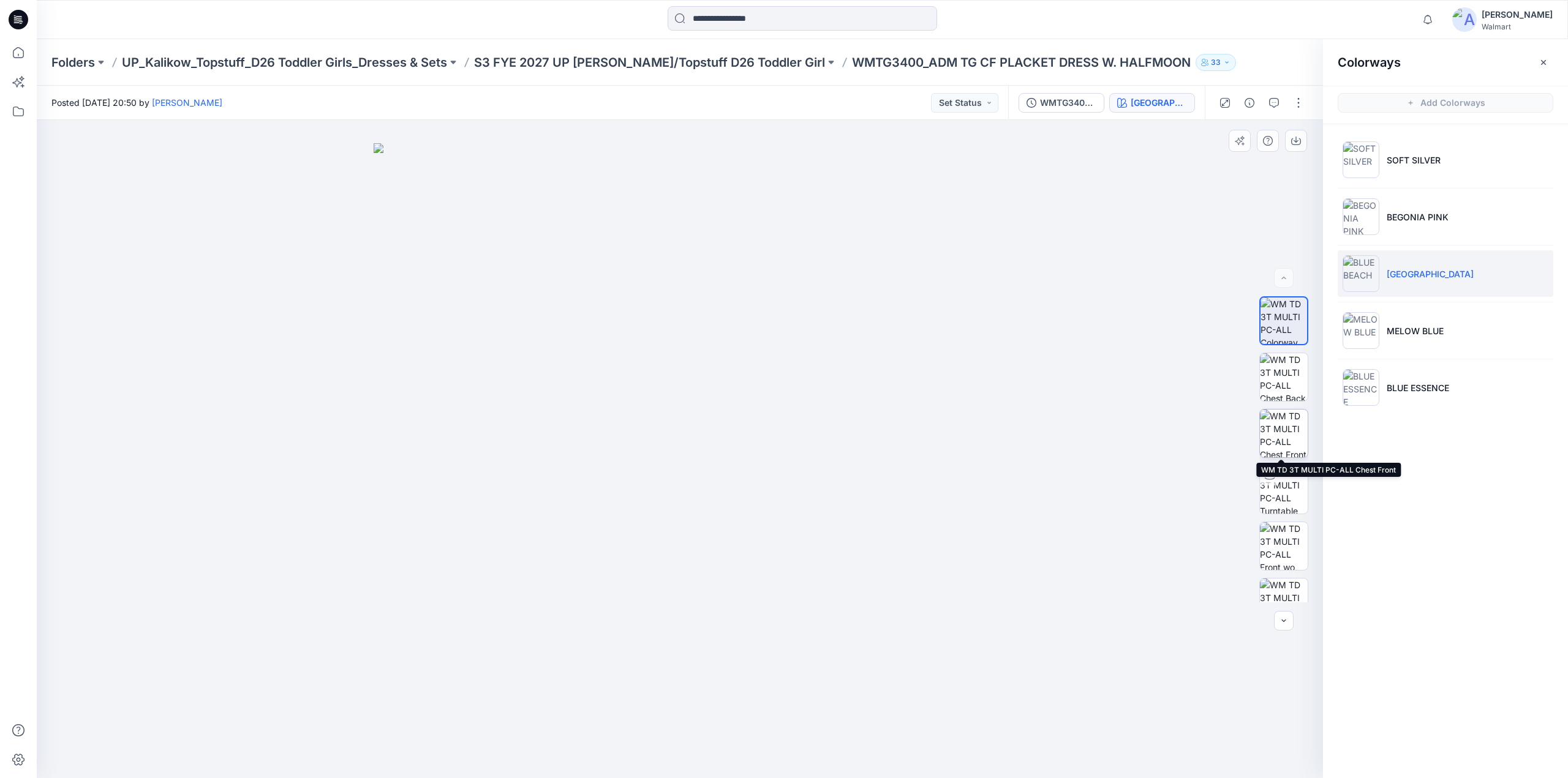
click at [1273, 432] on img at bounding box center [1284, 433] width 47 height 47
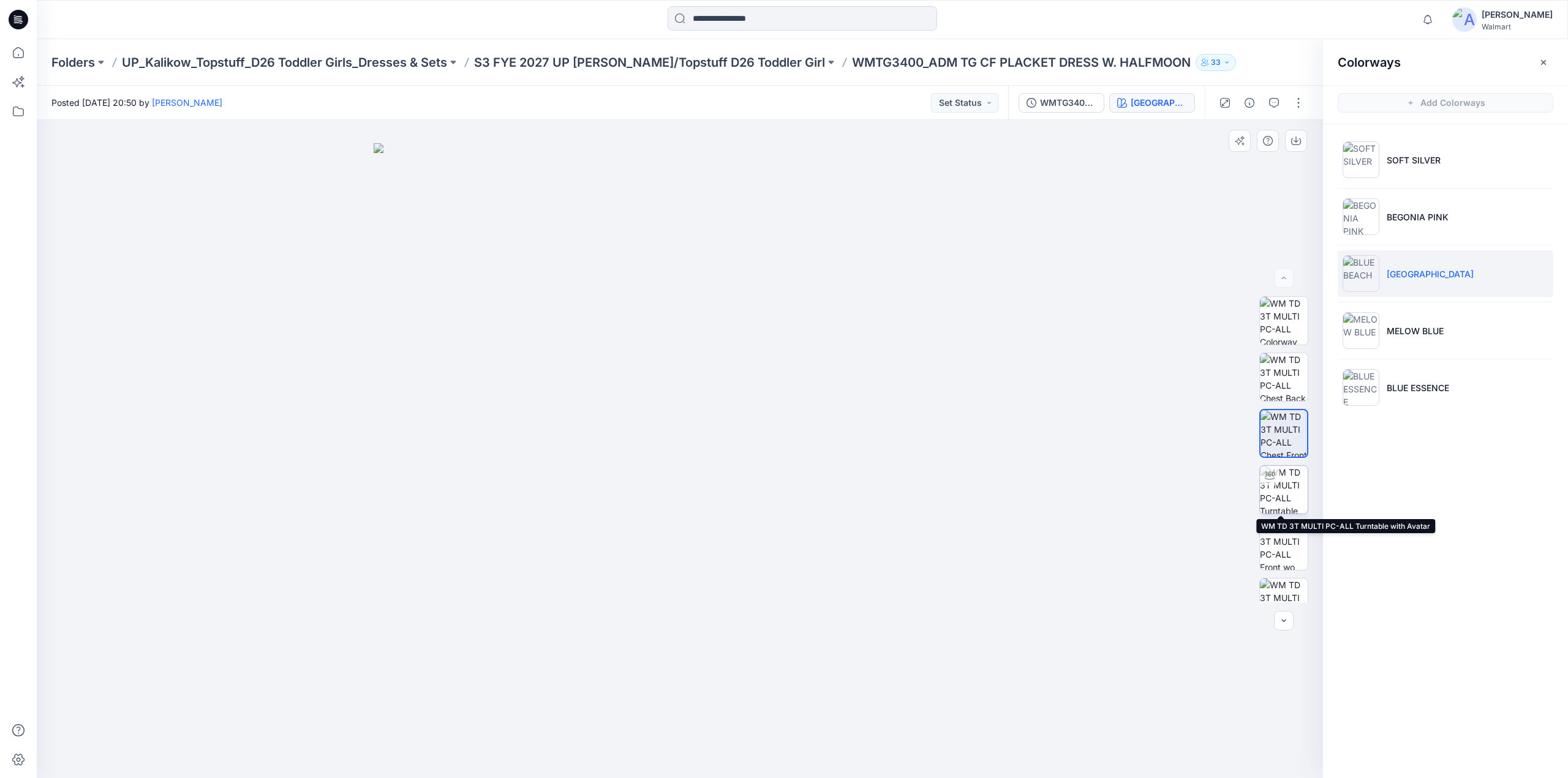
click at [1284, 487] on img at bounding box center [1284, 489] width 47 height 47
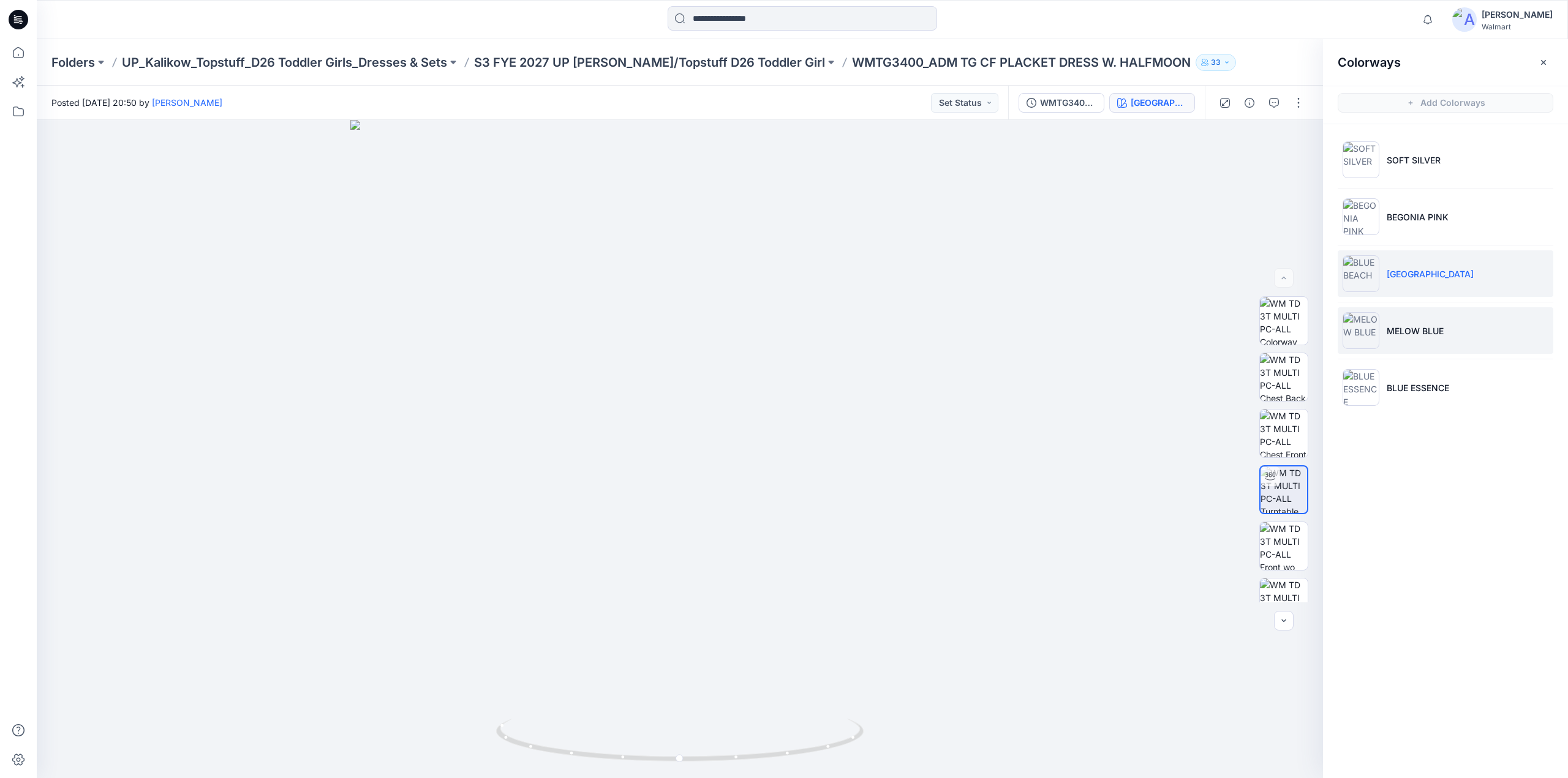
click at [1427, 332] on p "MELOW BLUE" at bounding box center [1415, 330] width 57 height 13
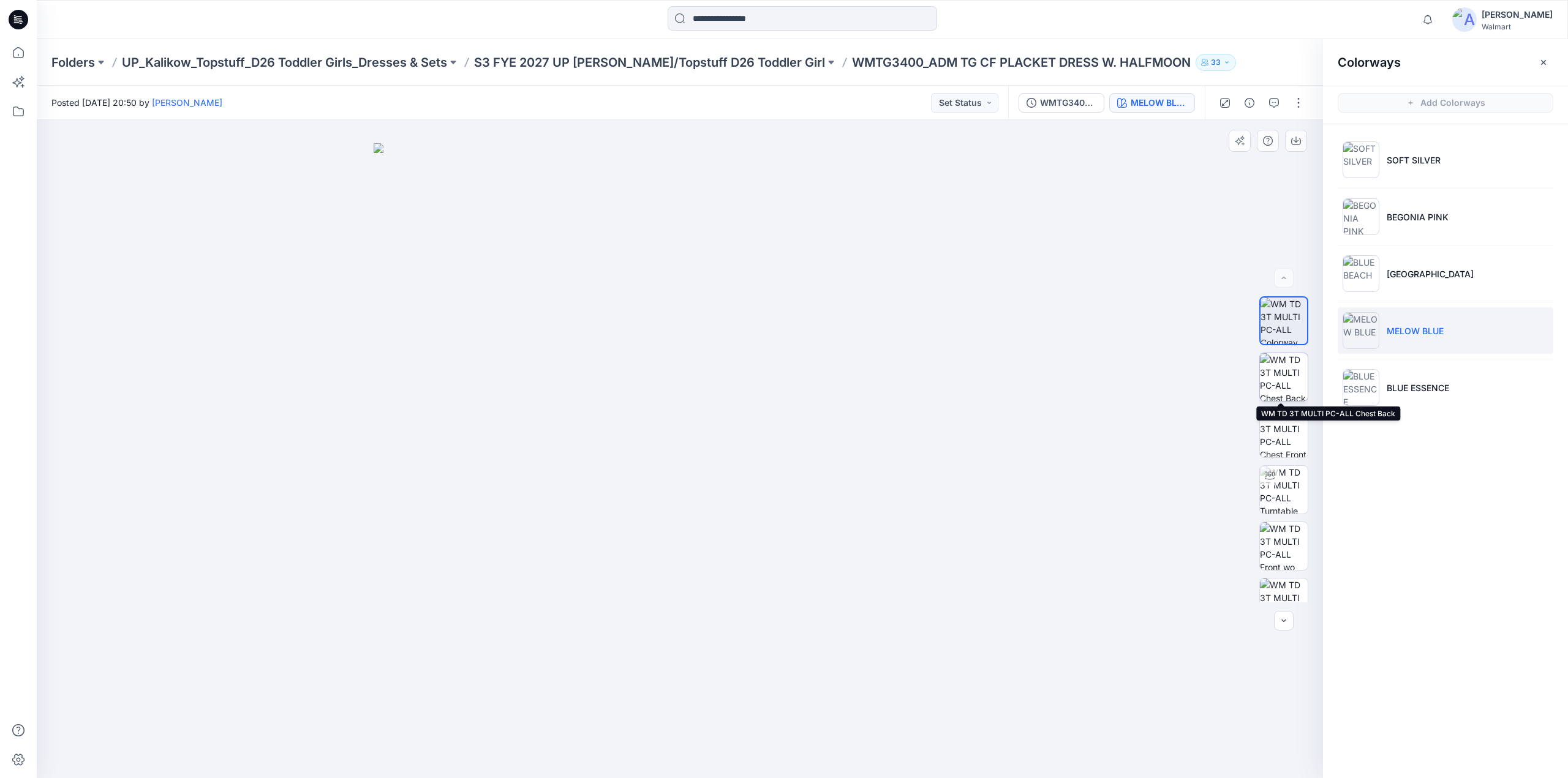
click at [1279, 387] on img at bounding box center [1284, 377] width 47 height 47
click at [1290, 438] on img at bounding box center [1284, 433] width 47 height 47
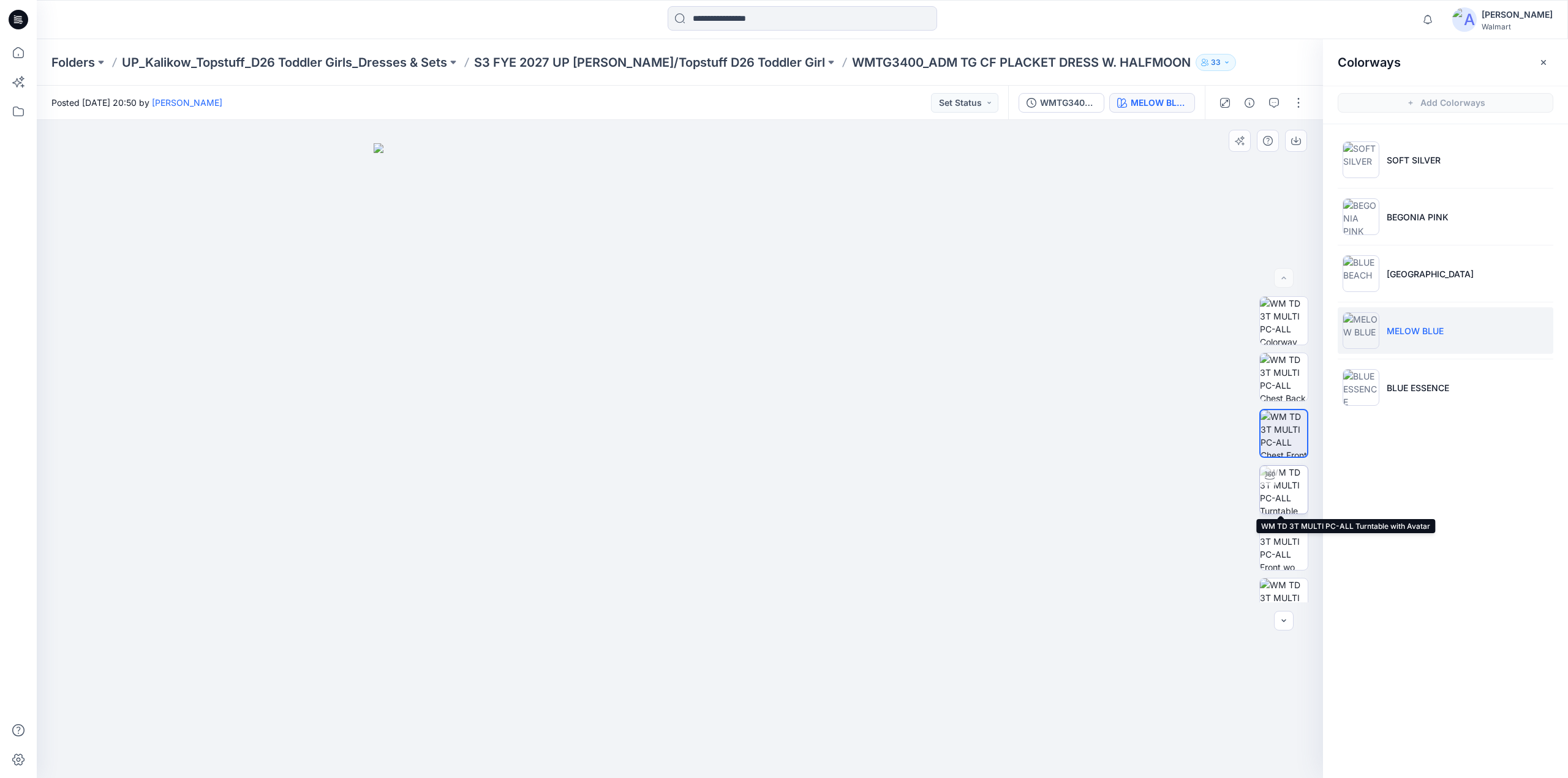
click at [1286, 481] on img at bounding box center [1284, 489] width 47 height 47
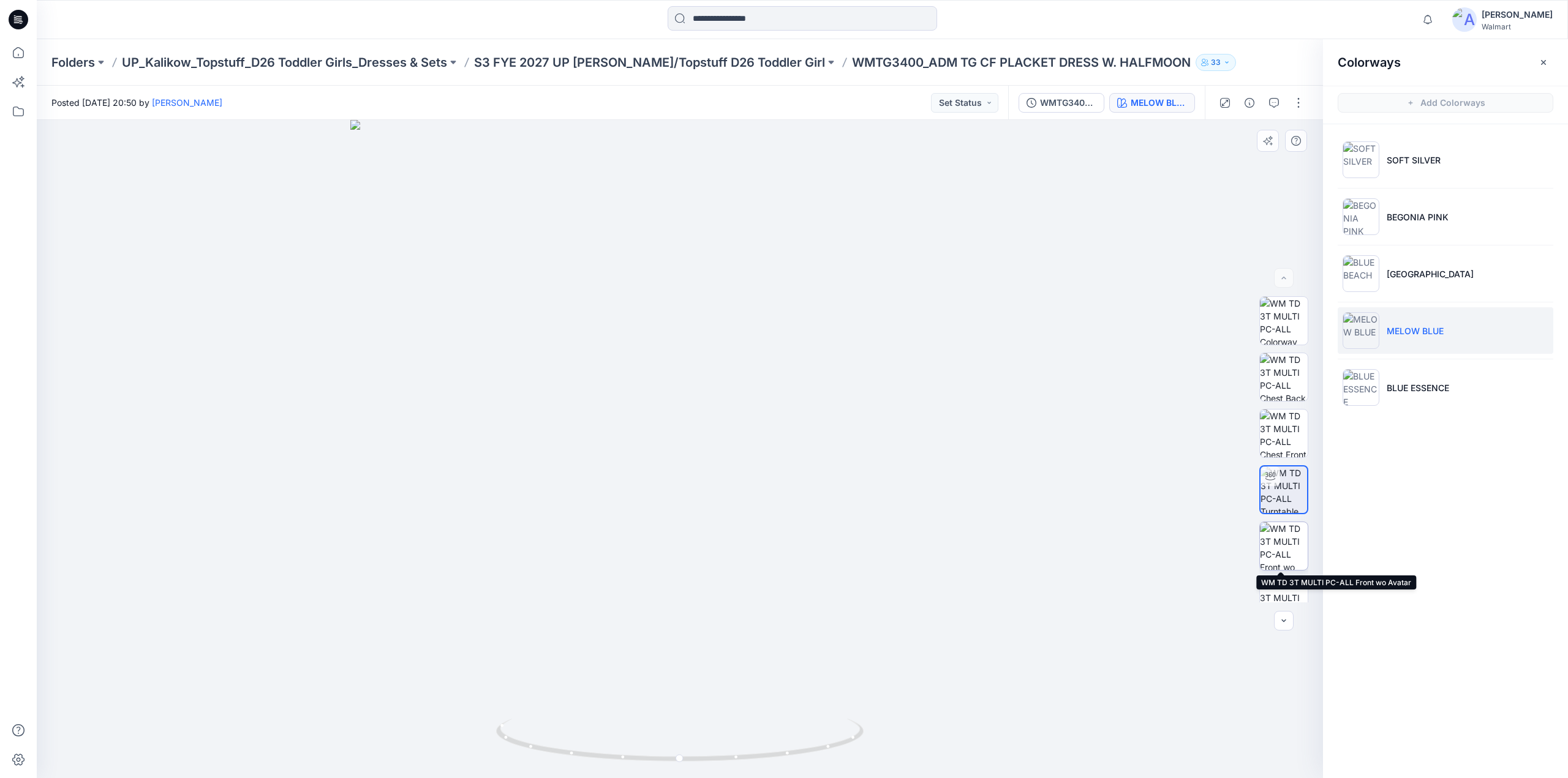
click at [1286, 538] on img at bounding box center [1284, 546] width 47 height 47
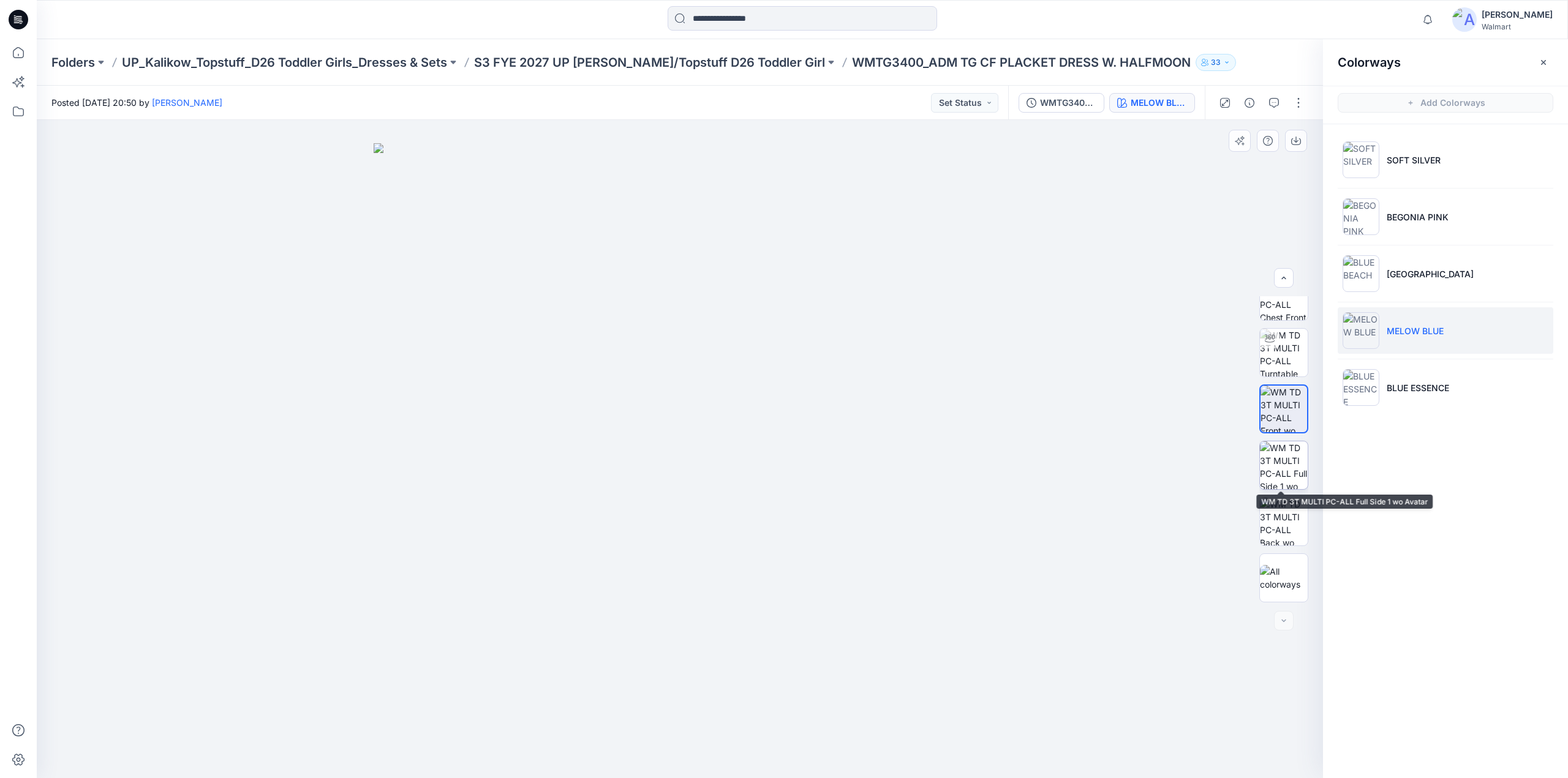
click at [1287, 457] on img at bounding box center [1284, 465] width 47 height 47
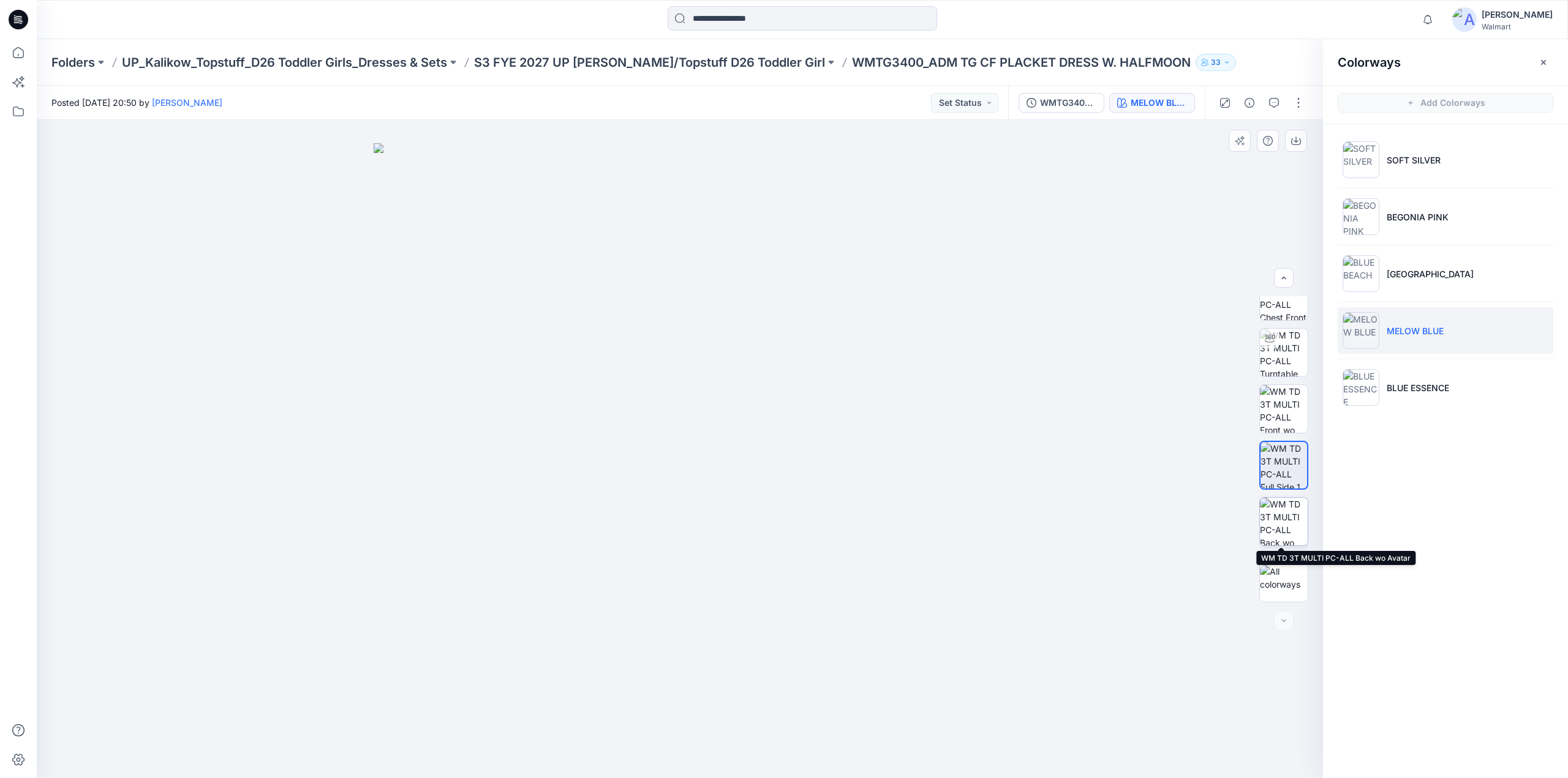
click at [1276, 523] on img at bounding box center [1284, 521] width 47 height 47
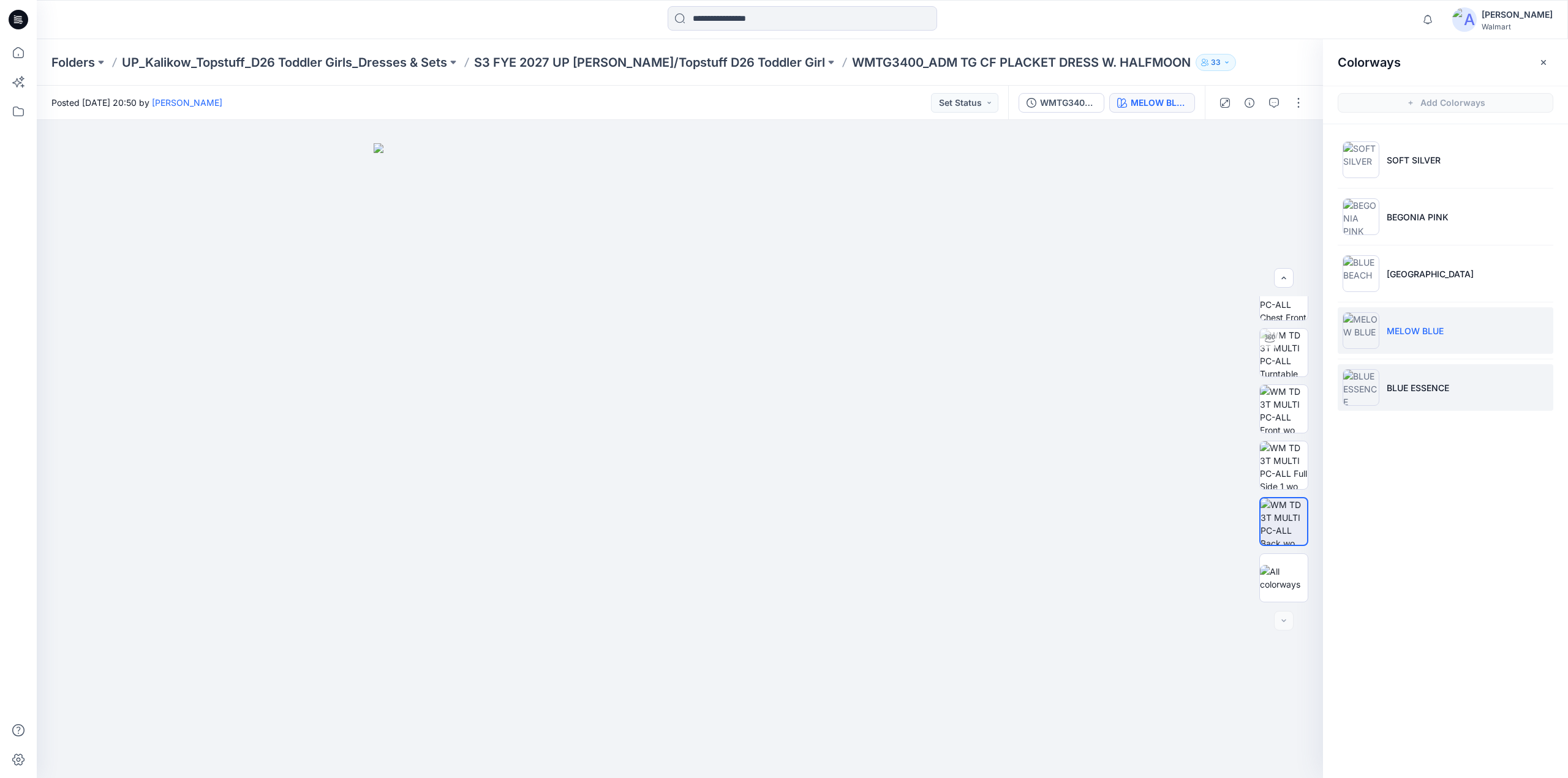
click at [1387, 386] on p "BLUE ESSENCE" at bounding box center [1418, 387] width 62 height 13
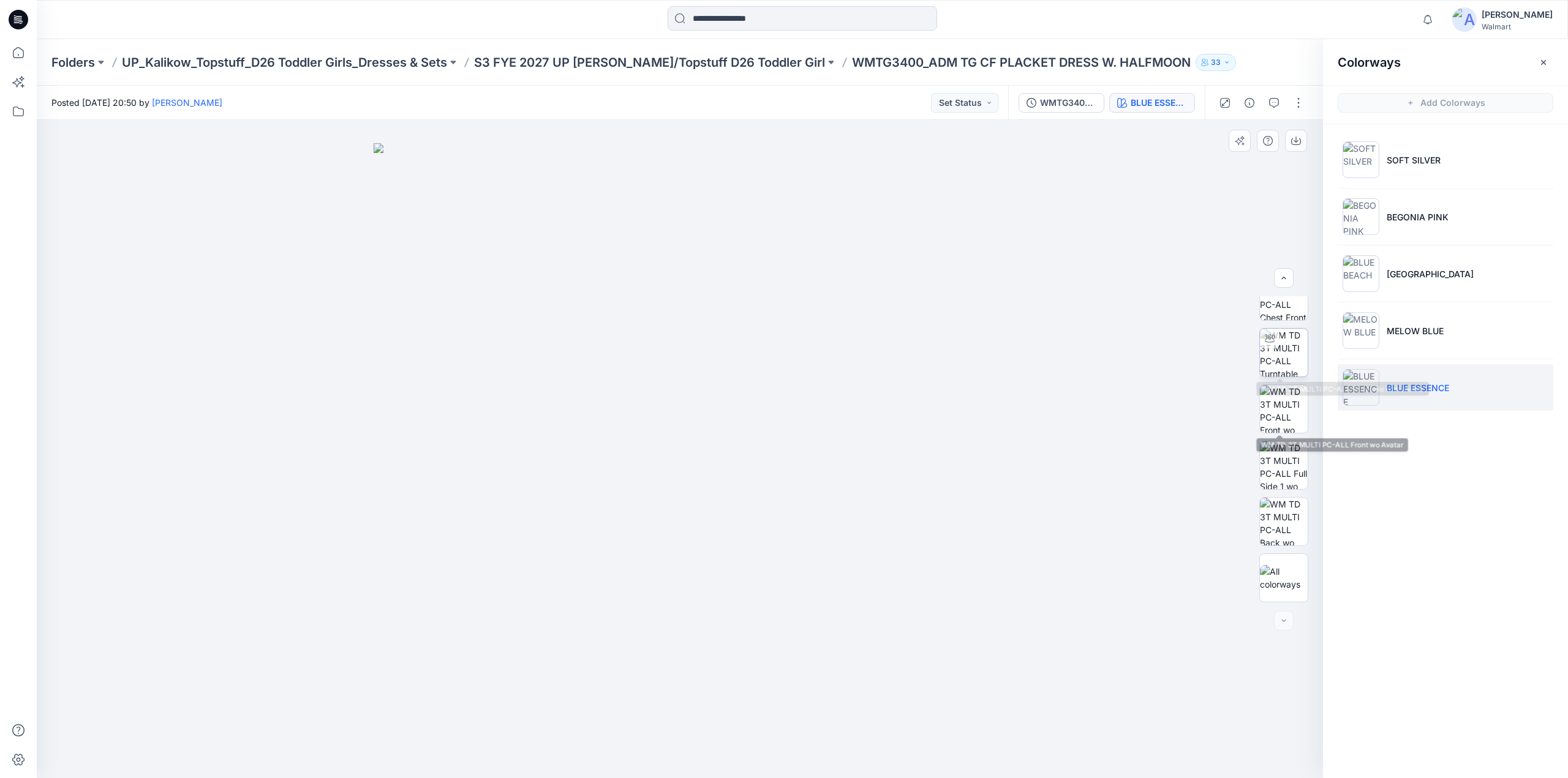
click at [1284, 353] on img at bounding box center [1284, 353] width 47 height 47
click at [1279, 417] on img at bounding box center [1284, 409] width 47 height 47
click at [1282, 468] on img at bounding box center [1284, 465] width 47 height 47
click at [668, 63] on p "S3 FYE 2027 UP [PERSON_NAME]/Topstuff D26 Toddler Girl" at bounding box center [650, 62] width 351 height 17
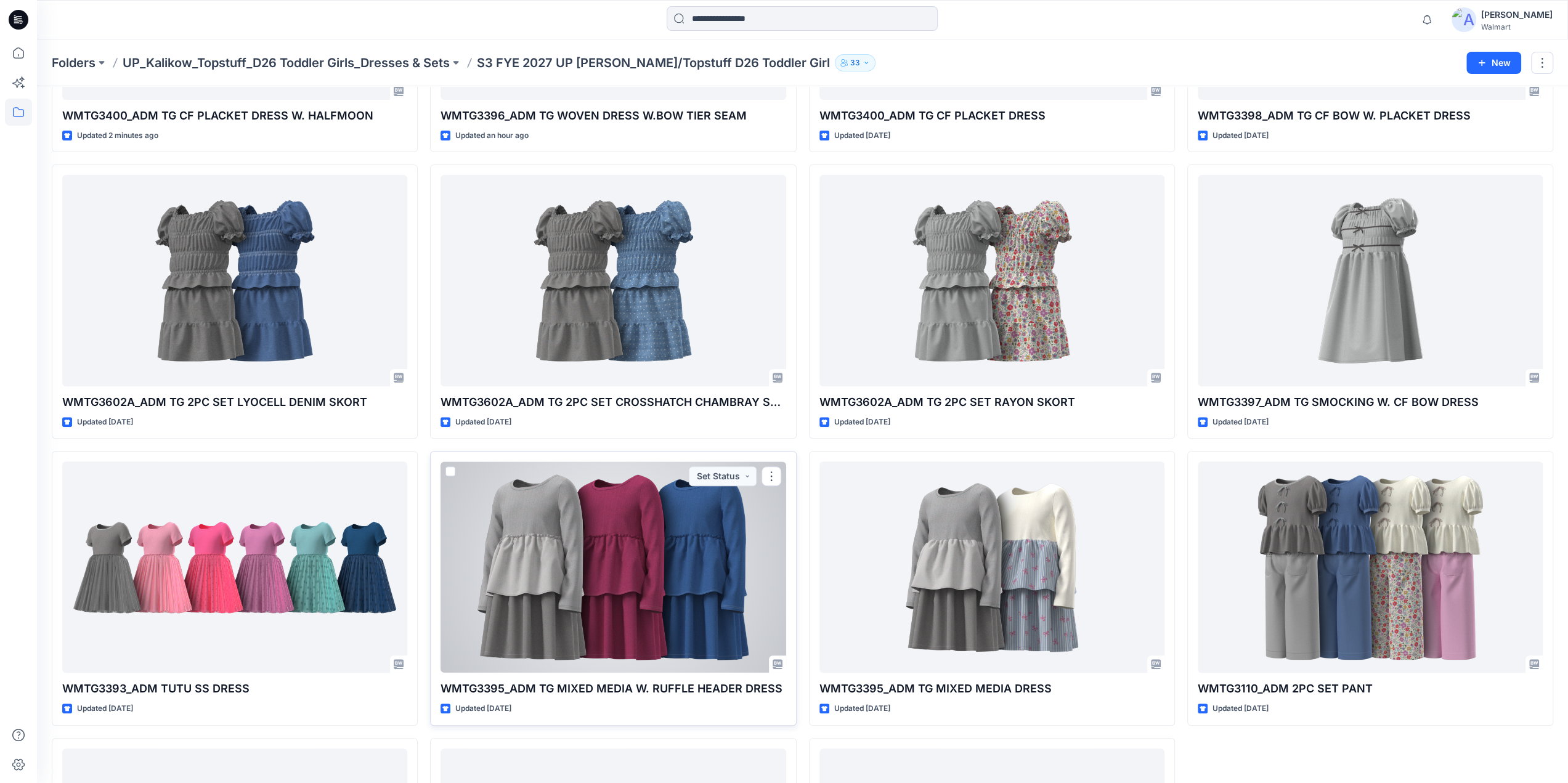
scroll to position [502, 0]
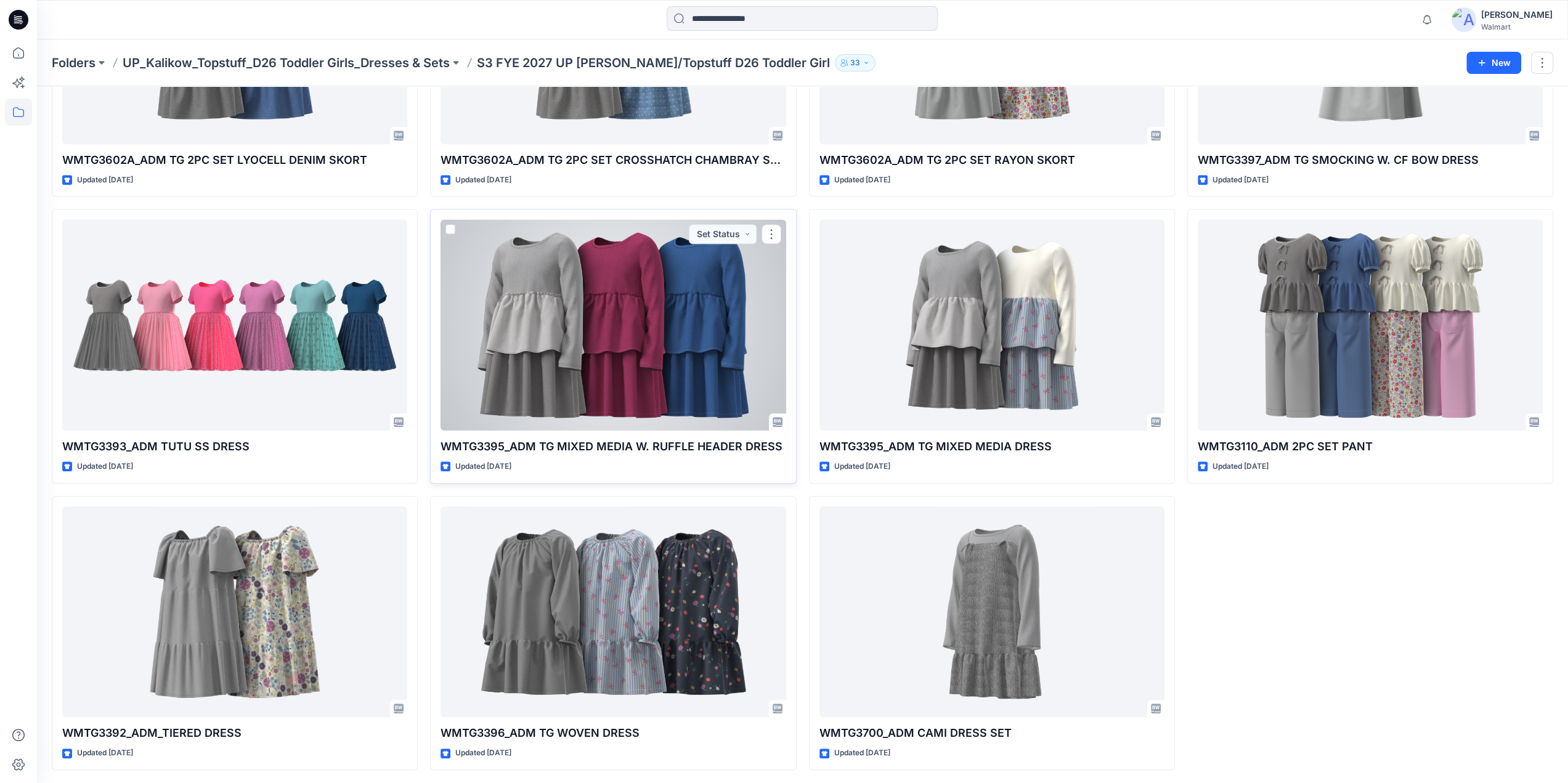
click at [661, 331] on div at bounding box center [614, 325] width 345 height 212
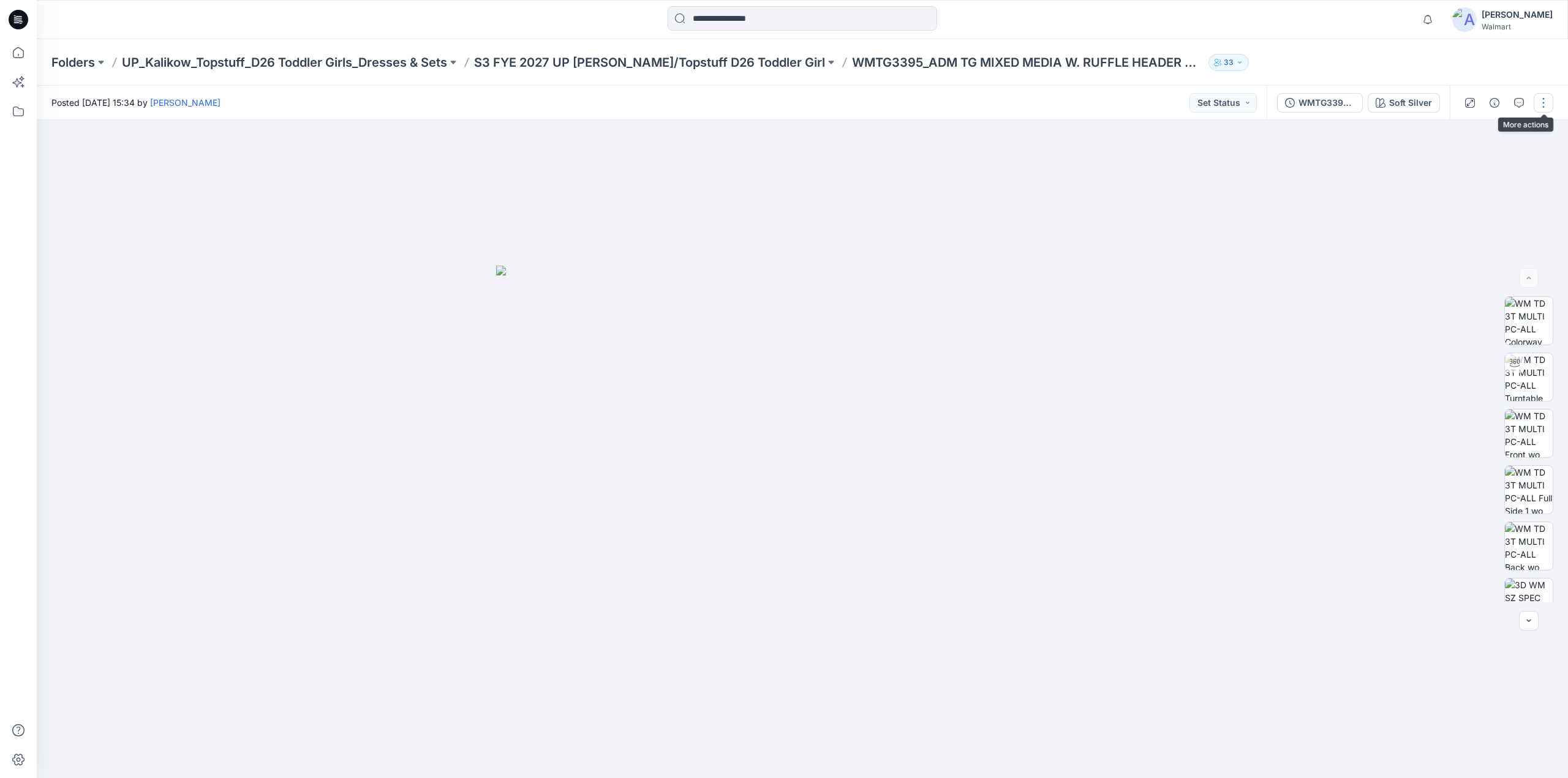
click at [1540, 109] on button "button" at bounding box center [1543, 103] width 20 height 20
click at [628, 64] on p "S3 FYE 2027 UP [PERSON_NAME]/Topstuff D26 Toddler Girl" at bounding box center [650, 62] width 351 height 17
